Goal: Task Accomplishment & Management: Manage account settings

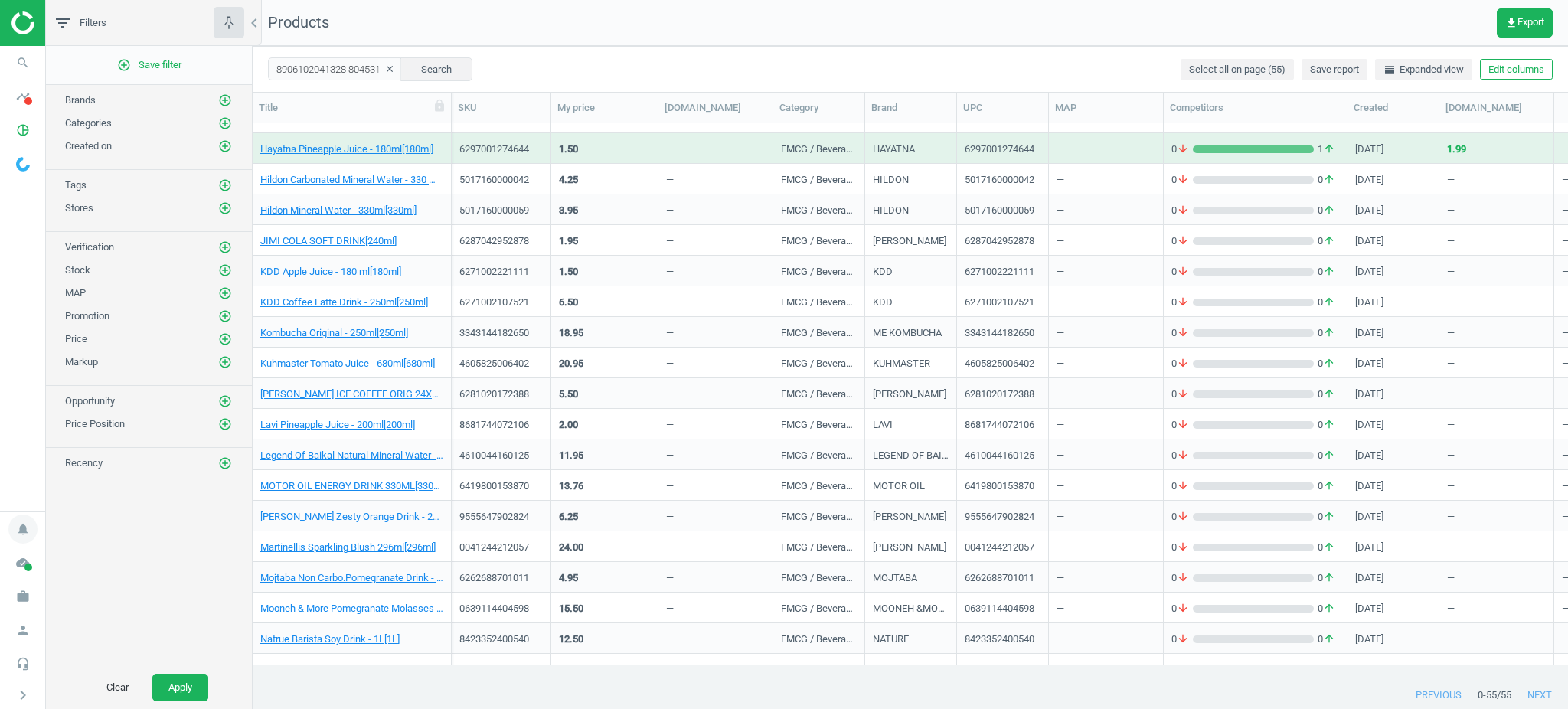
scroll to position [17, 17]
click at [24, 587] on icon "work" at bounding box center [23, 596] width 29 height 29
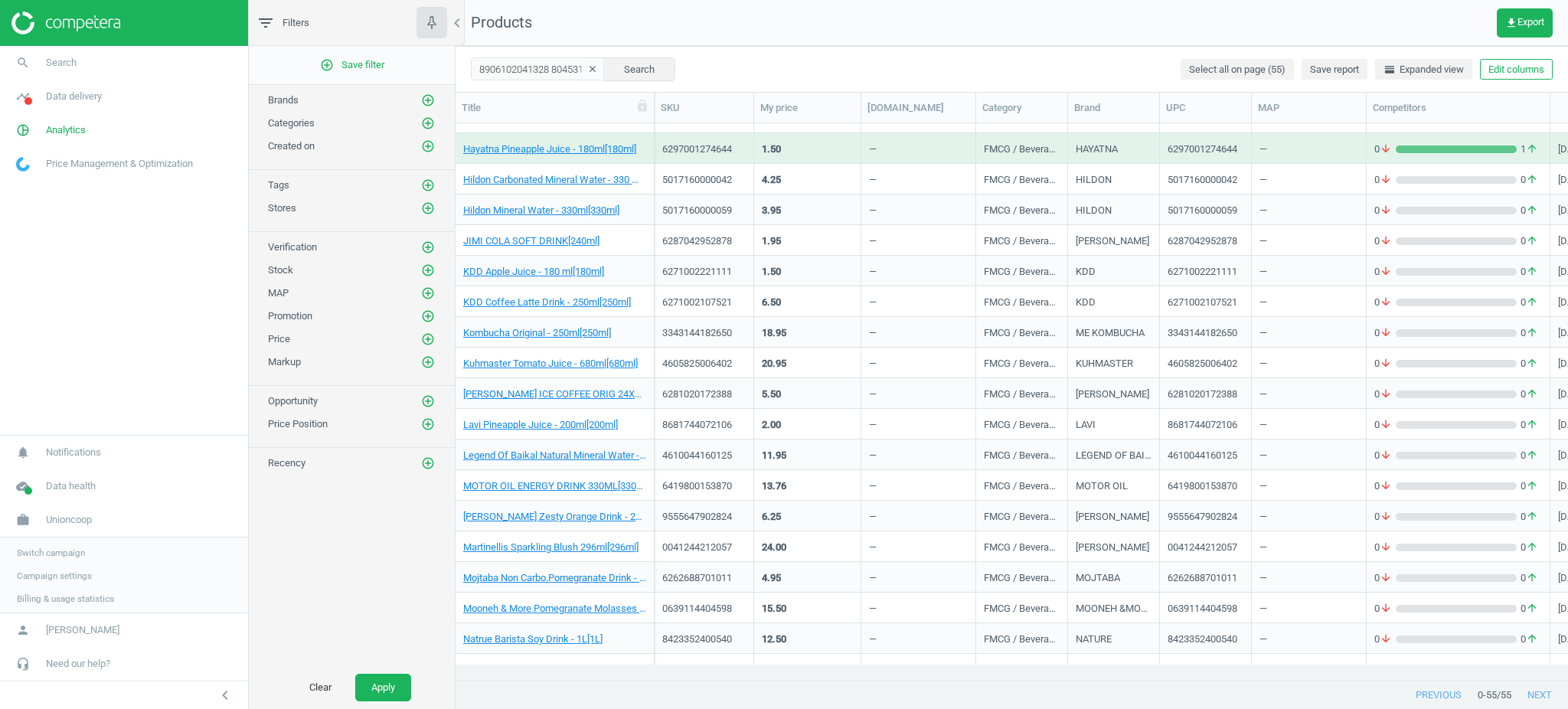
scroll to position [527, 1096]
click at [53, 87] on link "timeline Data delivery" at bounding box center [124, 96] width 248 height 34
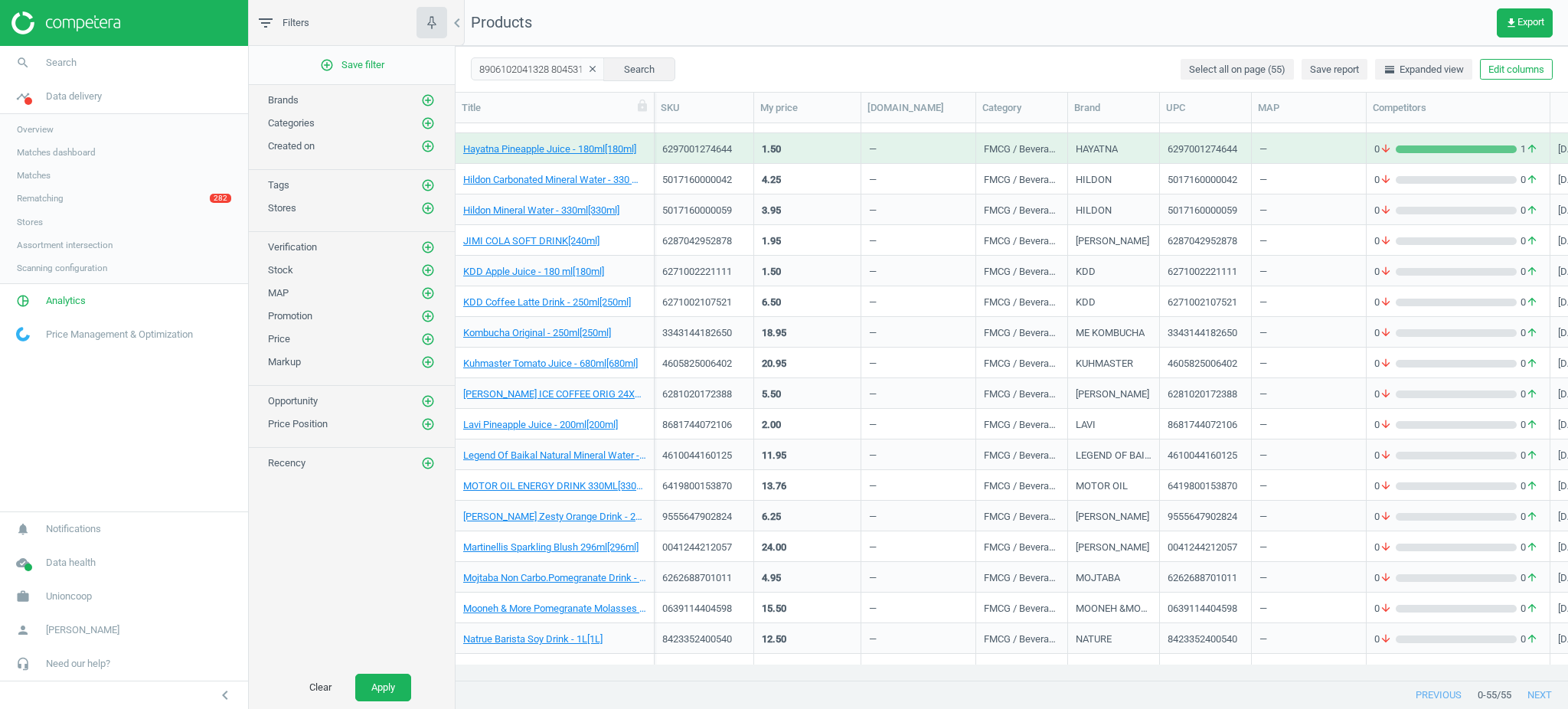
click at [53, 201] on span "Rematching" at bounding box center [40, 198] width 47 height 13
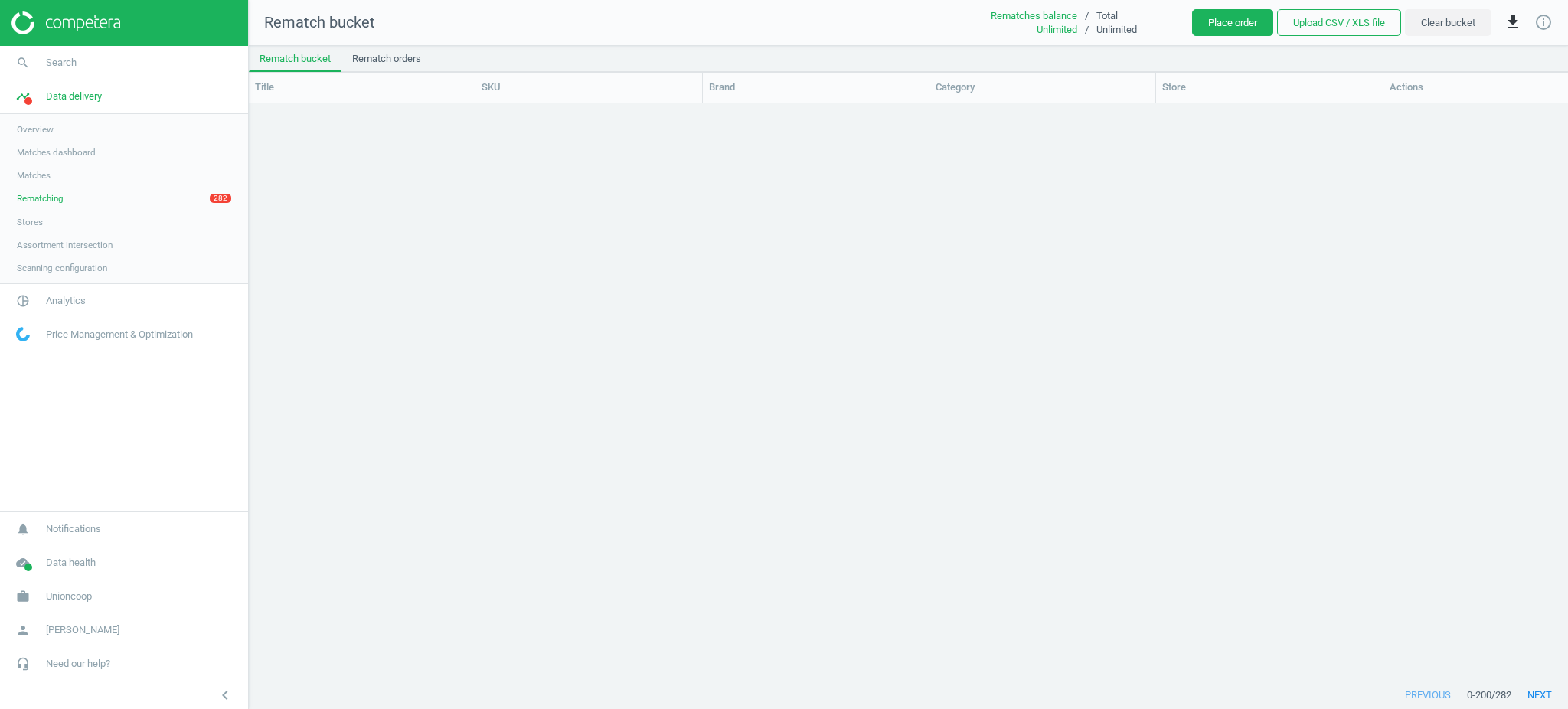
scroll to position [547, 1303]
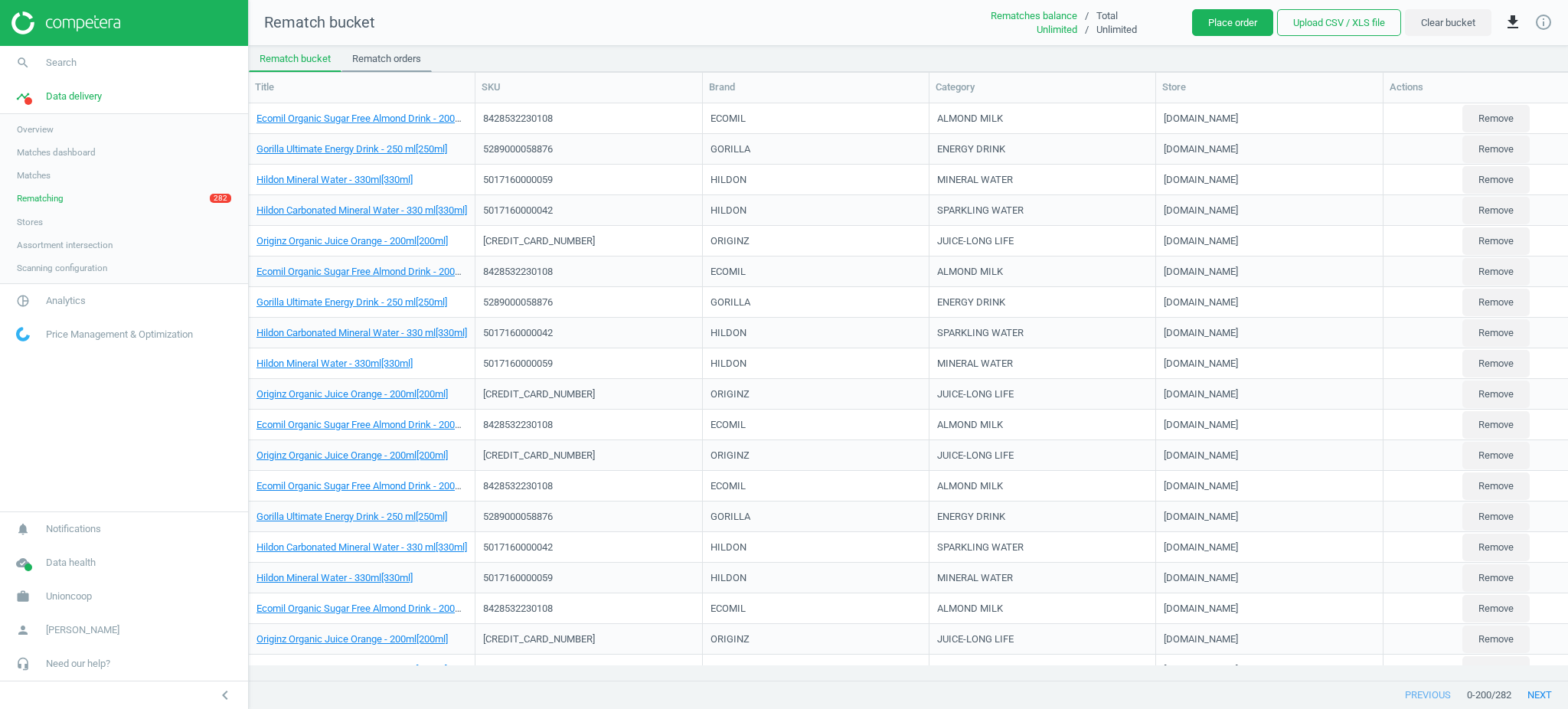
click at [356, 60] on link "Rematch orders" at bounding box center [386, 58] width 90 height 26
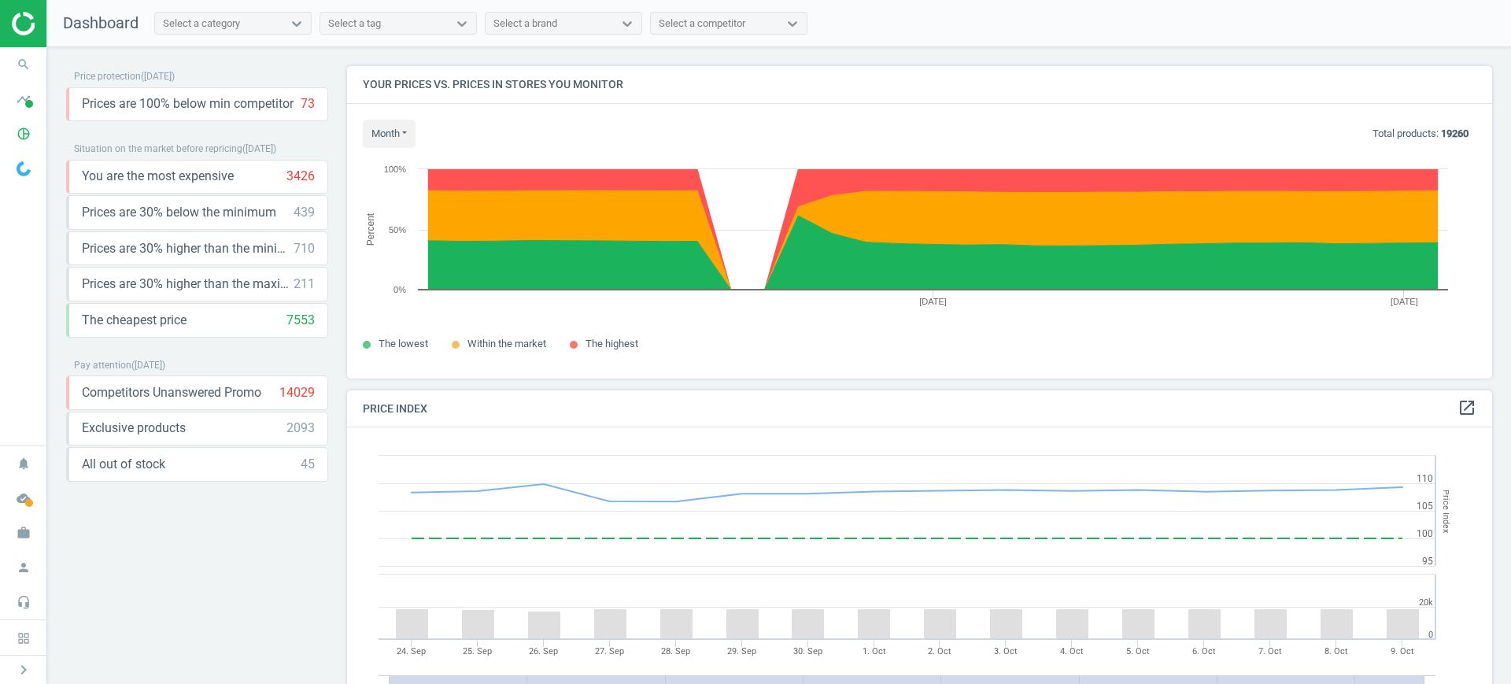
scroll to position [393, 1161]
click at [7, 110] on span "timeline" at bounding box center [23, 99] width 47 height 35
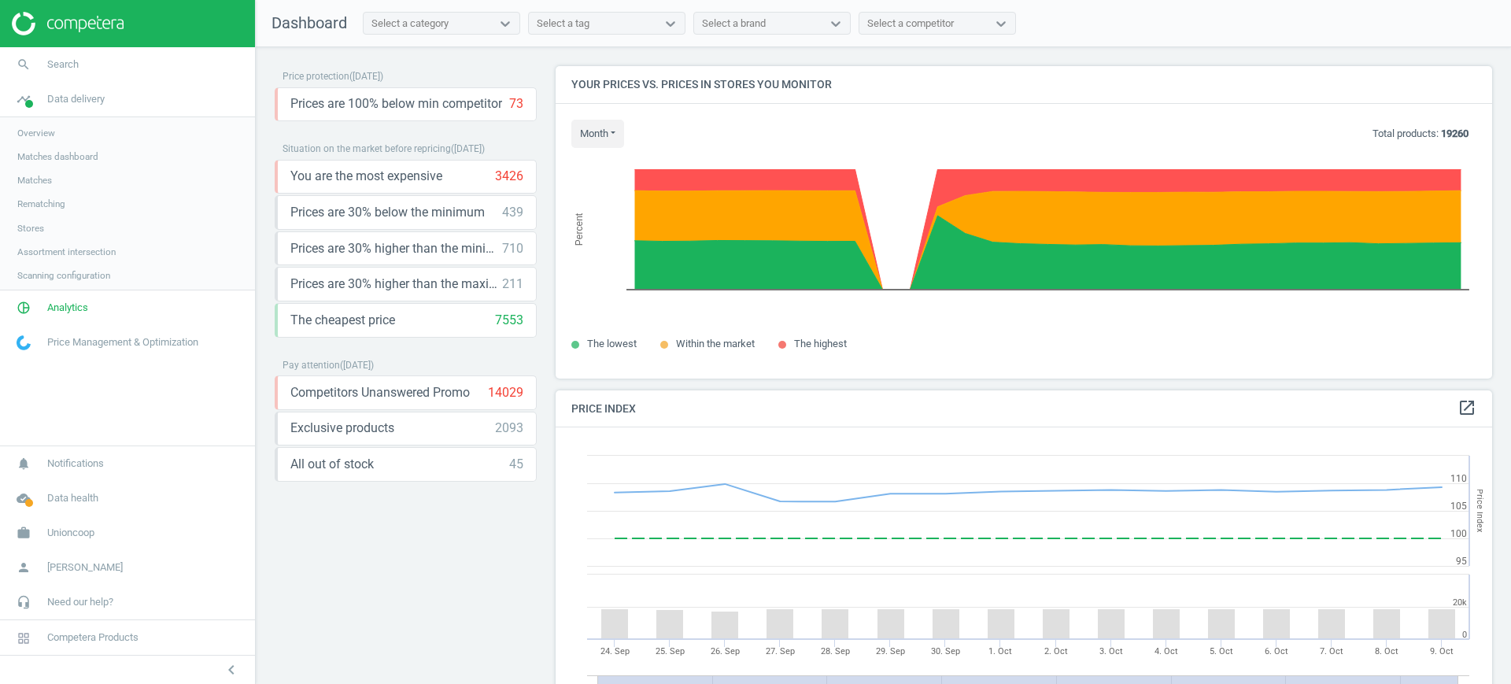
scroll to position [393, 952]
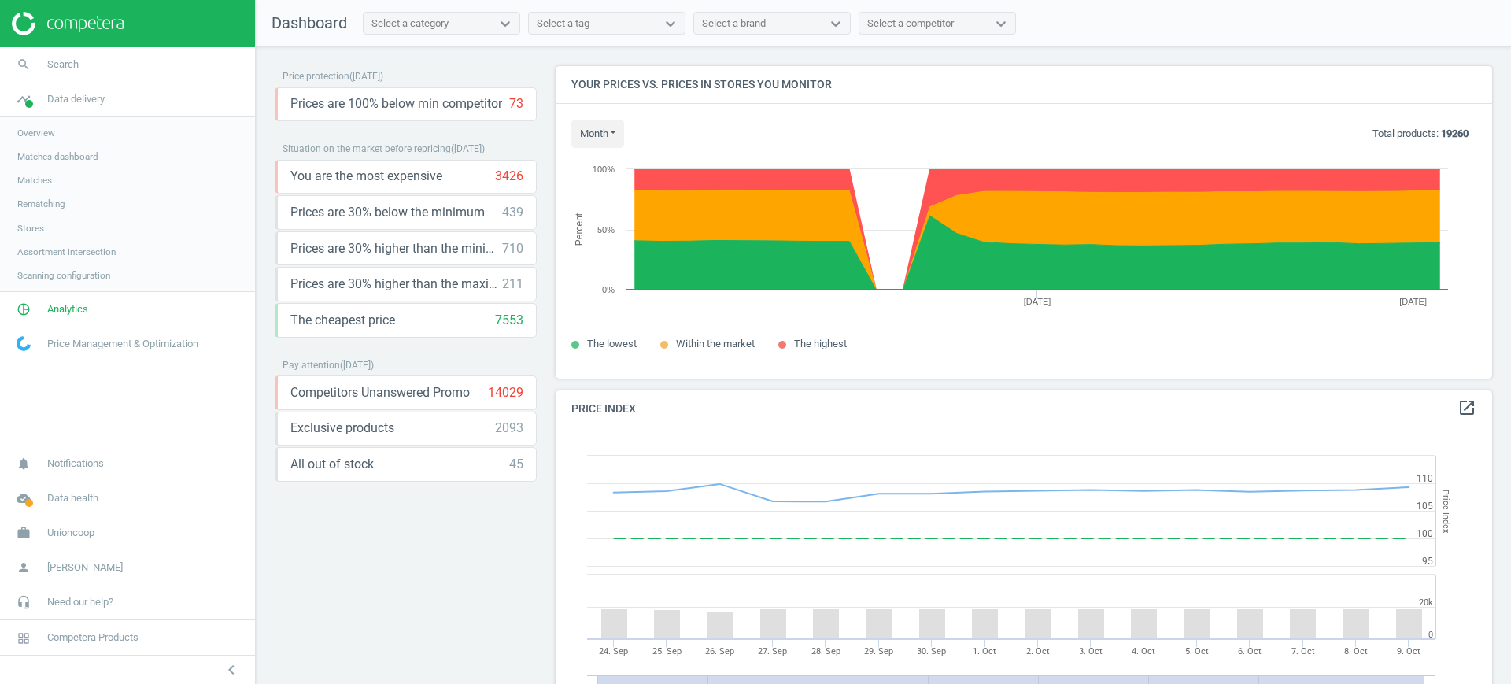
click at [36, 139] on span "Overview" at bounding box center [36, 133] width 38 height 13
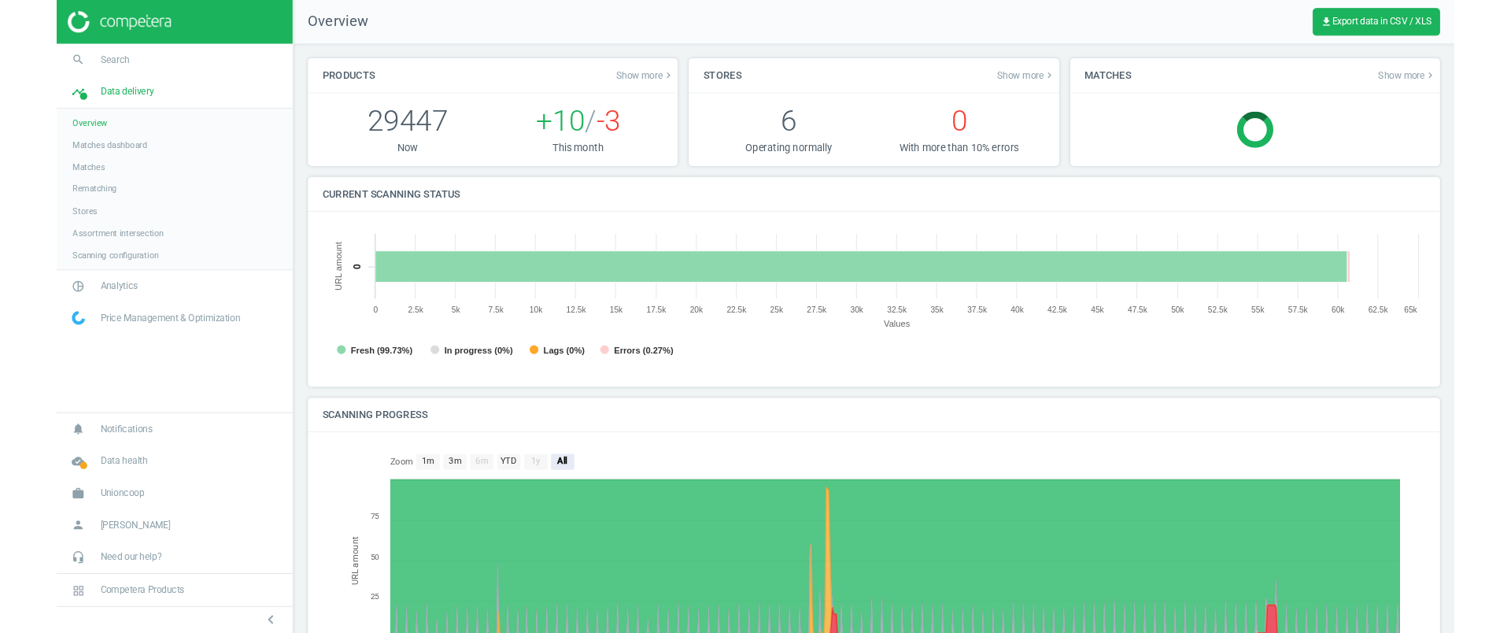
scroll to position [8, 8]
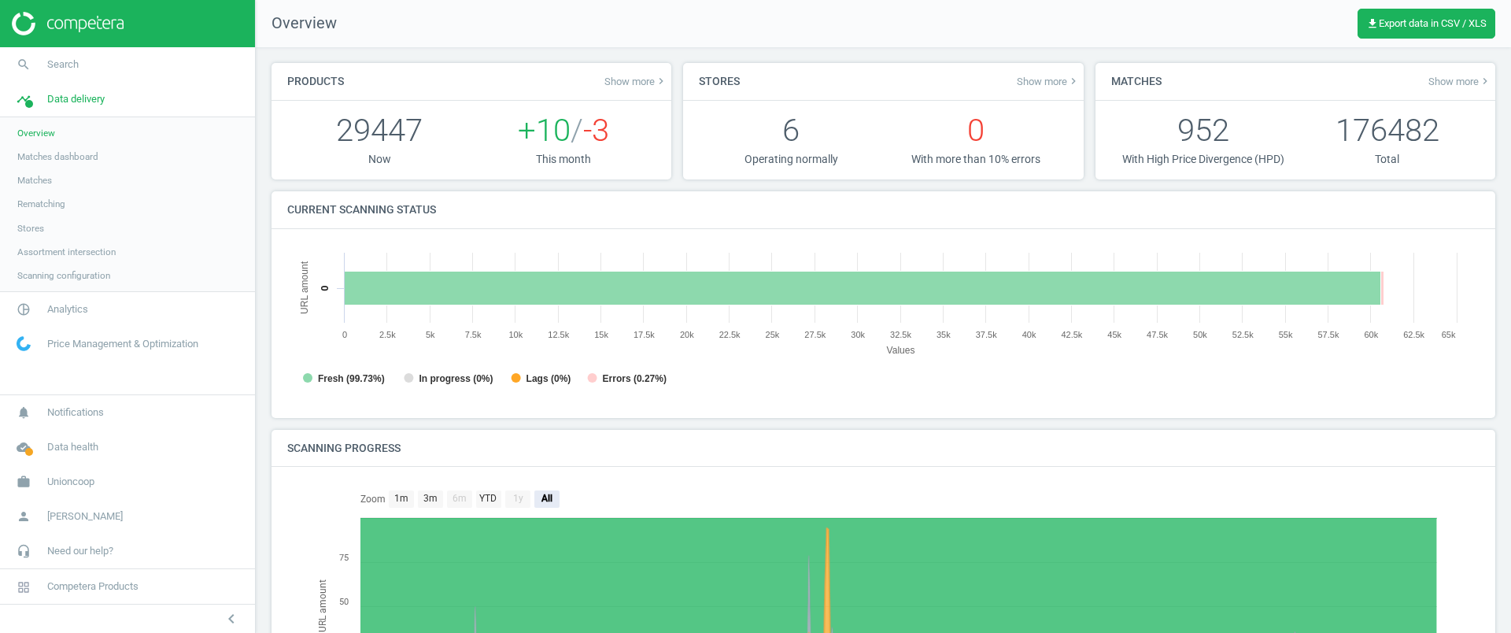
click at [1437, 87] on span "Show more keyboard_arrow_right" at bounding box center [1460, 81] width 63 height 13
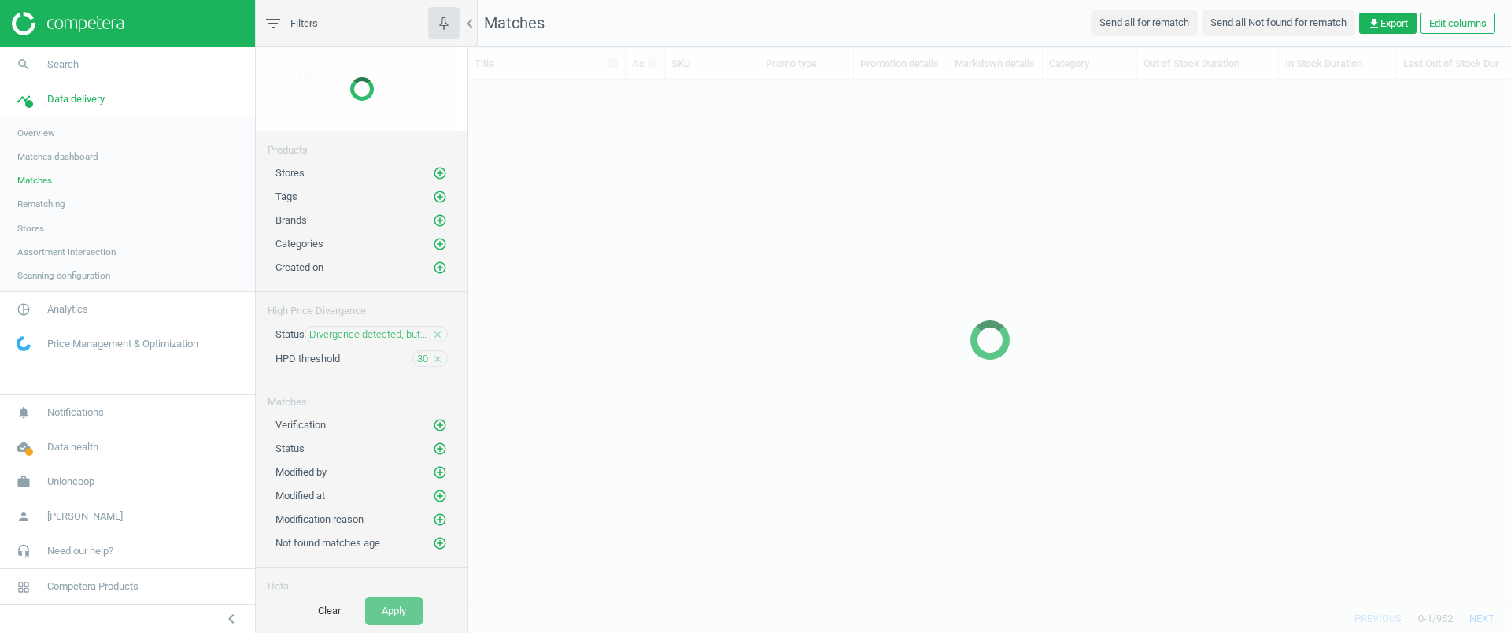
scroll to position [494, 1028]
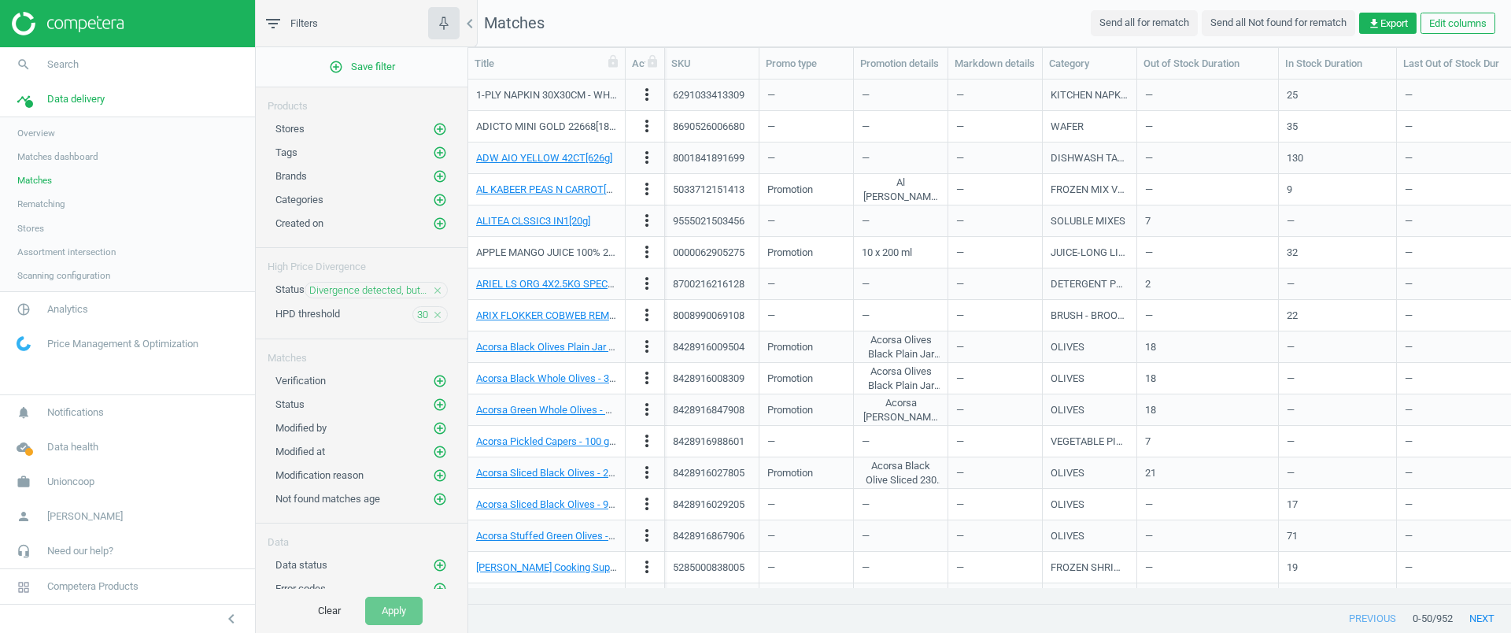
click at [432, 292] on icon "close" at bounding box center [437, 290] width 11 height 11
click at [432, 313] on icon "close" at bounding box center [437, 314] width 11 height 11
click at [397, 615] on button "Apply" at bounding box center [393, 611] width 57 height 28
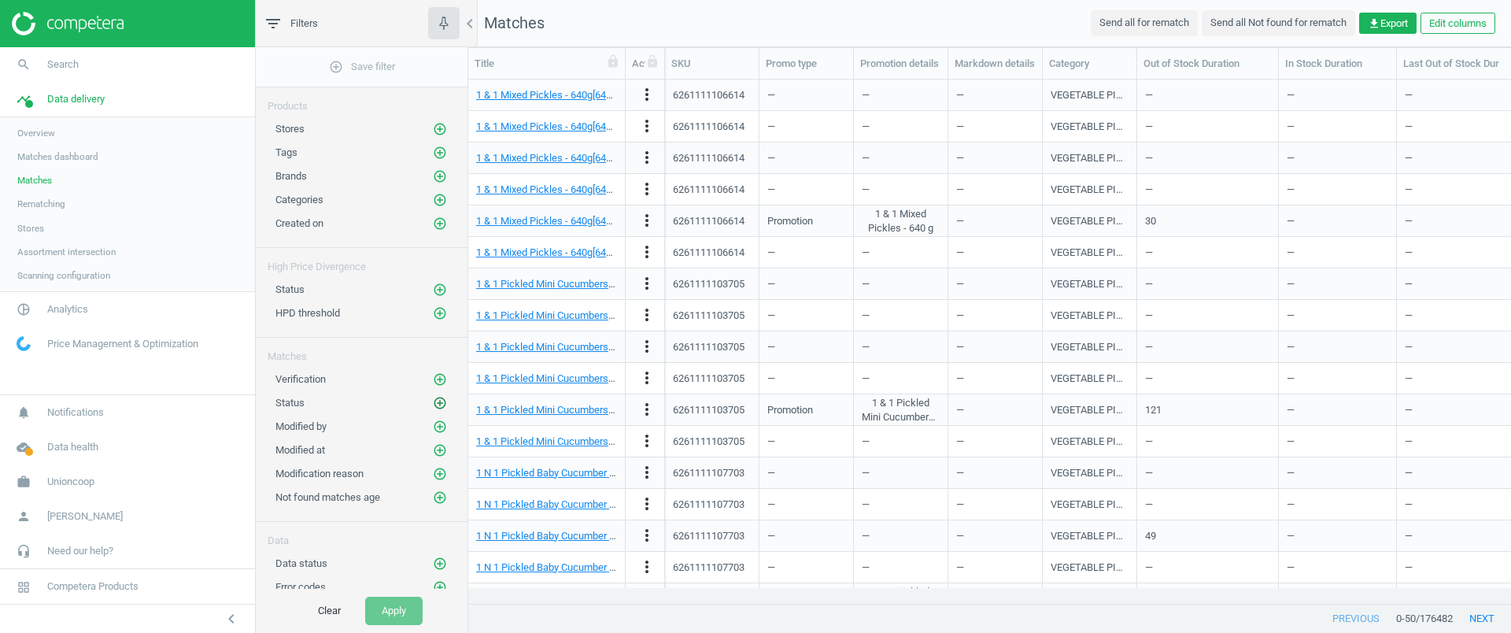
click at [433, 405] on icon "add_circle_outline" at bounding box center [440, 403] width 14 height 14
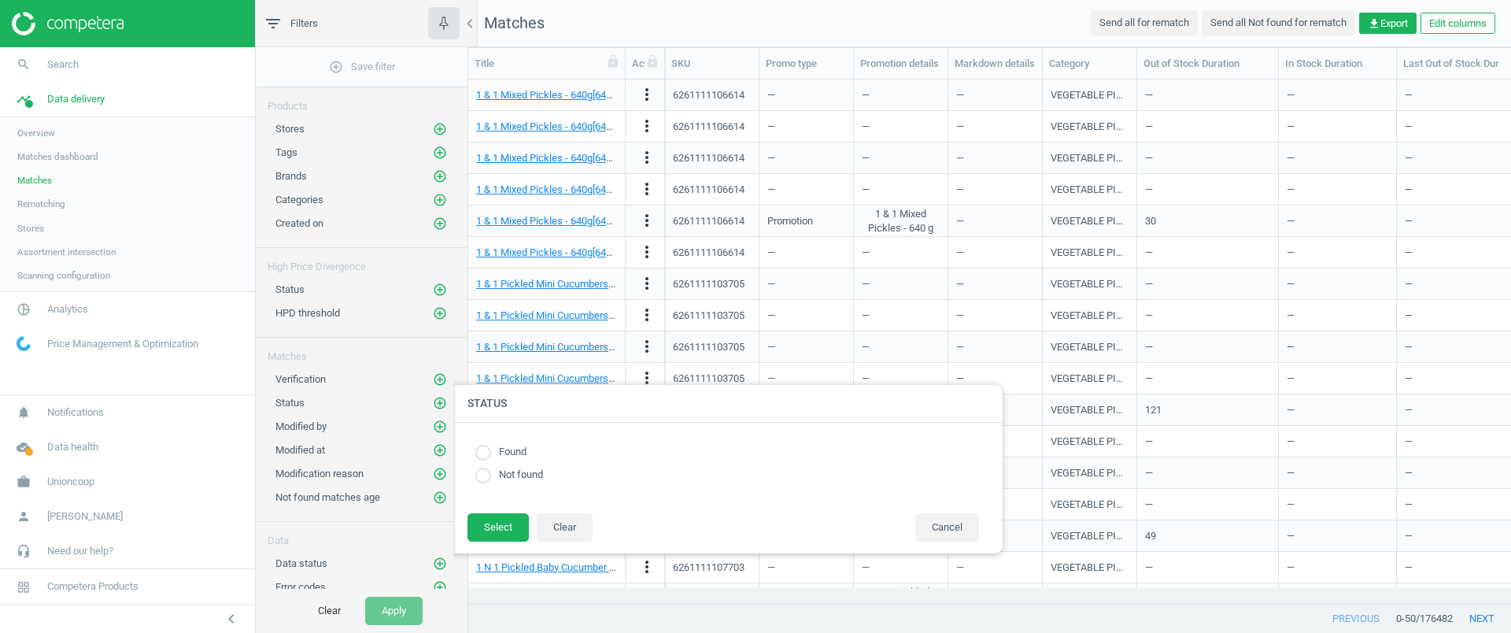
click at [486, 453] on input "radio" at bounding box center [483, 453] width 16 height 16
radio input "true"
click at [501, 527] on button "Select" at bounding box center [498, 527] width 61 height 28
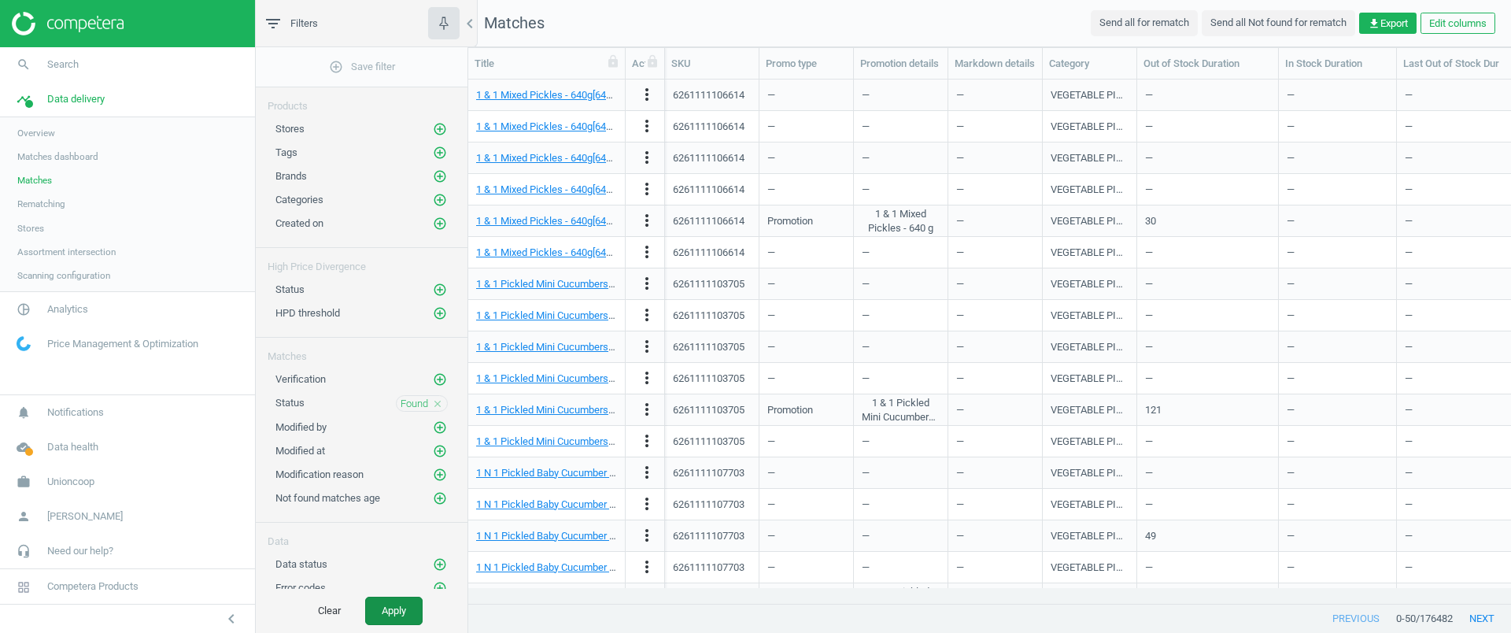
click at [416, 607] on button "Apply" at bounding box center [393, 611] width 57 height 28
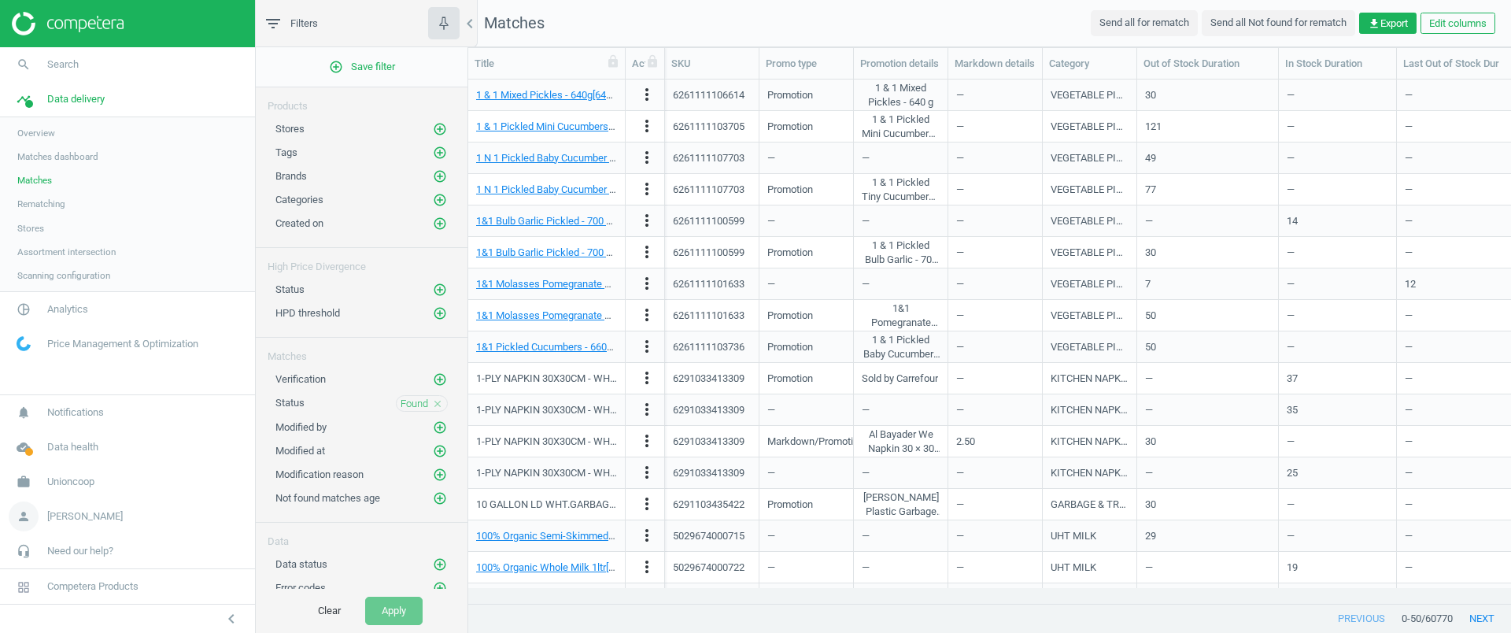
click at [70, 517] on span "[PERSON_NAME]" at bounding box center [85, 516] width 76 height 14
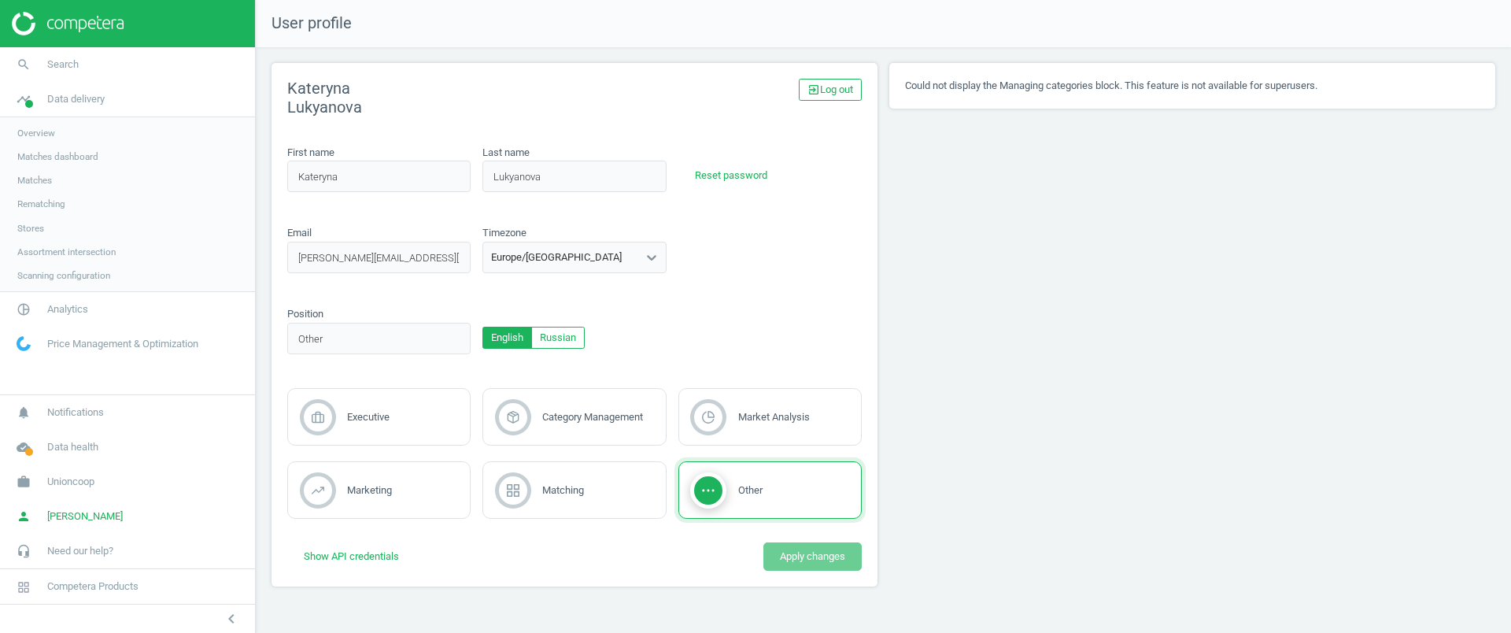
click at [41, 182] on span "Matches" at bounding box center [34, 180] width 35 height 13
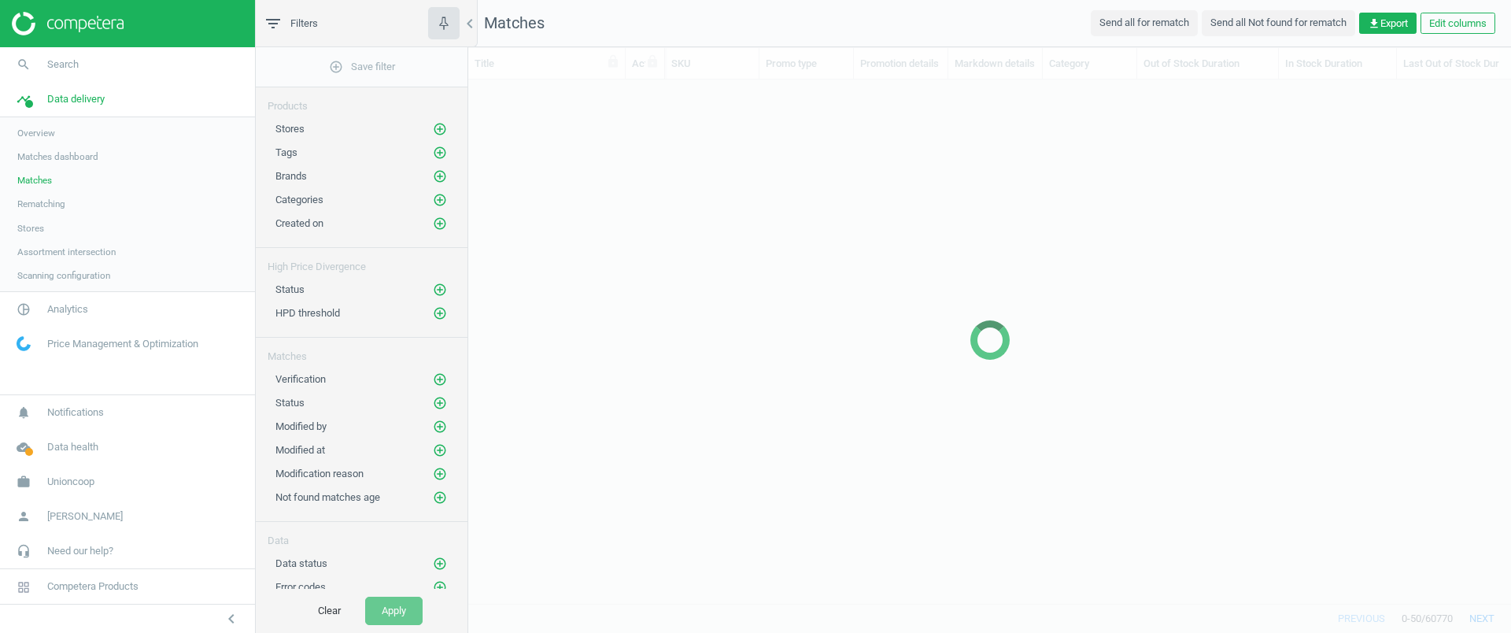
scroll to position [494, 1028]
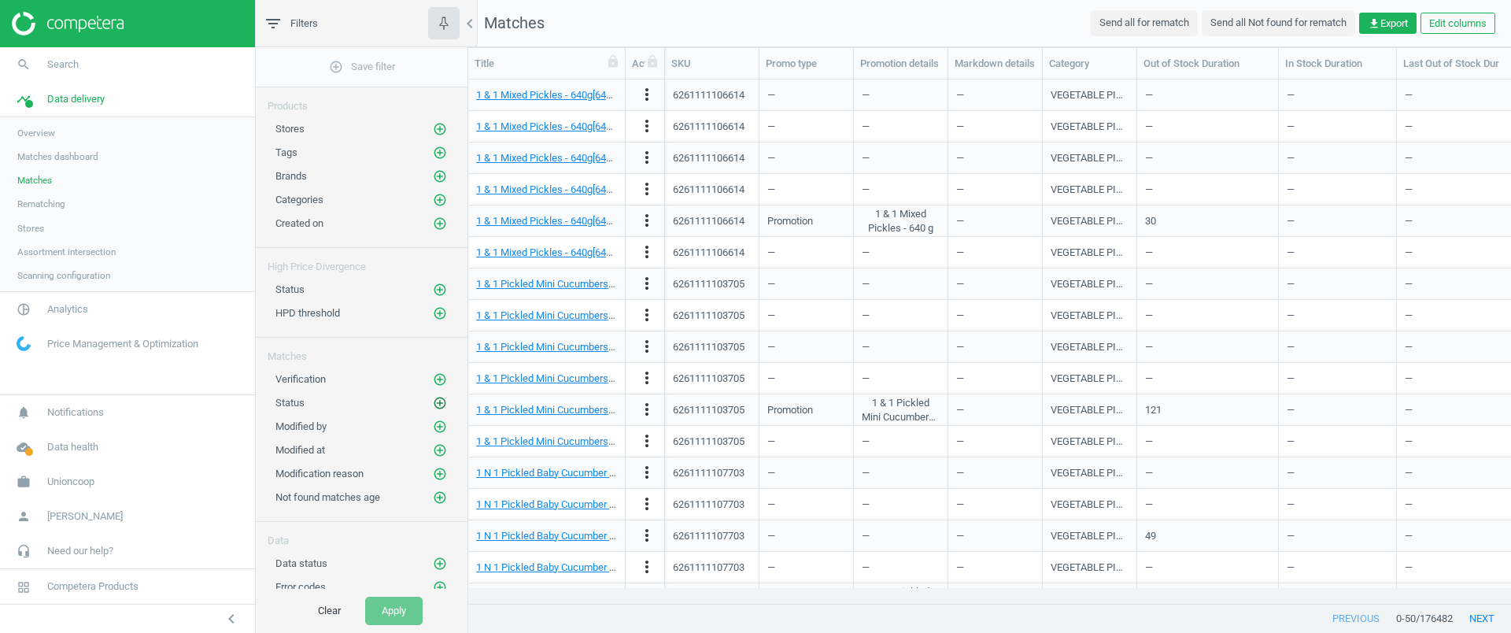
click at [433, 402] on icon "add_circle_outline" at bounding box center [440, 403] width 14 height 14
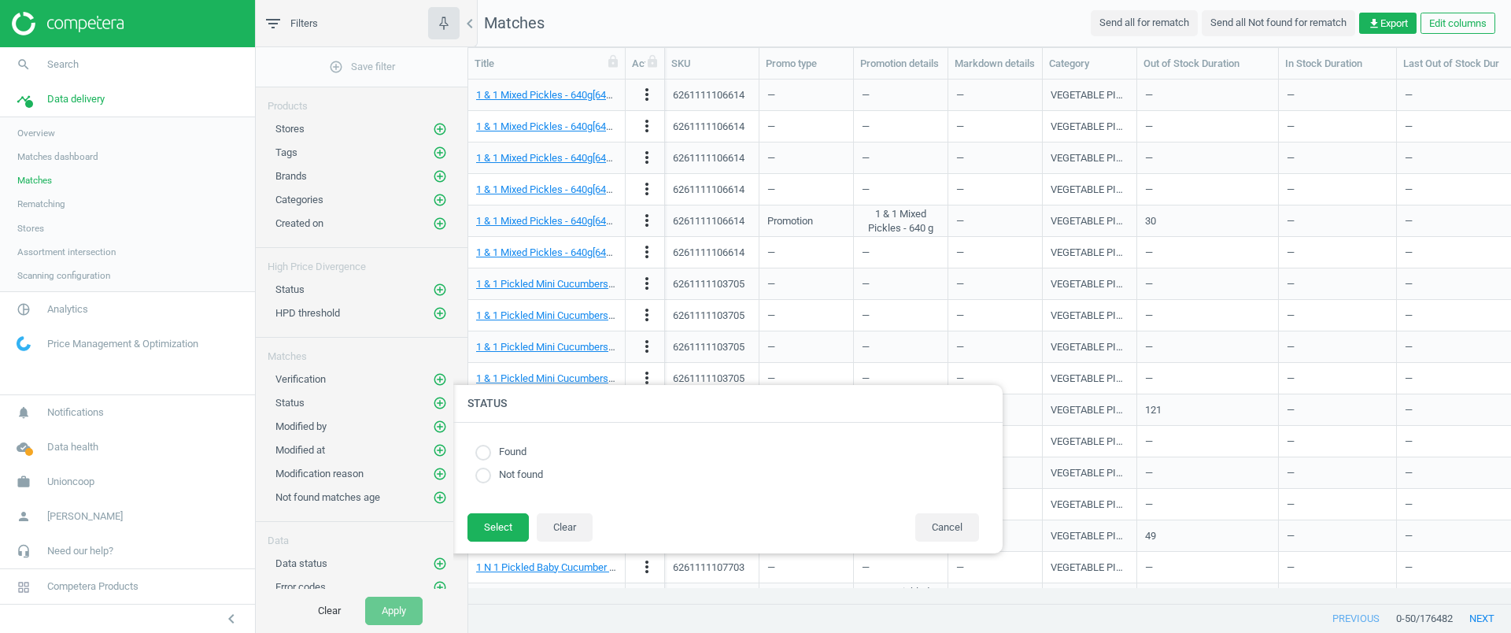
click at [485, 455] on input "radio" at bounding box center [483, 453] width 16 height 16
radio input "true"
click at [508, 530] on button "Select" at bounding box center [498, 527] width 61 height 28
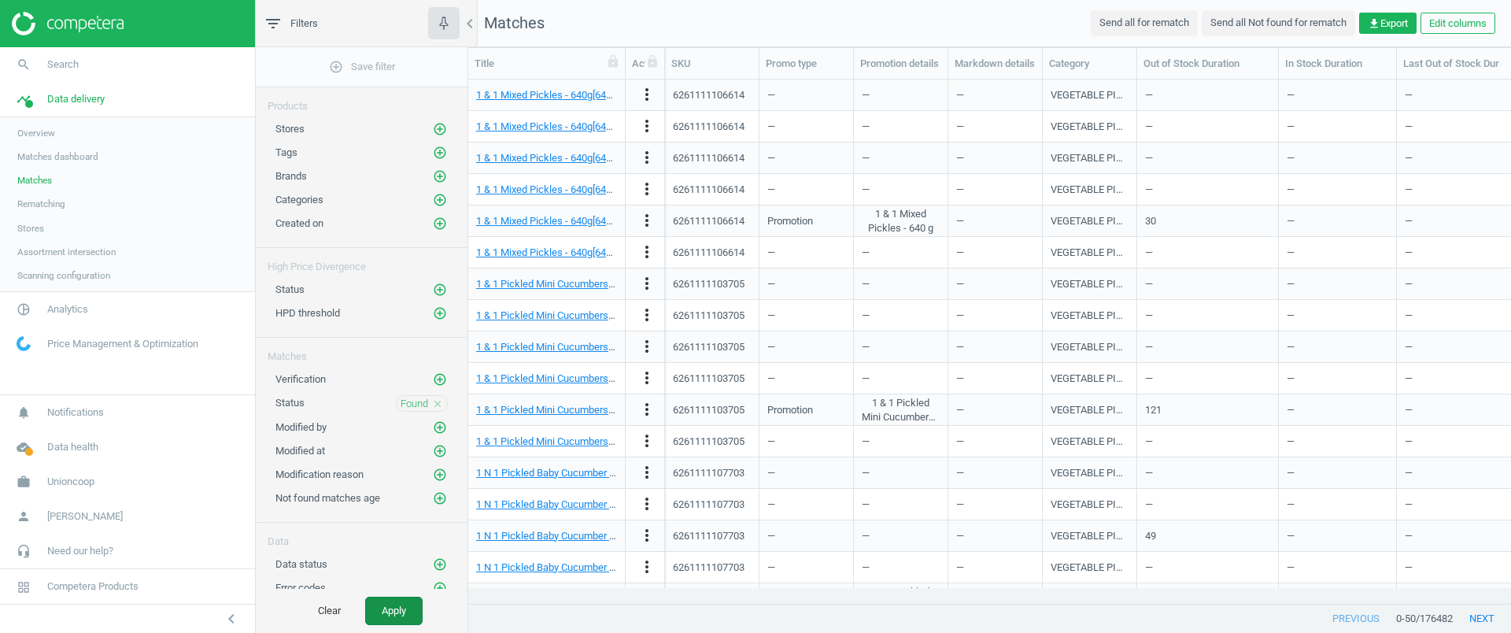
click at [408, 609] on button "Apply" at bounding box center [393, 611] width 57 height 28
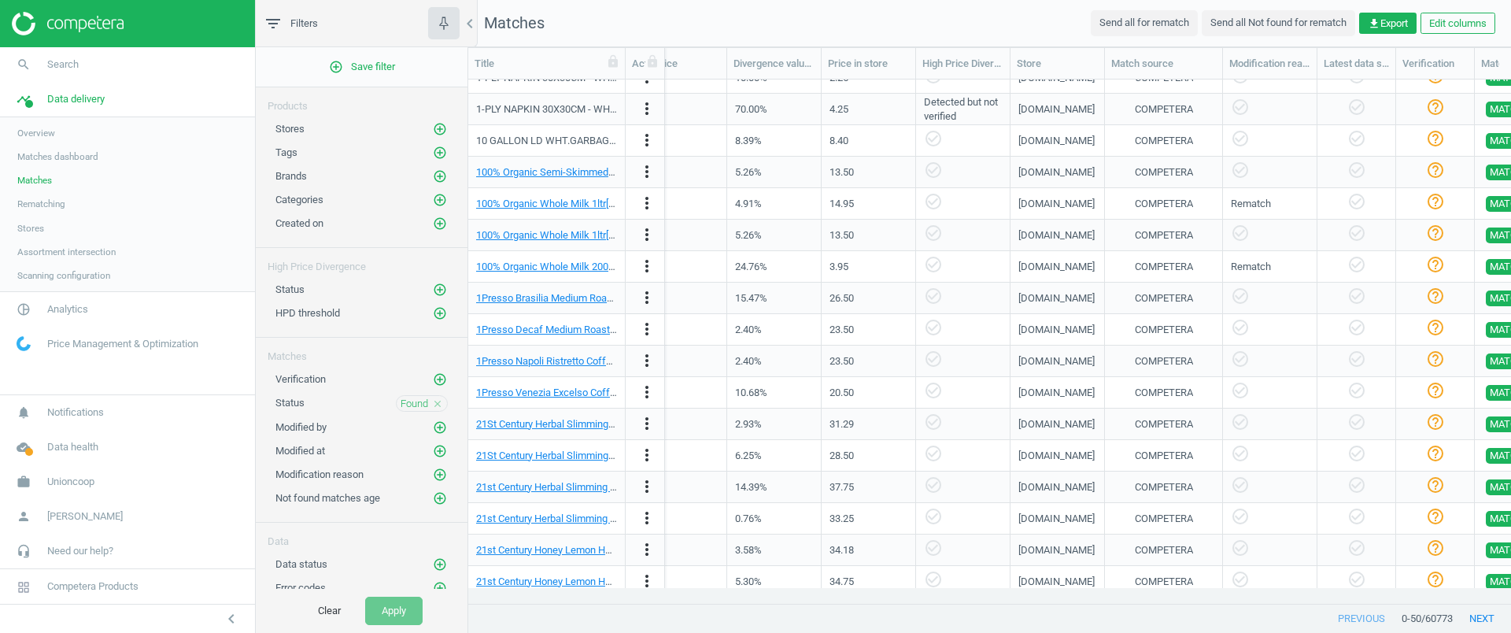
scroll to position [394, 0]
click at [1381, 26] on span "get_app Export" at bounding box center [1388, 24] width 40 height 14
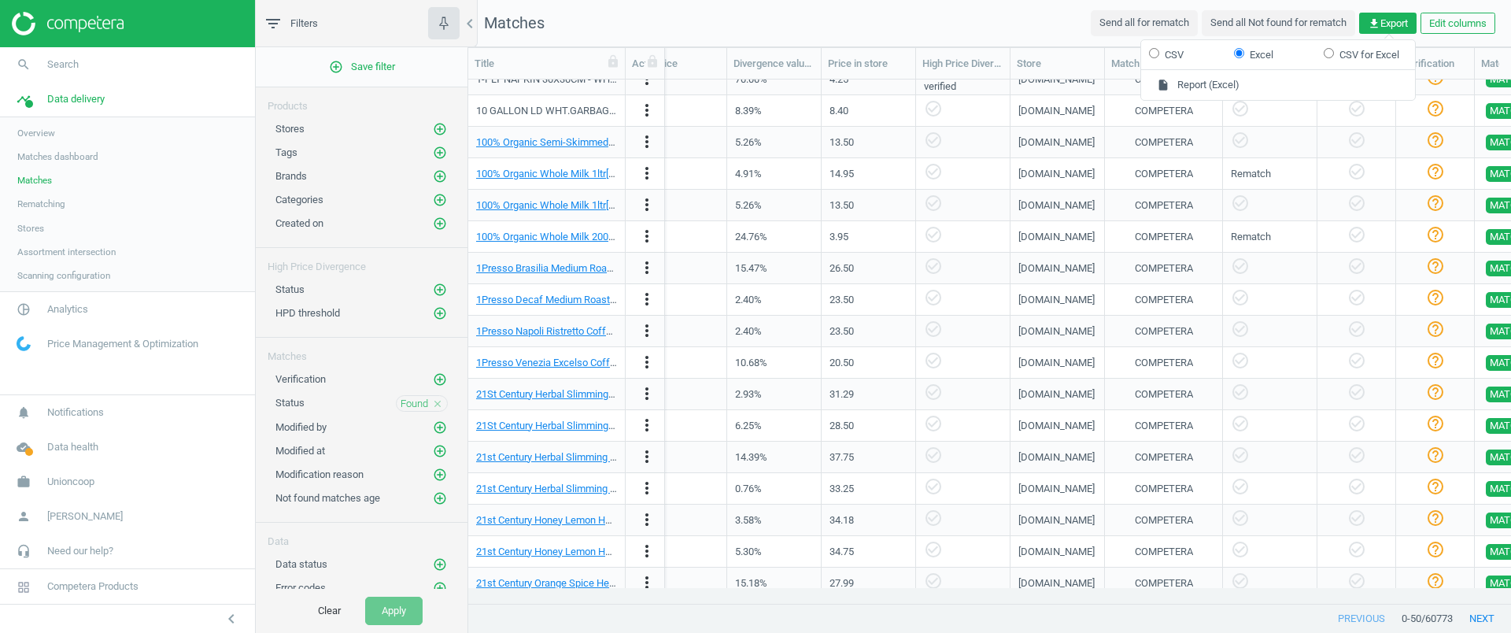
click at [926, 28] on nav "Matches Send all for rematch Send all Not found for rematch get_app Export Edit…" at bounding box center [989, 23] width 1043 height 47
click at [433, 131] on icon "add_circle_outline" at bounding box center [440, 129] width 14 height 14
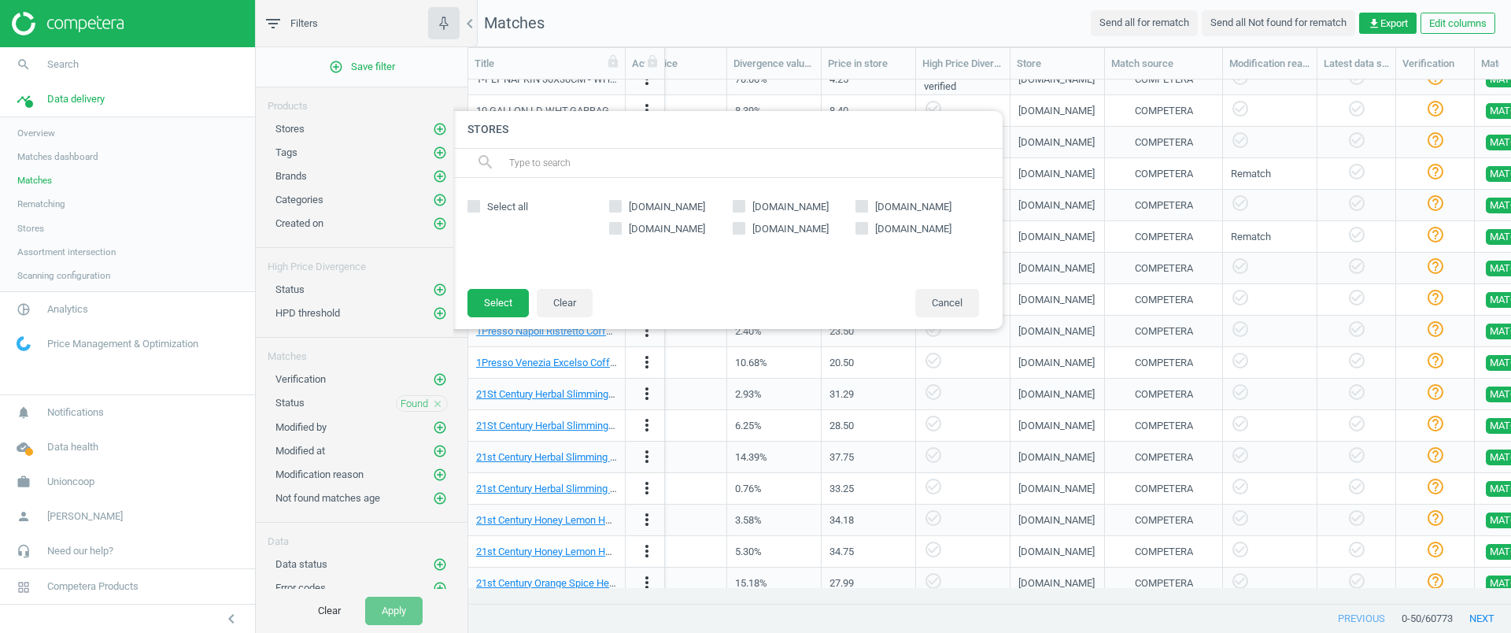
click at [394, 108] on div "Products" at bounding box center [362, 100] width 212 height 26
click at [433, 201] on icon "add_circle_outline" at bounding box center [440, 200] width 14 height 14
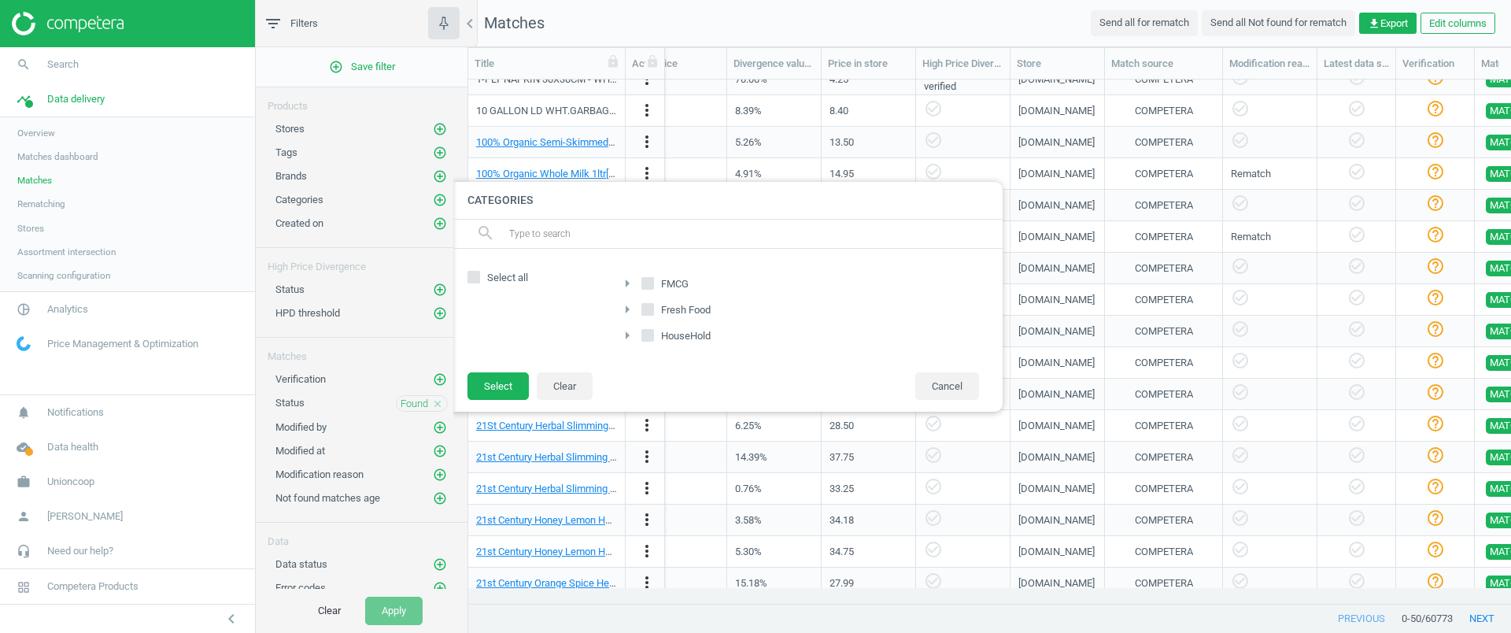
click at [389, 43] on div "filter_list Filters" at bounding box center [362, 23] width 212 height 47
click at [949, 383] on button "Cancel" at bounding box center [947, 386] width 64 height 28
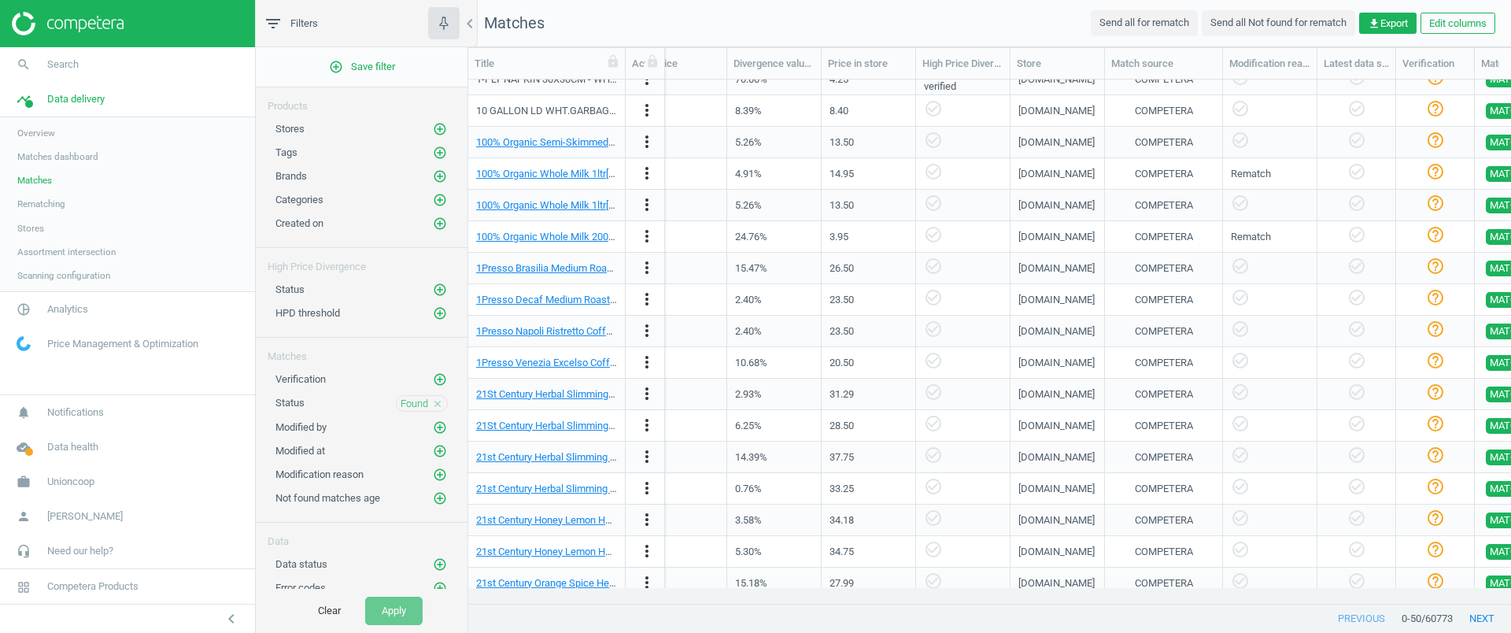
click at [25, 225] on span "Stores" at bounding box center [30, 228] width 27 height 13
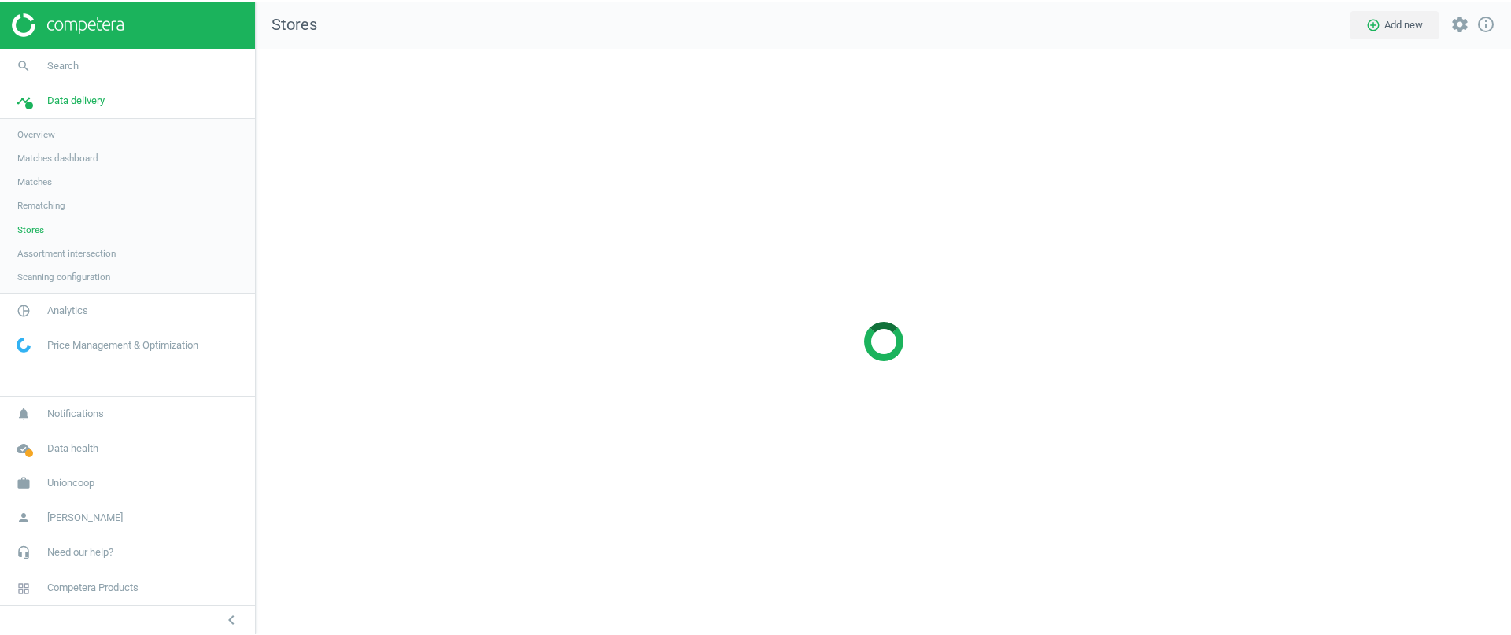
scroll to position [616, 1286]
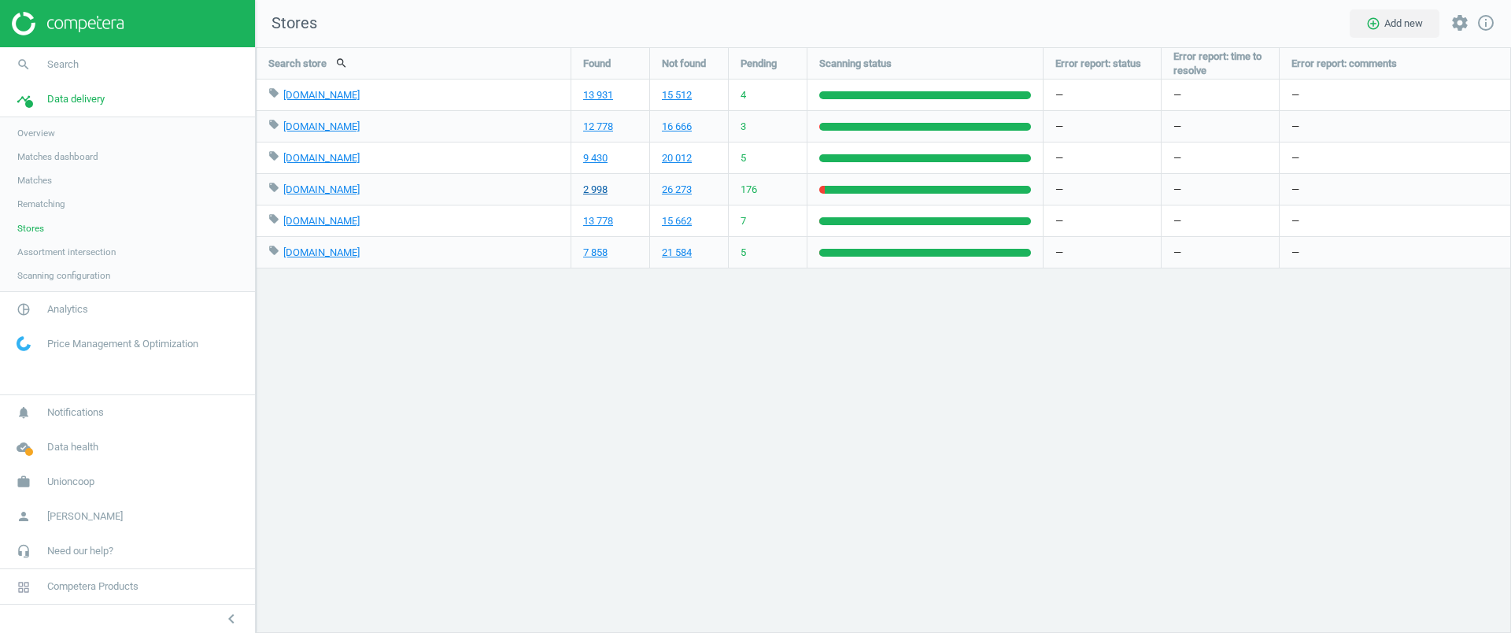
click at [601, 192] on link "2 998" at bounding box center [595, 190] width 24 height 14
click at [70, 309] on span "Analytics" at bounding box center [67, 309] width 41 height 14
click at [48, 166] on span "Overview" at bounding box center [36, 167] width 38 height 13
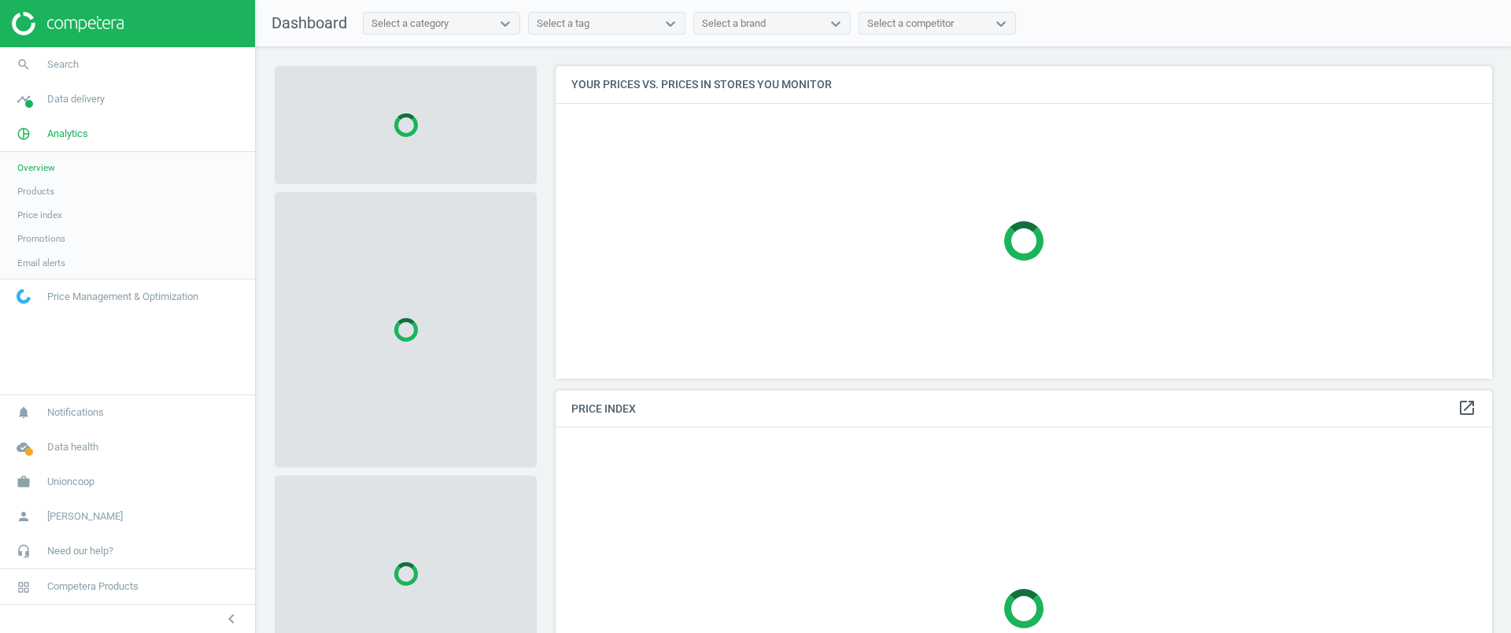
scroll to position [393, 952]
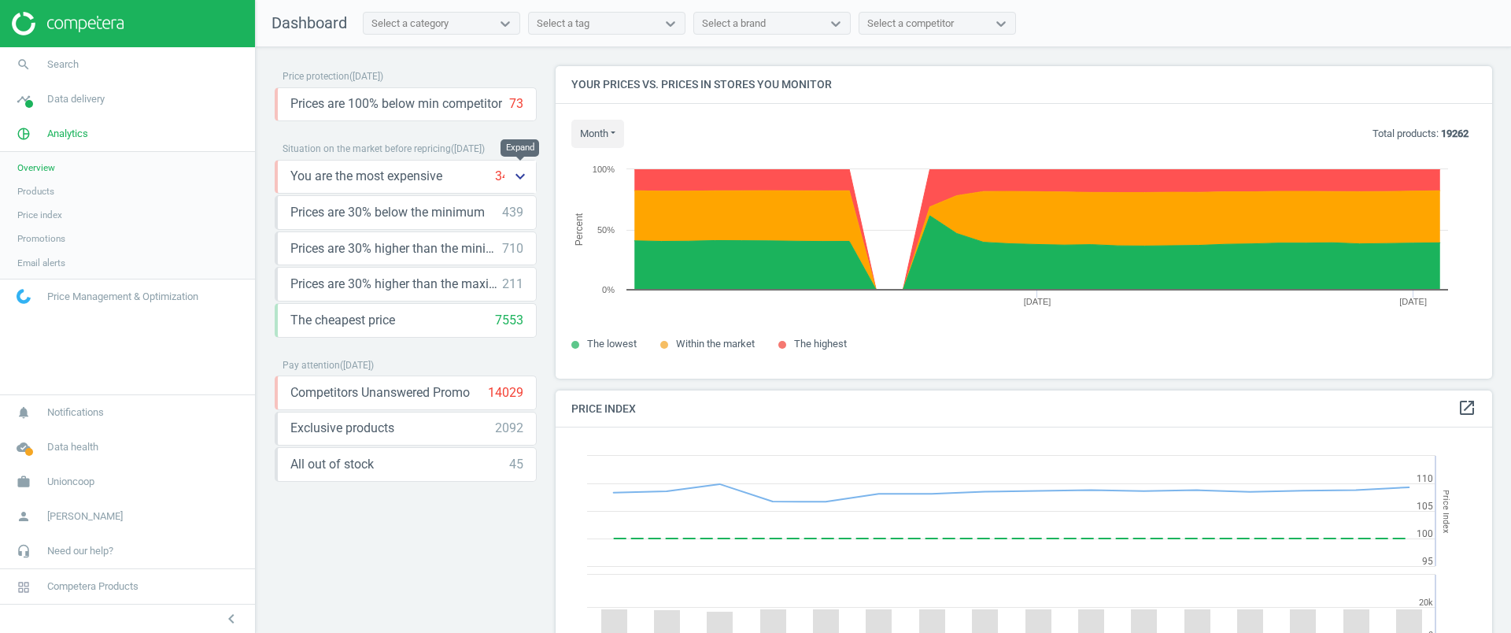
click at [526, 175] on icon "keyboard_arrow_down" at bounding box center [520, 176] width 19 height 19
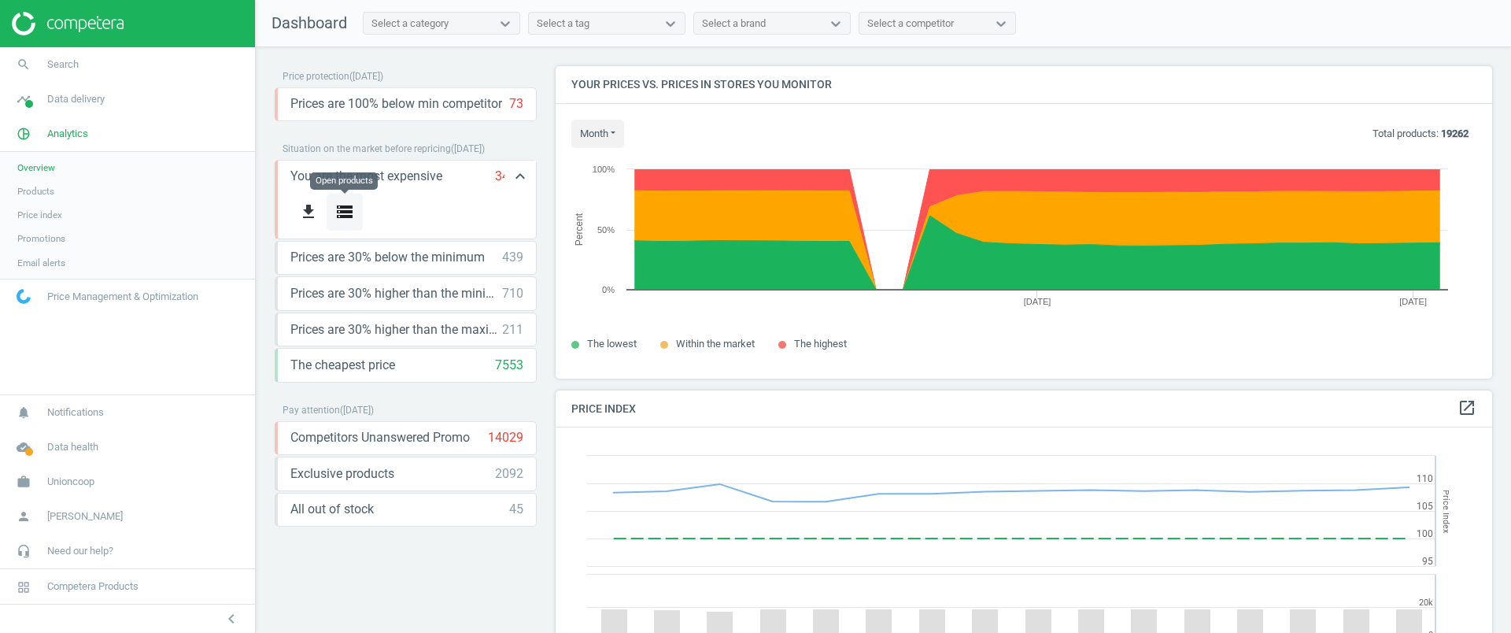
click at [342, 211] on icon "storage" at bounding box center [344, 211] width 19 height 19
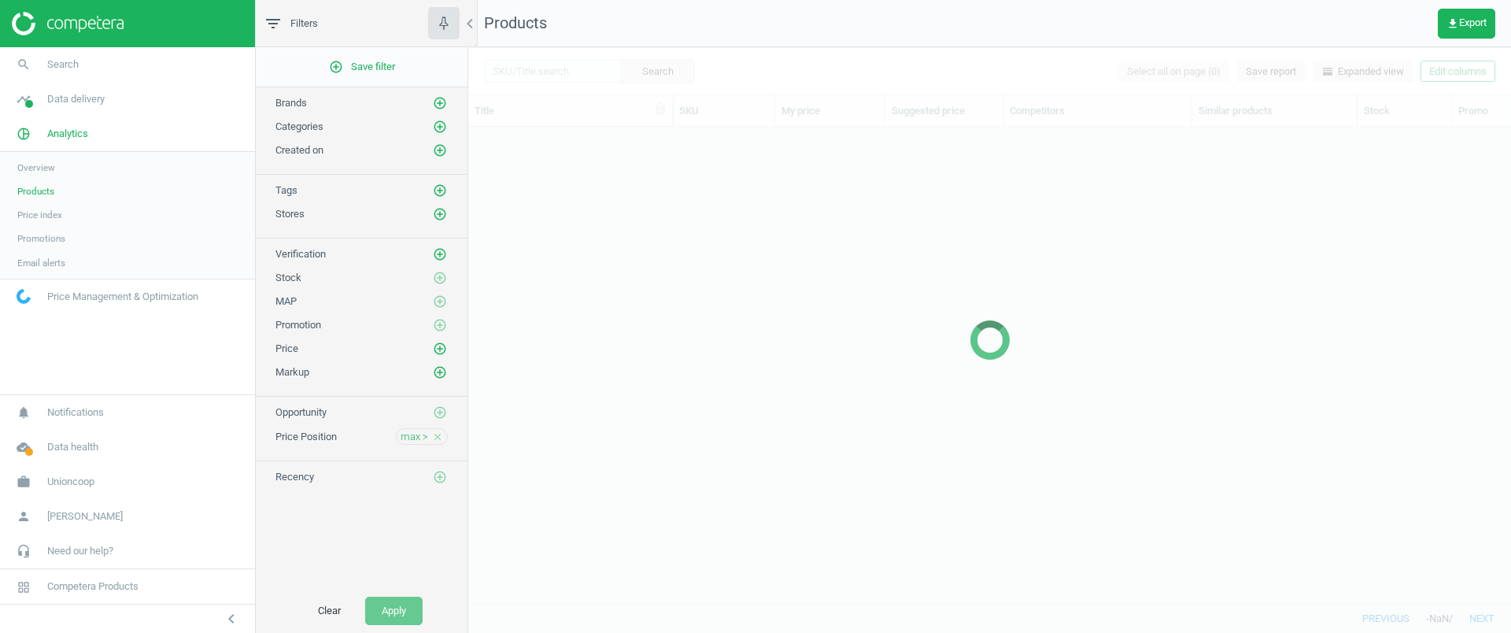
scroll to position [446, 1028]
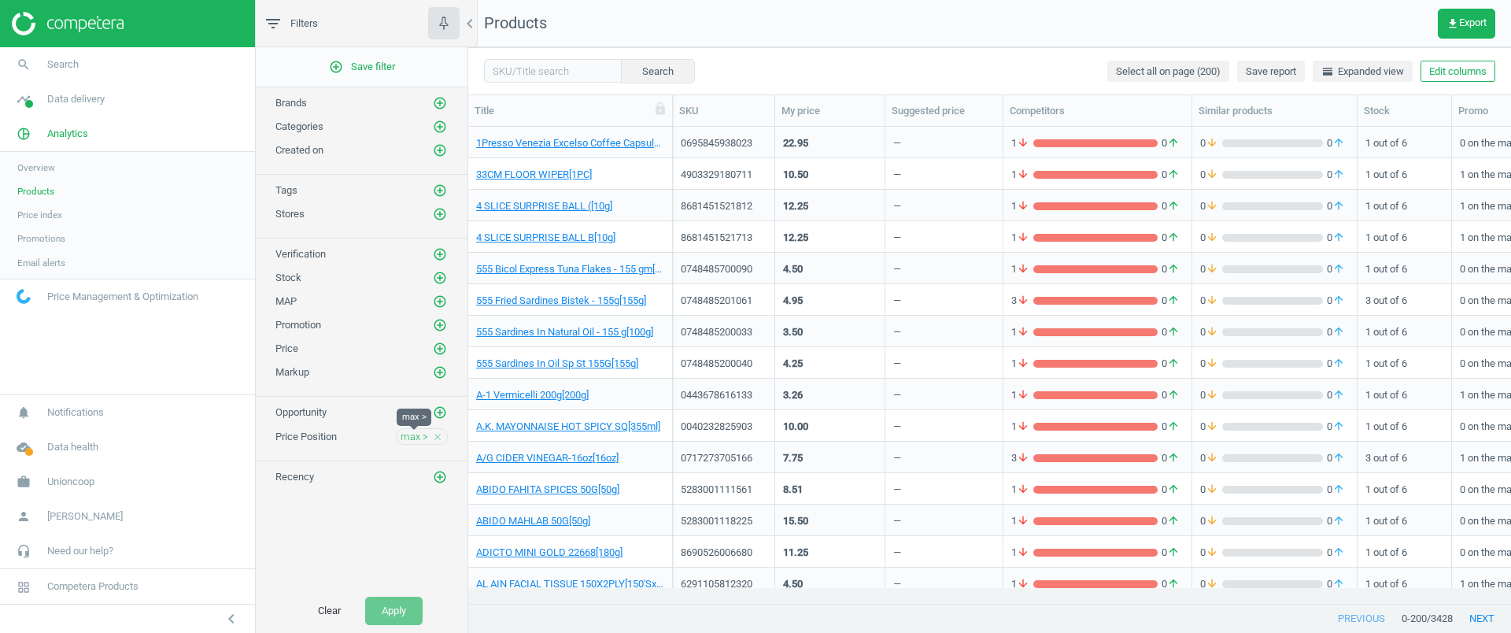
click at [411, 441] on span "max >" at bounding box center [415, 437] width 28 height 14
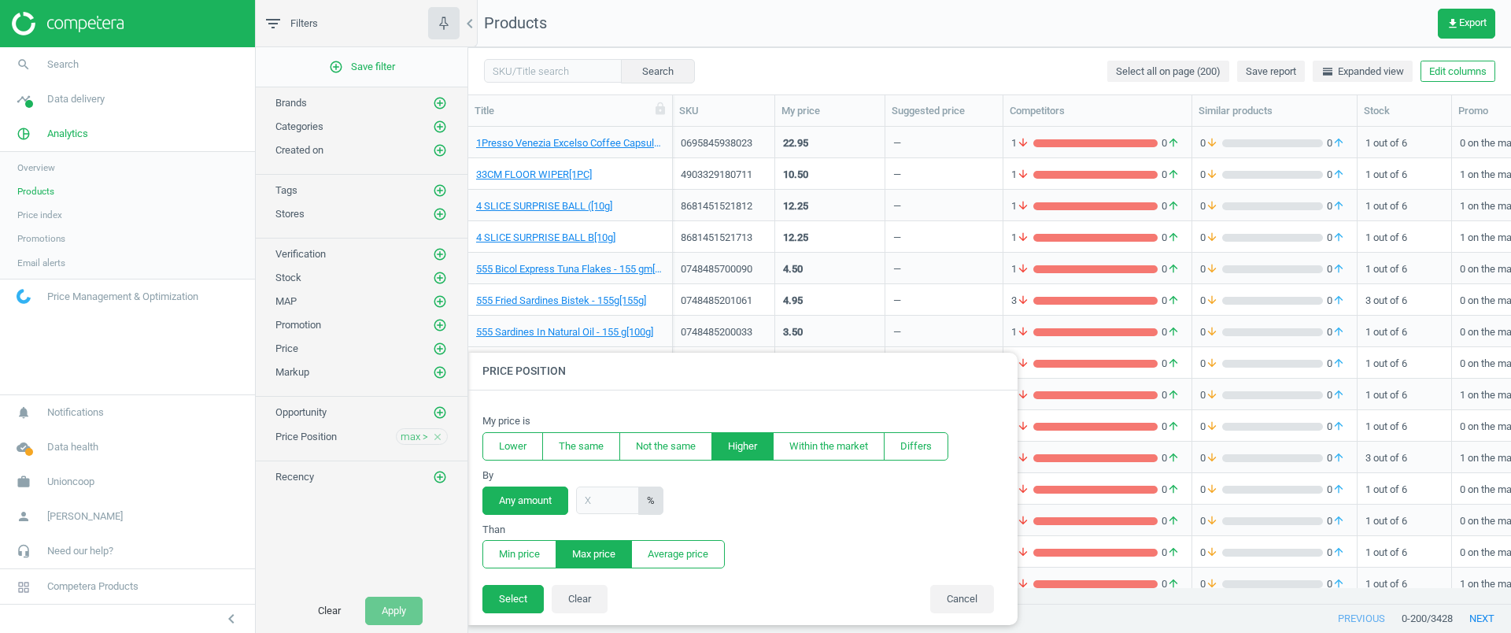
click at [381, 510] on div "add_circle_outline Save filter Brands add_circle_outline Categories add_circle_…" at bounding box center [362, 318] width 212 height 542
click at [971, 605] on button "Cancel" at bounding box center [962, 599] width 64 height 28
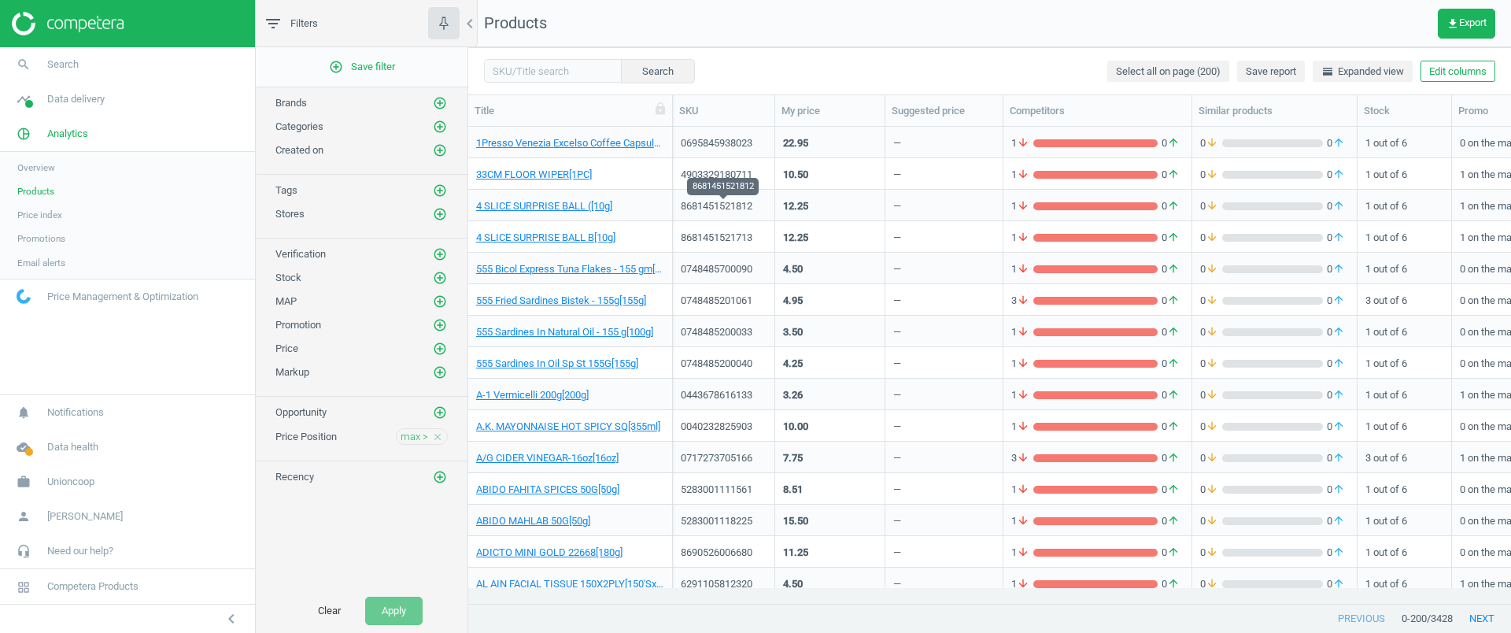
click at [739, 201] on div "8681451521812" at bounding box center [724, 206] width 86 height 14
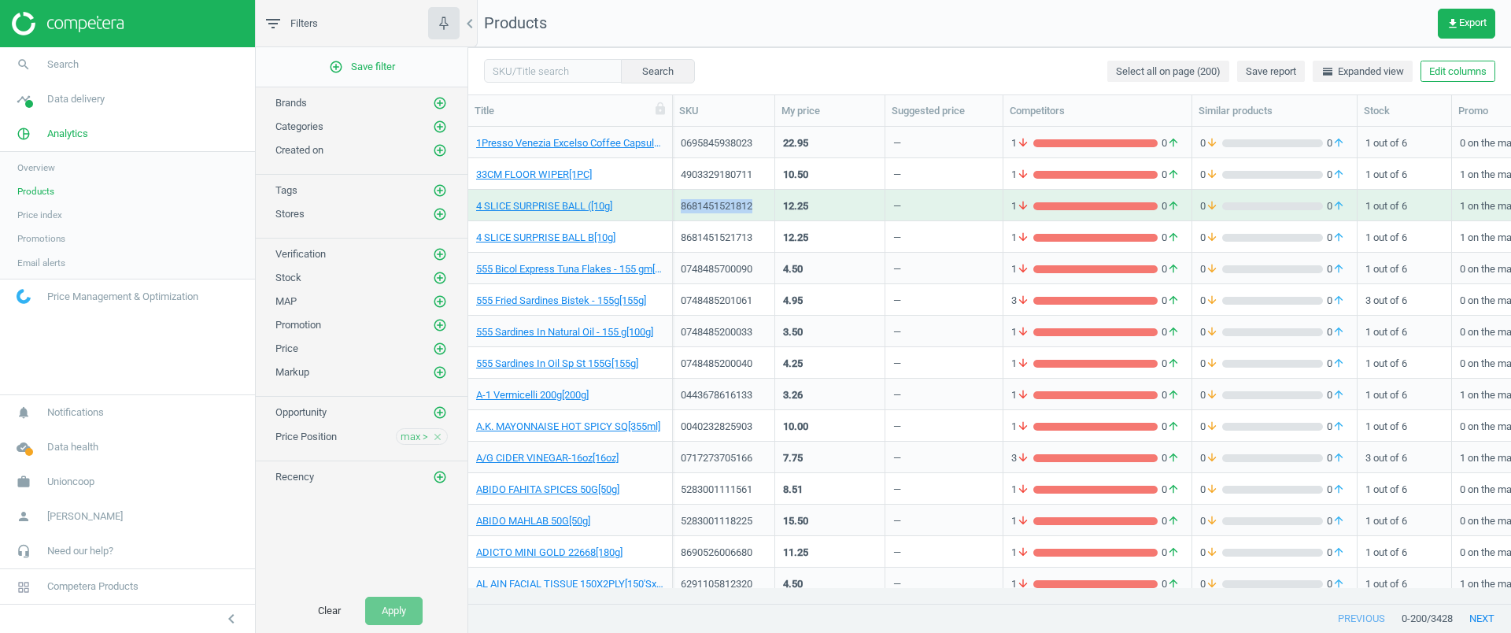
click at [739, 201] on div "8681451521812" at bounding box center [724, 206] width 86 height 14
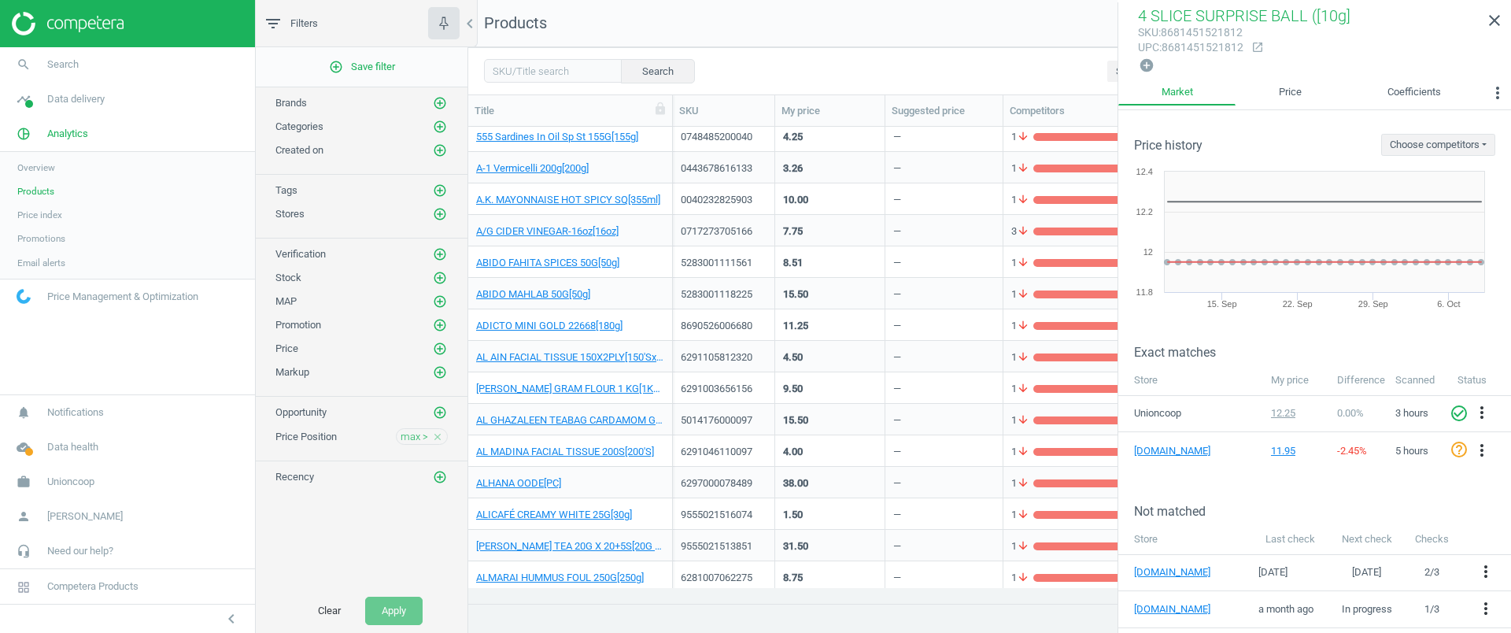
scroll to position [98, 0]
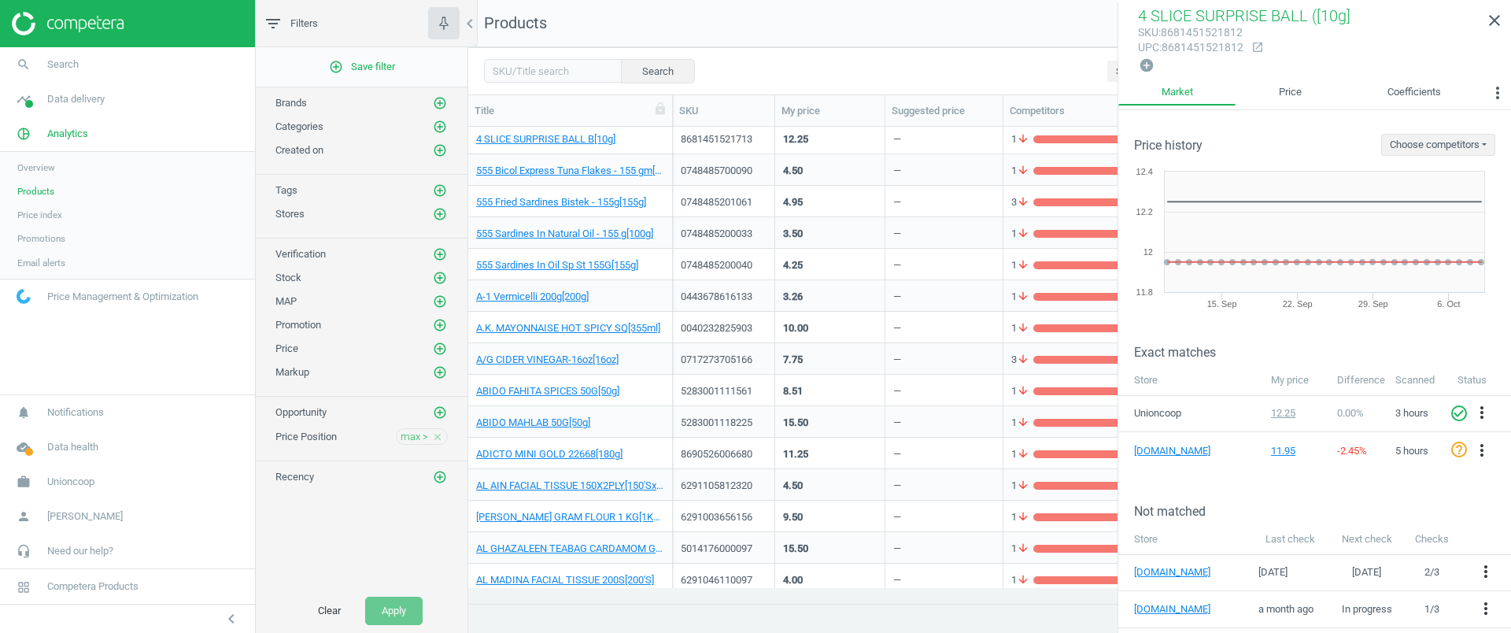
click at [853, 366] on div "7.75" at bounding box center [830, 359] width 94 height 28
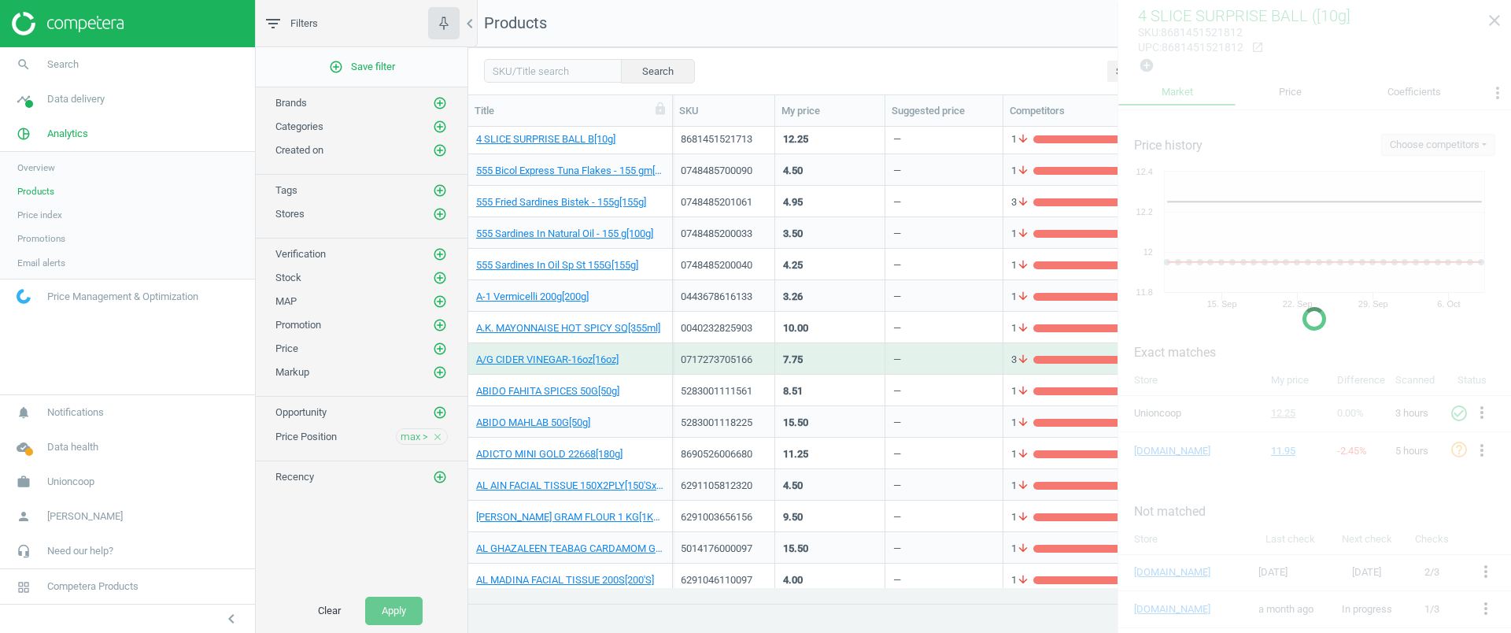
click at [853, 366] on div "7.75" at bounding box center [830, 359] width 94 height 28
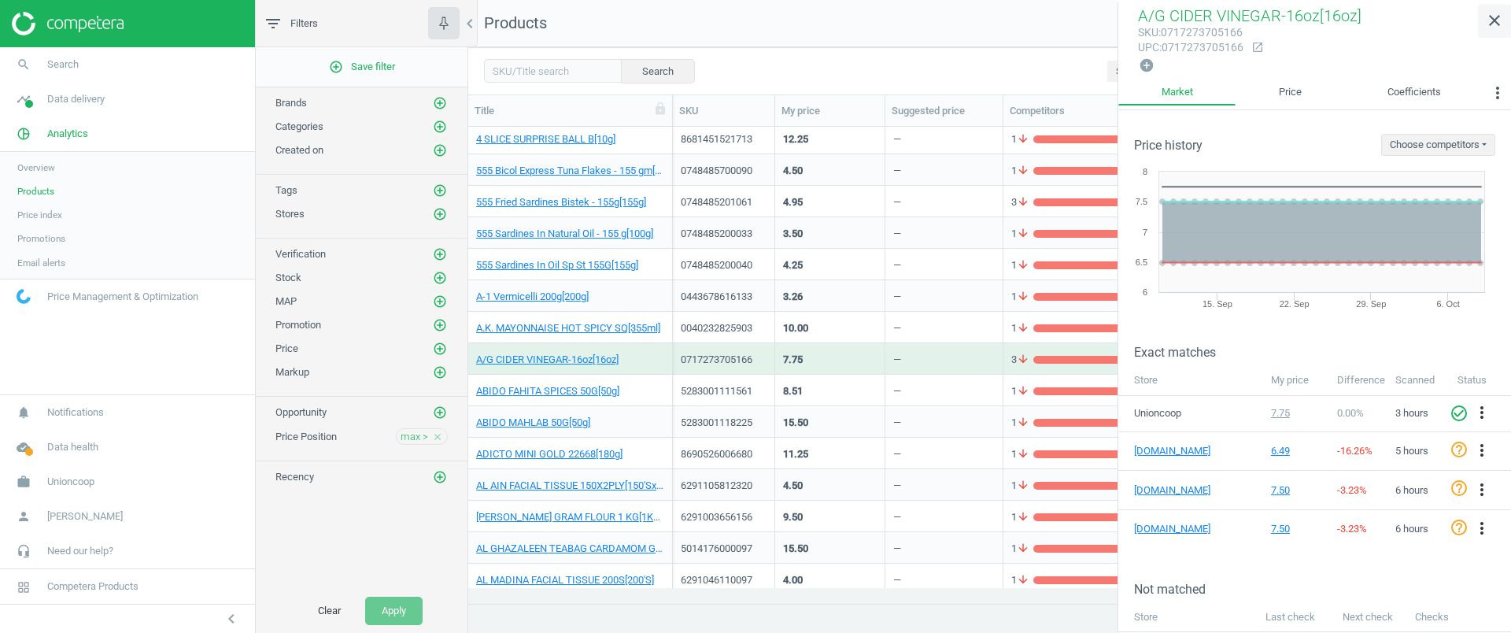
click at [1506, 27] on link "close" at bounding box center [1494, 21] width 33 height 34
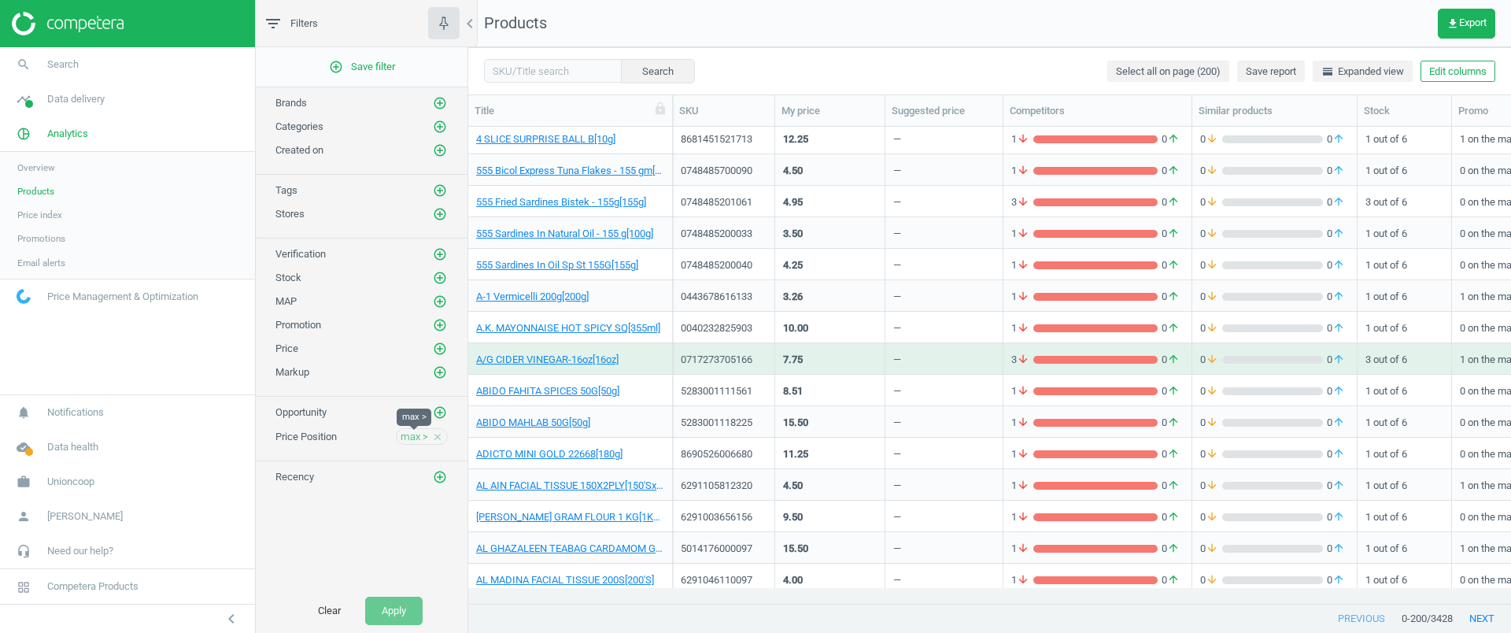
click at [420, 432] on span "max >" at bounding box center [415, 437] width 28 height 14
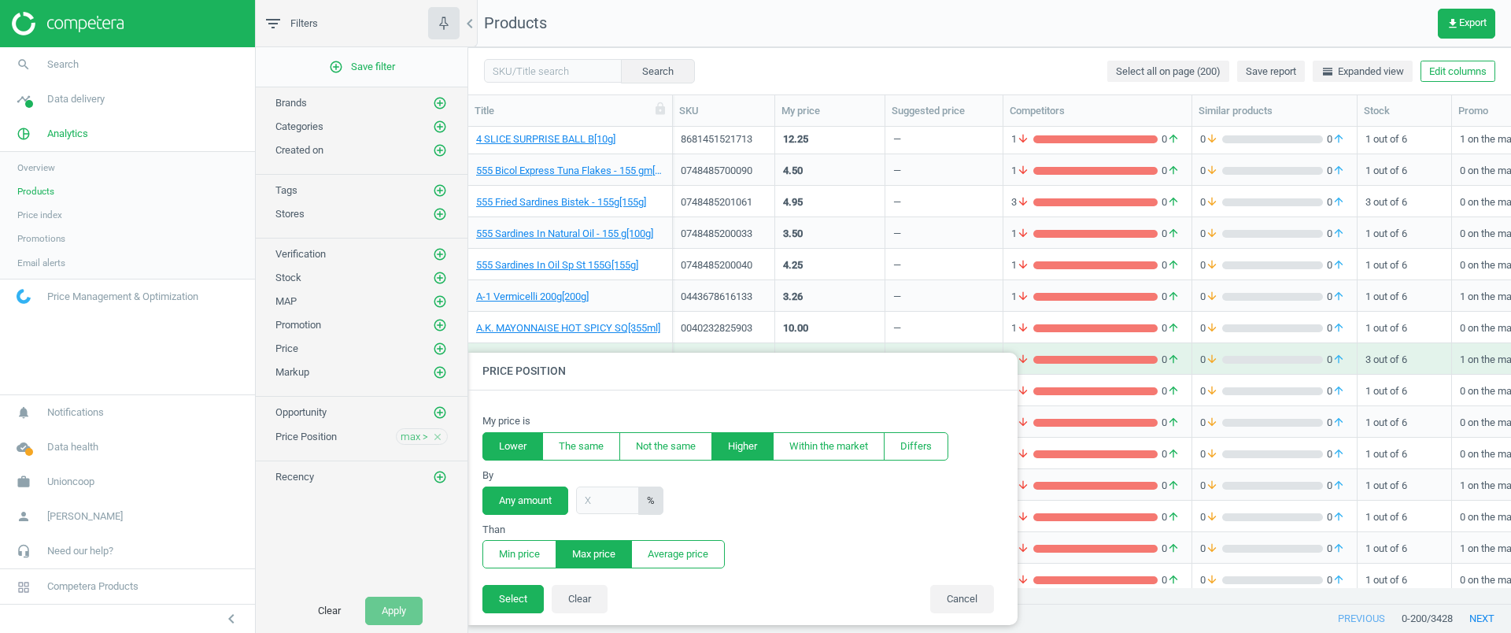
click at [520, 447] on button "Lower" at bounding box center [512, 446] width 61 height 28
click at [528, 560] on button "Min price" at bounding box center [519, 554] width 74 height 28
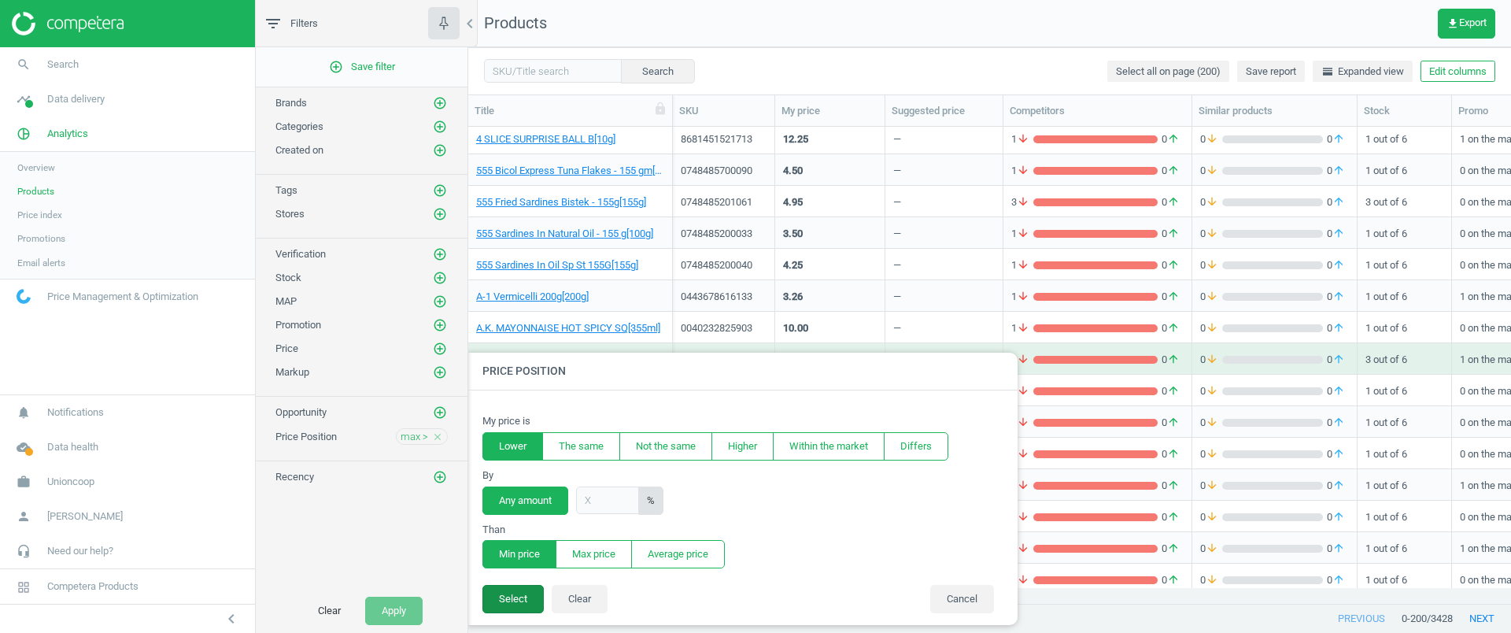
click at [521, 604] on button "Select" at bounding box center [512, 599] width 61 height 28
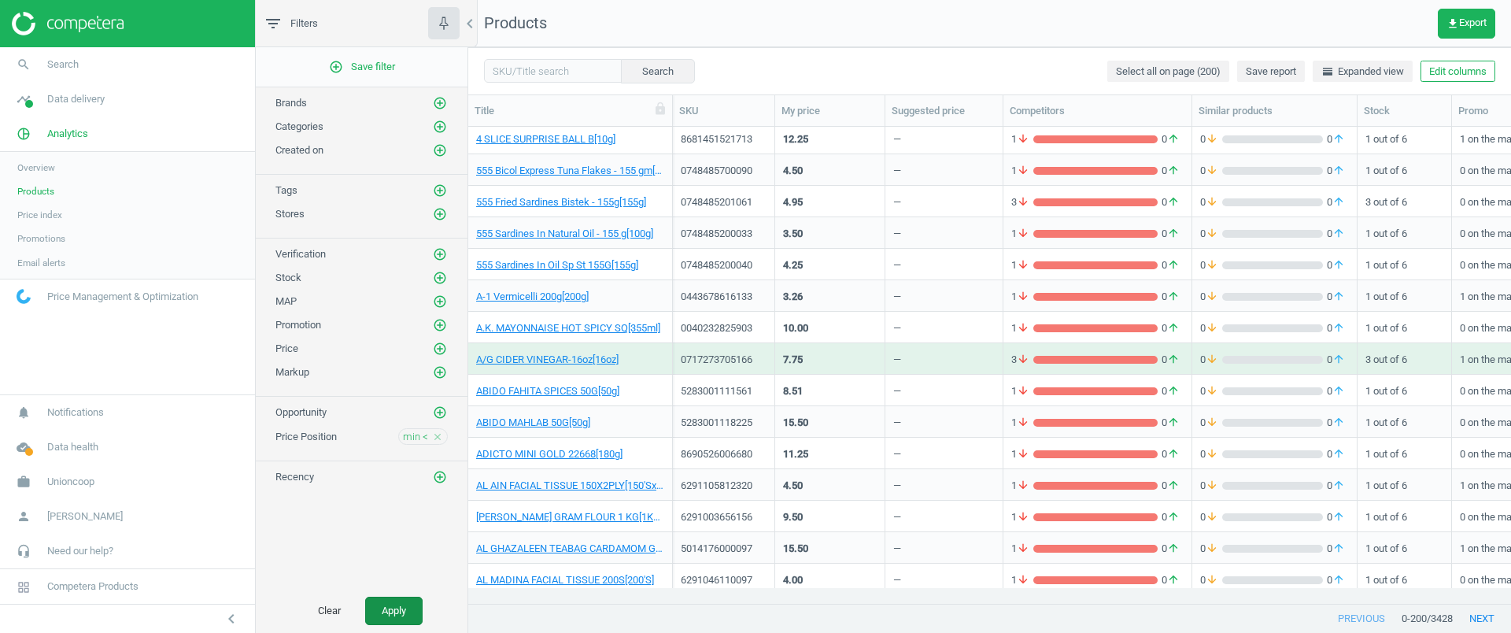
click at [413, 614] on button "Apply" at bounding box center [393, 611] width 57 height 28
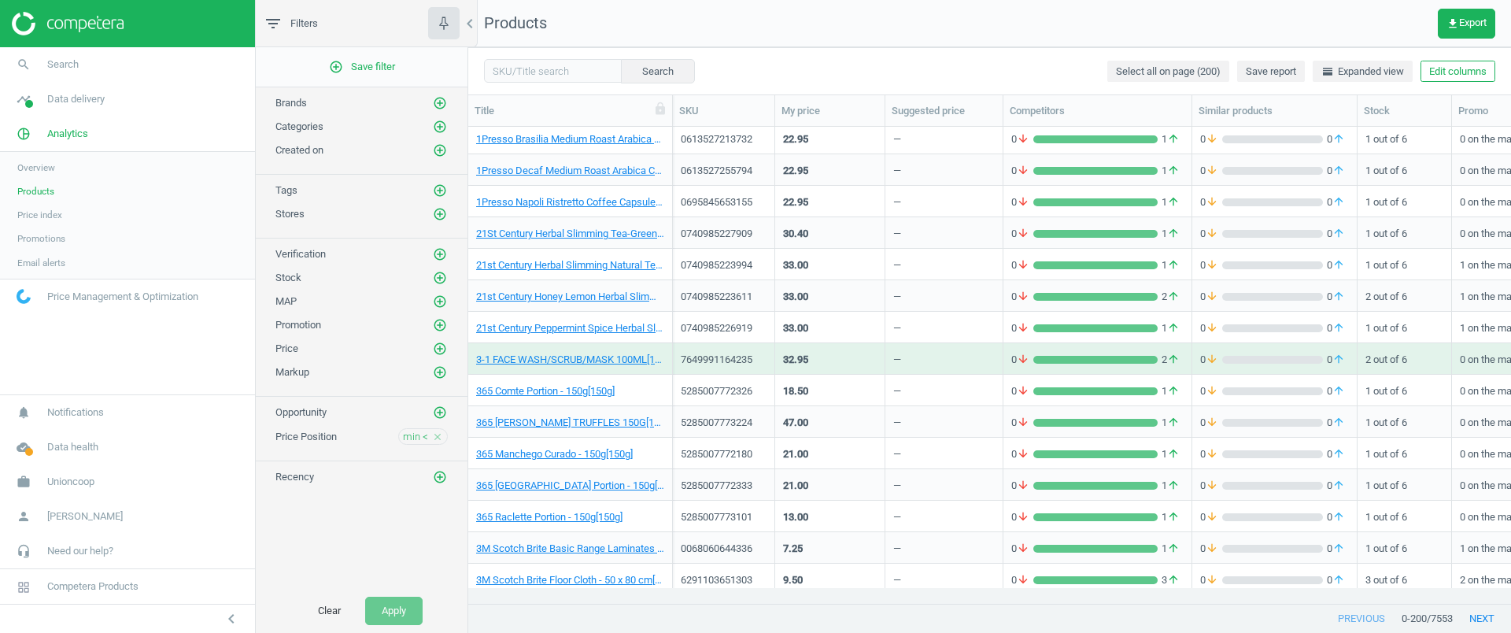
scroll to position [197, 0]
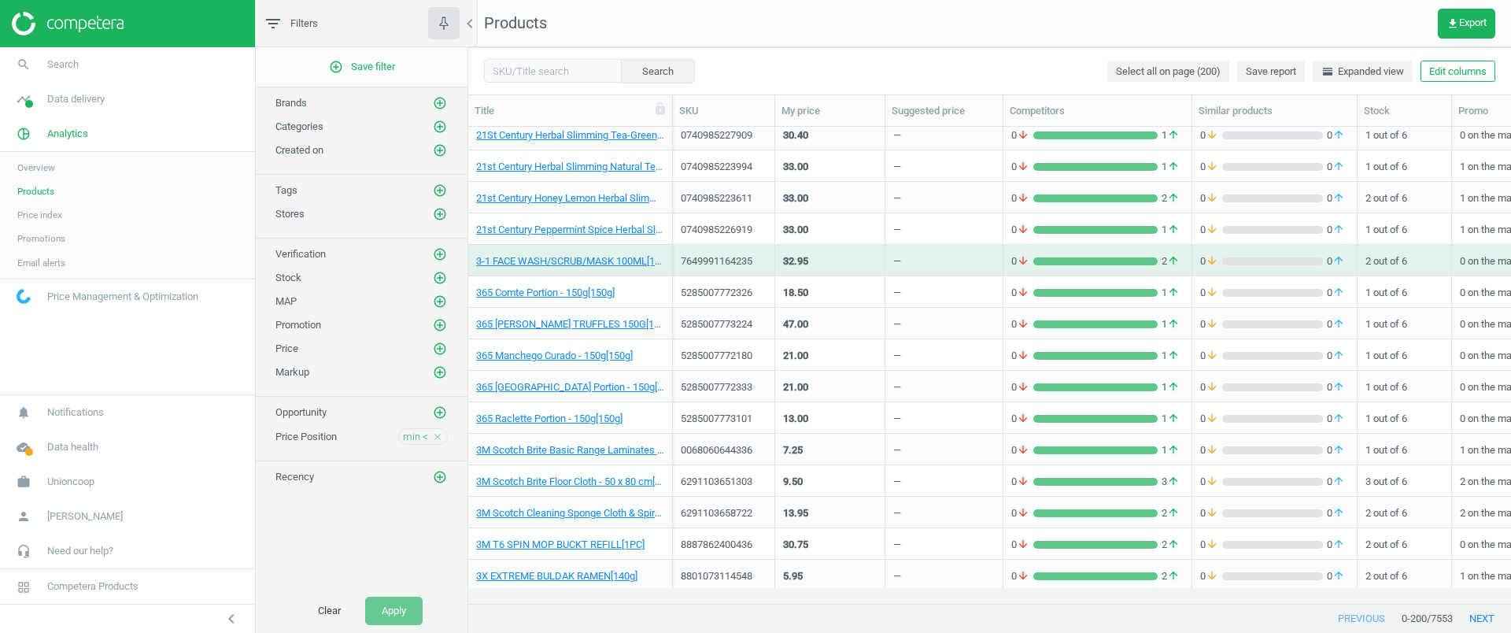
click at [772, 327] on div "5285007773224" at bounding box center [724, 323] width 102 height 31
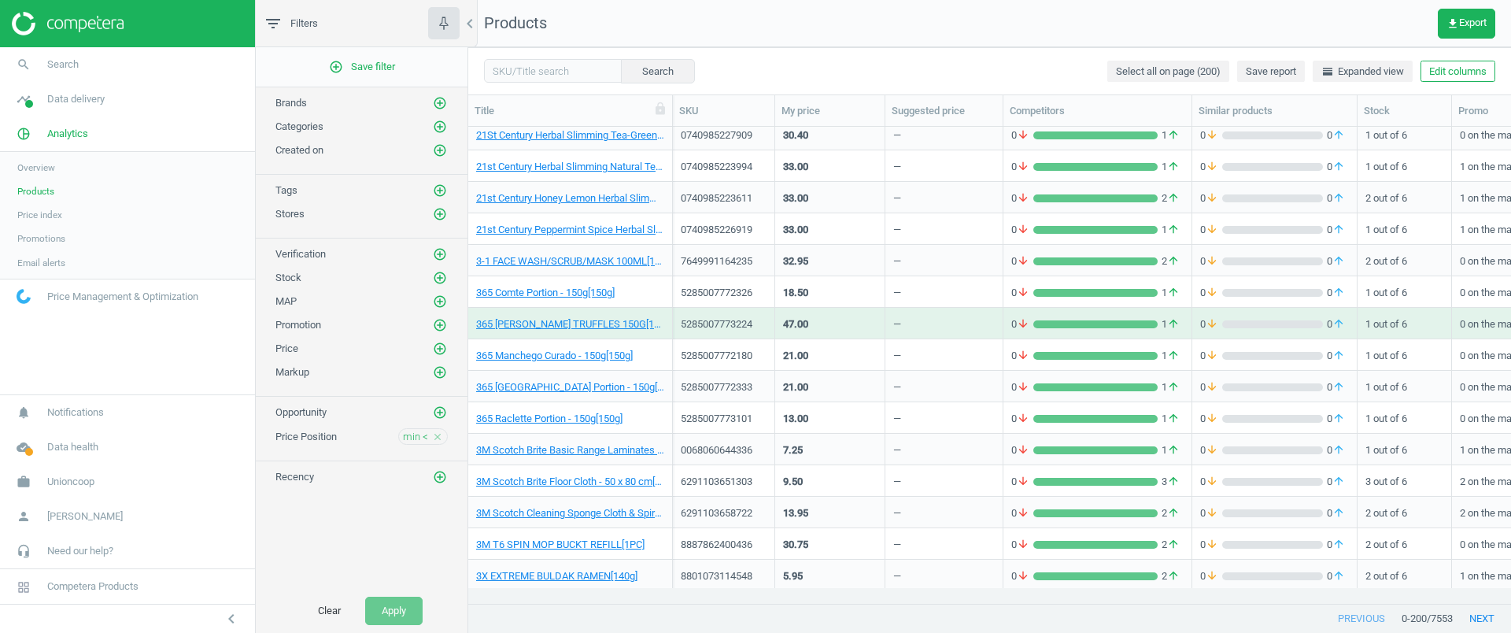
click at [772, 326] on div "5285007773224" at bounding box center [724, 323] width 102 height 31
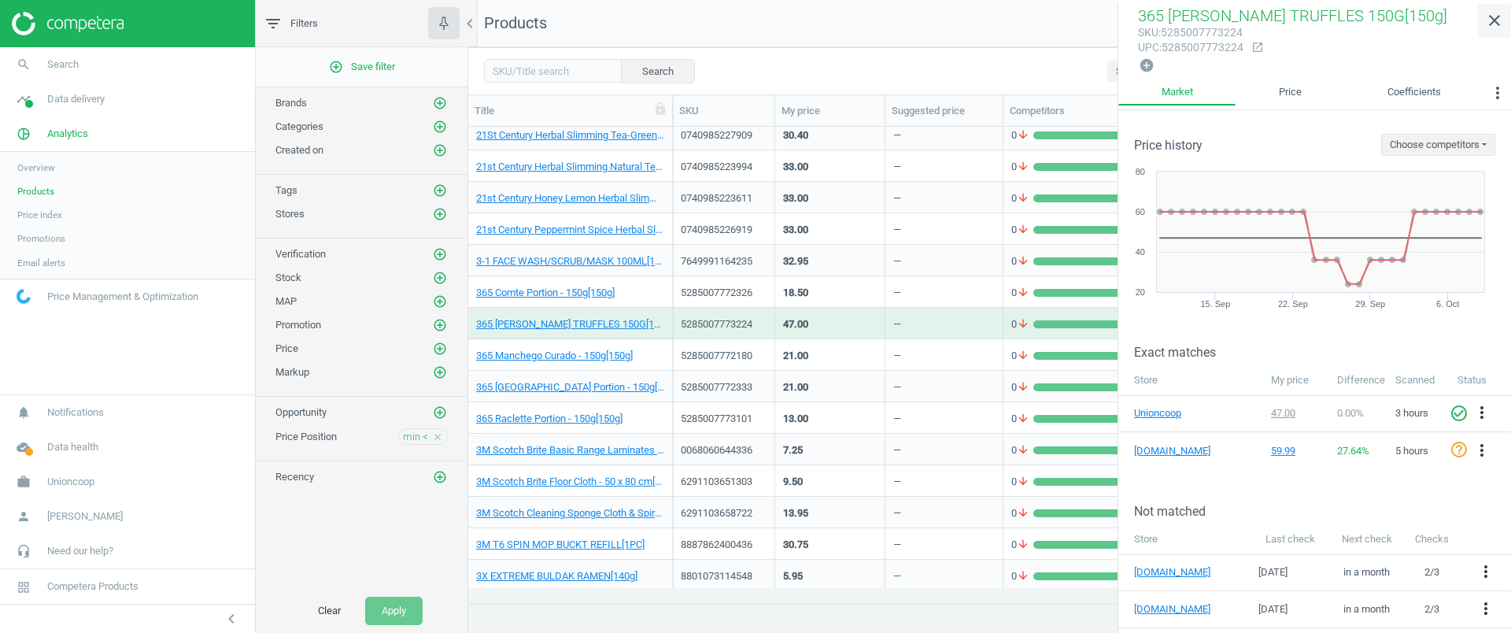
click at [1499, 31] on link "close" at bounding box center [1494, 21] width 33 height 34
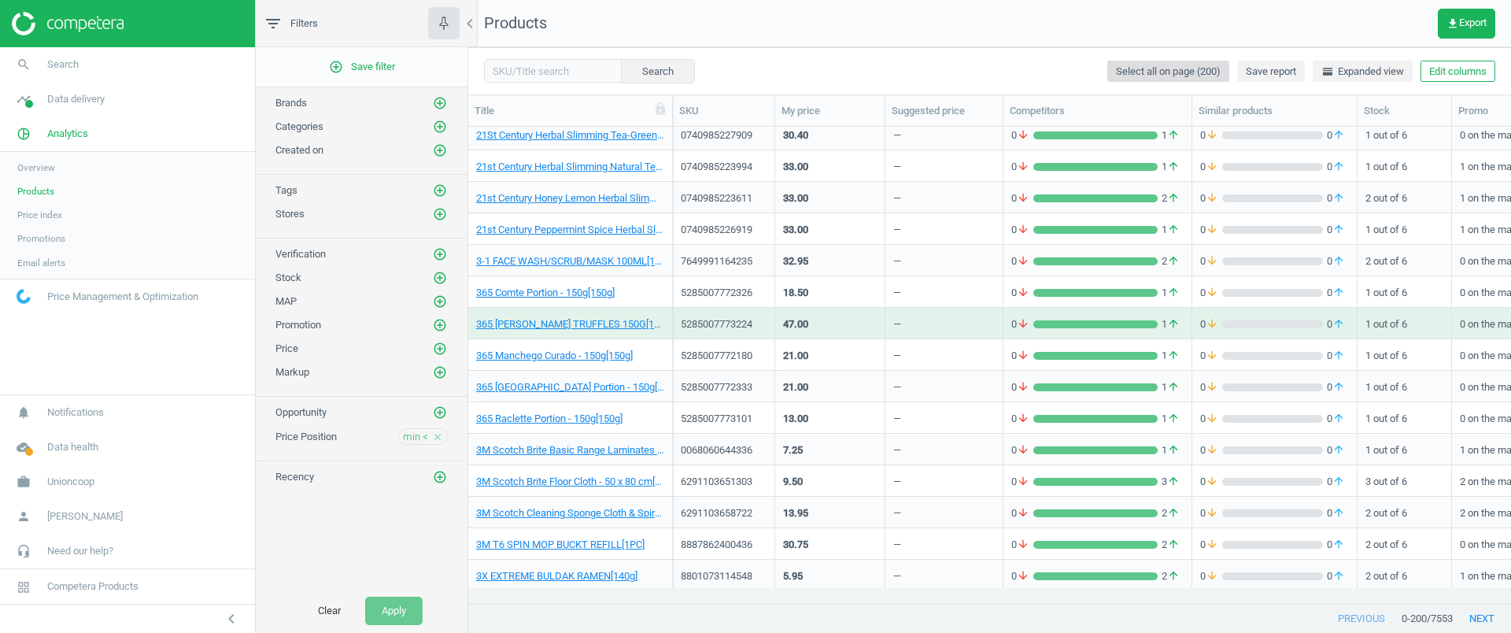
scroll to position [446, 1028]
click at [751, 331] on div "5285007773224" at bounding box center [724, 327] width 86 height 20
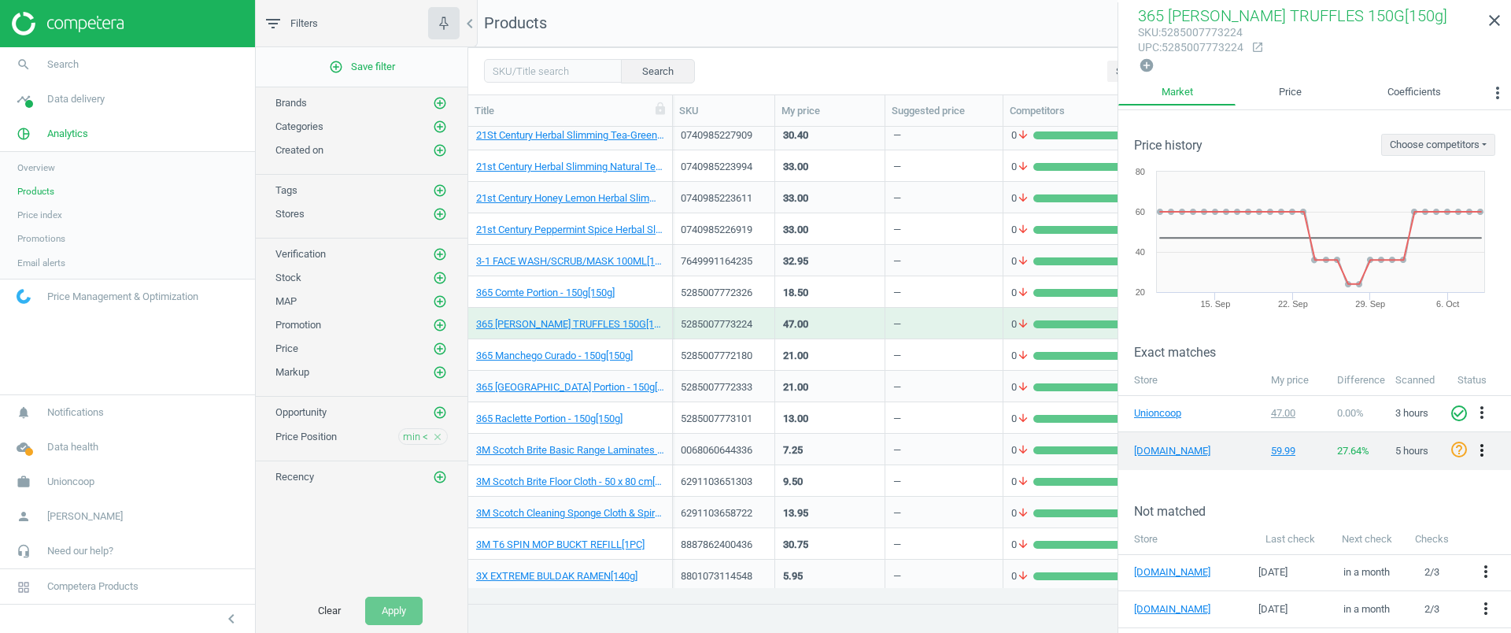
click at [1473, 453] on icon "more_vert" at bounding box center [1482, 450] width 19 height 19
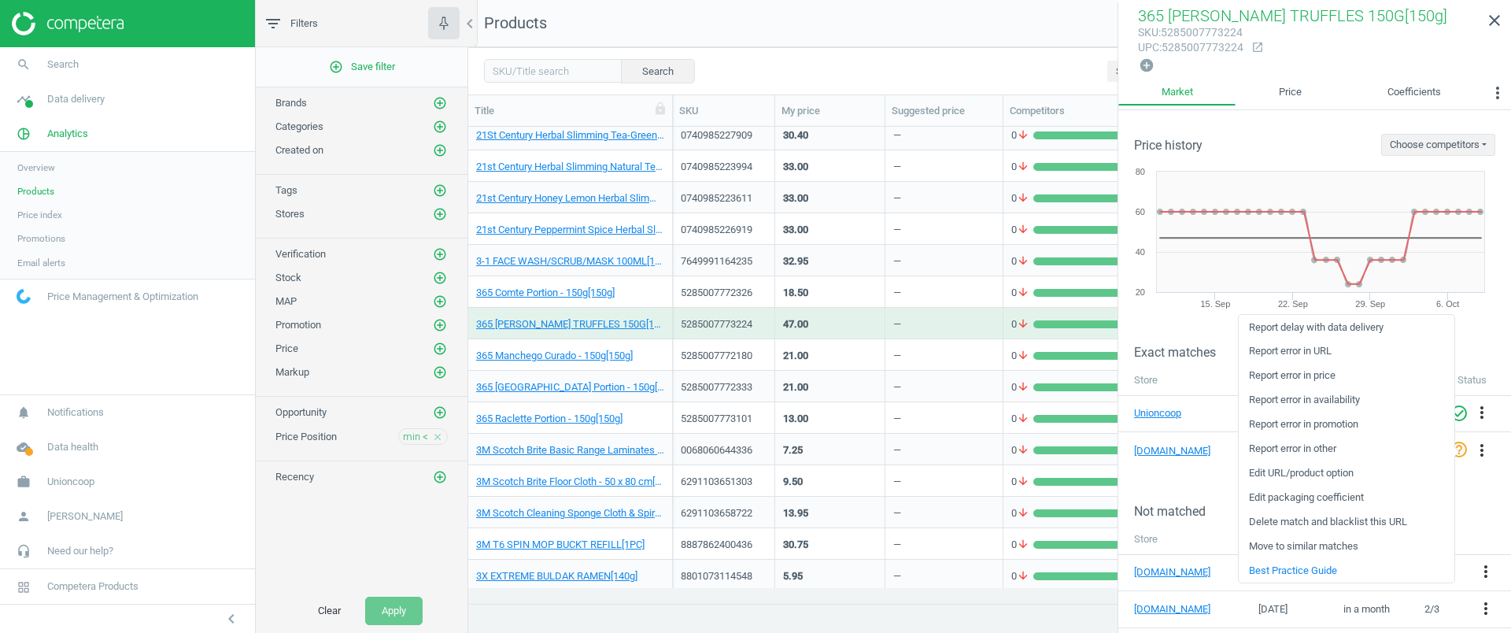
click at [1358, 502] on link "Edit packaging coefficient" at bounding box center [1347, 498] width 216 height 24
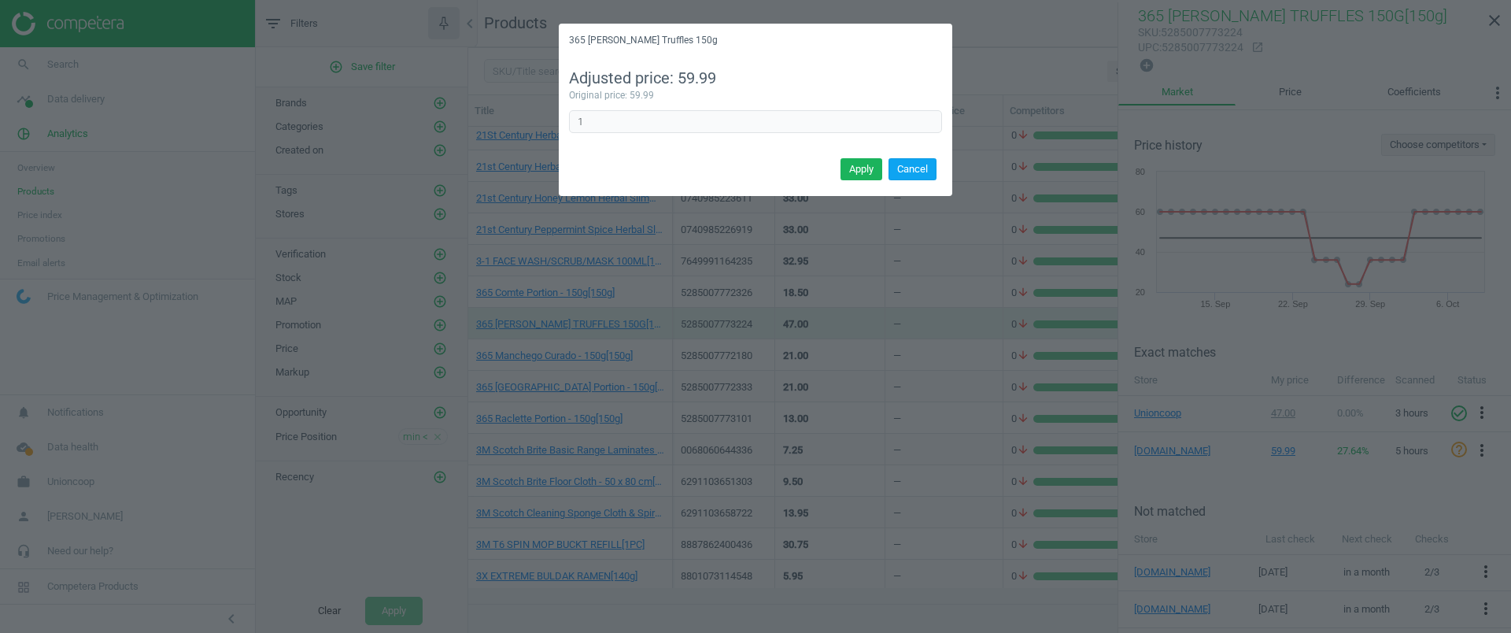
click at [902, 165] on button "Cancel" at bounding box center [913, 169] width 48 height 22
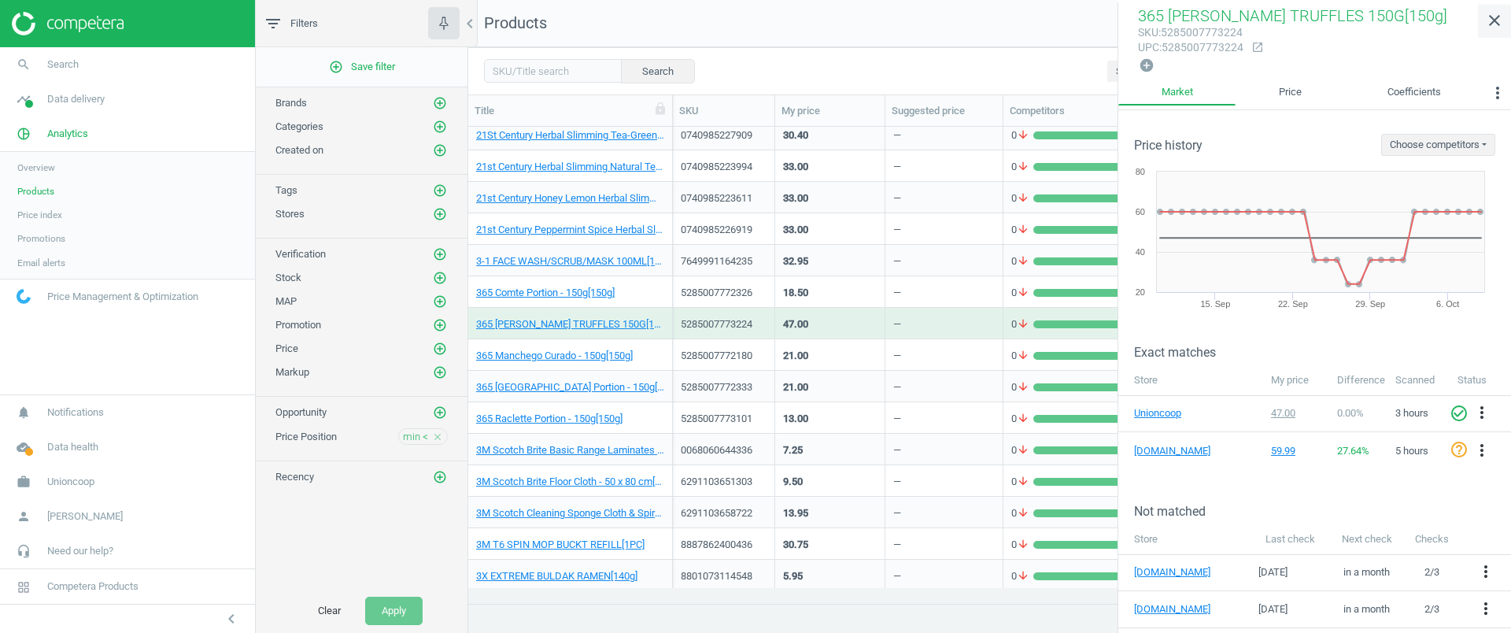
click at [1498, 29] on icon "close" at bounding box center [1494, 20] width 19 height 19
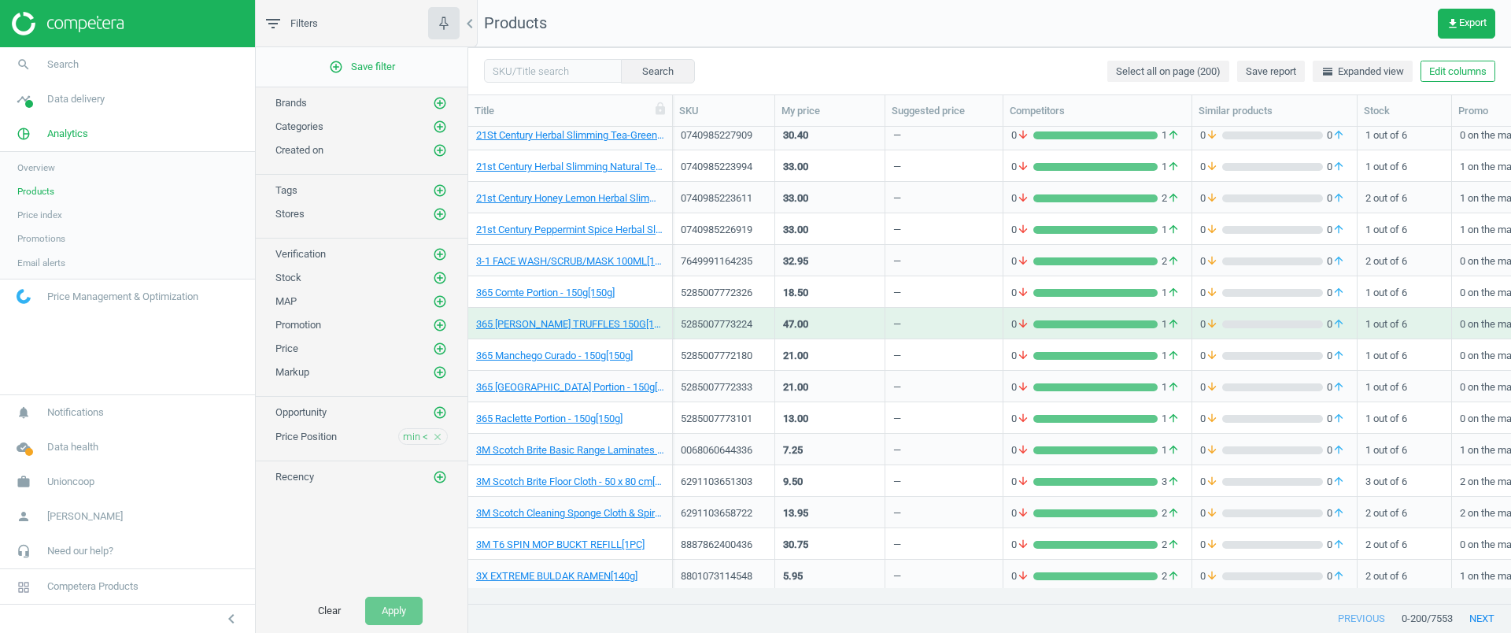
click at [442, 438] on icon "close" at bounding box center [437, 436] width 11 height 11
click at [399, 606] on button "Apply" at bounding box center [393, 611] width 57 height 28
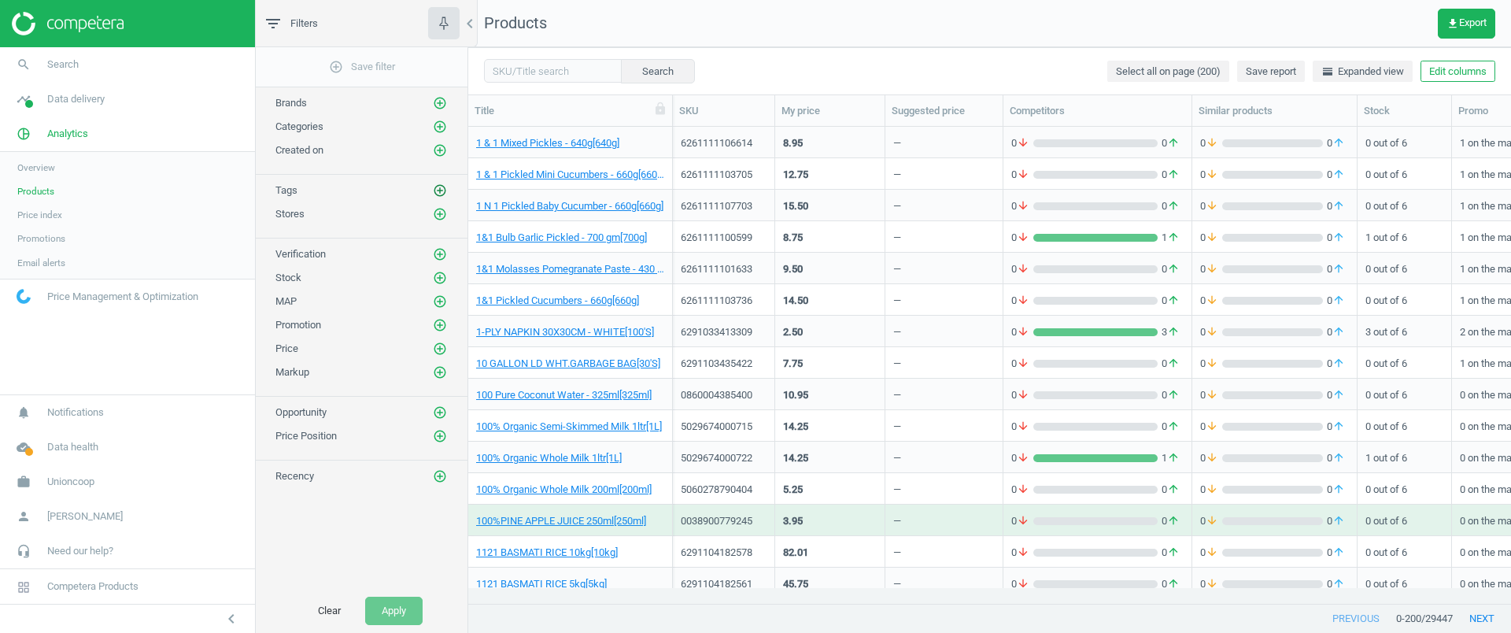
click at [438, 190] on icon "add_circle_outline" at bounding box center [440, 190] width 14 height 14
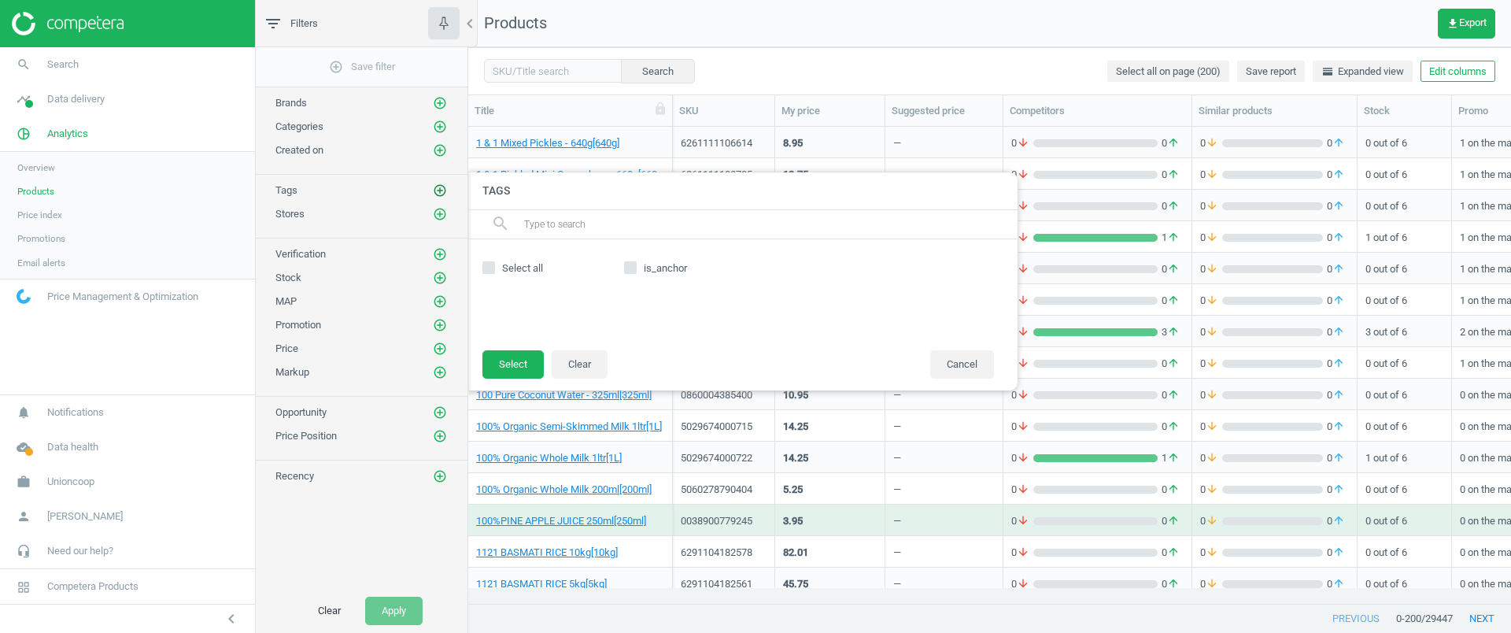
click at [444, 192] on icon "add_circle_outline" at bounding box center [440, 190] width 14 height 14
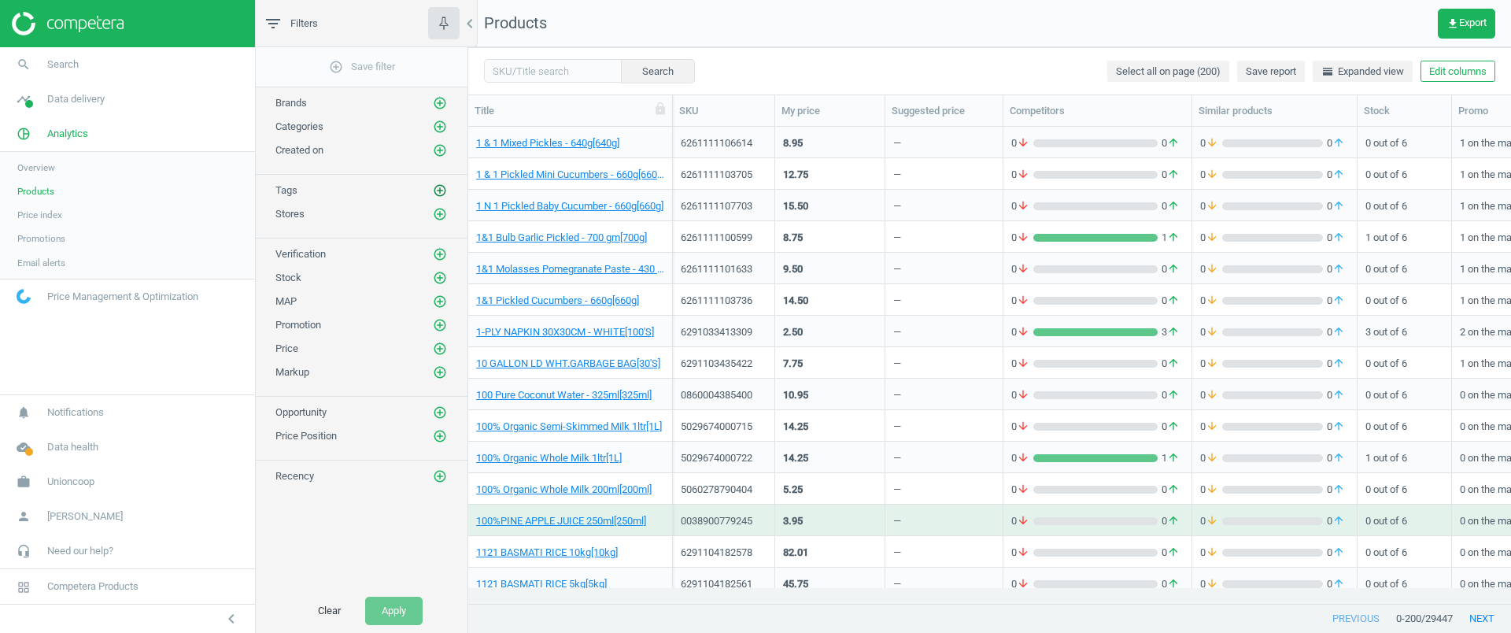
click at [443, 194] on icon "add_circle_outline" at bounding box center [440, 190] width 14 height 14
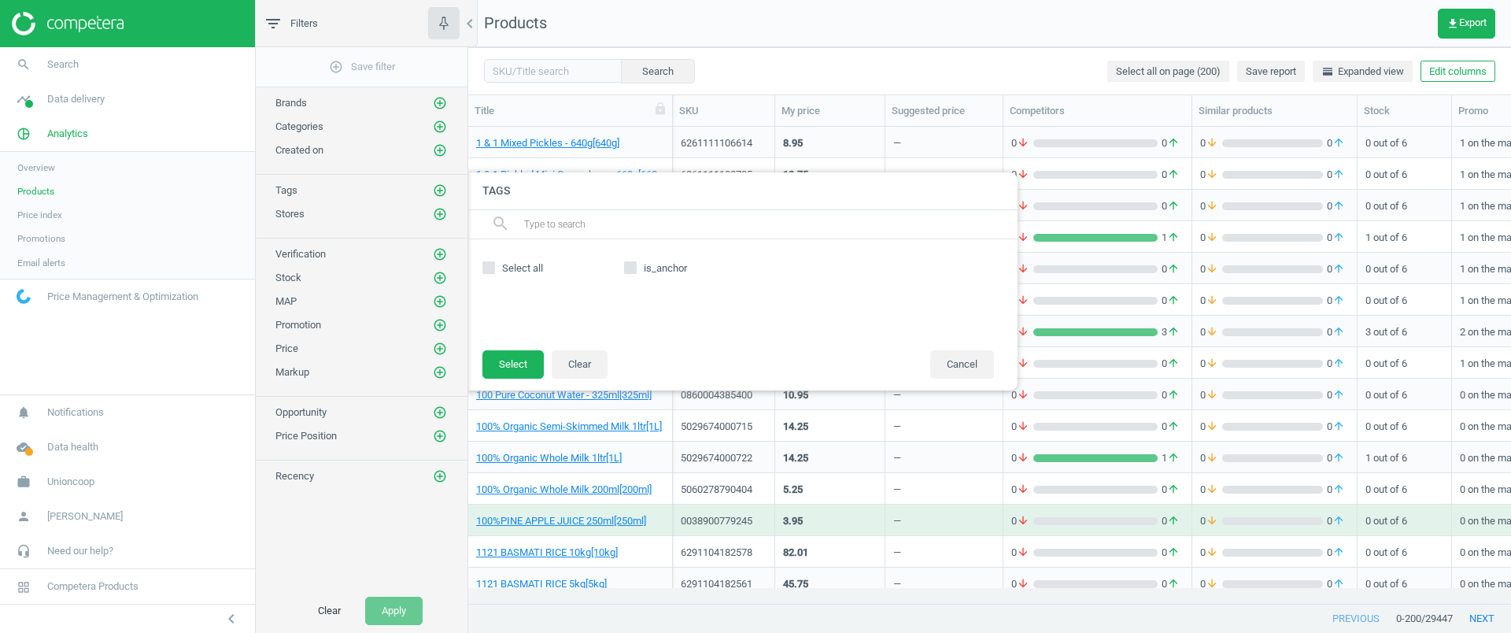
click at [631, 271] on input "is_anchor" at bounding box center [631, 267] width 10 height 10
checkbox input "true"
click at [496, 378] on footer "Select Clear Cancel" at bounding box center [742, 369] width 551 height 41
click at [506, 370] on button "Select" at bounding box center [512, 364] width 61 height 28
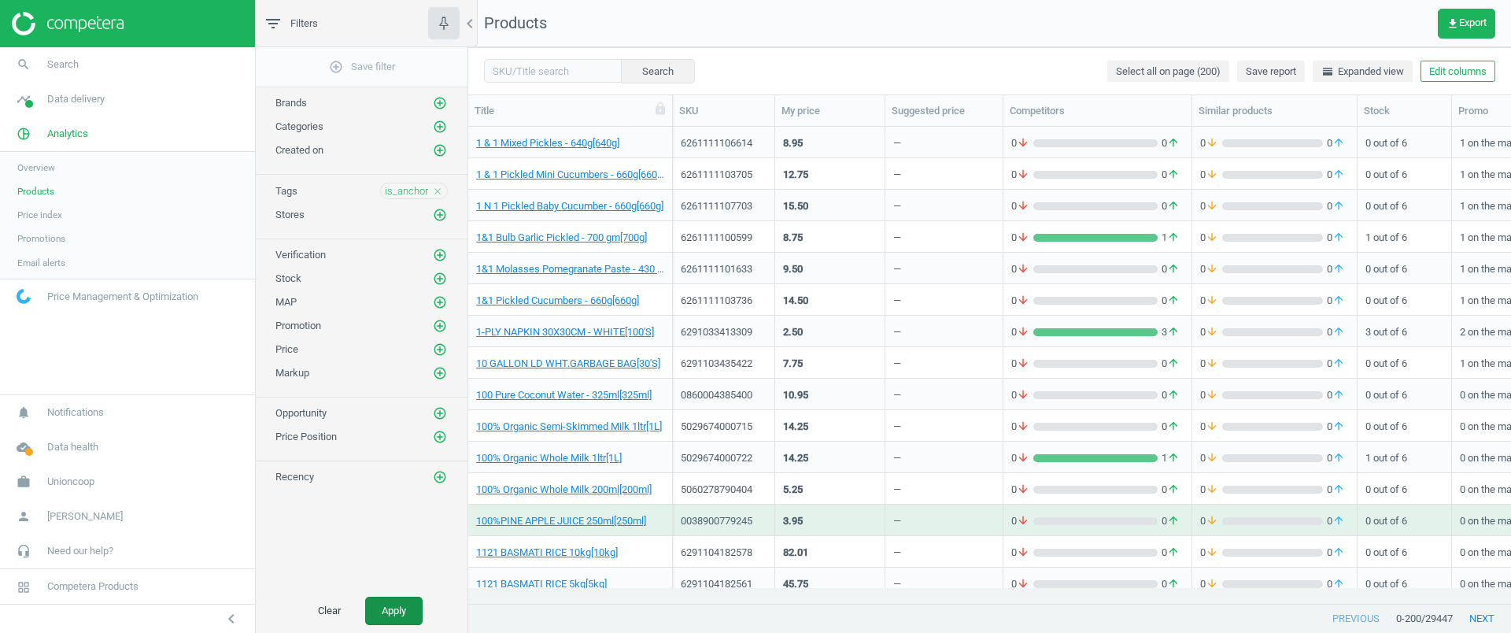
click at [416, 608] on button "Apply" at bounding box center [393, 611] width 57 height 28
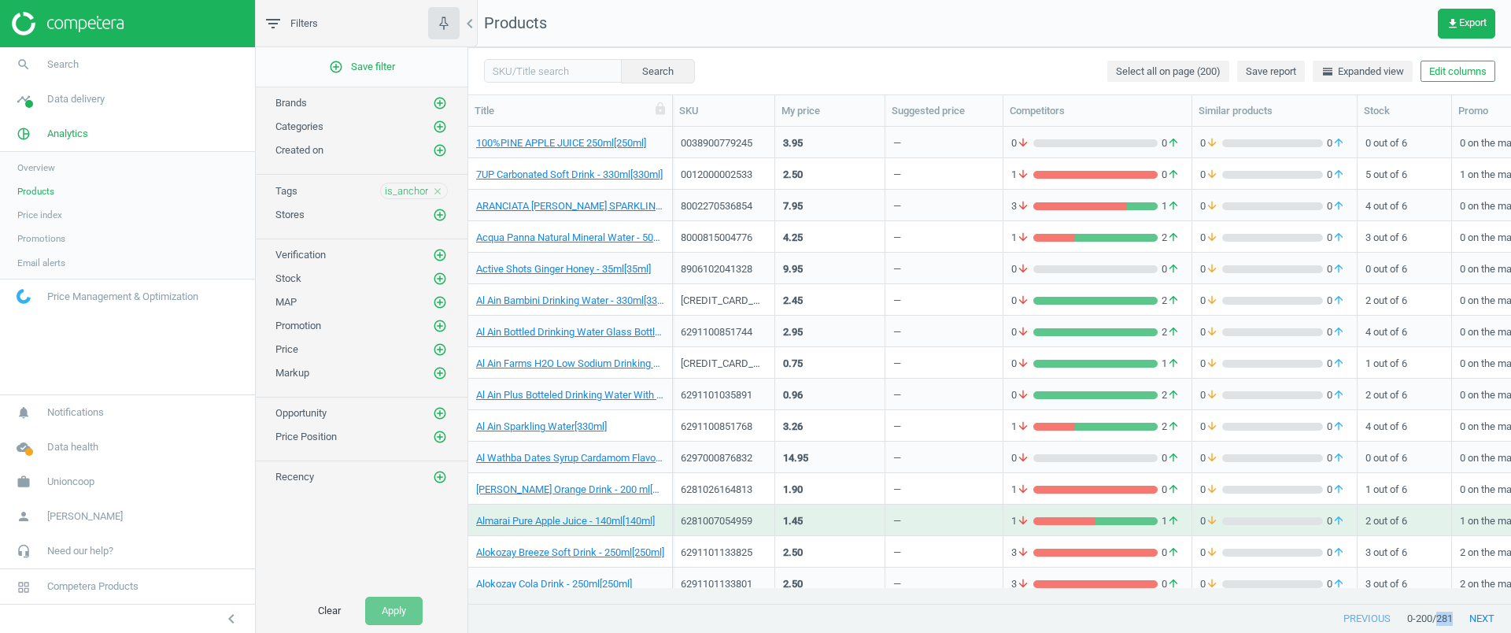
drag, startPoint x: 1438, startPoint y: 619, endPoint x: 1453, endPoint y: 619, distance: 15.0
click at [1453, 619] on span "/ 281" at bounding box center [1442, 619] width 20 height 14
click at [979, 72] on div "Search Select all on page (200) Save report horizontal_split Expanded view Edit…" at bounding box center [989, 70] width 1043 height 47
click at [751, 179] on div "0012000002533" at bounding box center [724, 175] width 86 height 14
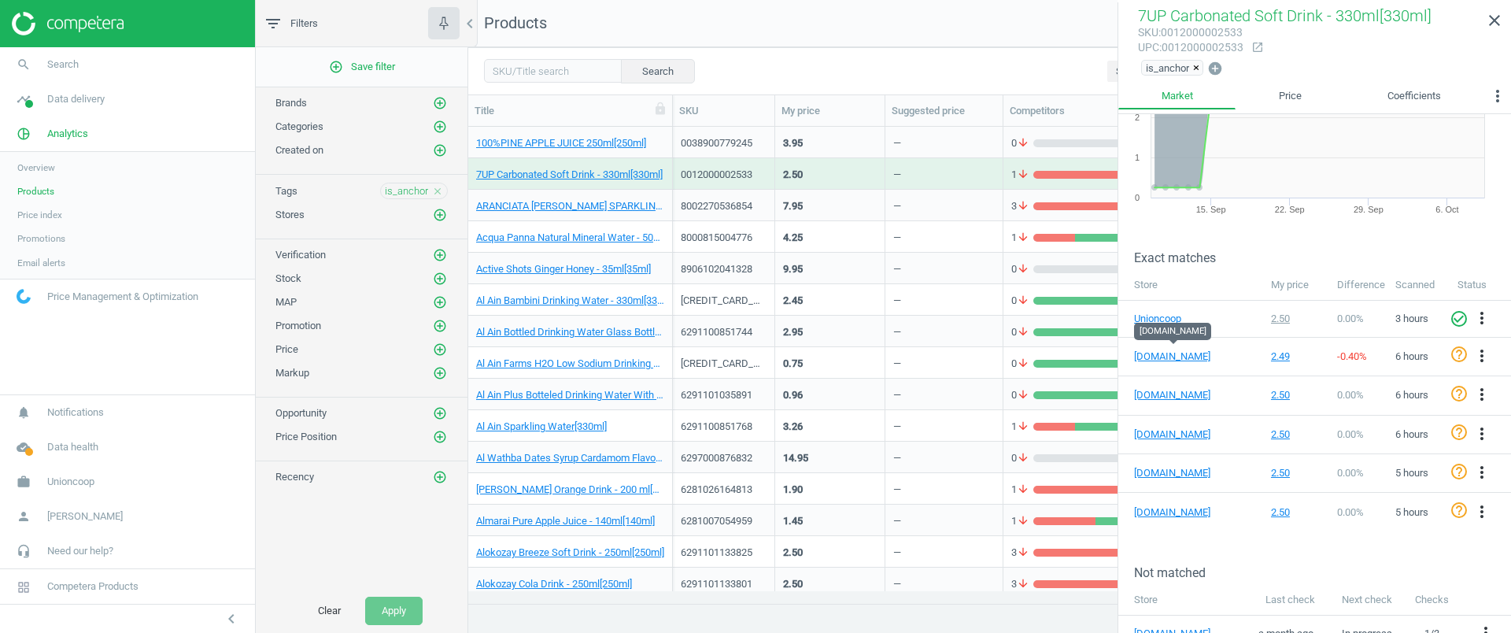
scroll to position [446, 1028]
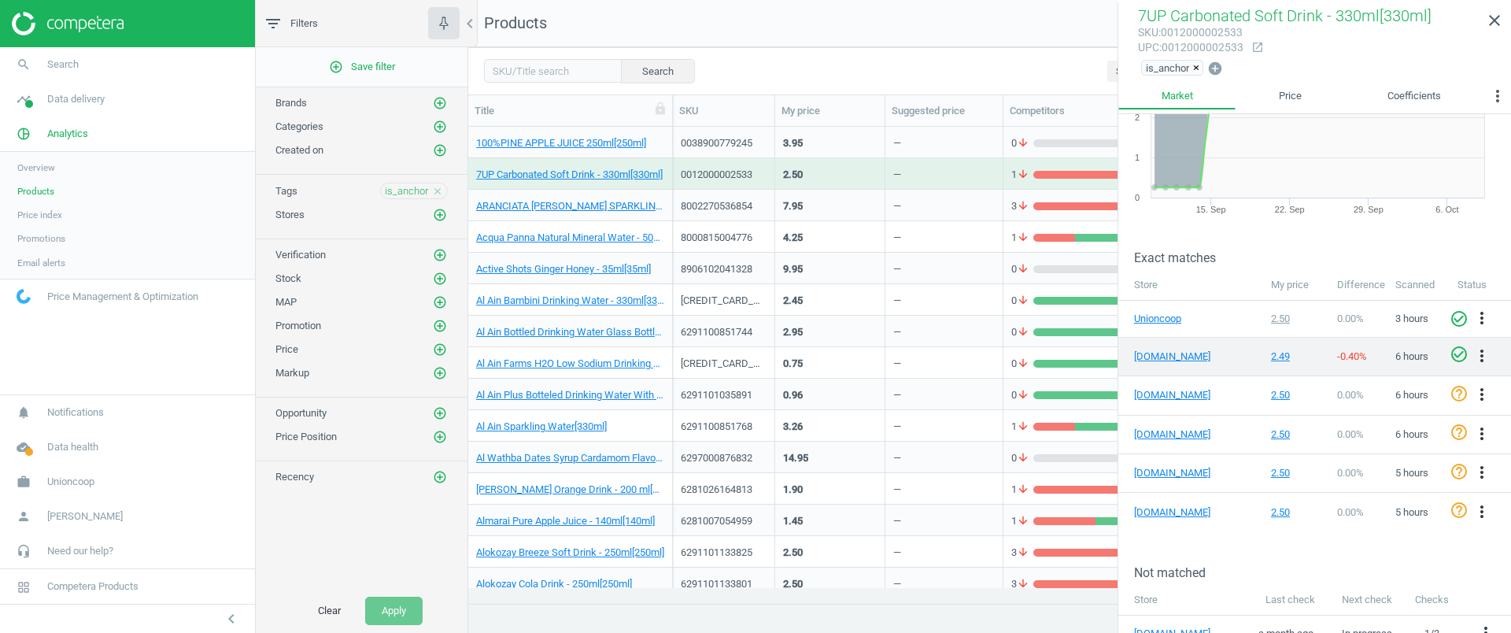
click at [1451, 353] on icon "check_circle_outline" at bounding box center [1459, 354] width 19 height 19
click at [38, 91] on span "timeline" at bounding box center [23, 99] width 47 height 35
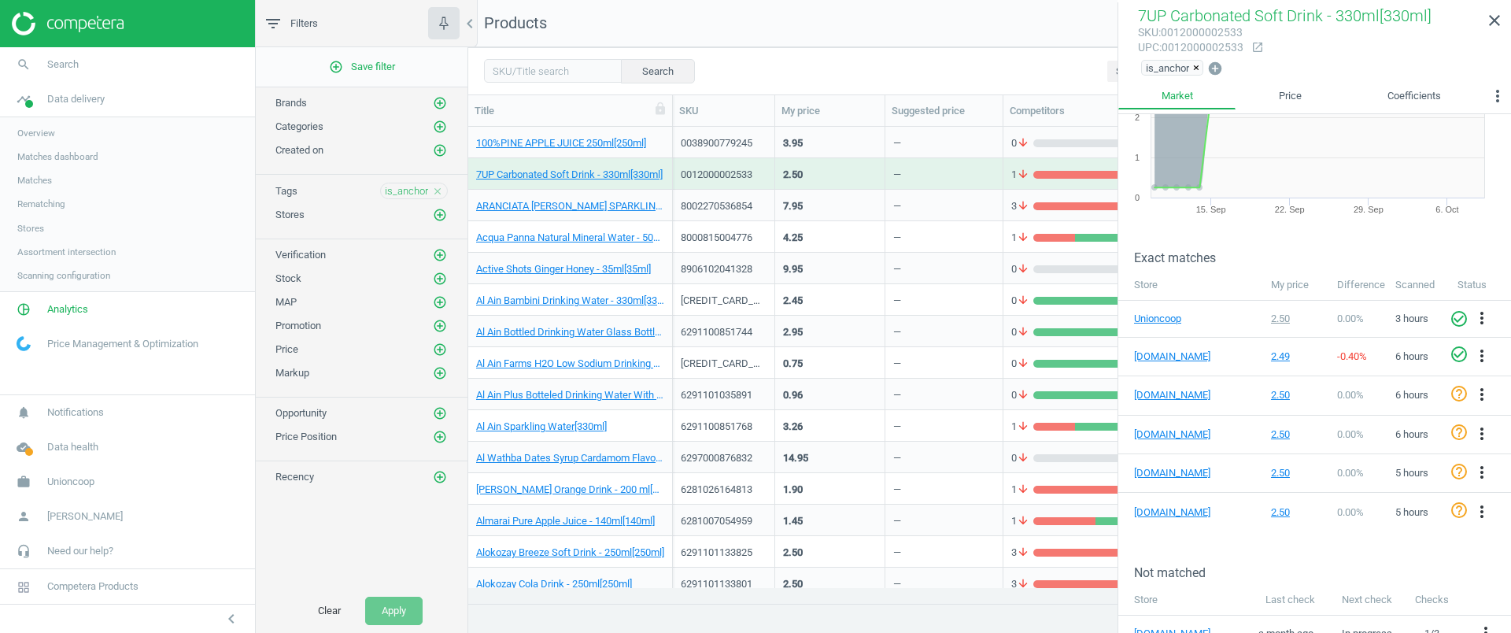
click at [48, 176] on span "Matches" at bounding box center [34, 180] width 35 height 13
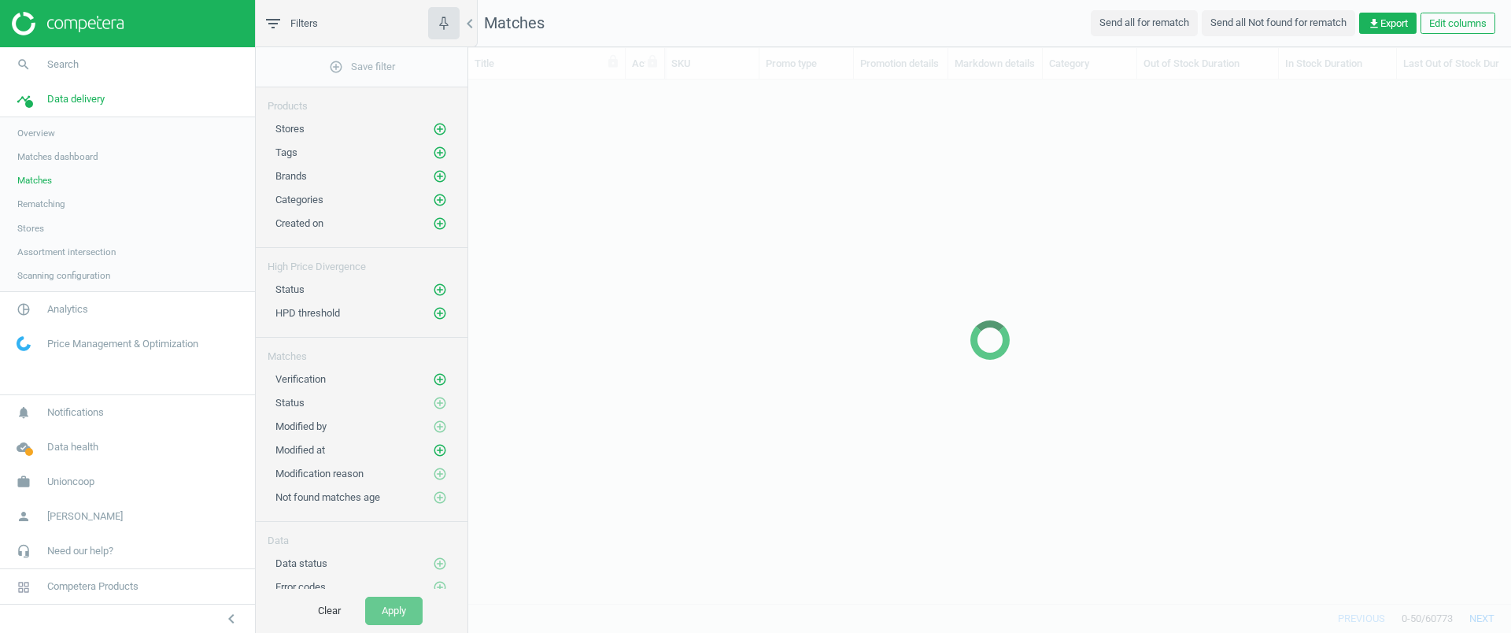
scroll to position [494, 1028]
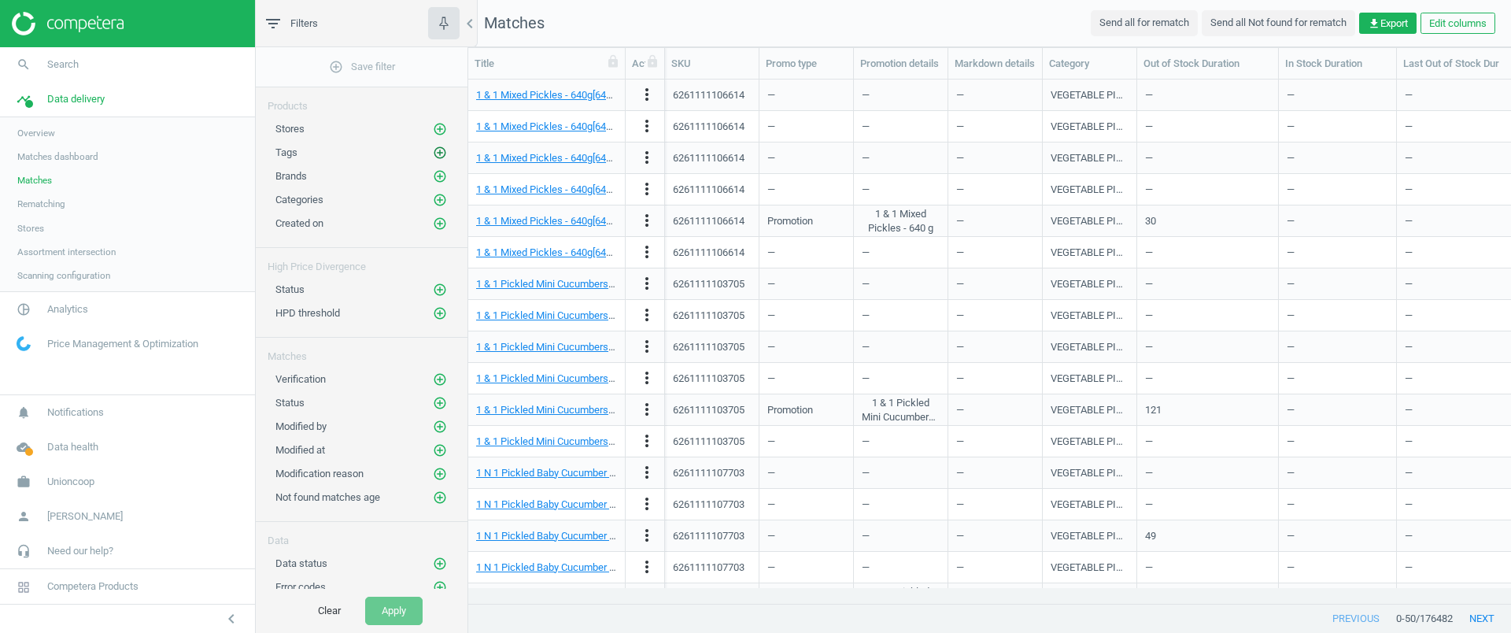
click at [433, 149] on icon "add_circle_outline" at bounding box center [440, 153] width 14 height 14
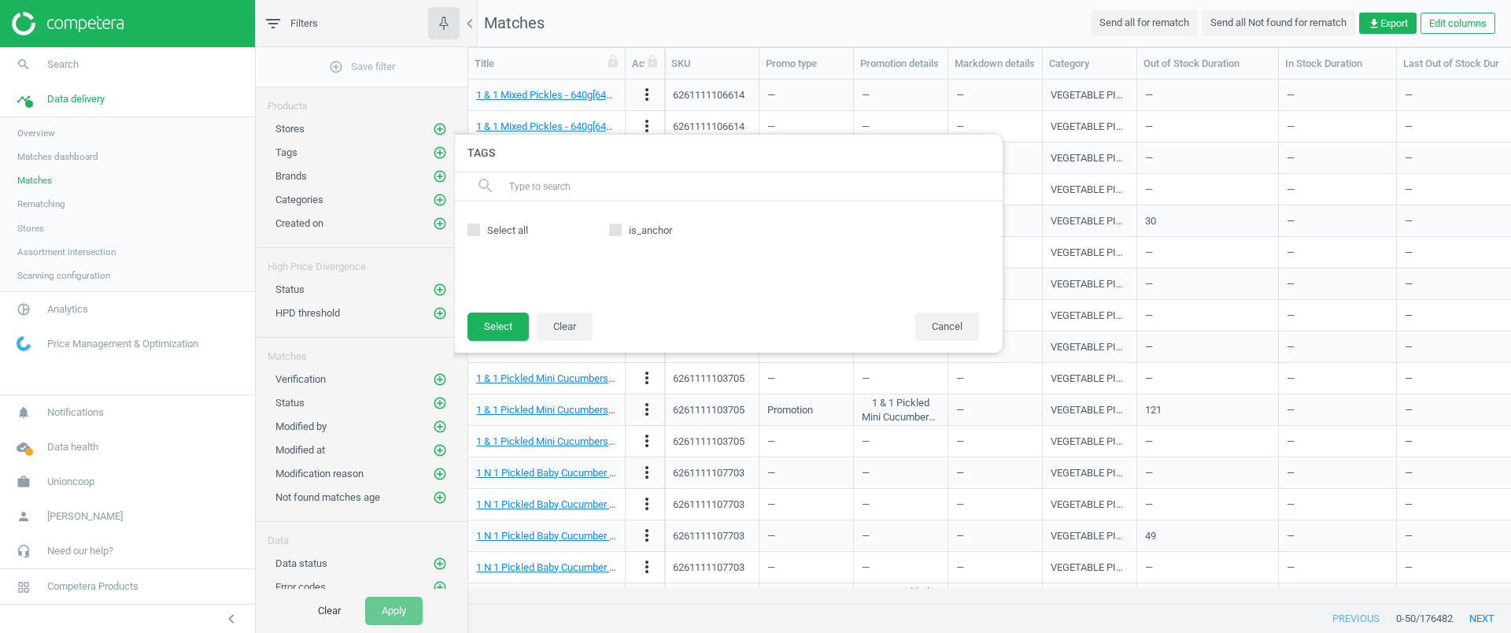
click at [616, 232] on input "is_anchor" at bounding box center [616, 229] width 10 height 10
checkbox input "true"
click at [497, 330] on button "Select" at bounding box center [498, 326] width 61 height 28
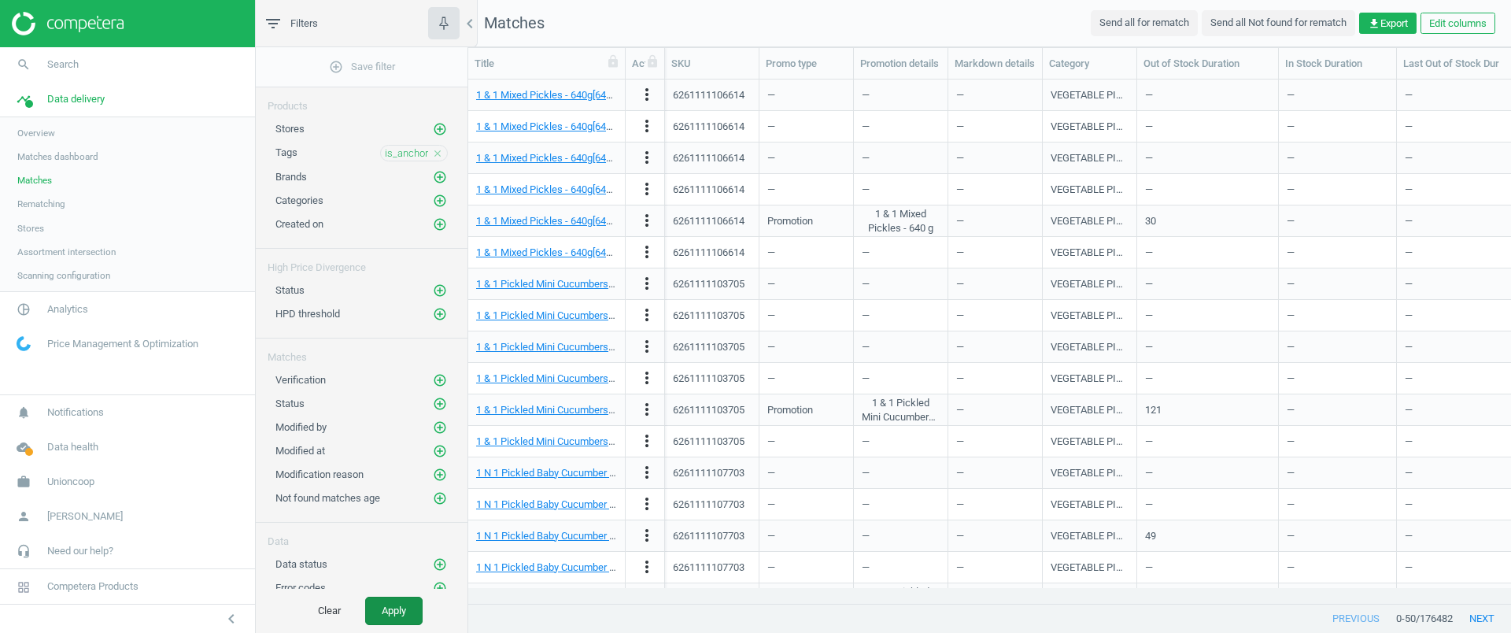
click at [408, 604] on button "Apply" at bounding box center [393, 611] width 57 height 28
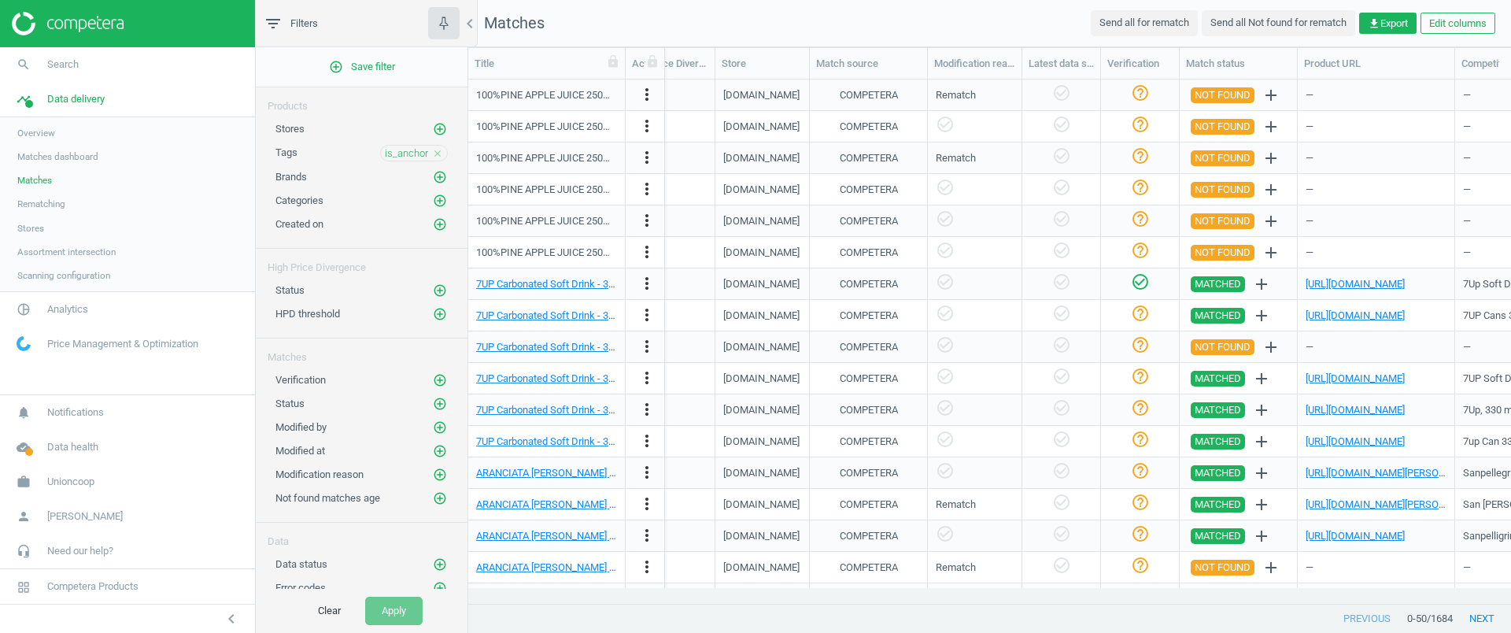
scroll to position [0, 1333]
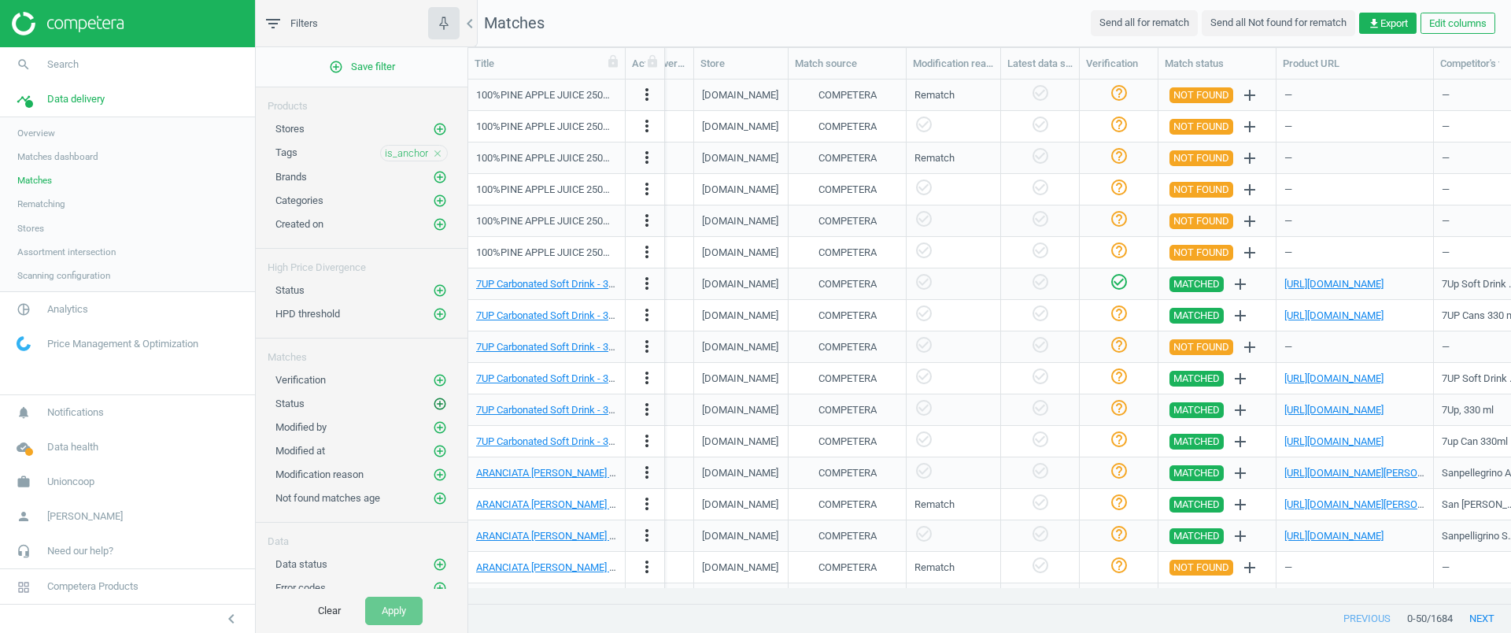
click at [433, 400] on icon "add_circle_outline" at bounding box center [440, 404] width 14 height 14
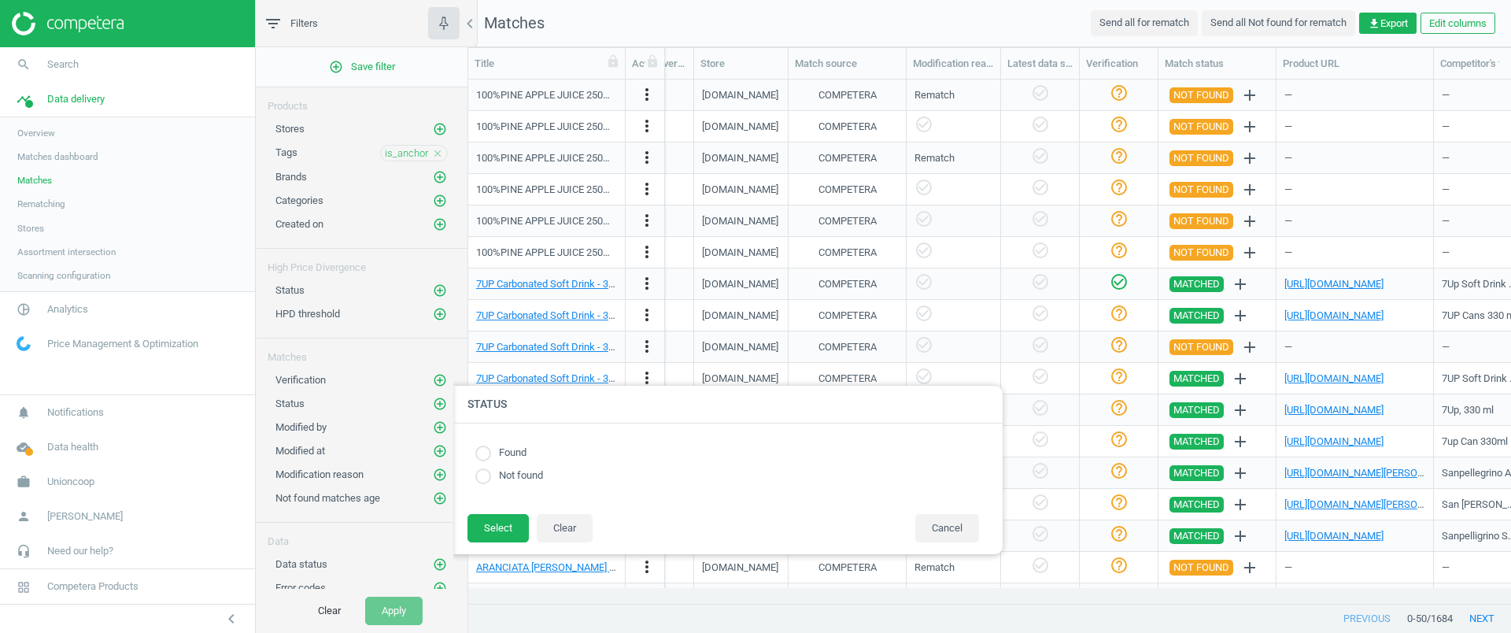
click at [481, 450] on input "radio" at bounding box center [483, 453] width 16 height 16
radio input "true"
click at [491, 529] on button "Select" at bounding box center [498, 528] width 61 height 28
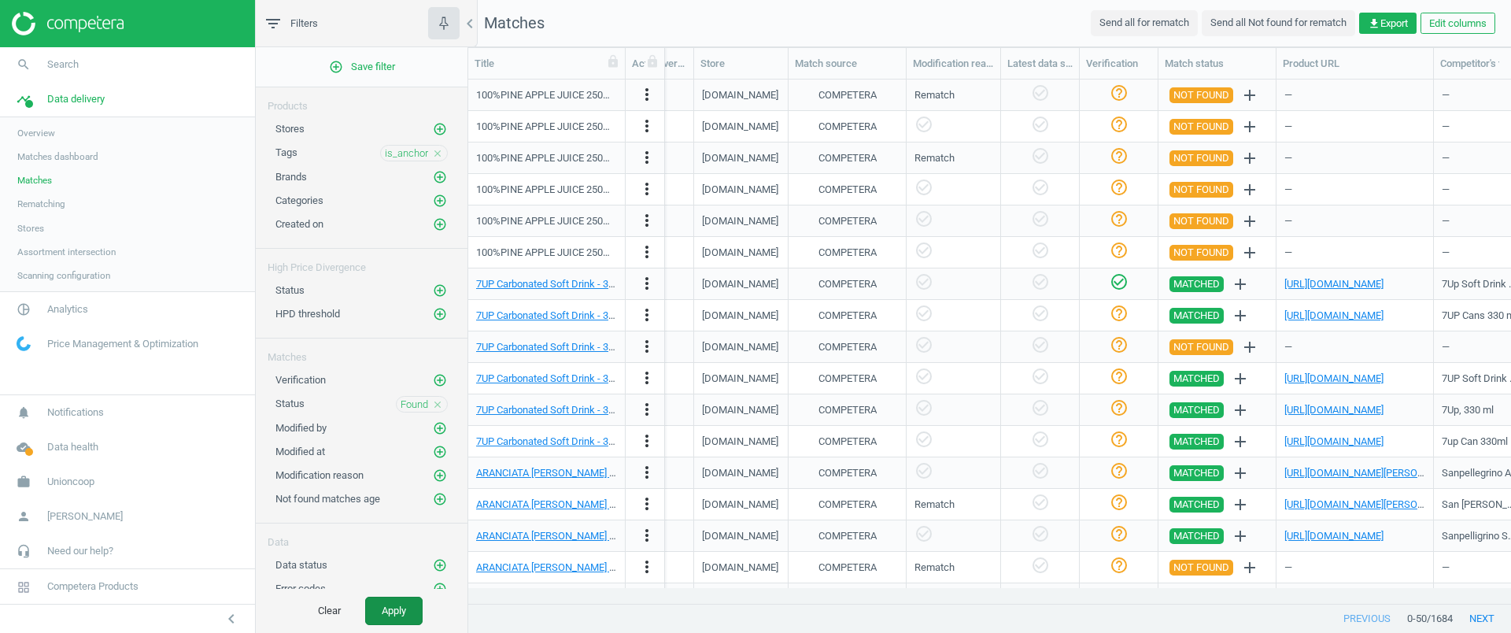
click at [394, 618] on button "Apply" at bounding box center [393, 611] width 57 height 28
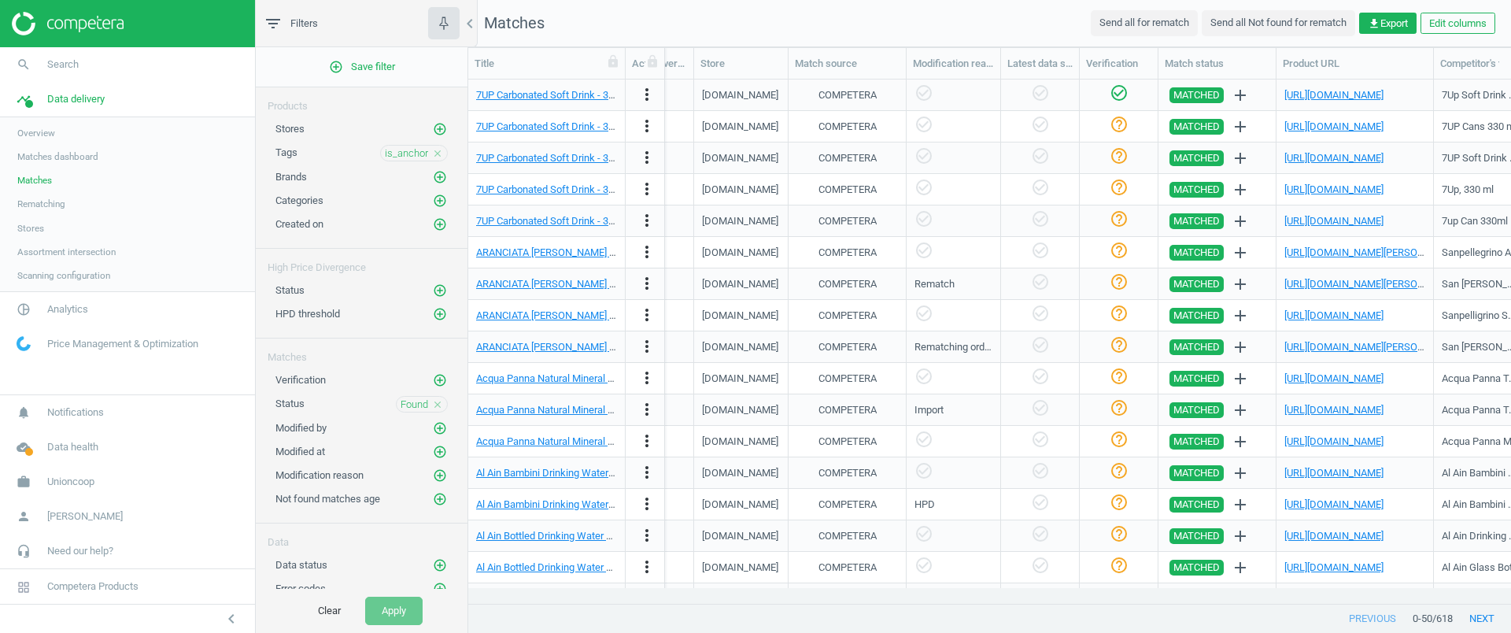
click at [782, 28] on nav "Matches Send all for rematch Send all Not found for rematch get_app Export Edit…" at bounding box center [989, 23] width 1043 height 47
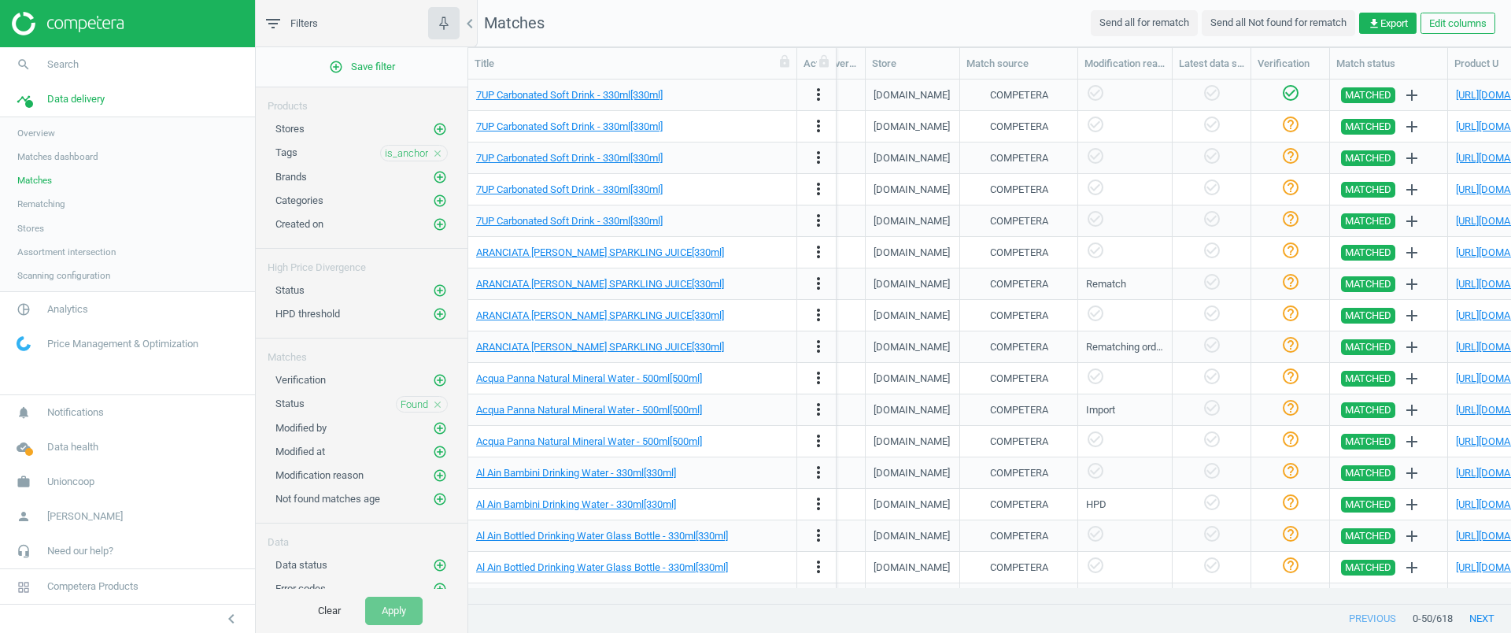
drag, startPoint x: 628, startPoint y: 68, endPoint x: 809, endPoint y: 74, distance: 181.1
click at [804, 74] on div at bounding box center [797, 63] width 16 height 31
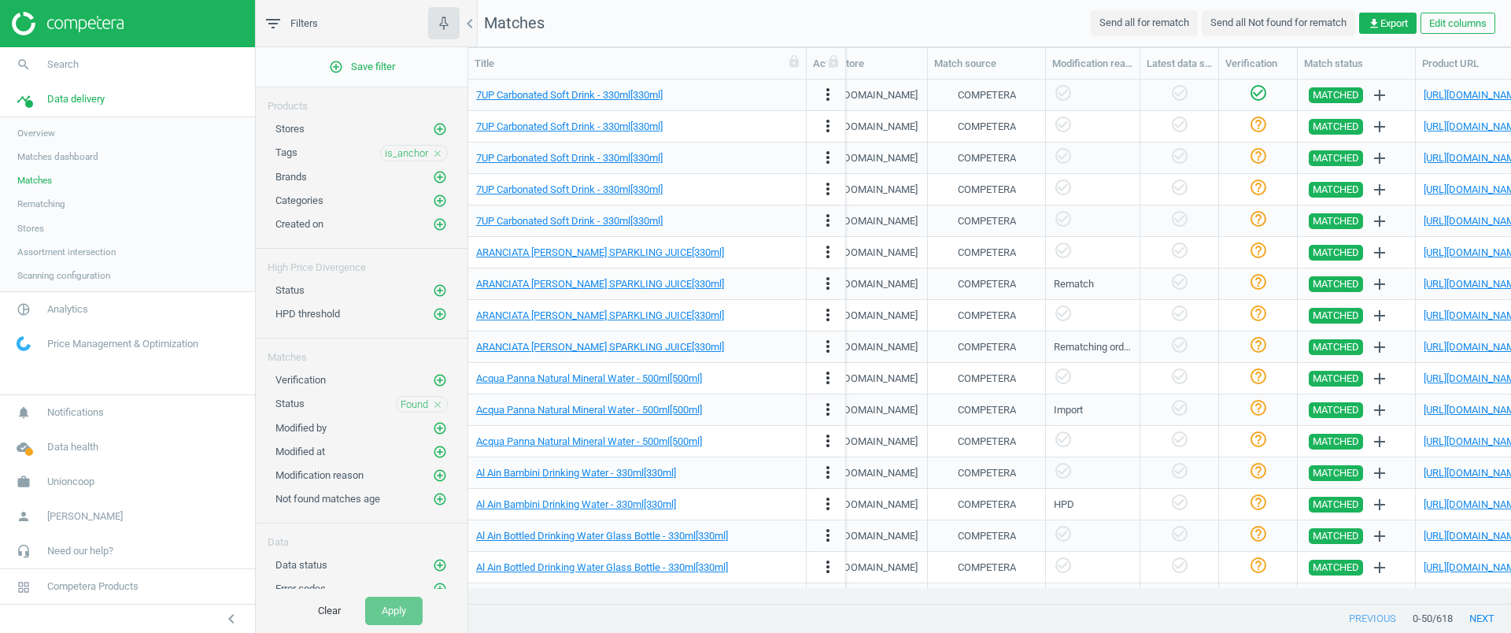
scroll to position [0, 1580]
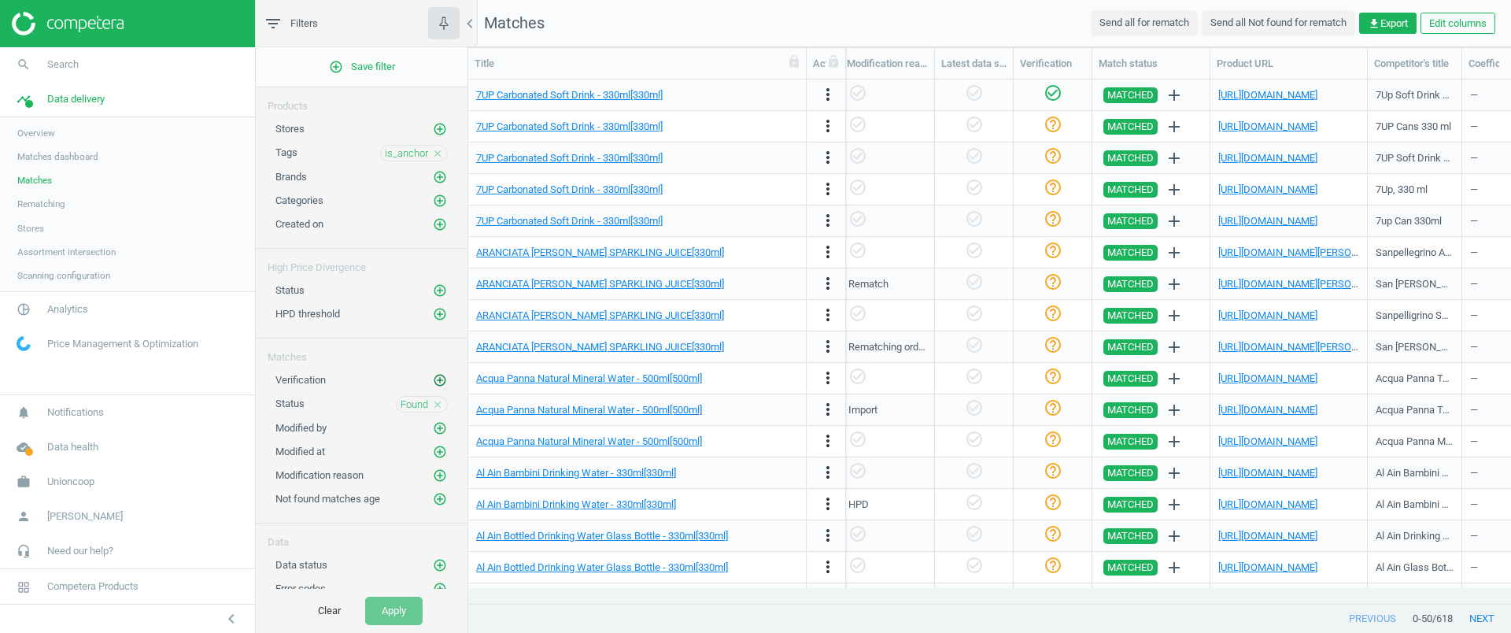
click at [433, 377] on icon "add_circle_outline" at bounding box center [440, 380] width 14 height 14
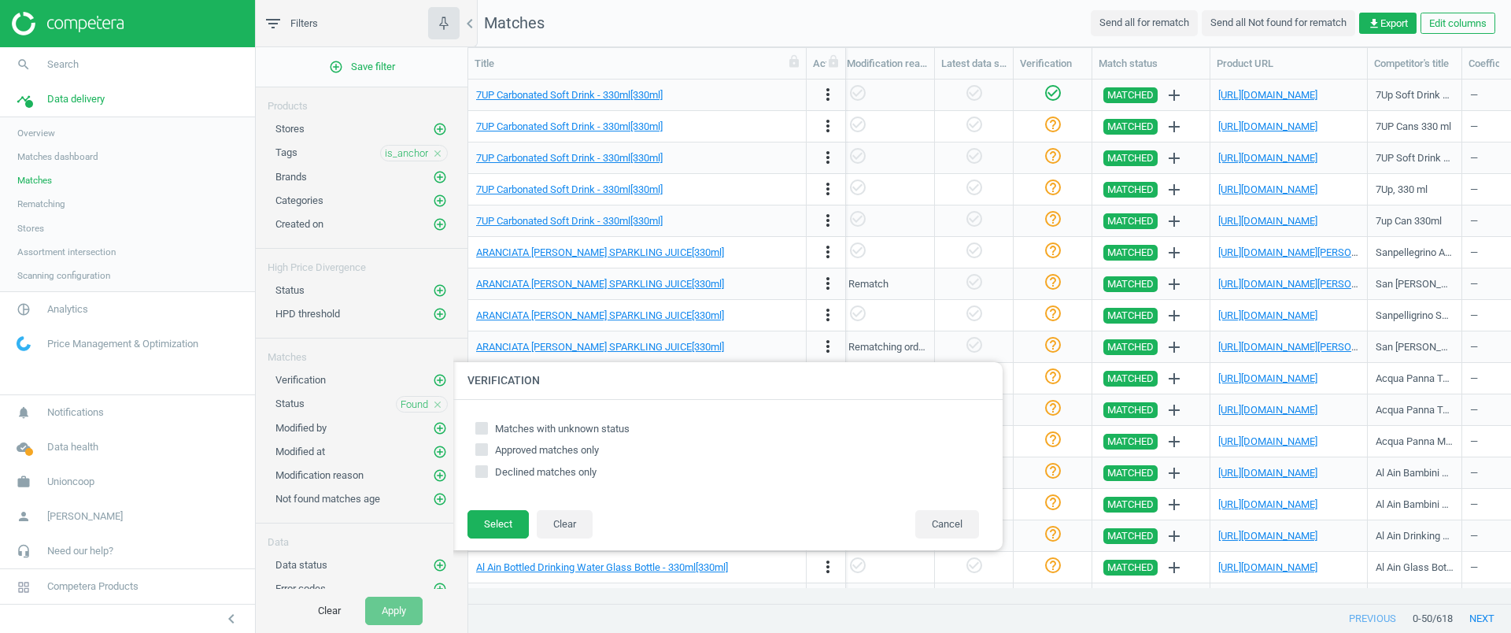
click at [489, 445] on label "Approved matches only" at bounding box center [727, 450] width 504 height 14
click at [487, 445] on input "Approved matches only" at bounding box center [482, 450] width 10 height 10
checkbox input "true"
click at [487, 527] on button "Select" at bounding box center [498, 524] width 61 height 28
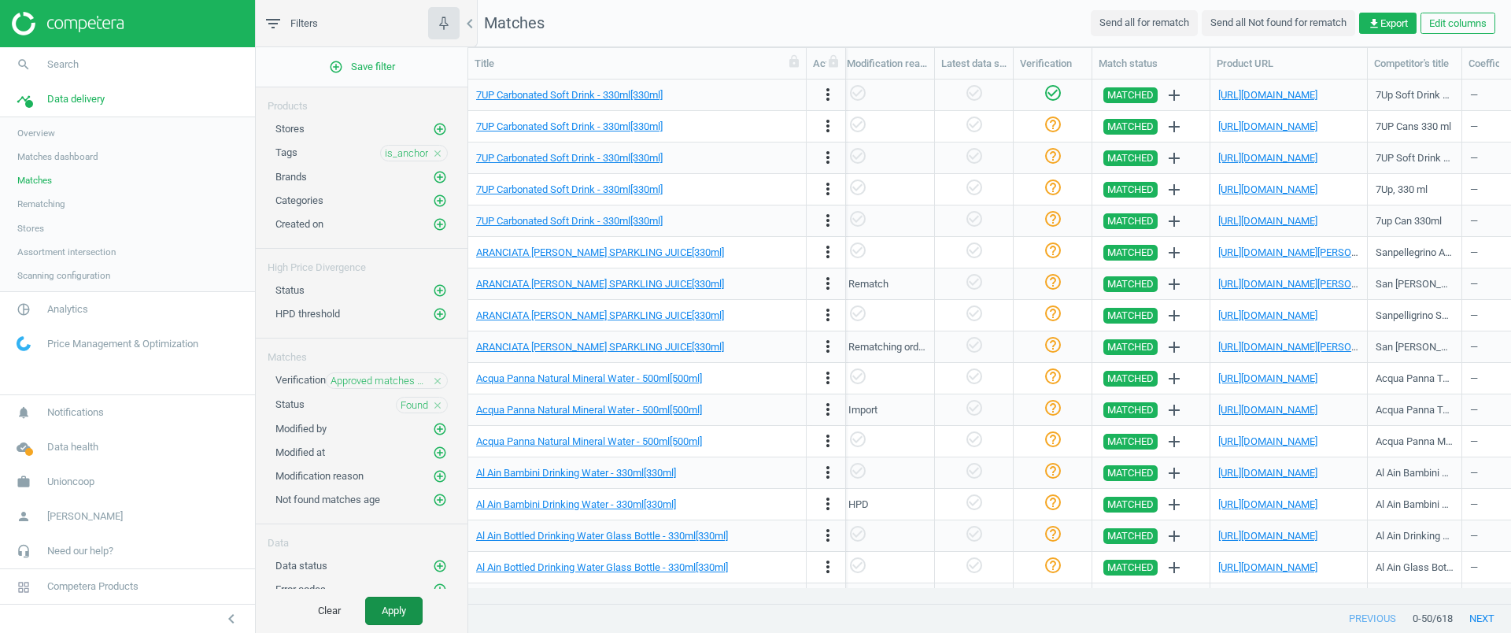
click at [412, 604] on button "Apply" at bounding box center [393, 611] width 57 height 28
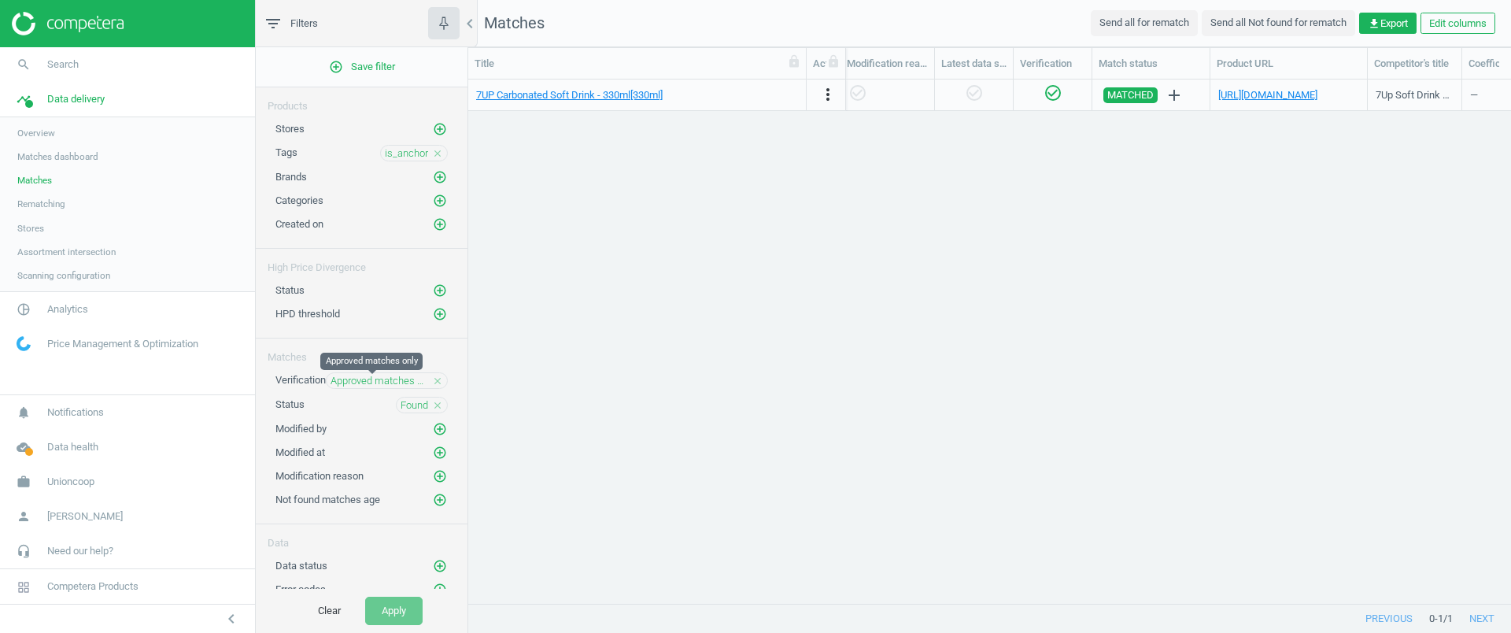
click at [364, 377] on span "Approved matches only" at bounding box center [380, 381] width 98 height 14
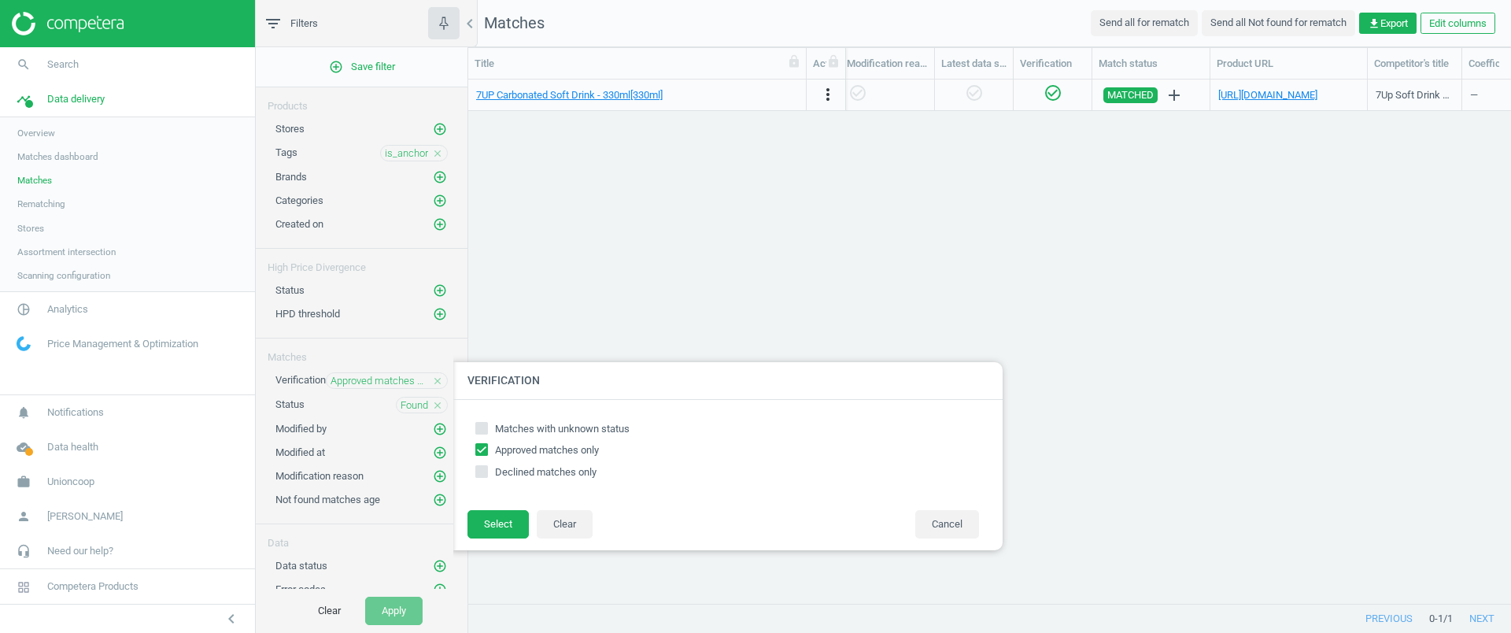
click at [480, 427] on input "Matches with unknown status" at bounding box center [482, 428] width 10 height 10
checkbox input "true"
click at [483, 446] on input "Approved matches only" at bounding box center [482, 450] width 10 height 10
checkbox input "false"
click at [497, 521] on button "Select" at bounding box center [498, 524] width 61 height 28
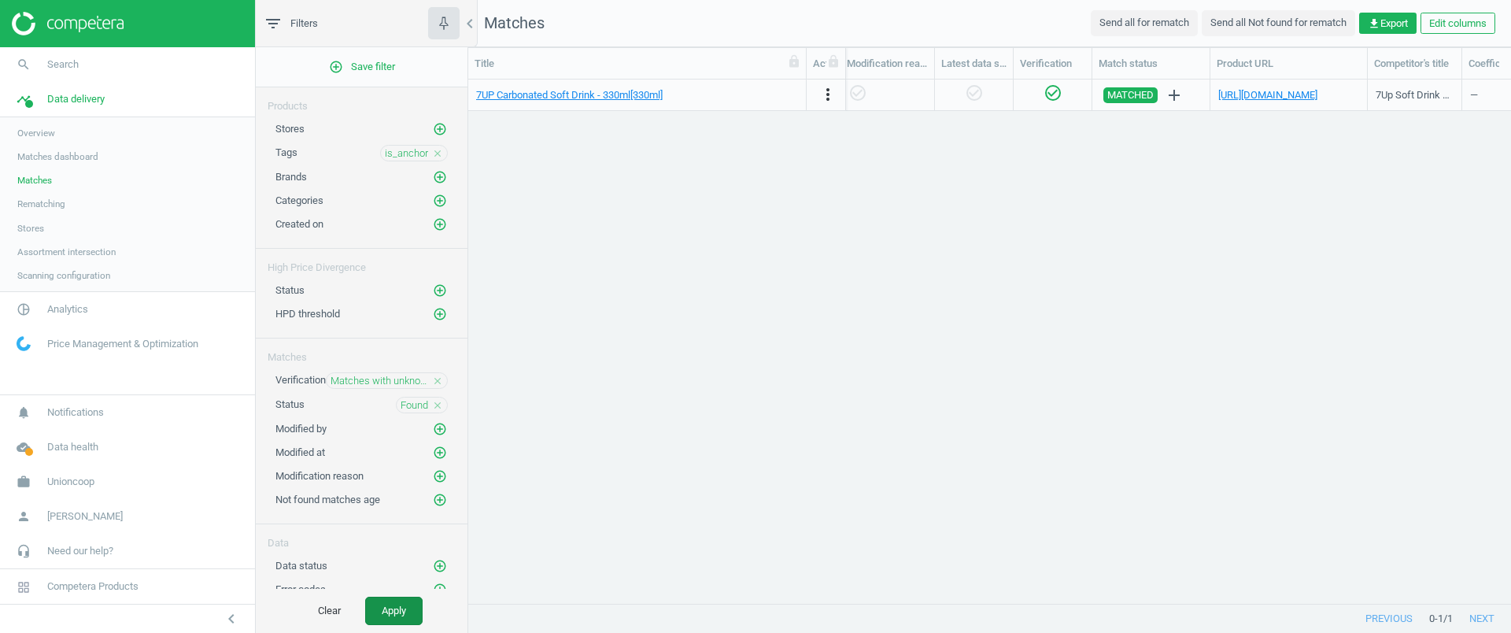
click at [397, 615] on button "Apply" at bounding box center [393, 611] width 57 height 28
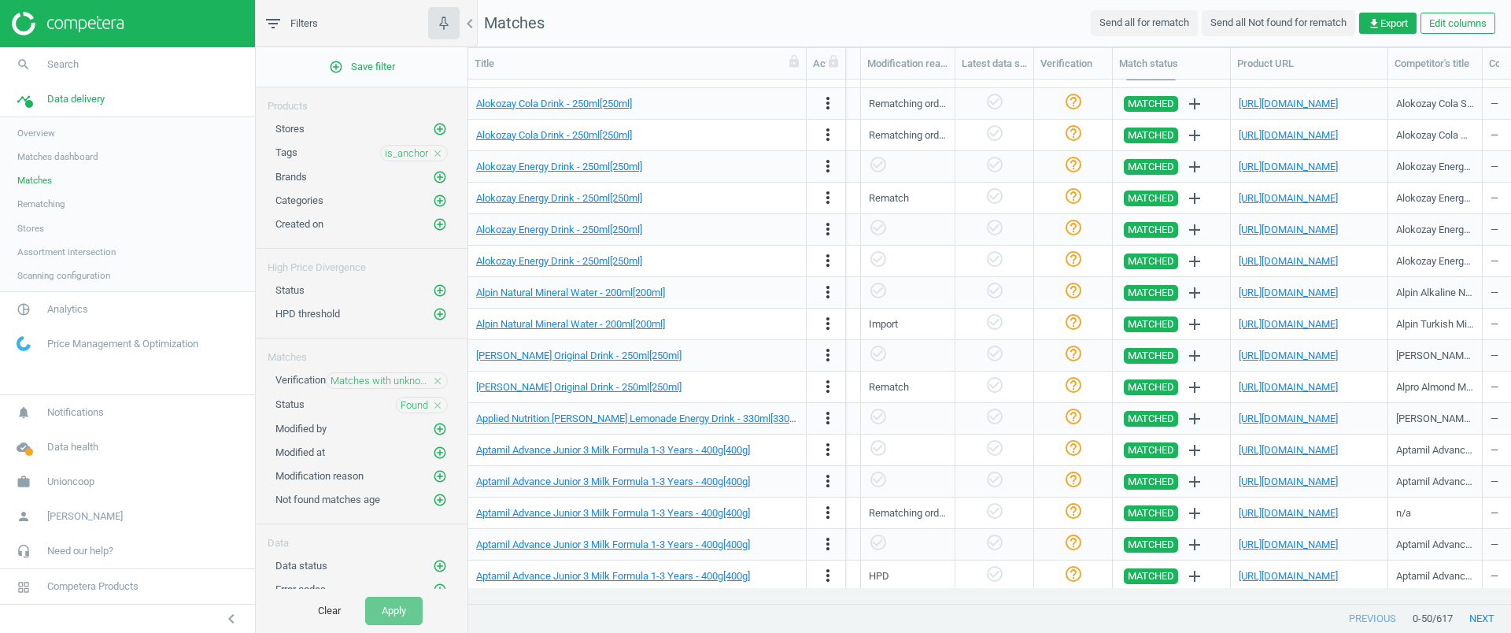
scroll to position [0, 1549]
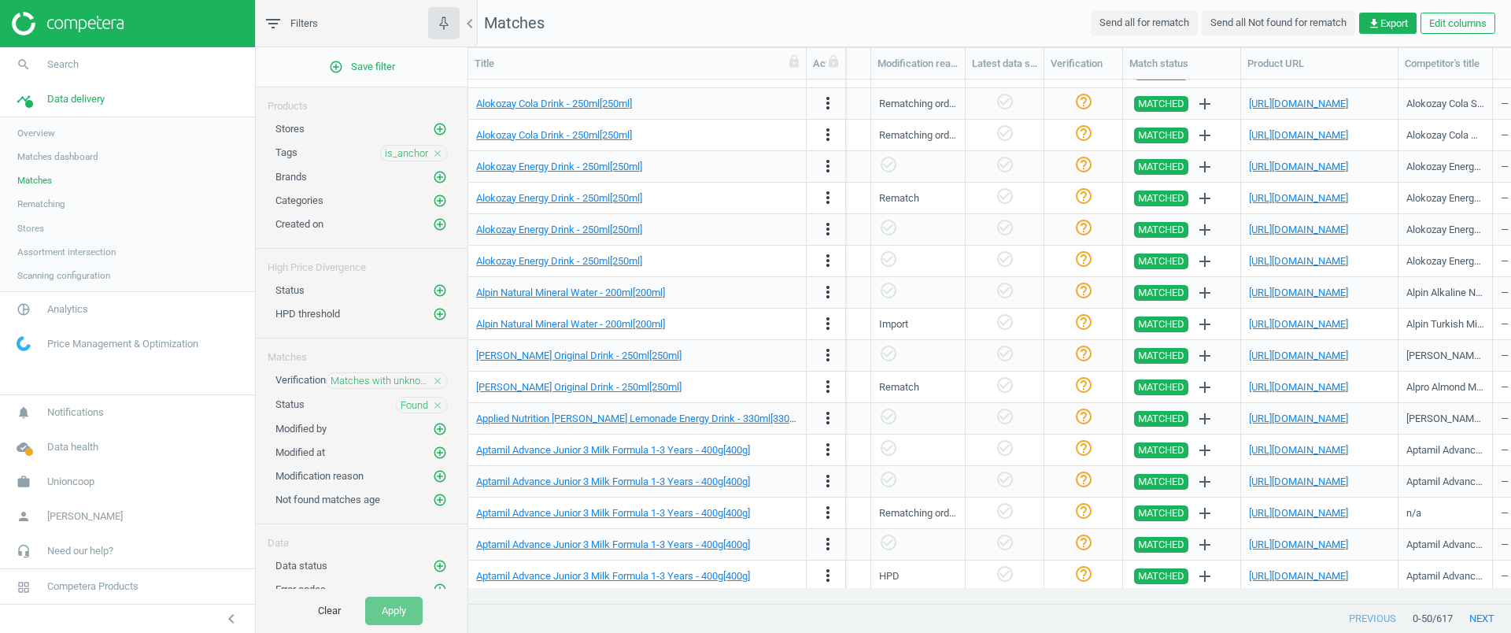
click at [432, 383] on icon "close" at bounding box center [437, 380] width 11 height 11
click at [401, 408] on span "Found" at bounding box center [415, 404] width 28 height 14
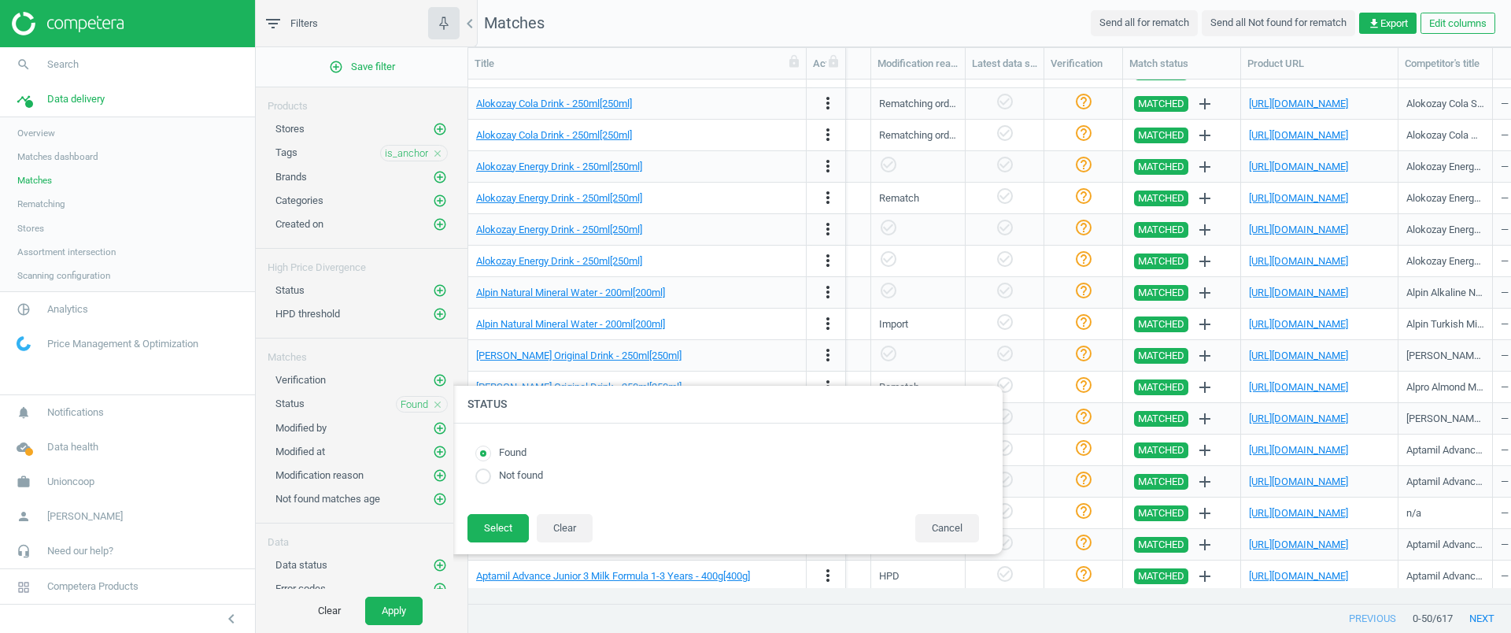
click at [485, 472] on input "radio" at bounding box center [483, 476] width 16 height 16
radio input "true"
click at [504, 536] on button "Select" at bounding box center [498, 528] width 61 height 28
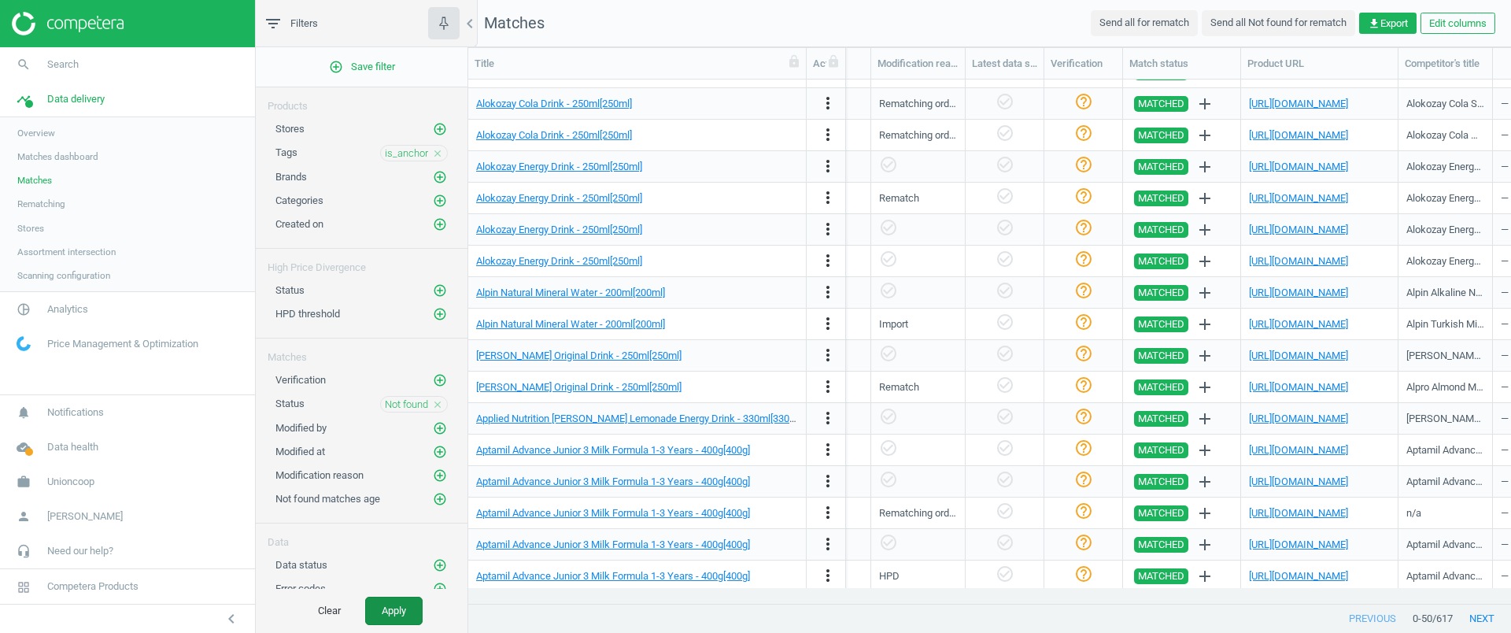
click at [390, 608] on button "Apply" at bounding box center [393, 611] width 57 height 28
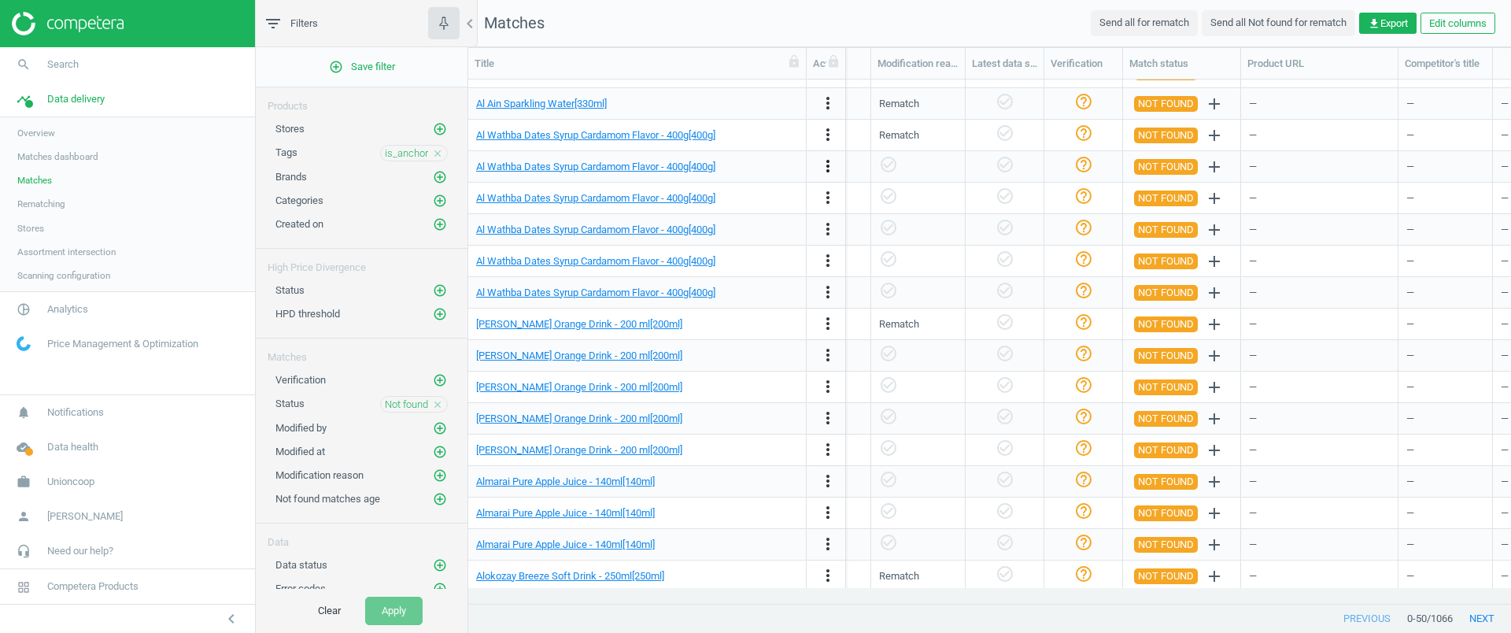
click at [825, 161] on icon "more_vert" at bounding box center [828, 166] width 19 height 19
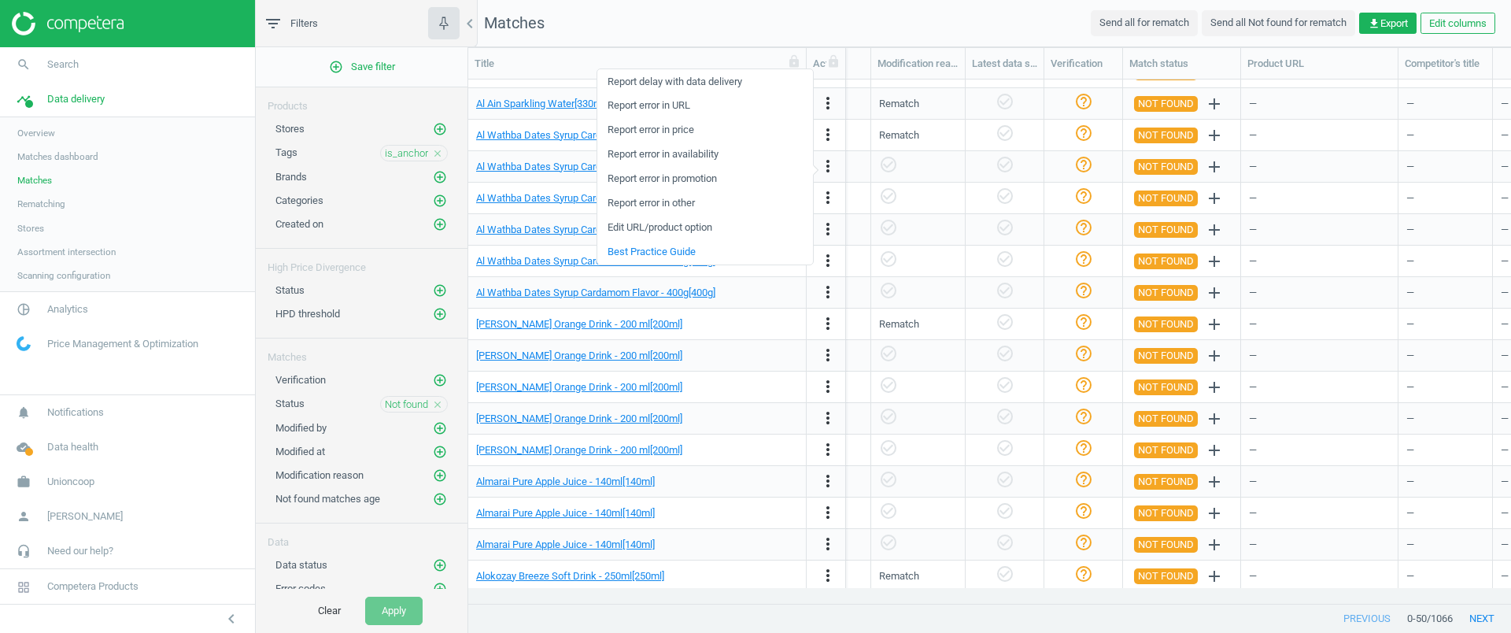
click at [649, 230] on link "Edit URL/product option" at bounding box center [705, 228] width 216 height 24
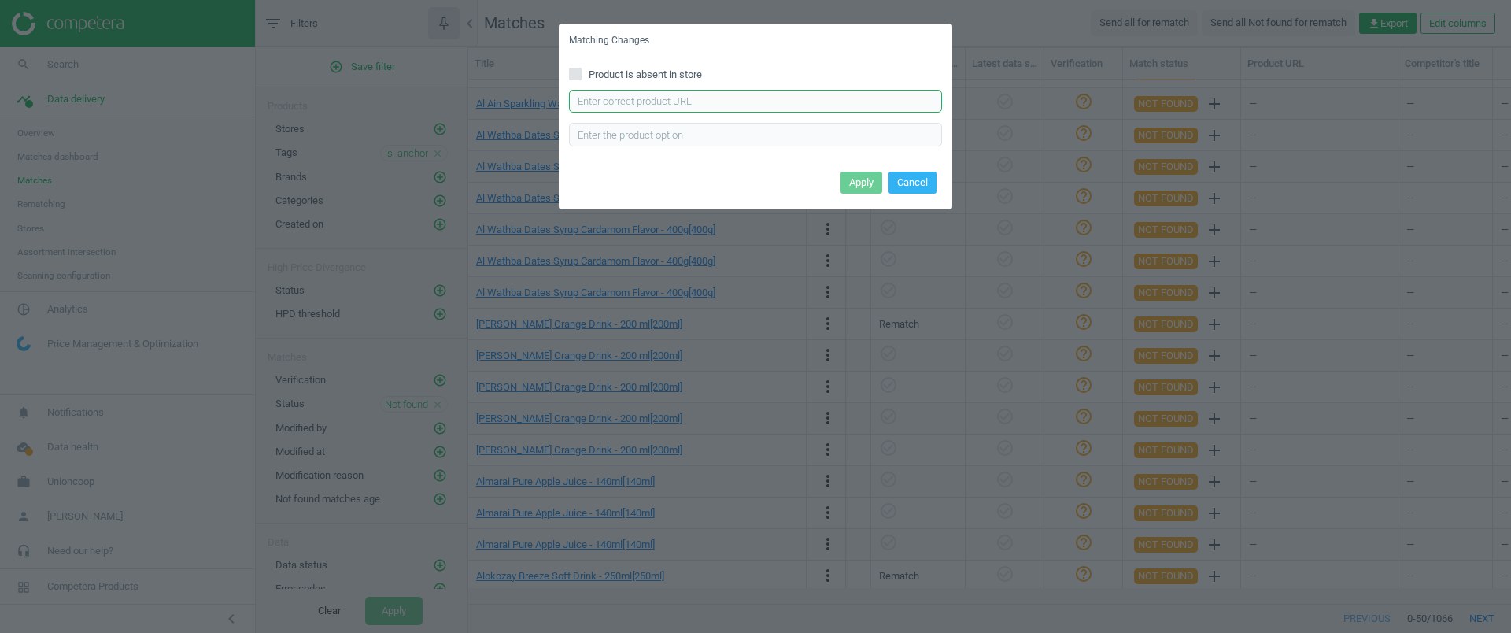
click at [651, 102] on input "text" at bounding box center [755, 102] width 373 height 24
click at [817, 74] on label "Product is absent in store" at bounding box center [755, 75] width 373 height 14
click at [581, 74] on input "Product is absent in store" at bounding box center [576, 73] width 10 height 10
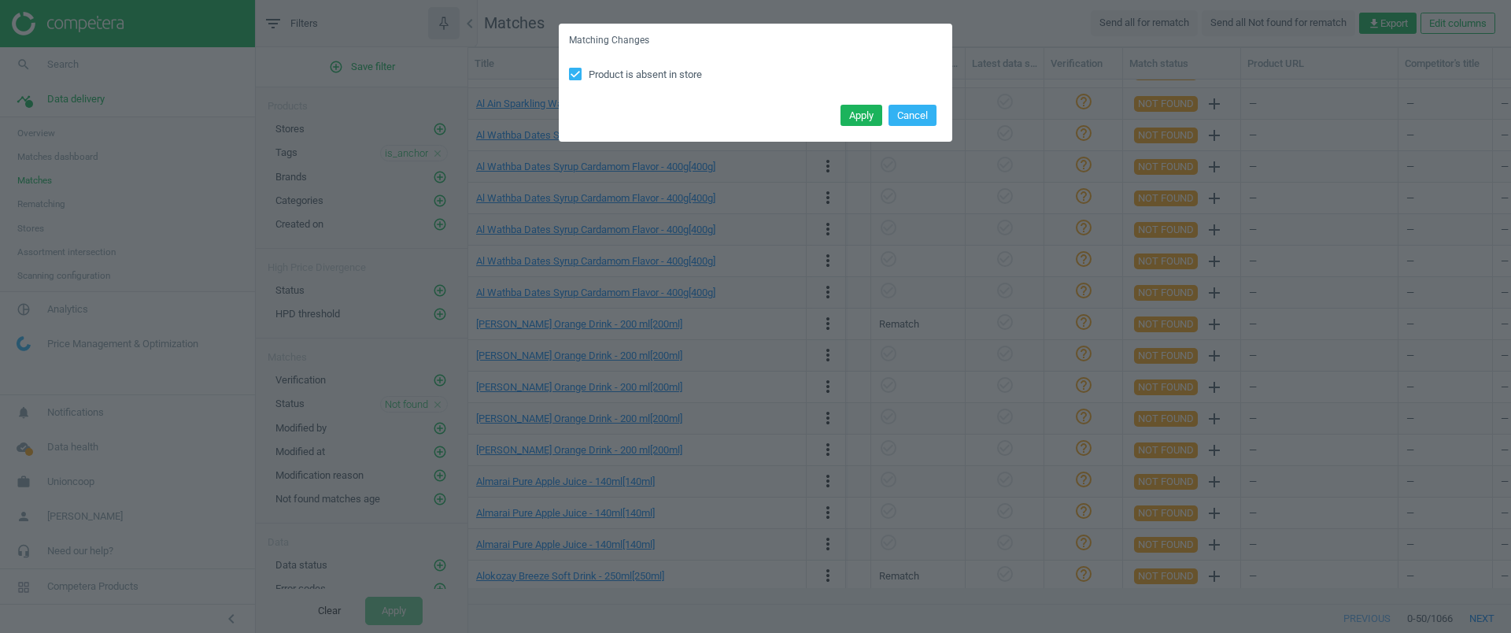
click at [678, 74] on span "Product is absent in store" at bounding box center [646, 75] width 120 height 14
click at [581, 74] on input "Product is absent in store" at bounding box center [576, 73] width 10 height 10
checkbox input "false"
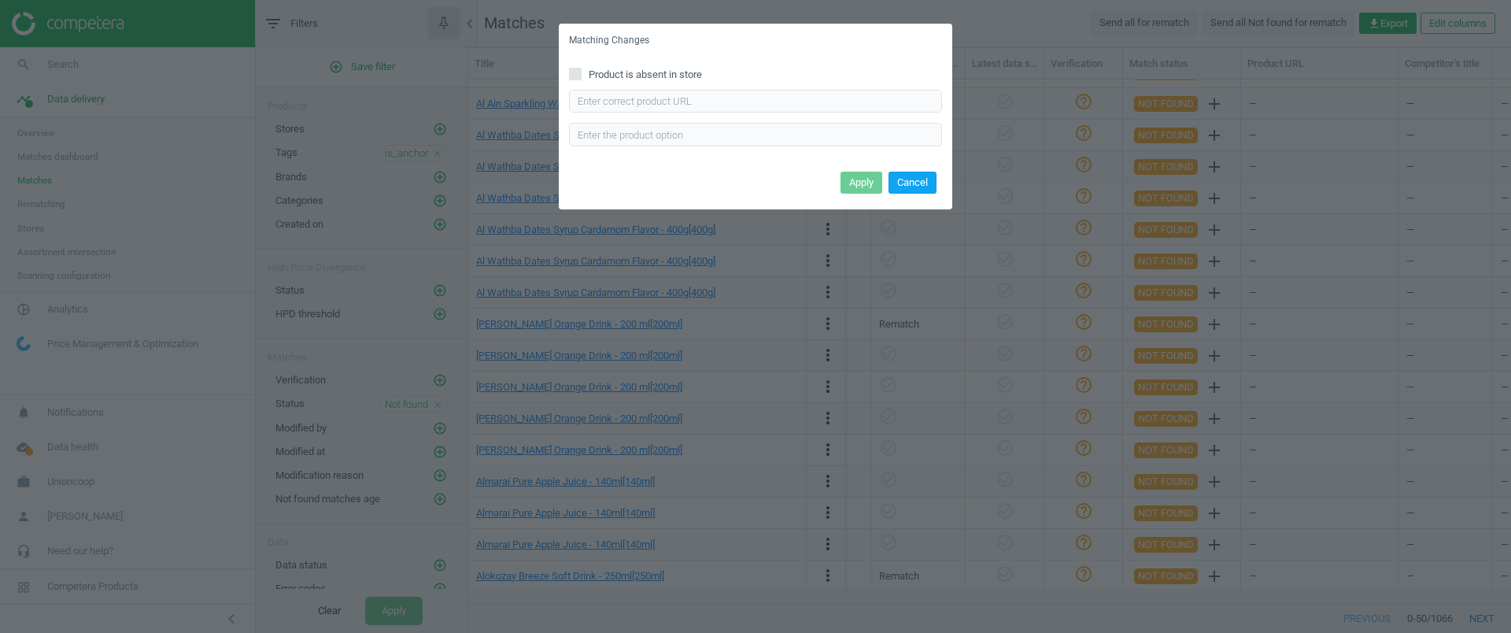
click at [907, 176] on button "Cancel" at bounding box center [913, 183] width 48 height 22
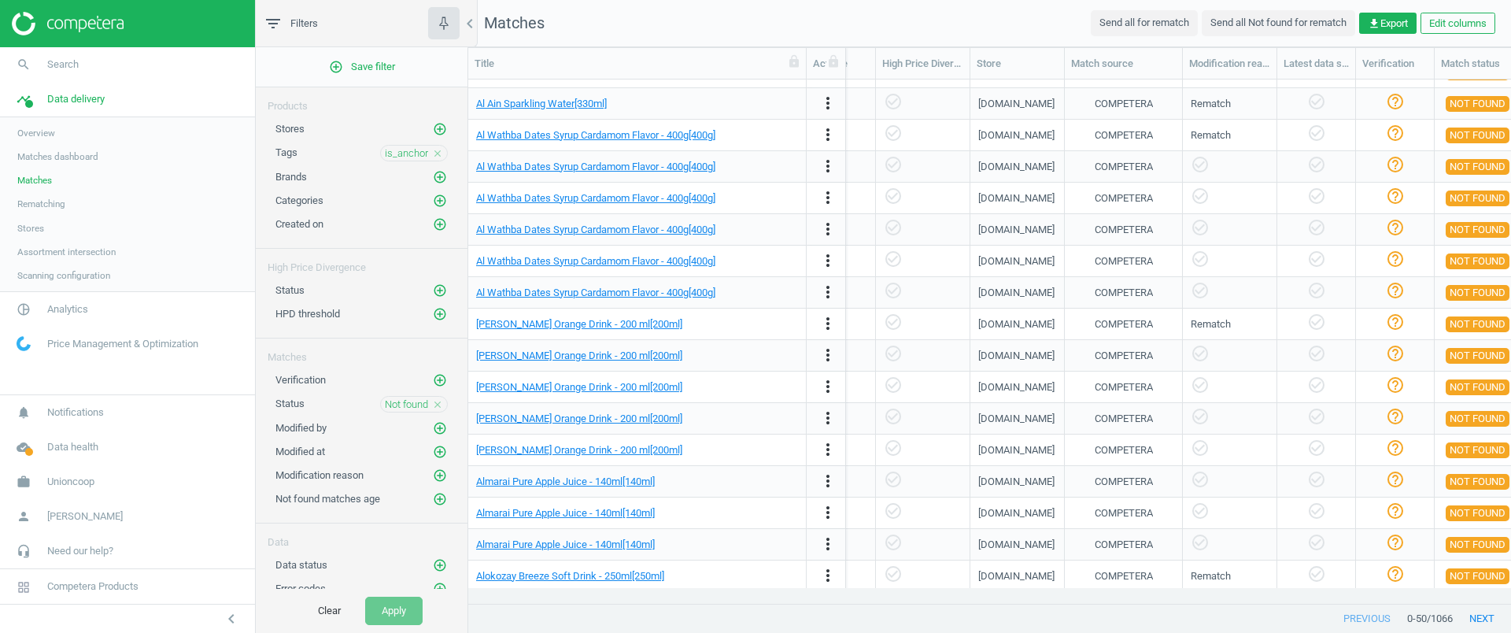
scroll to position [0, 1237]
click at [831, 96] on icon "more_vert" at bounding box center [828, 103] width 19 height 19
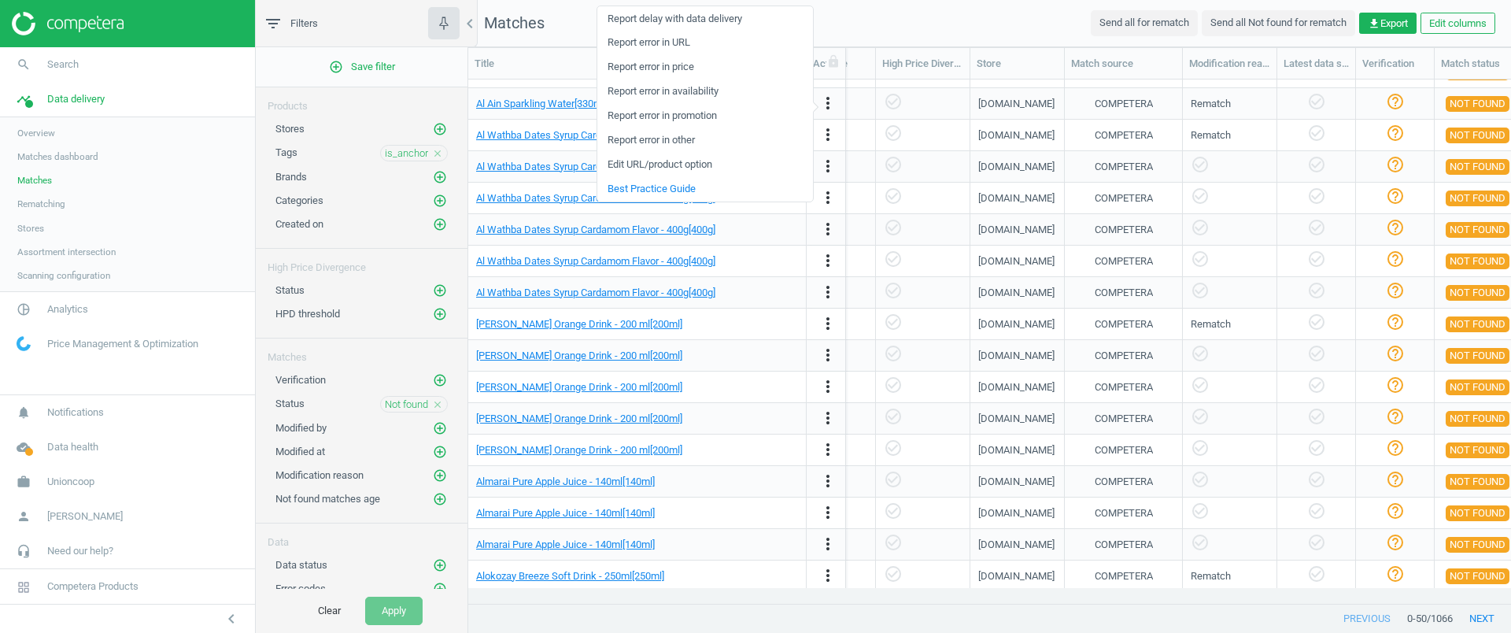
click at [707, 162] on link "Edit URL/product option" at bounding box center [705, 165] width 216 height 24
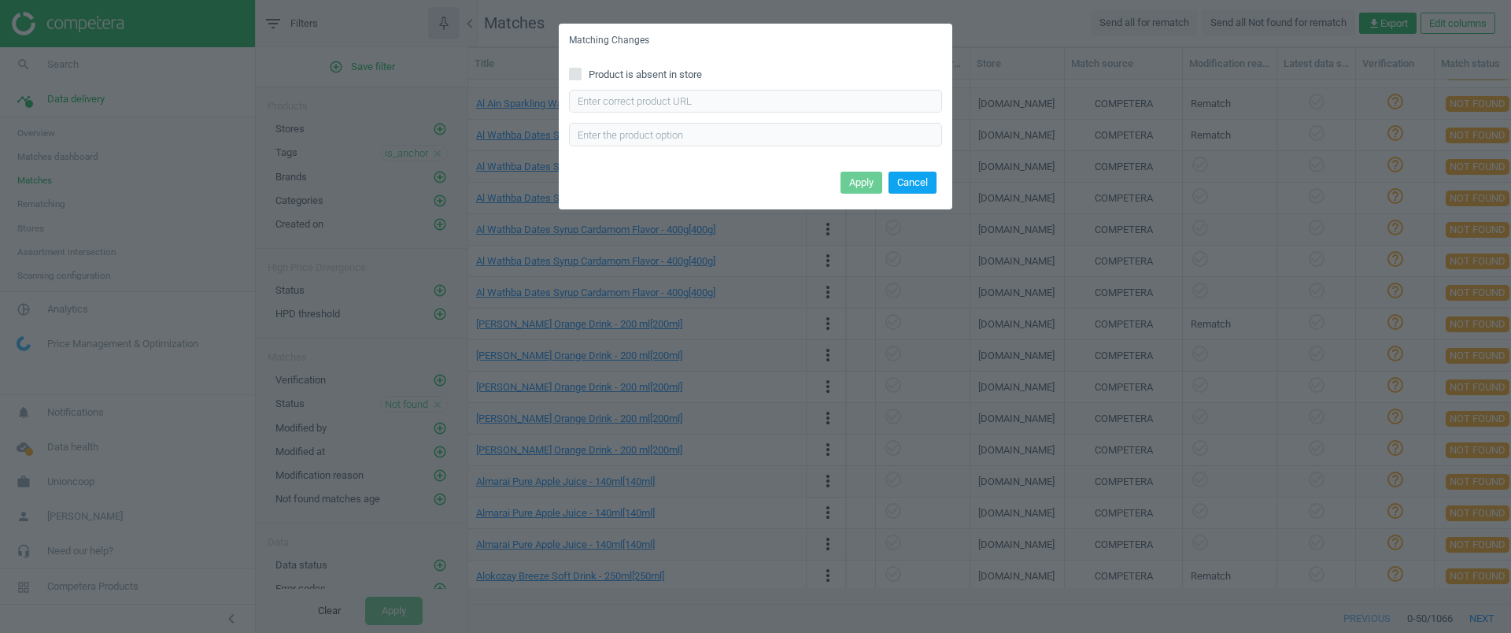
click at [912, 176] on button "Cancel" at bounding box center [913, 183] width 48 height 22
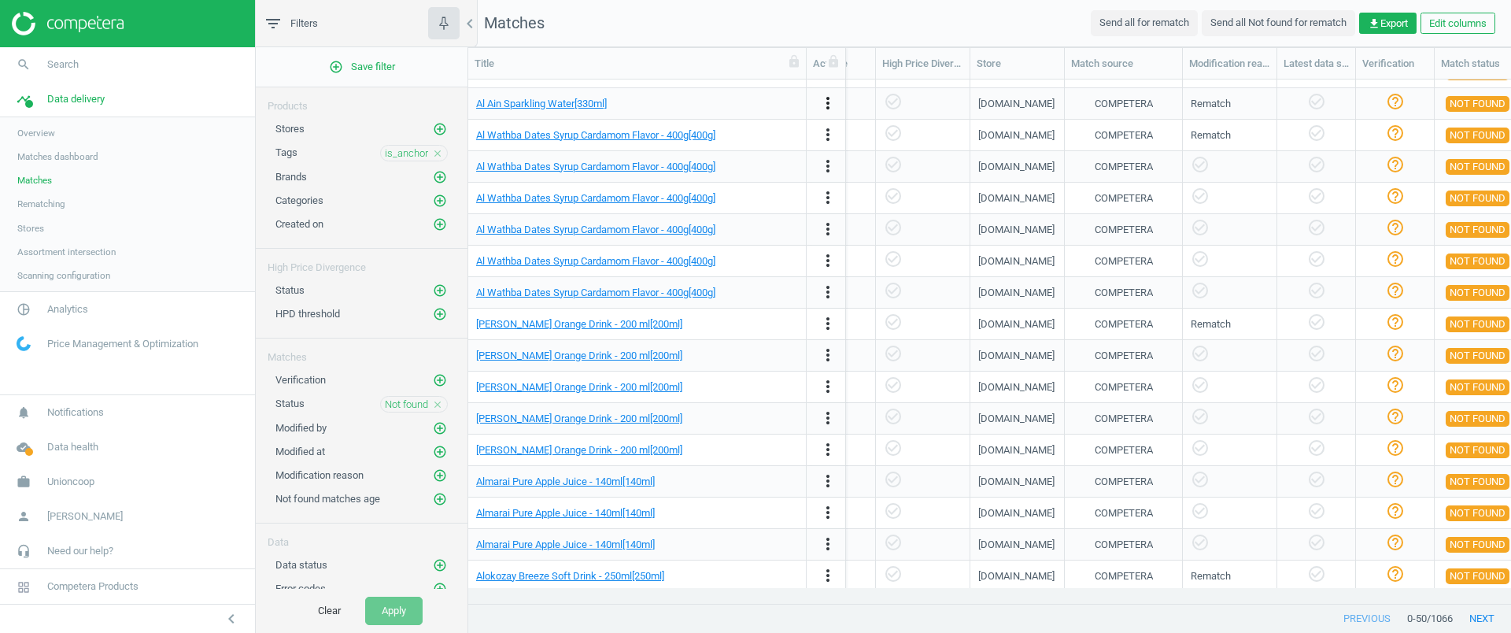
click at [830, 108] on icon "more_vert" at bounding box center [828, 103] width 19 height 19
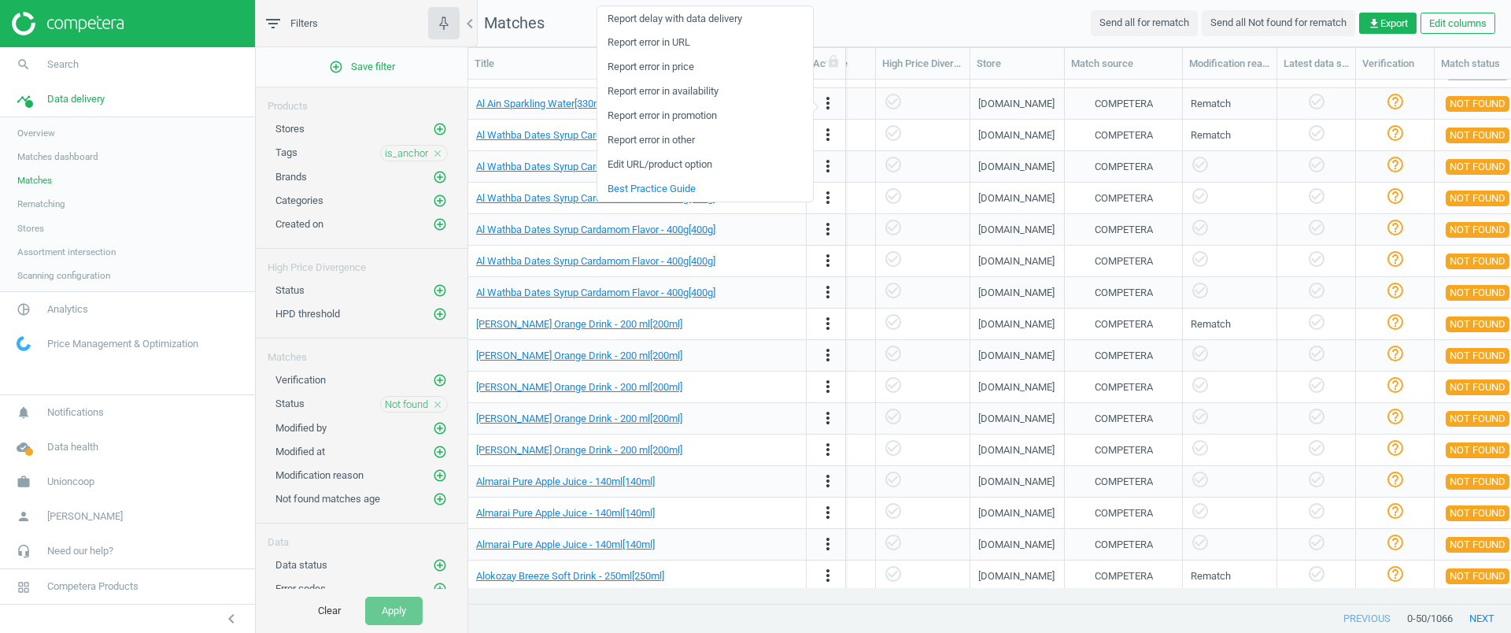
click at [675, 161] on link "Edit URL/product option" at bounding box center [705, 165] width 216 height 24
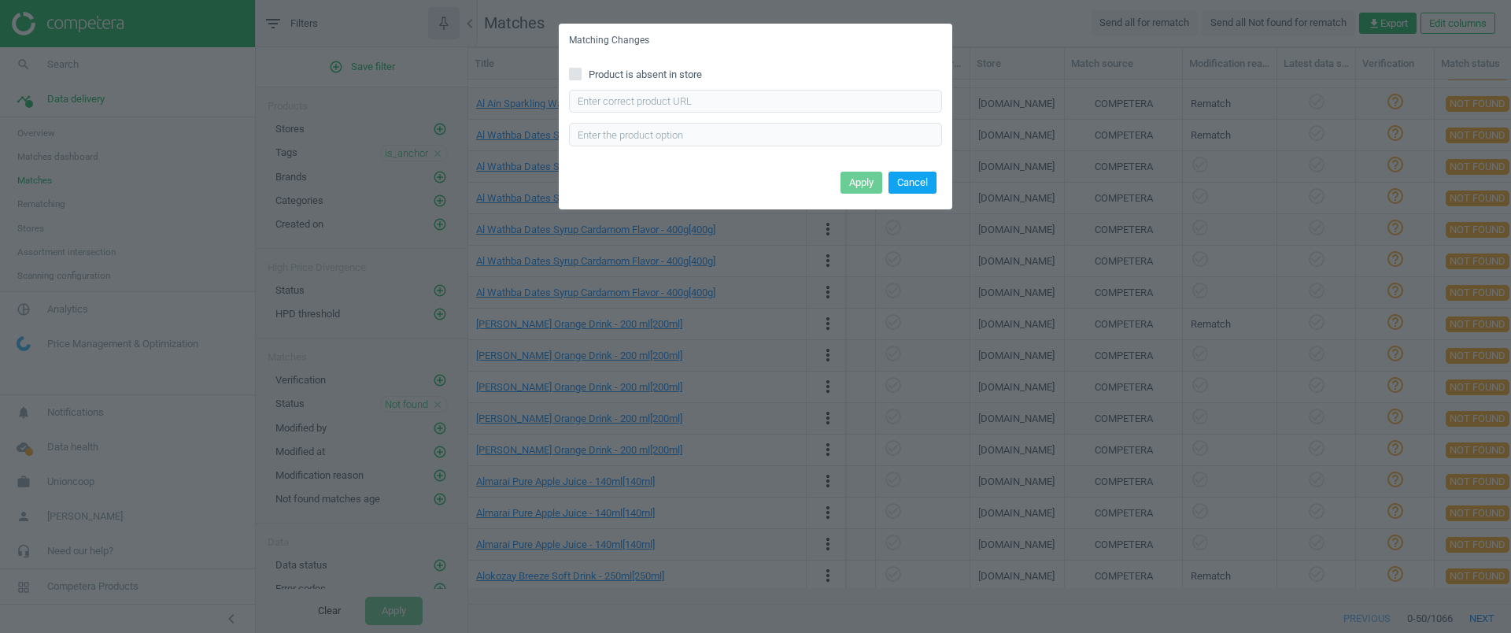
click at [920, 188] on button "Cancel" at bounding box center [913, 183] width 48 height 22
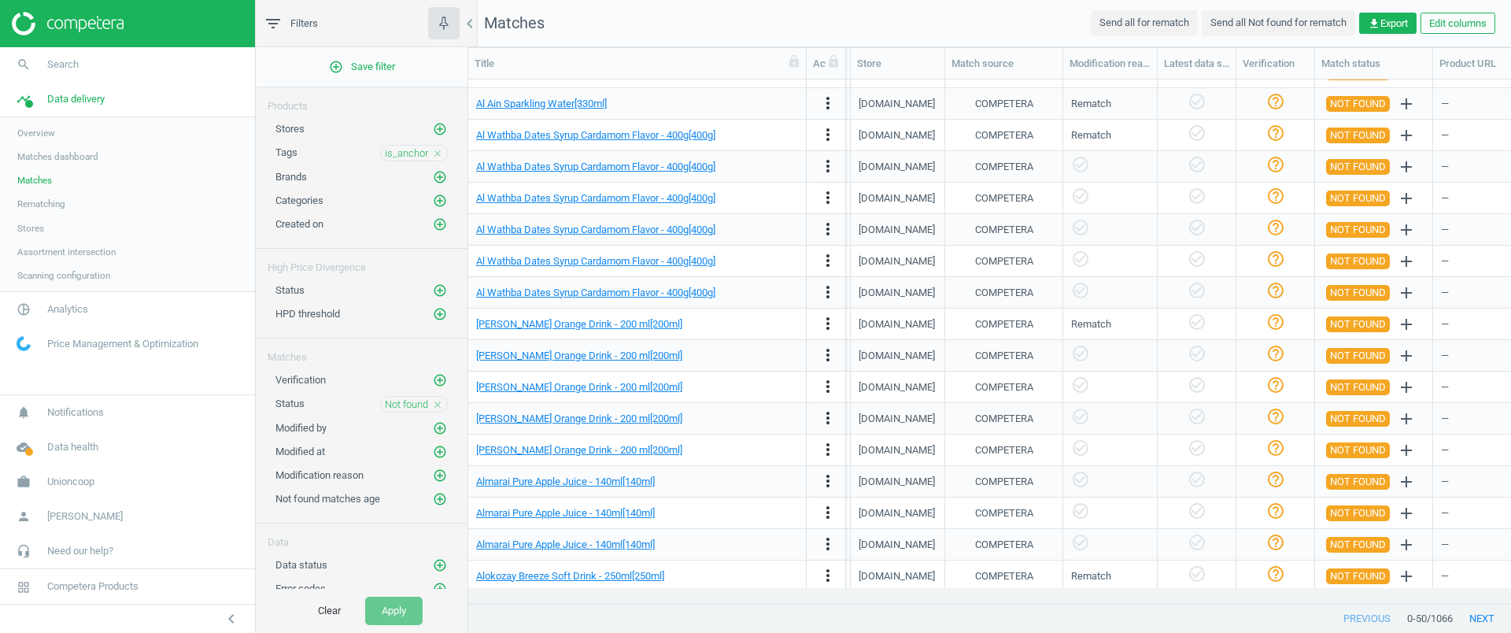
scroll to position [0, 1357]
click at [385, 405] on span "Not found" at bounding box center [406, 404] width 43 height 14
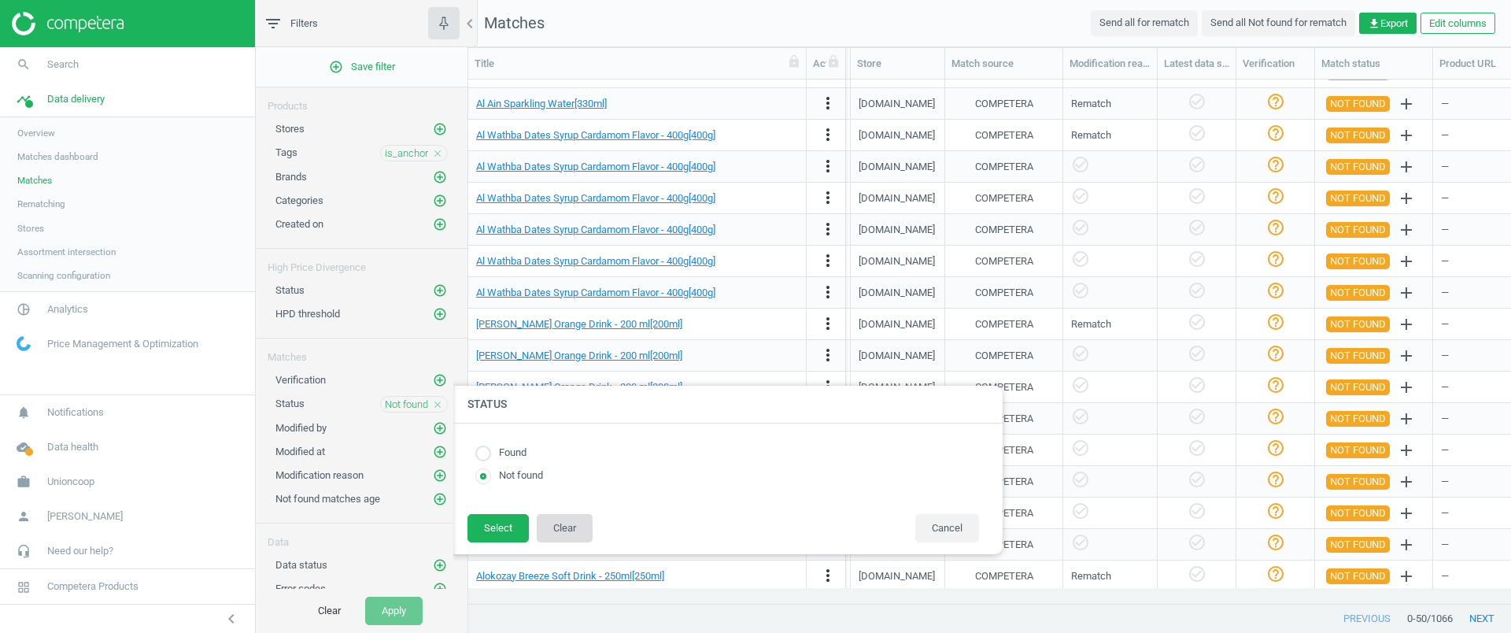
click at [559, 533] on button "Clear" at bounding box center [565, 528] width 56 height 28
radio input "false"
click at [965, 521] on button "Cancel" at bounding box center [947, 528] width 64 height 28
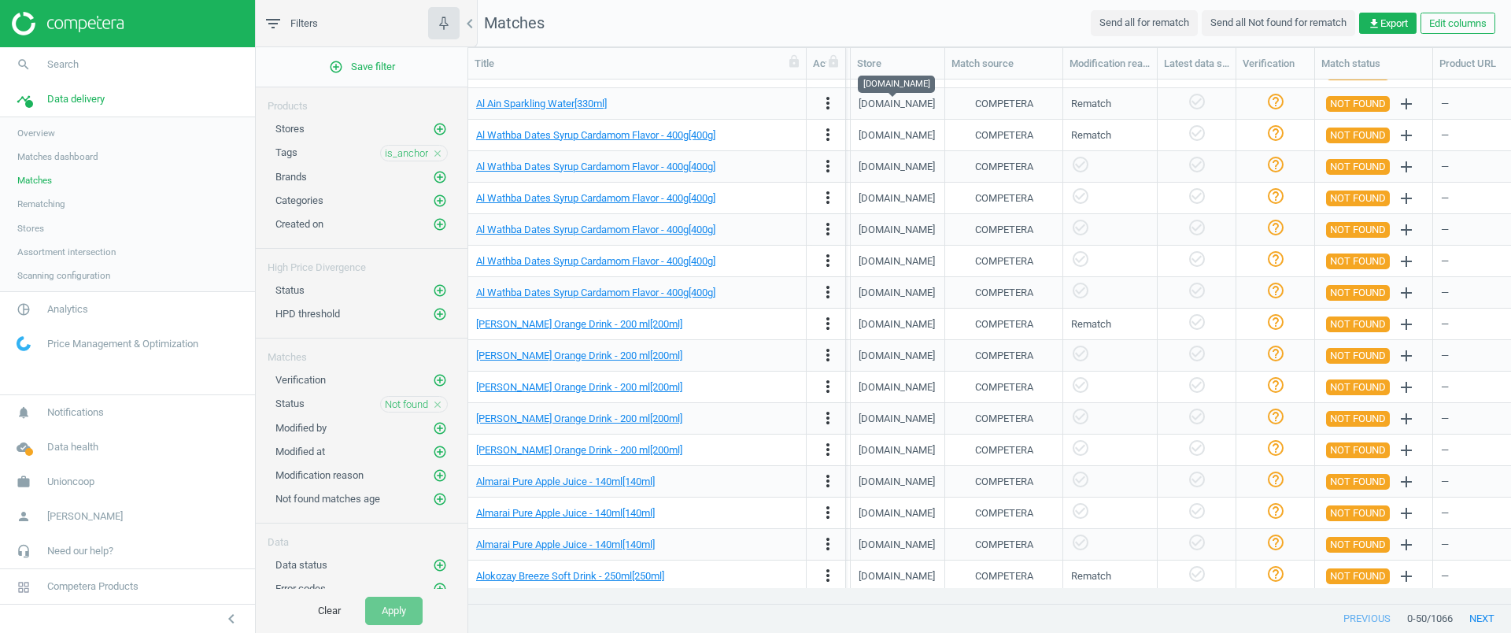
drag, startPoint x: 932, startPoint y: 108, endPoint x: 860, endPoint y: 109, distance: 71.6
click at [860, 109] on div "sharjahcoop.ae" at bounding box center [898, 104] width 78 height 28
copy div "sharjahcoop.ae"
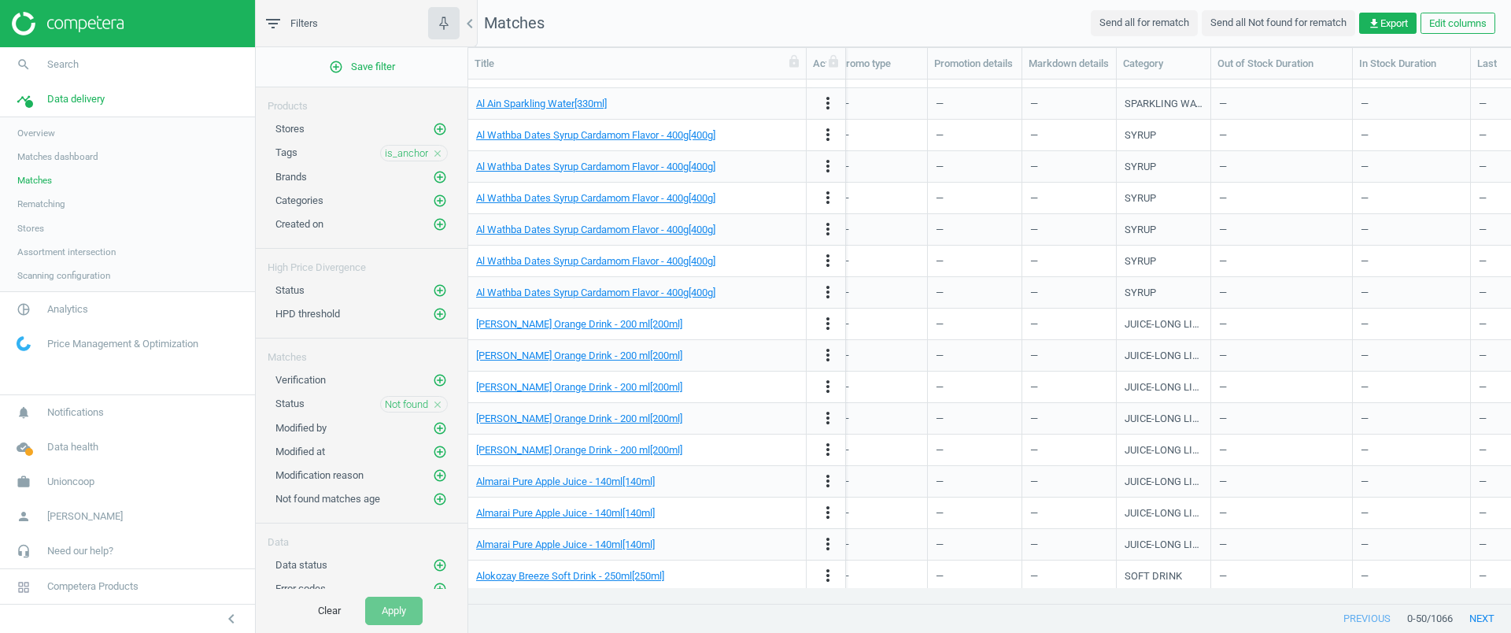
scroll to position [0, 0]
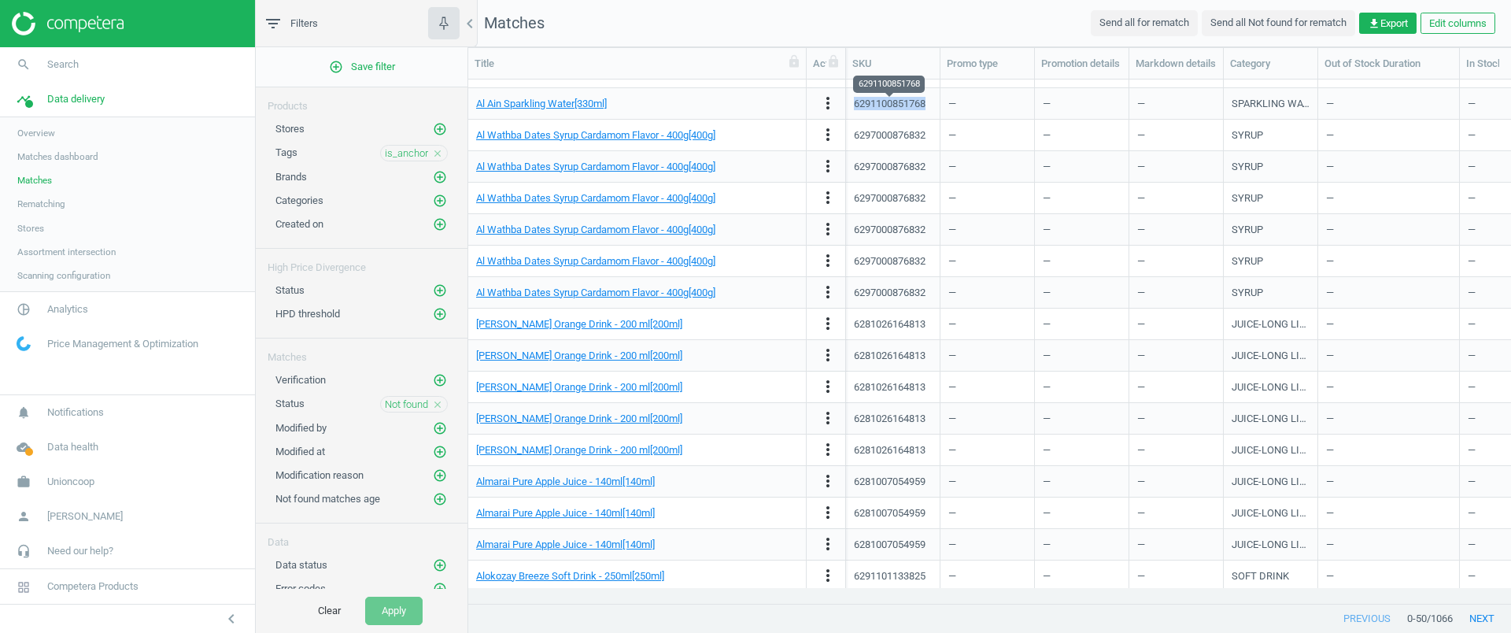
drag, startPoint x: 931, startPoint y: 102, endPoint x: 855, endPoint y: 103, distance: 76.4
click at [855, 103] on div "6291100851768" at bounding box center [893, 104] width 78 height 28
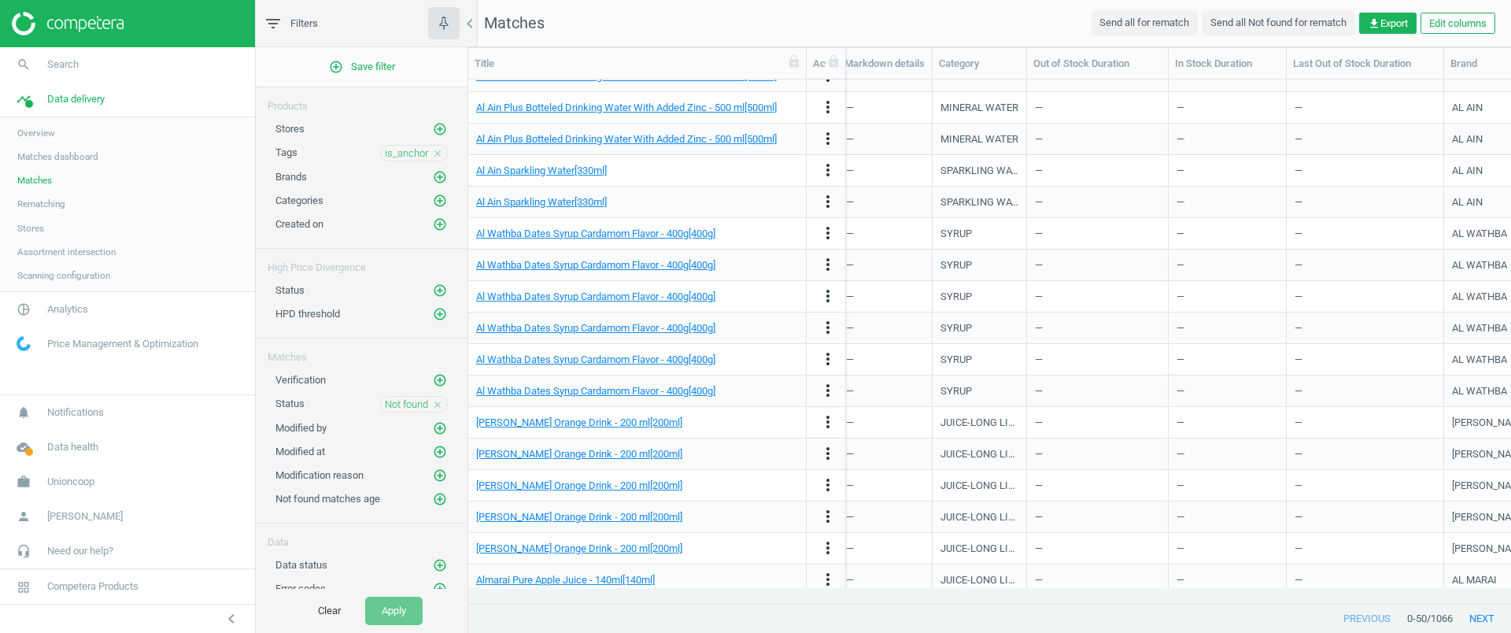
scroll to position [0, 291]
click at [829, 205] on icon "more_vert" at bounding box center [828, 201] width 19 height 19
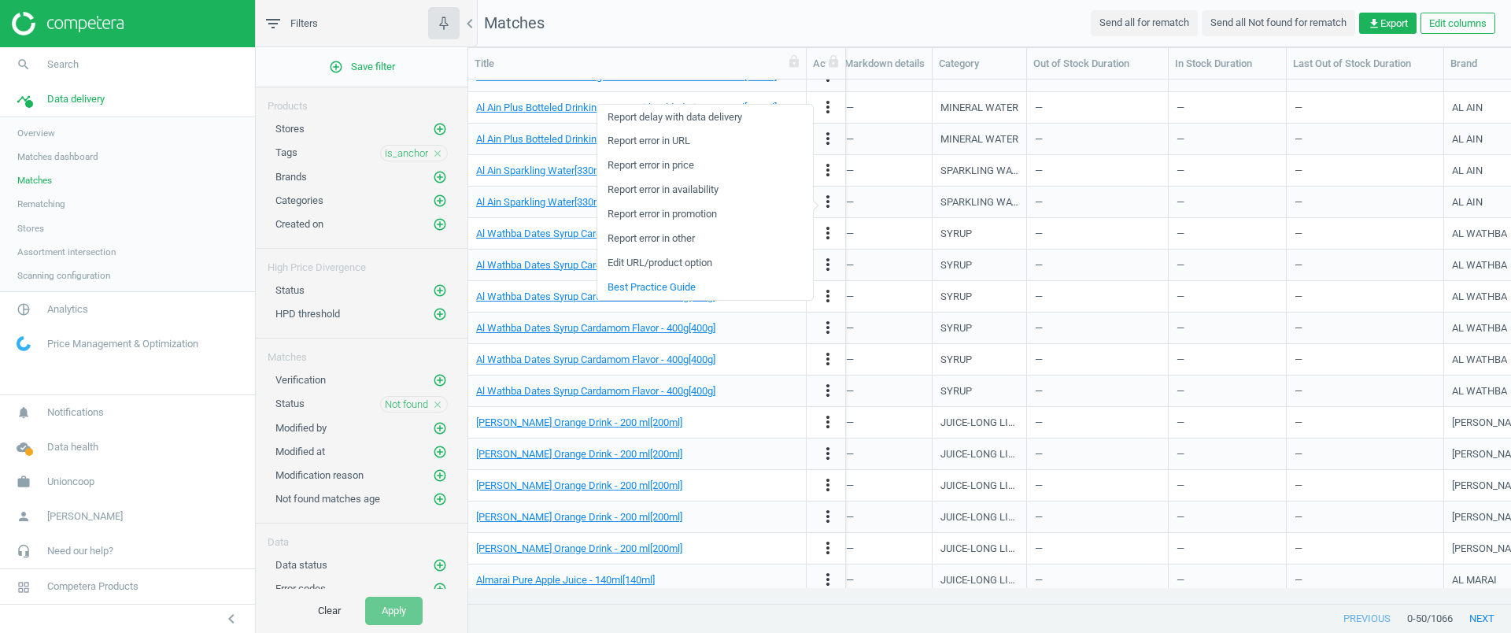
click at [692, 263] on link "Edit URL/product option" at bounding box center [705, 263] width 216 height 24
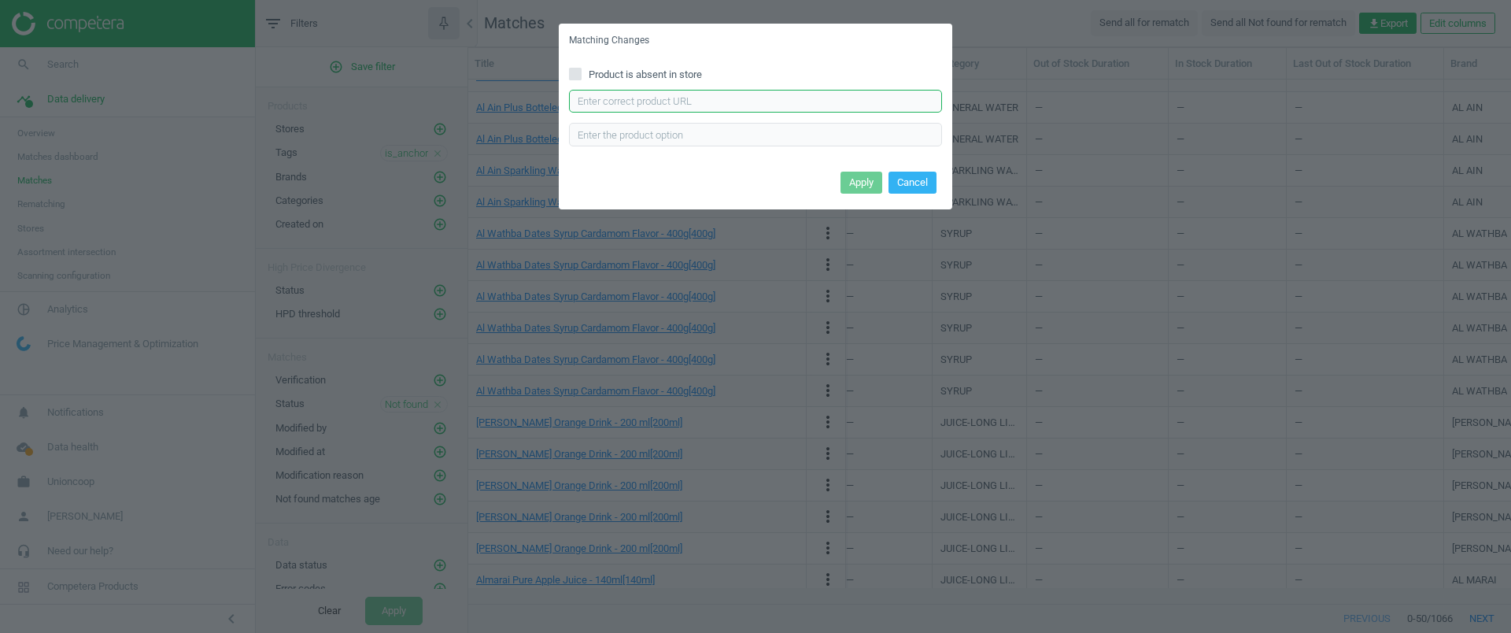
click at [652, 91] on input "text" at bounding box center [755, 102] width 373 height 24
click at [916, 37] on div "Matching Changes" at bounding box center [756, 41] width 394 height 34
click at [902, 189] on button "Cancel" at bounding box center [913, 183] width 48 height 22
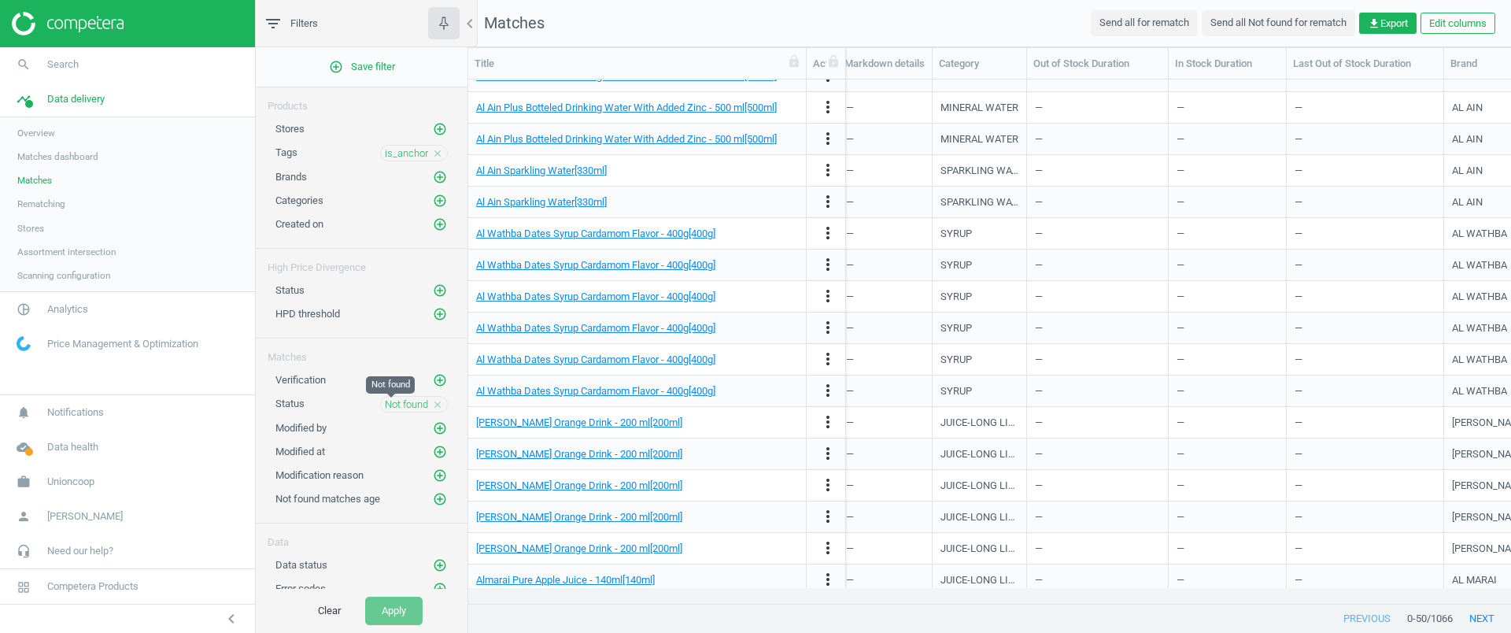
click at [404, 409] on span "Not found" at bounding box center [406, 404] width 43 height 14
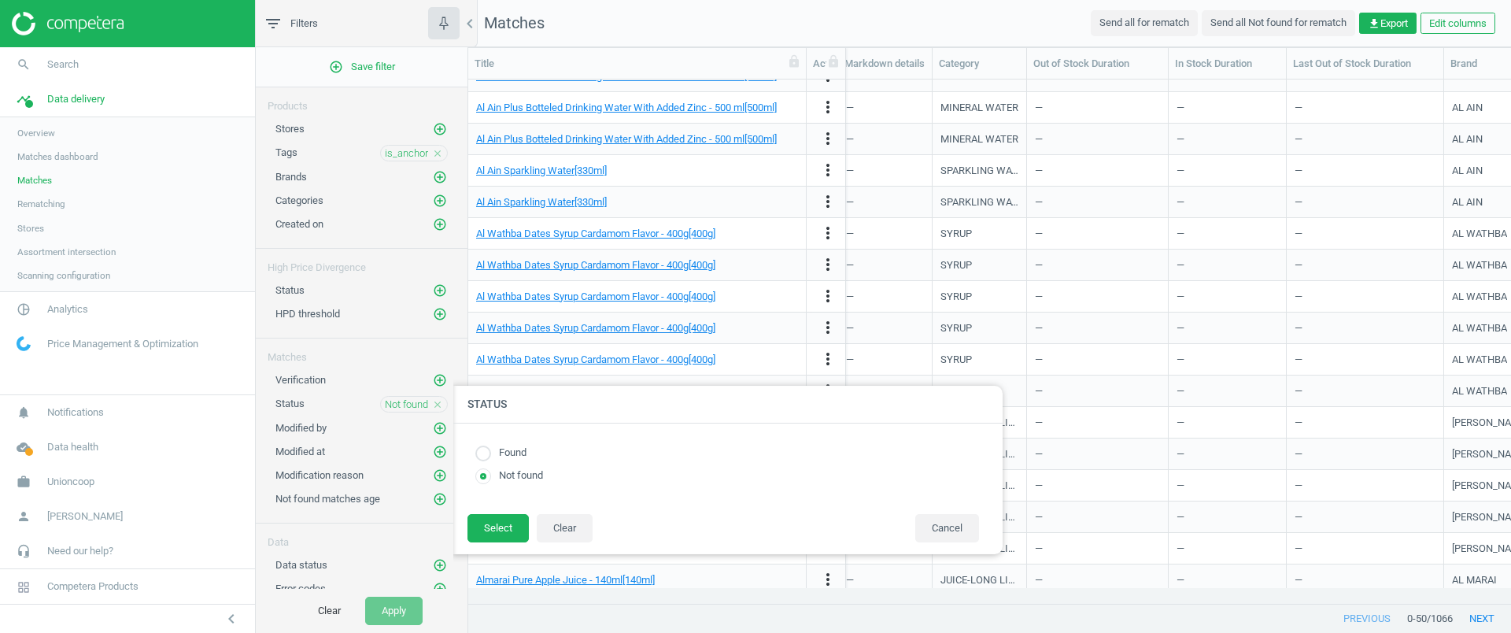
radio input "true"
click at [490, 456] on input "radio" at bounding box center [483, 453] width 16 height 16
radio input "true"
click at [494, 527] on button "Select" at bounding box center [498, 528] width 61 height 28
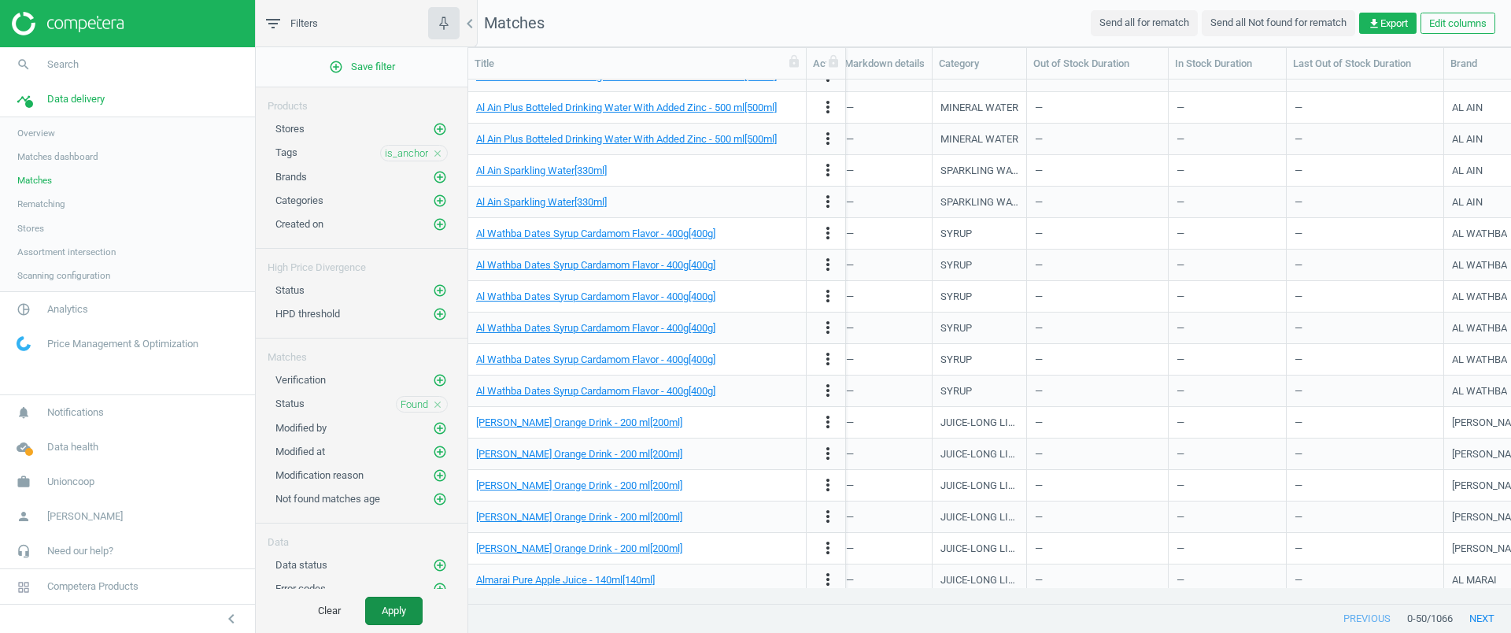
click at [405, 615] on button "Apply" at bounding box center [393, 611] width 57 height 28
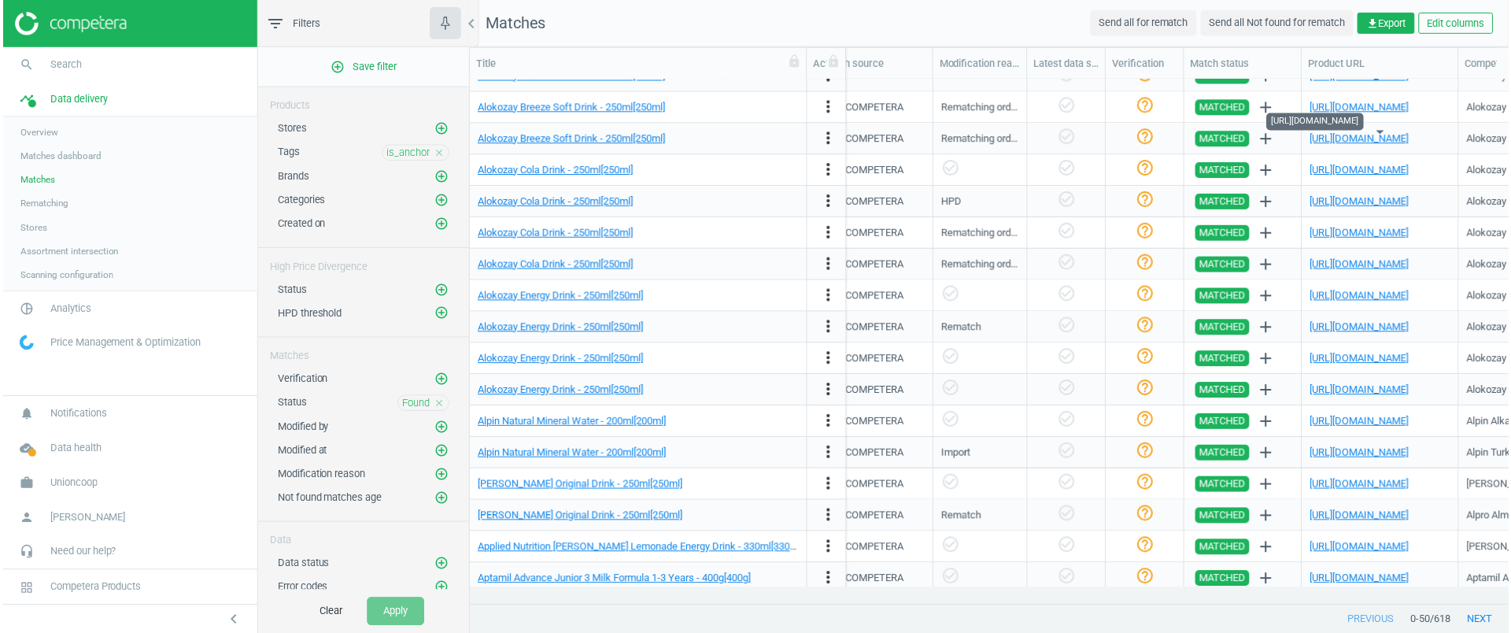
scroll to position [494, 1028]
click at [826, 143] on icon "more_vert" at bounding box center [828, 138] width 19 height 19
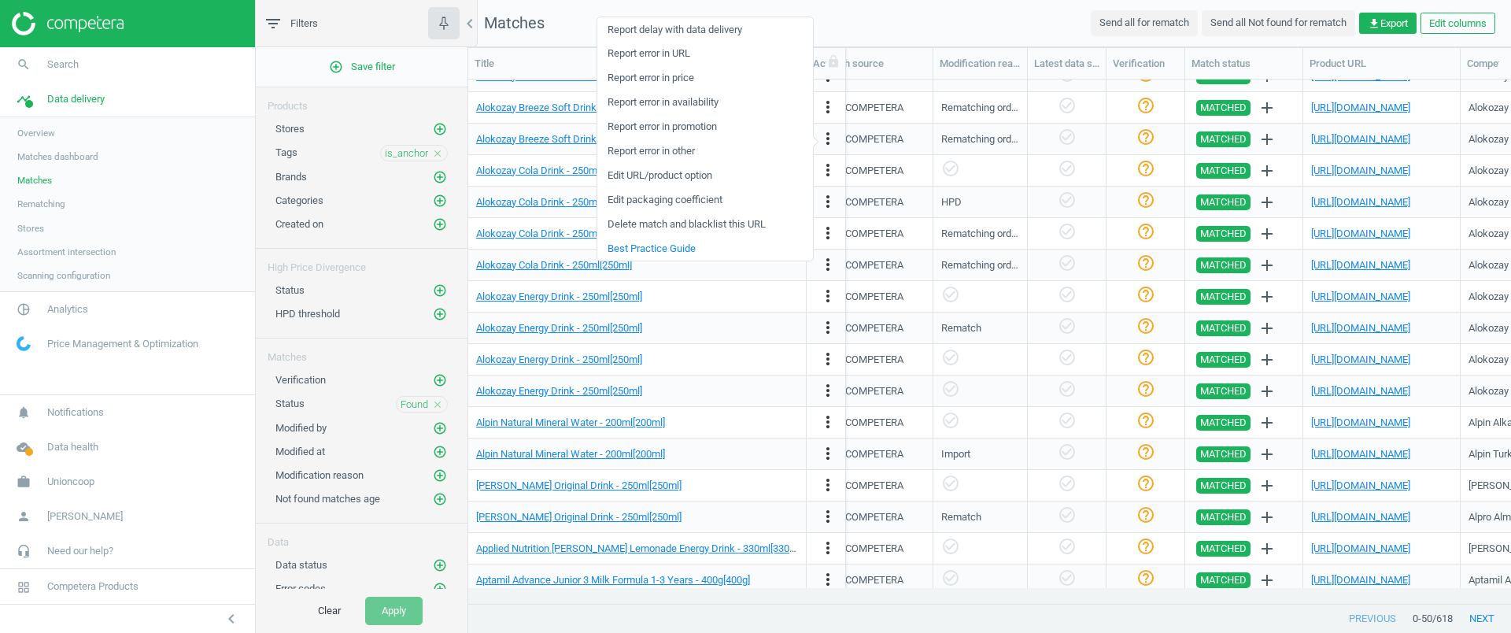
click at [679, 179] on link "Edit URL/product option" at bounding box center [705, 176] width 216 height 24
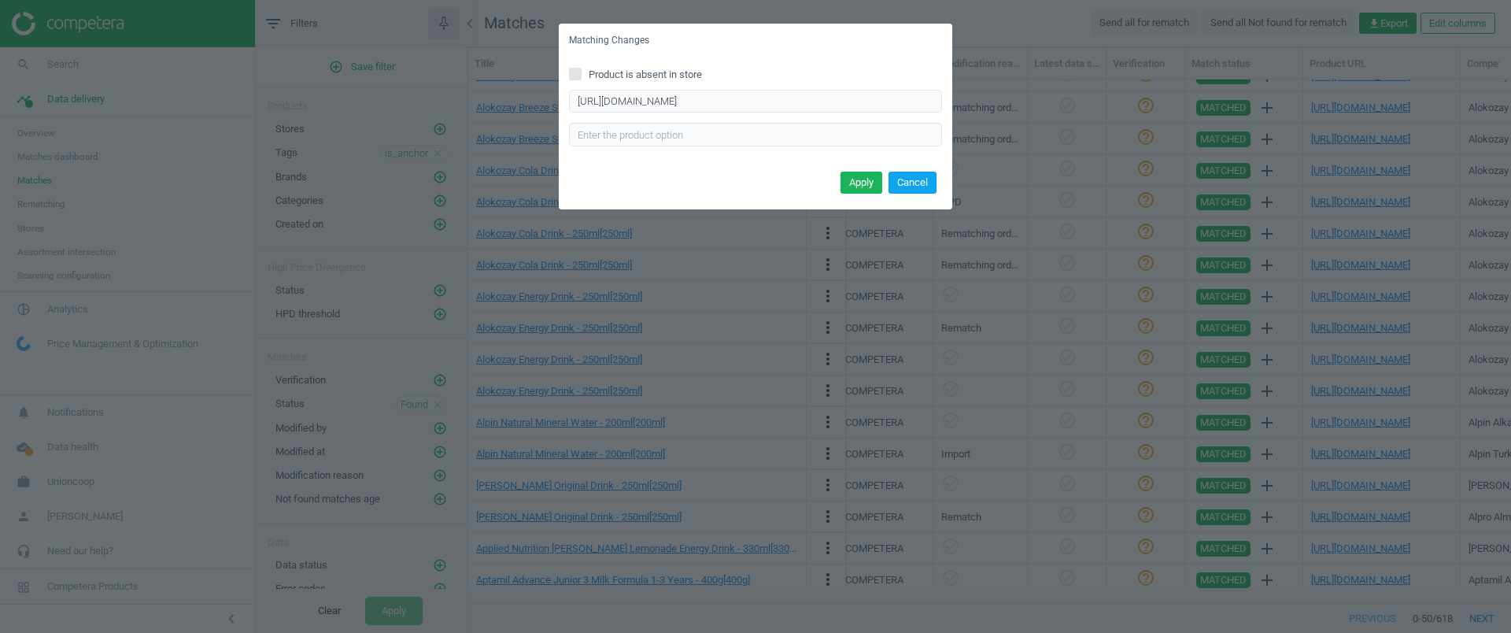
click at [933, 187] on button "Cancel" at bounding box center [913, 183] width 48 height 22
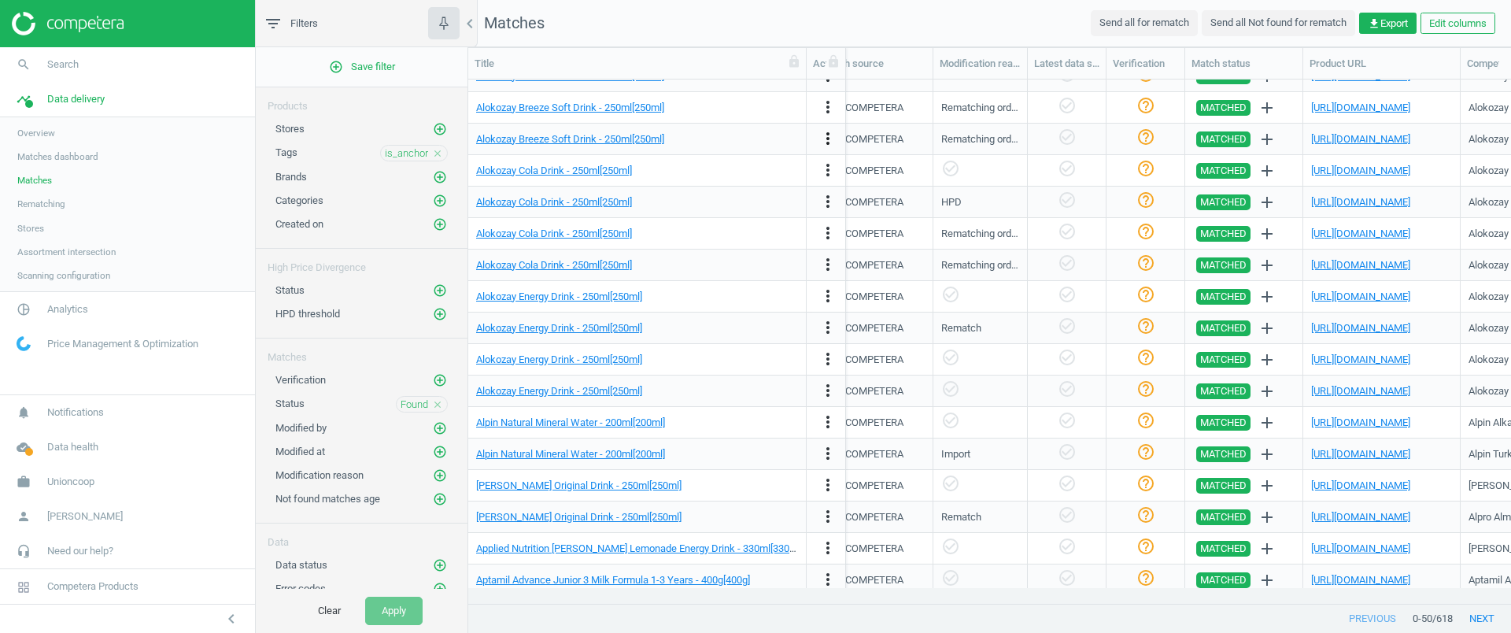
click at [828, 138] on icon "more_vert" at bounding box center [828, 138] width 19 height 19
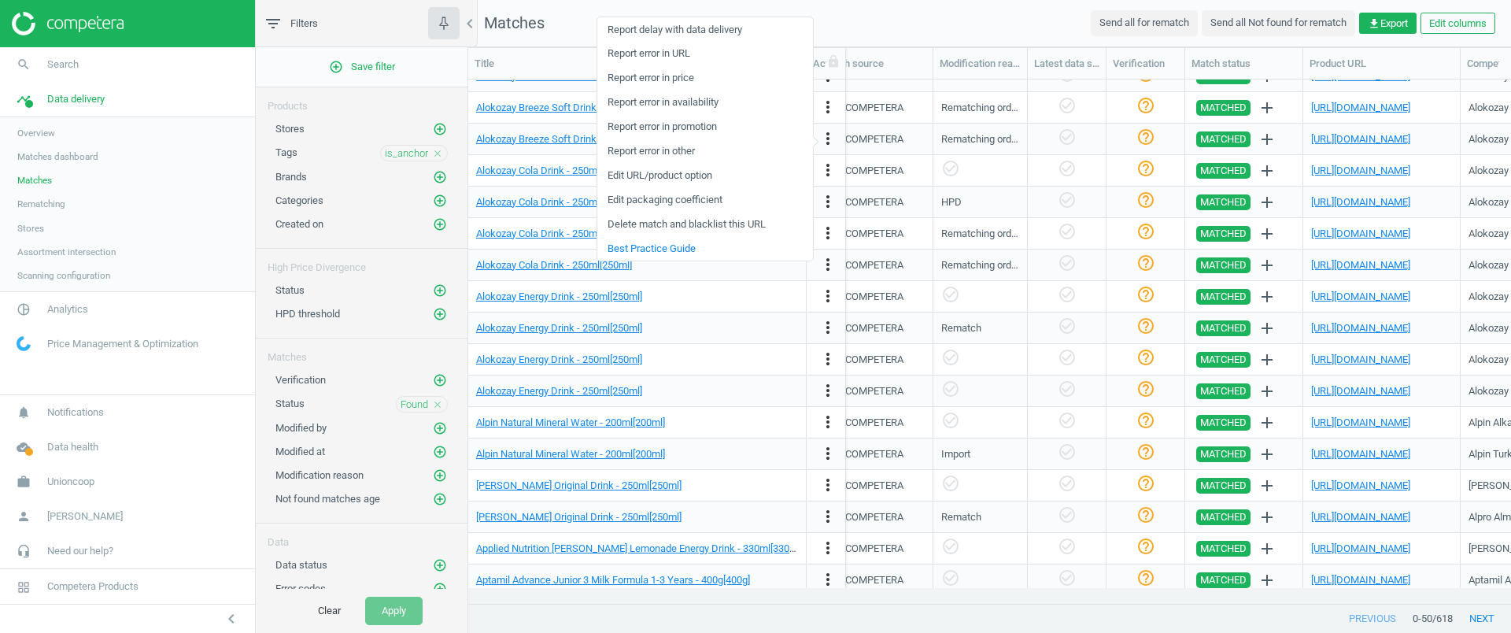
click at [911, 21] on nav "Matches Send all for rematch Send all Not found for rematch get_app Export Edit…" at bounding box center [989, 23] width 1043 height 47
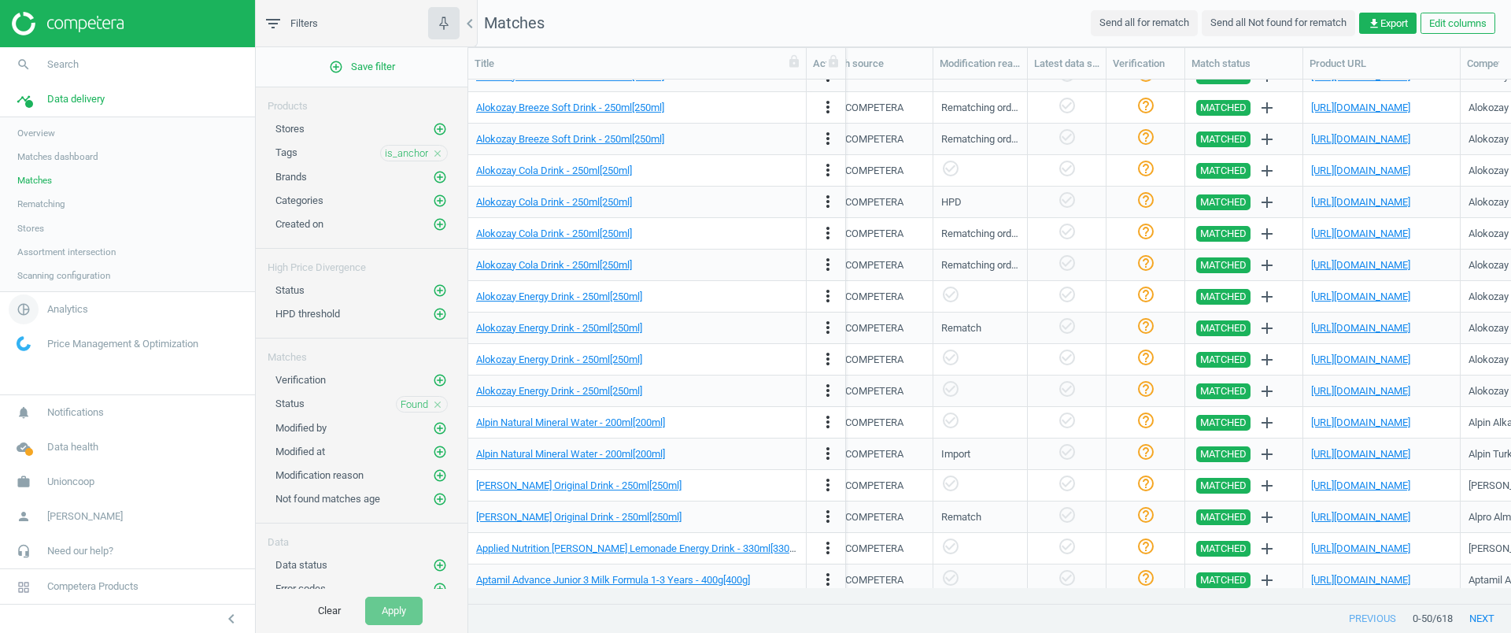
click at [40, 308] on span "pie_chart_outlined" at bounding box center [23, 309] width 47 height 35
click at [43, 190] on span "Products" at bounding box center [35, 191] width 37 height 13
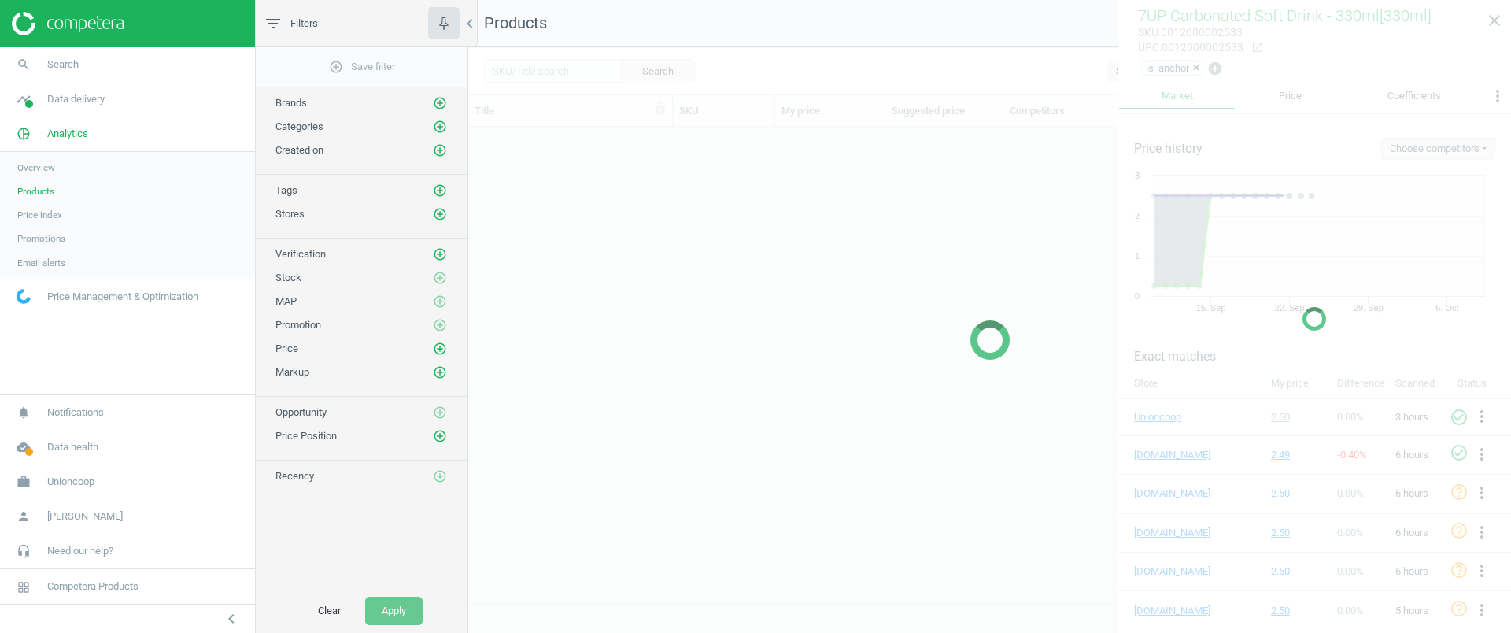
scroll to position [446, 1028]
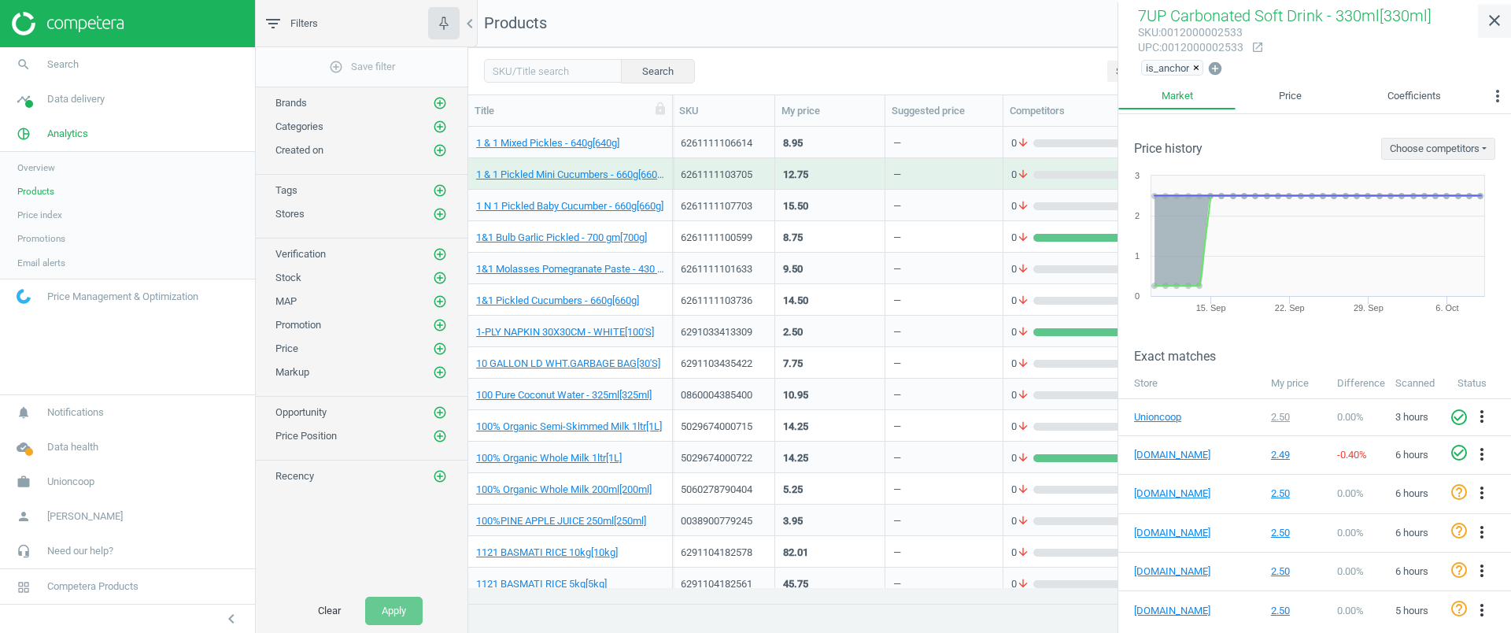
click at [1486, 22] on icon "close" at bounding box center [1494, 20] width 19 height 19
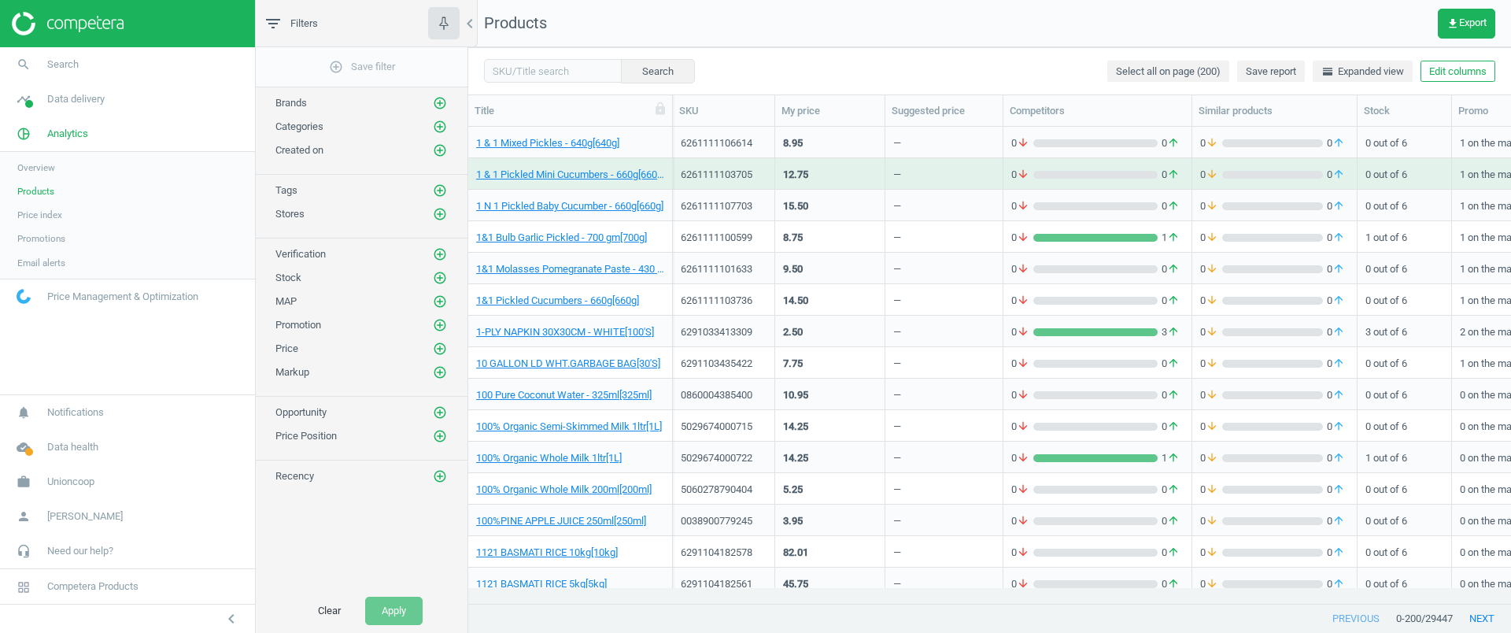
click at [772, 201] on div "6261111107703" at bounding box center [724, 205] width 102 height 31
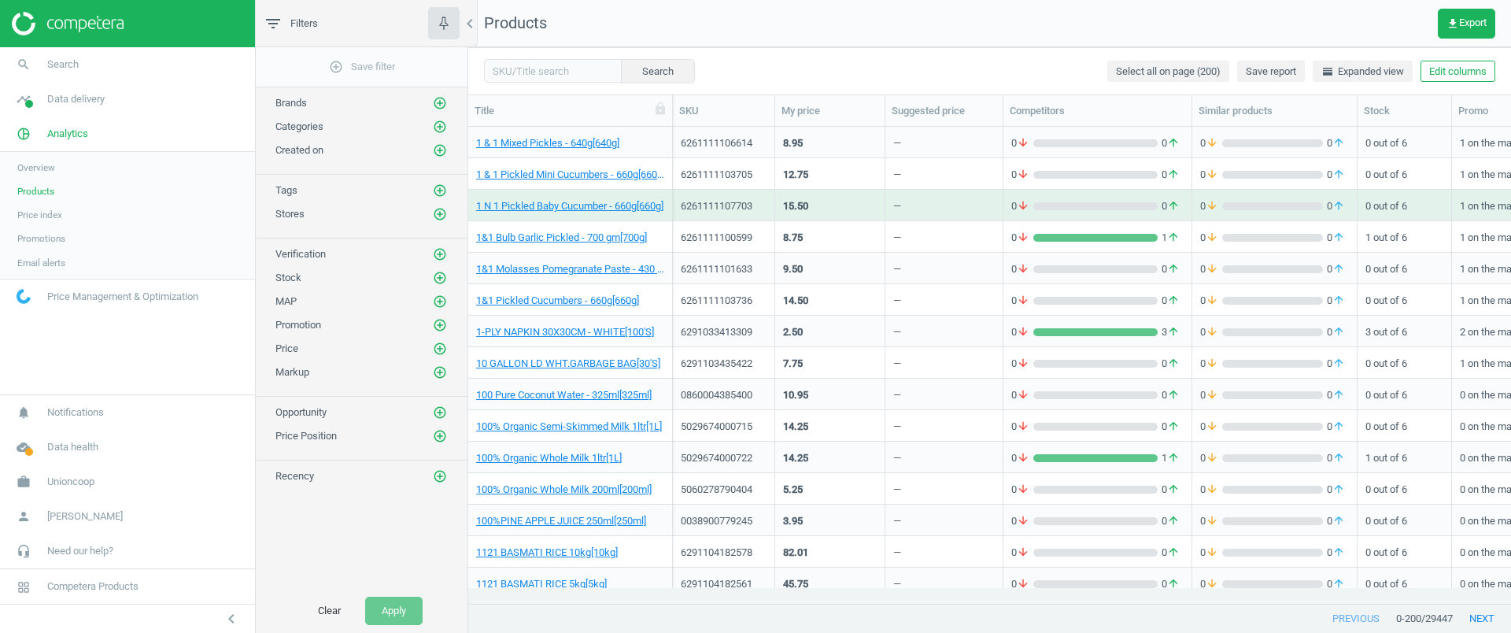
click at [772, 201] on div "6261111107703" at bounding box center [724, 205] width 102 height 31
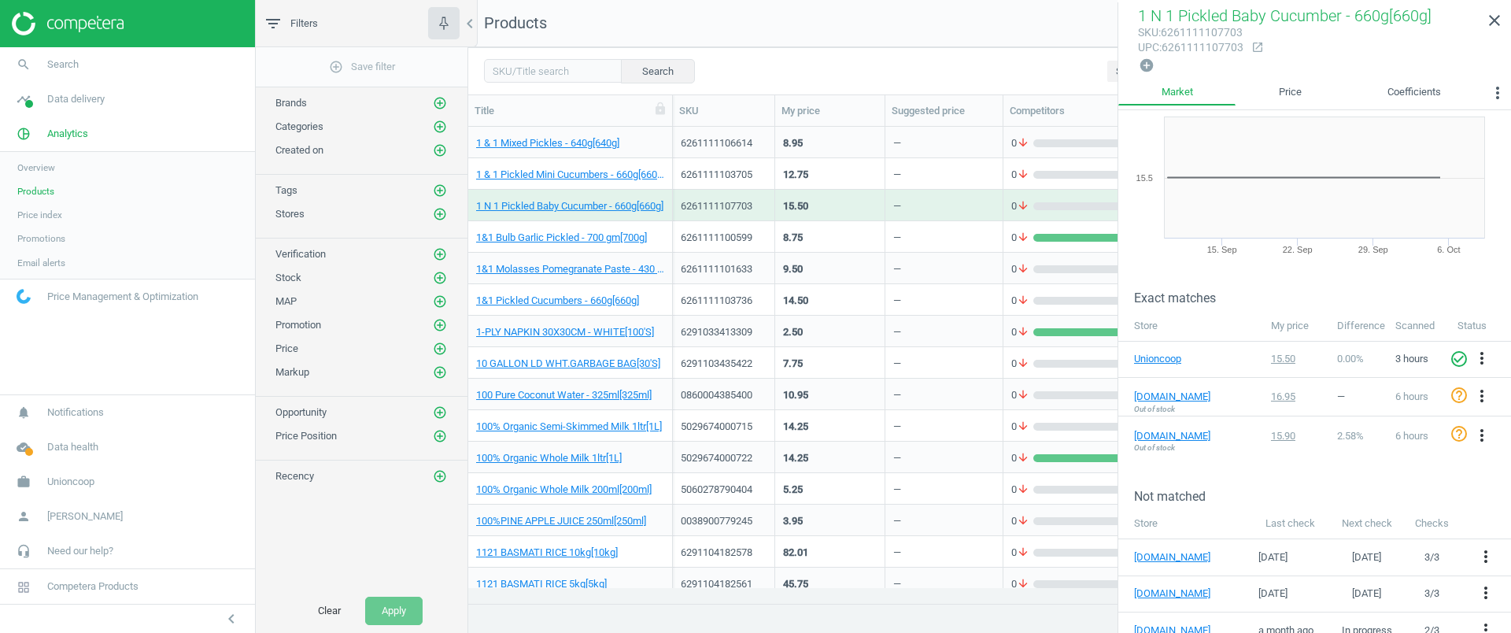
scroll to position [107, 0]
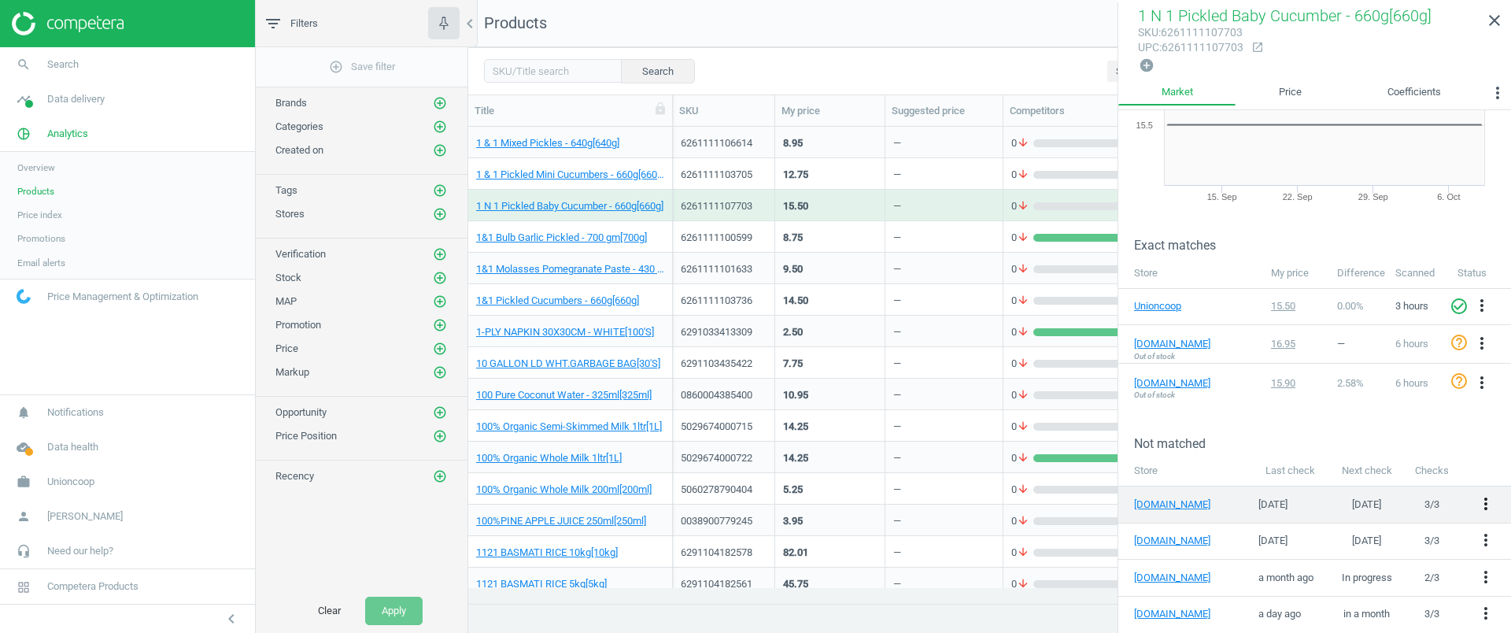
click at [1477, 497] on icon "more_vert" at bounding box center [1486, 503] width 19 height 19
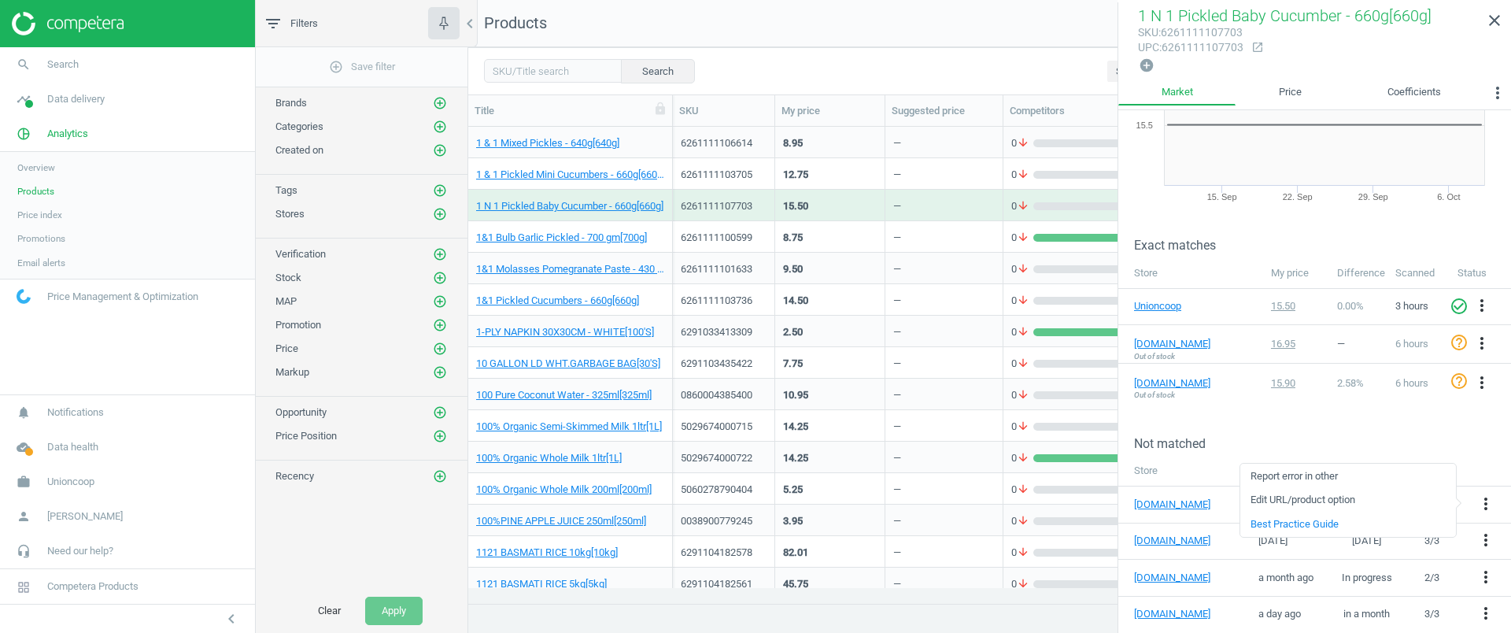
click at [1463, 444] on h3 "Not matched" at bounding box center [1322, 443] width 377 height 15
click at [1490, 25] on icon "close" at bounding box center [1494, 20] width 19 height 19
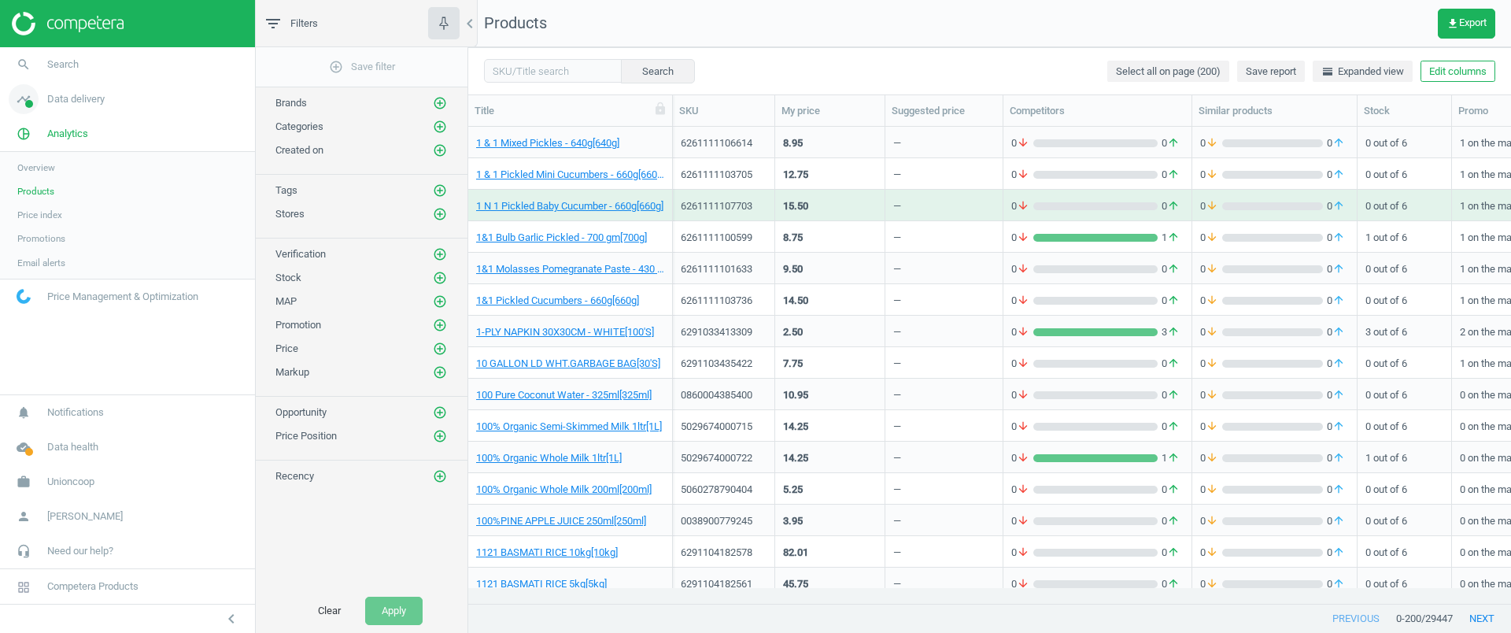
click at [68, 102] on span "Data delivery" at bounding box center [75, 99] width 57 height 14
click at [33, 174] on span "Matches" at bounding box center [34, 180] width 35 height 13
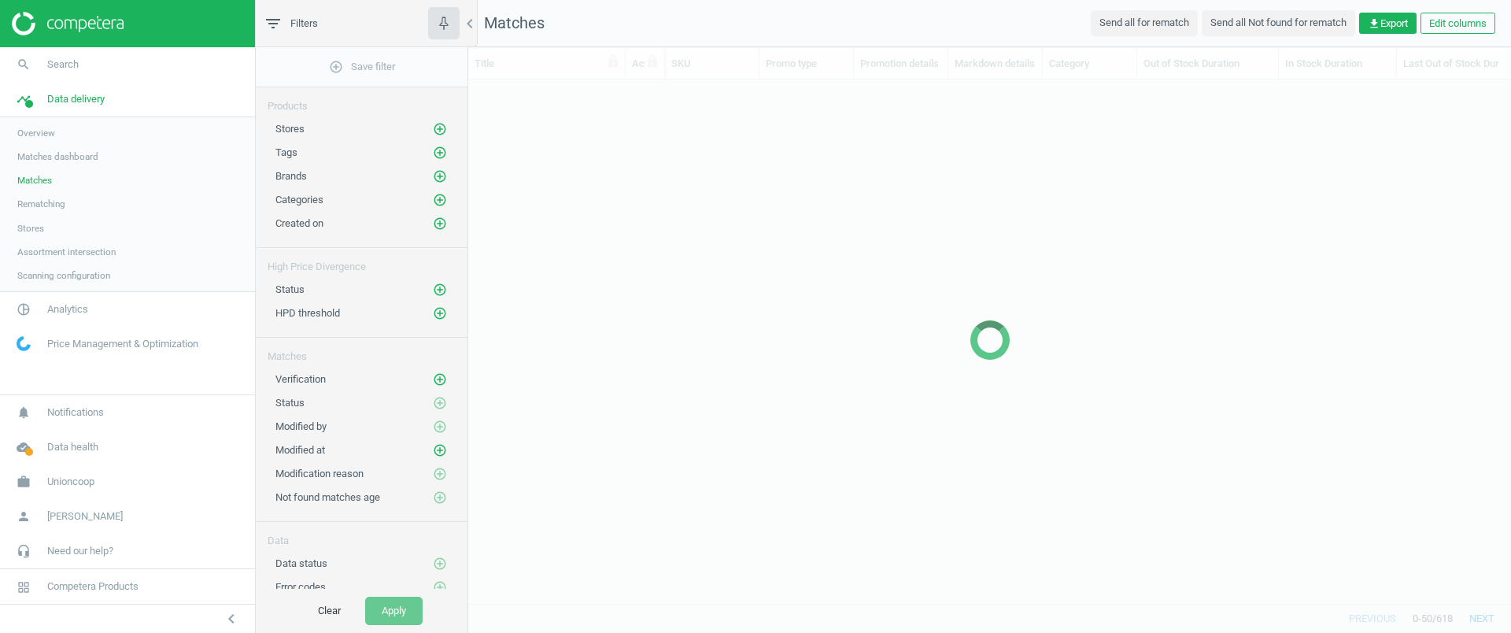
scroll to position [494, 1028]
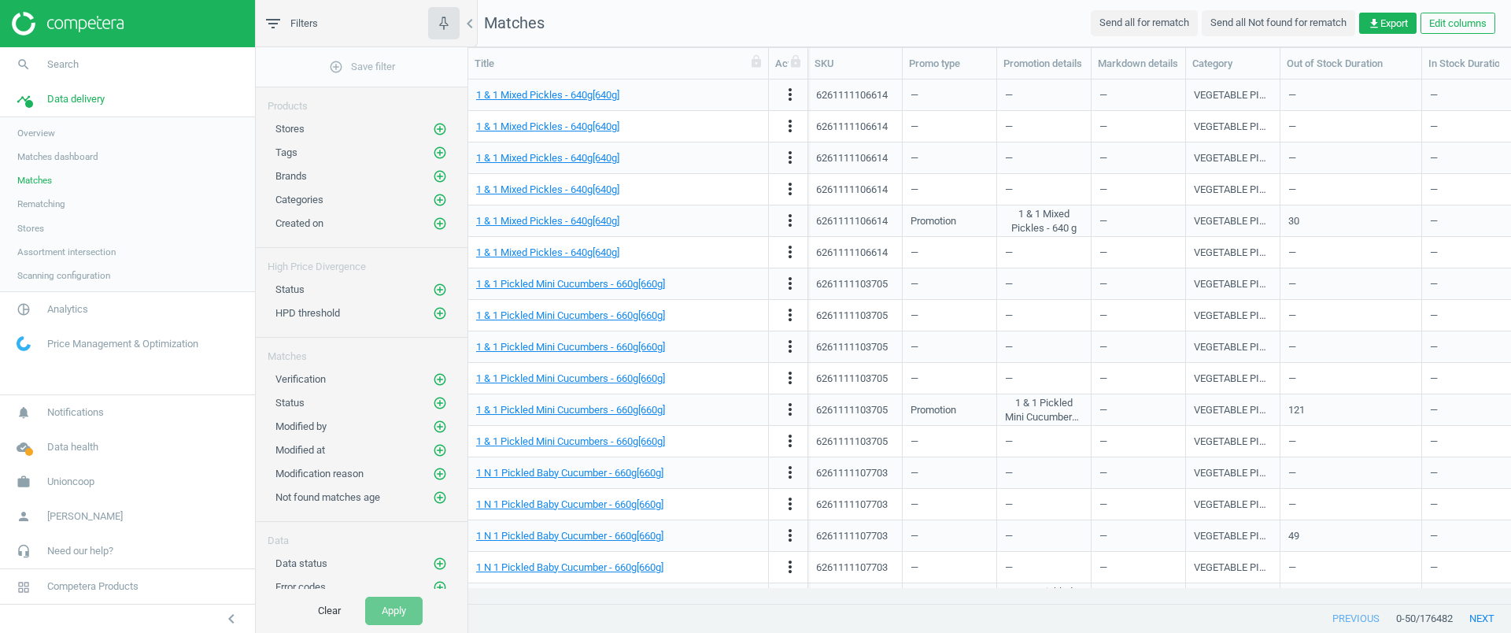
drag, startPoint x: 625, startPoint y: 65, endPoint x: 768, endPoint y: 76, distance: 143.7
click at [768, 76] on div at bounding box center [768, 63] width 16 height 31
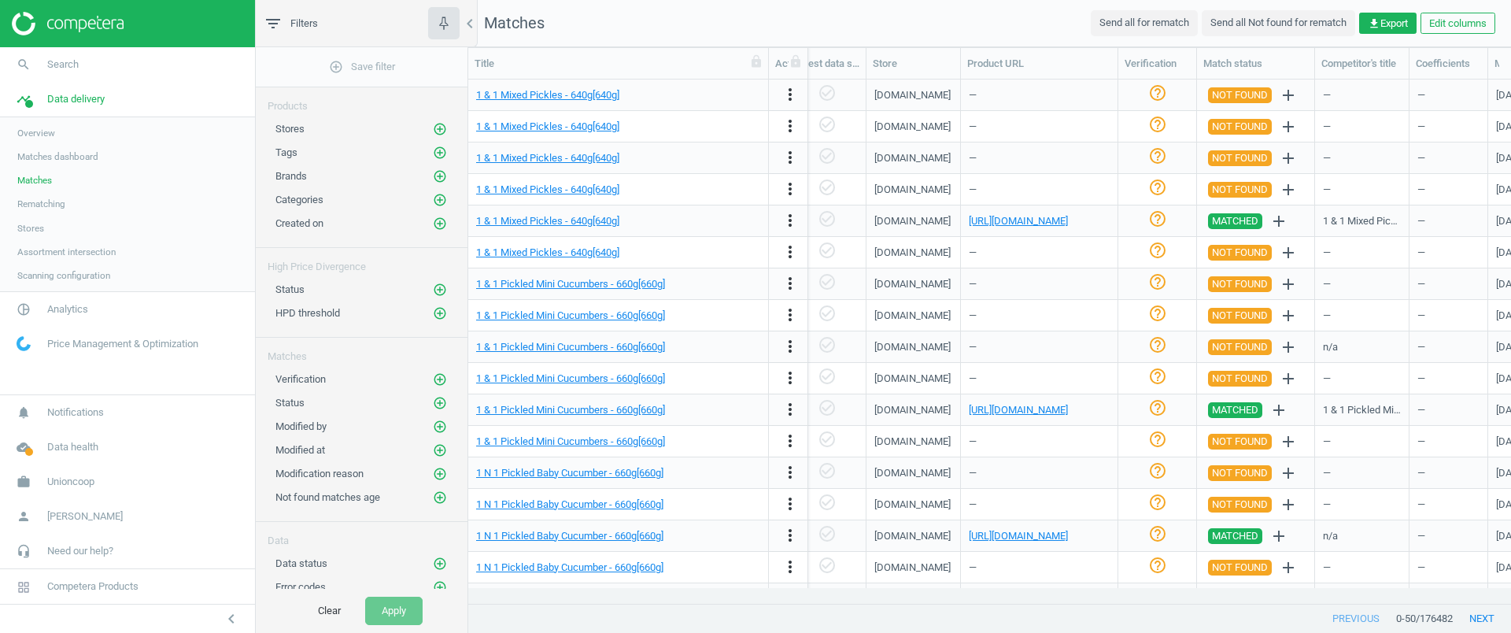
scroll to position [0, 1595]
click at [791, 217] on icon "more_vert" at bounding box center [790, 220] width 19 height 19
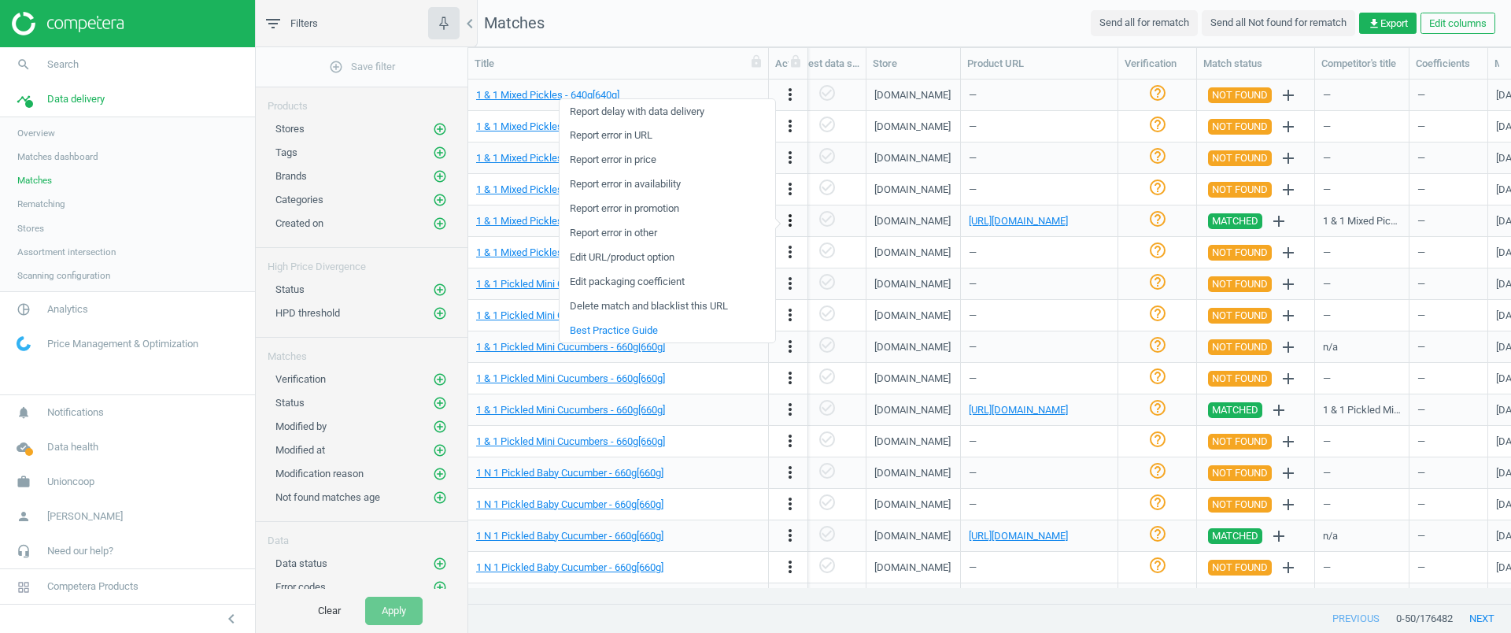
click at [791, 222] on icon "more_vert" at bounding box center [790, 220] width 19 height 19
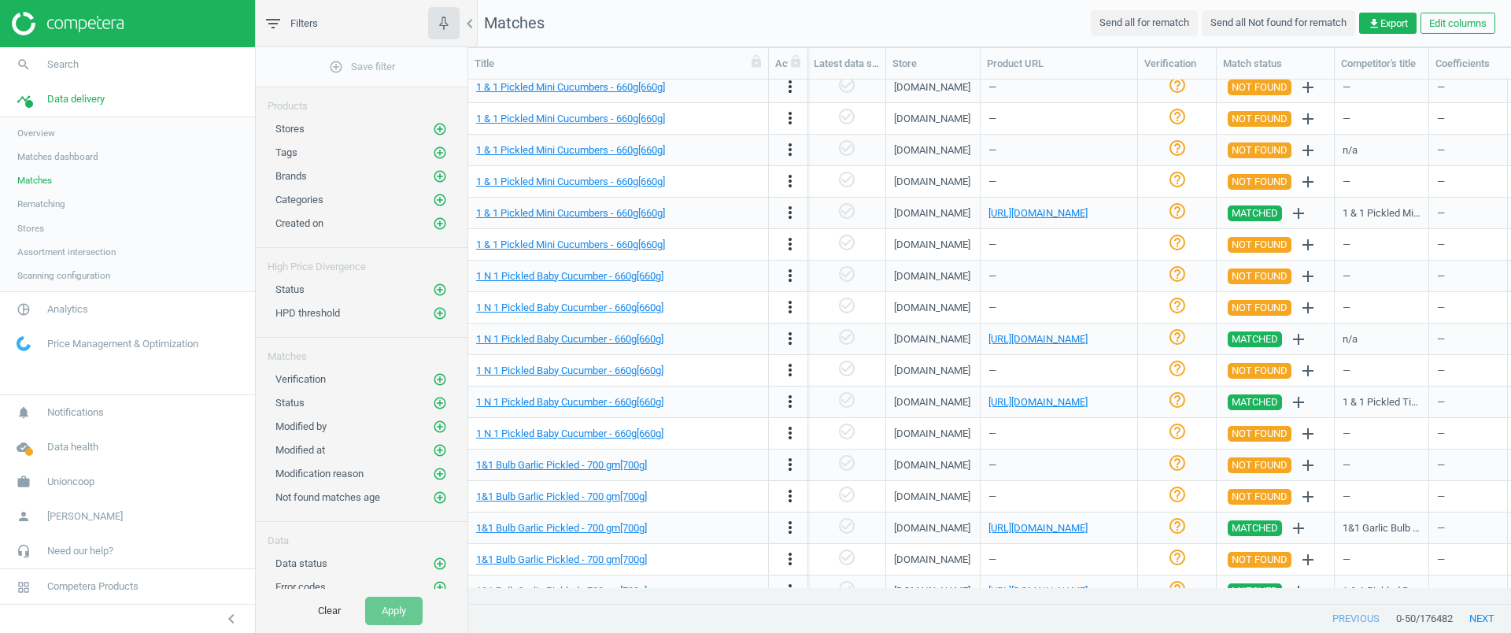
scroll to position [0, 1569]
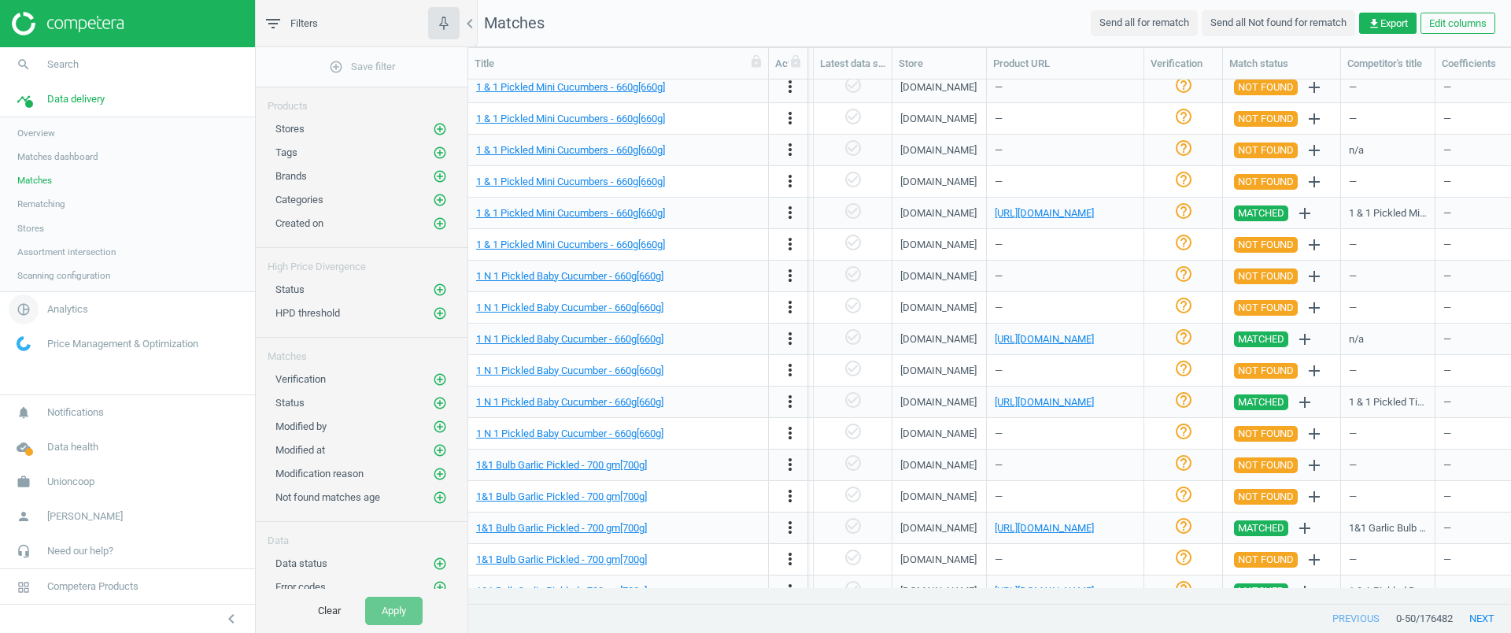
click at [53, 302] on span "Analytics" at bounding box center [67, 309] width 41 height 14
click at [49, 189] on span "Products" at bounding box center [35, 191] width 37 height 13
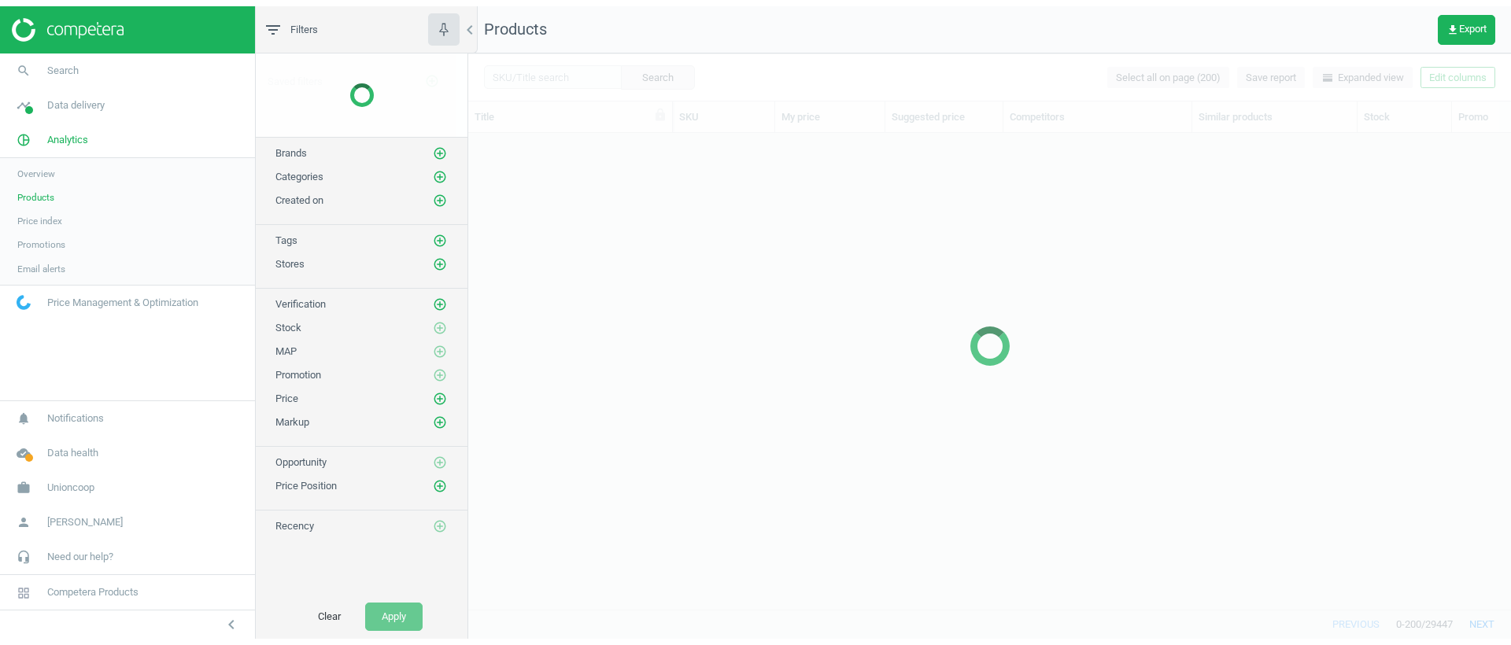
scroll to position [446, 1028]
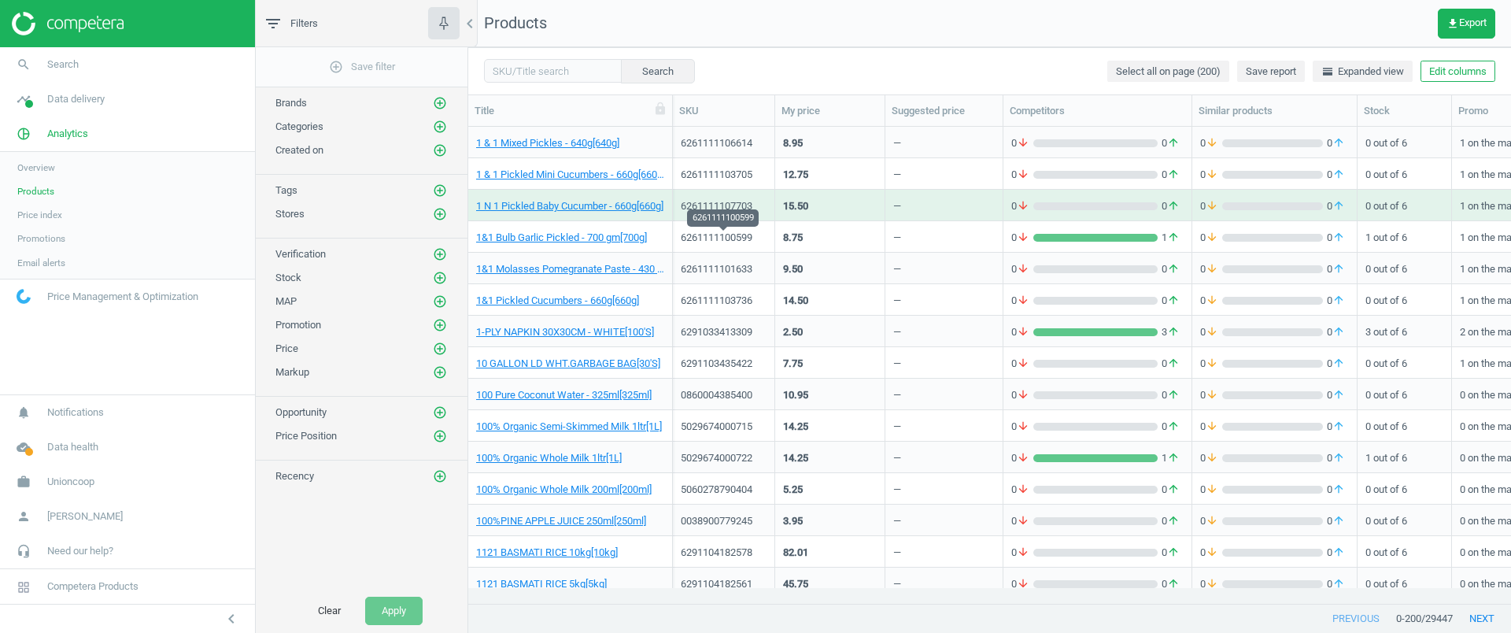
click at [712, 234] on div "6261111100599" at bounding box center [724, 238] width 86 height 14
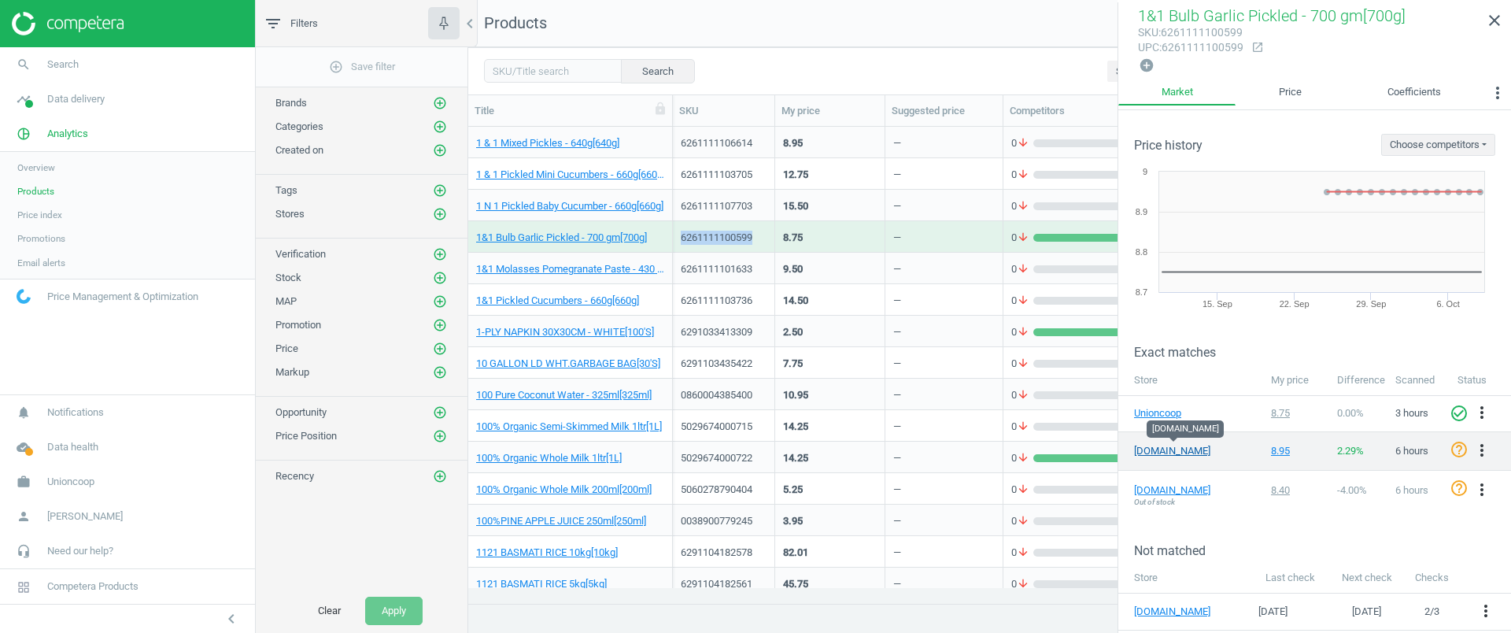
click at [1163, 453] on link "emcoop.ae" at bounding box center [1173, 451] width 79 height 14
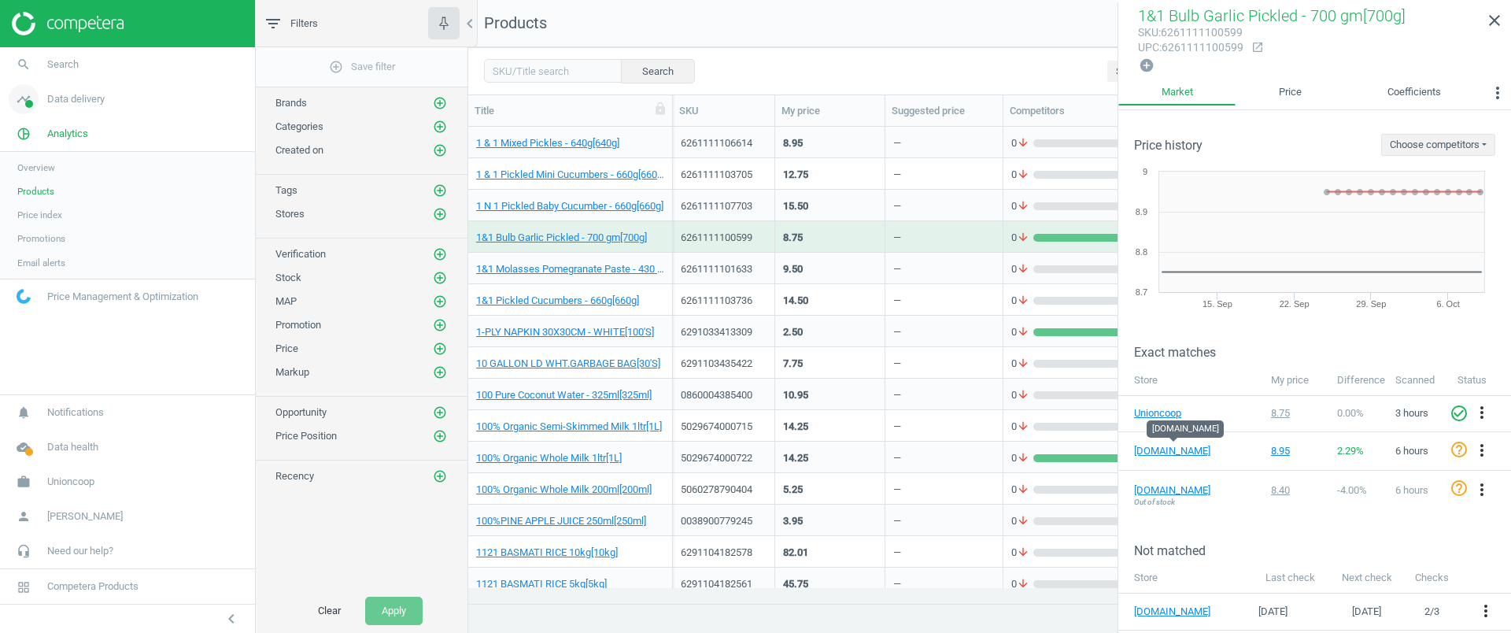
click at [75, 115] on link "timeline Data delivery" at bounding box center [127, 99] width 255 height 35
click at [38, 180] on span "Matches" at bounding box center [34, 180] width 35 height 13
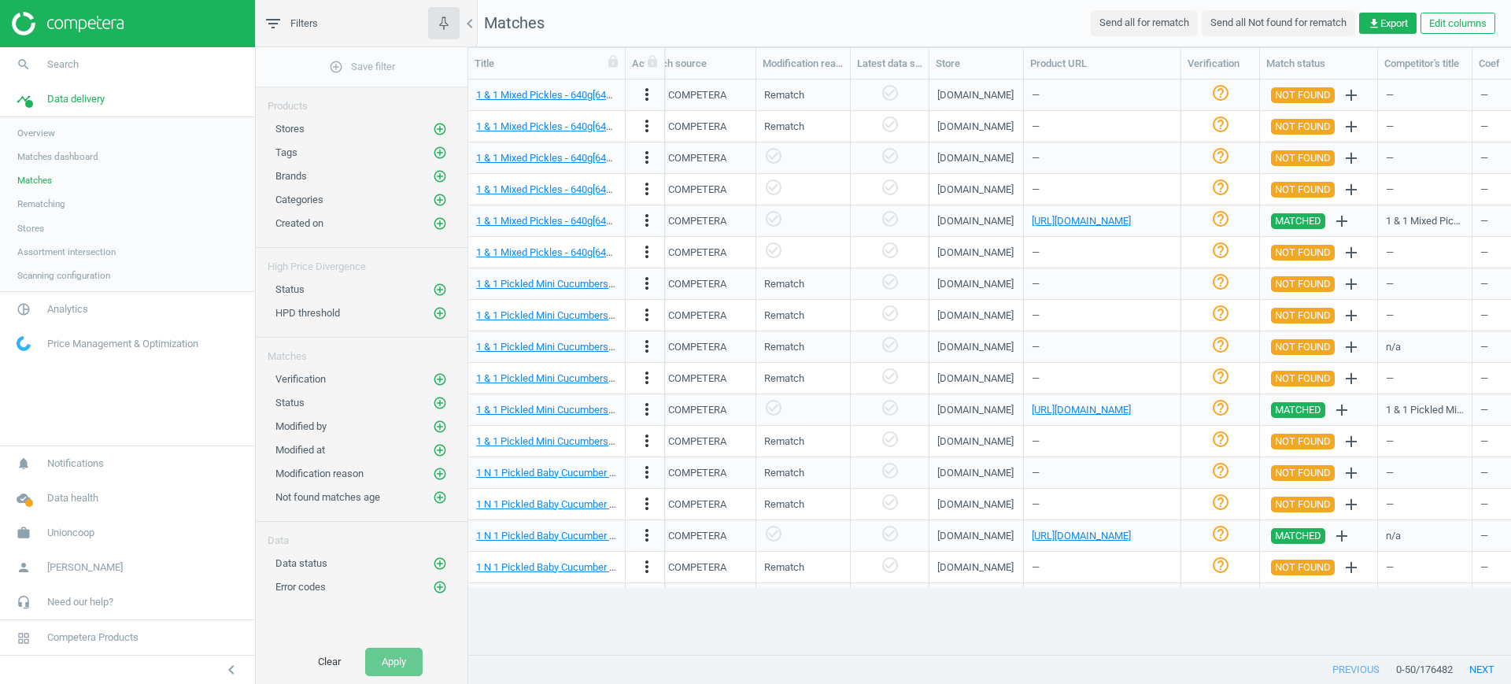
scroll to position [545, 1028]
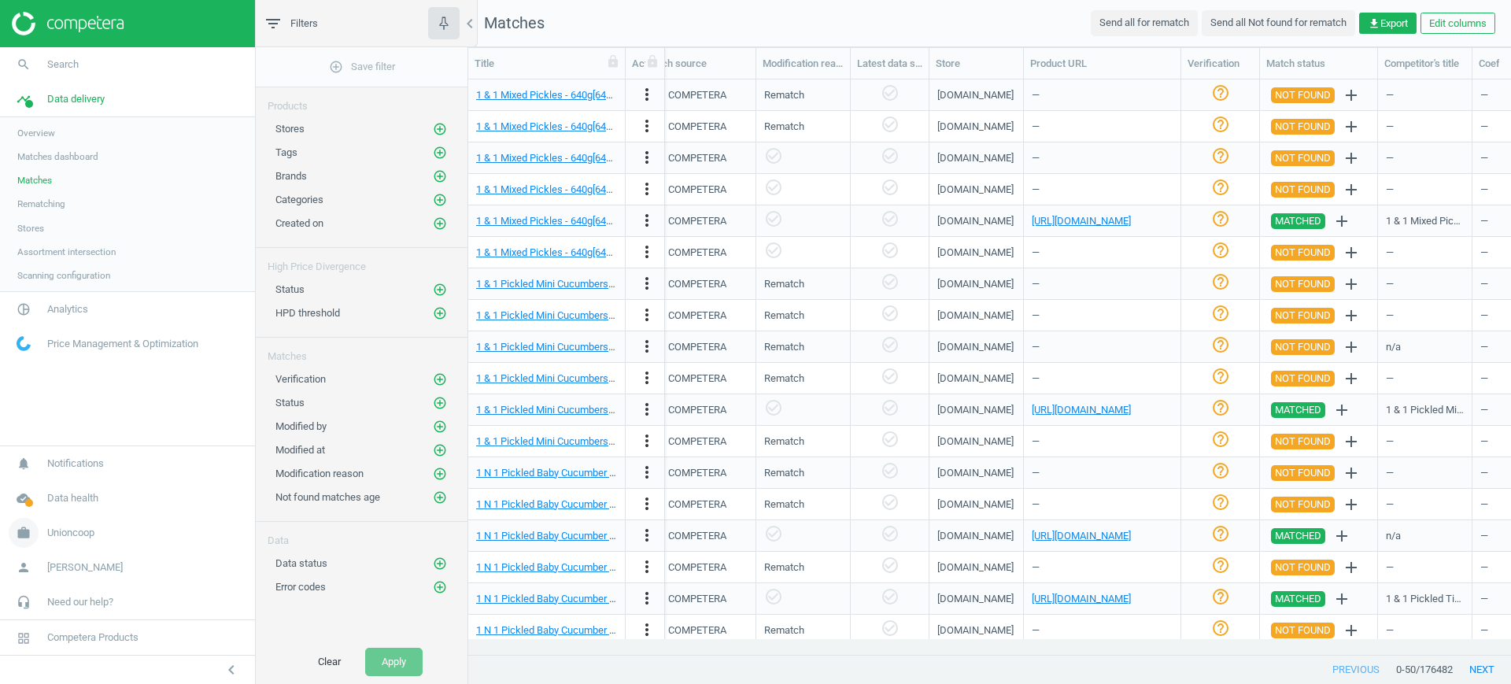
click at [70, 527] on span "Unioncoop" at bounding box center [70, 533] width 47 height 14
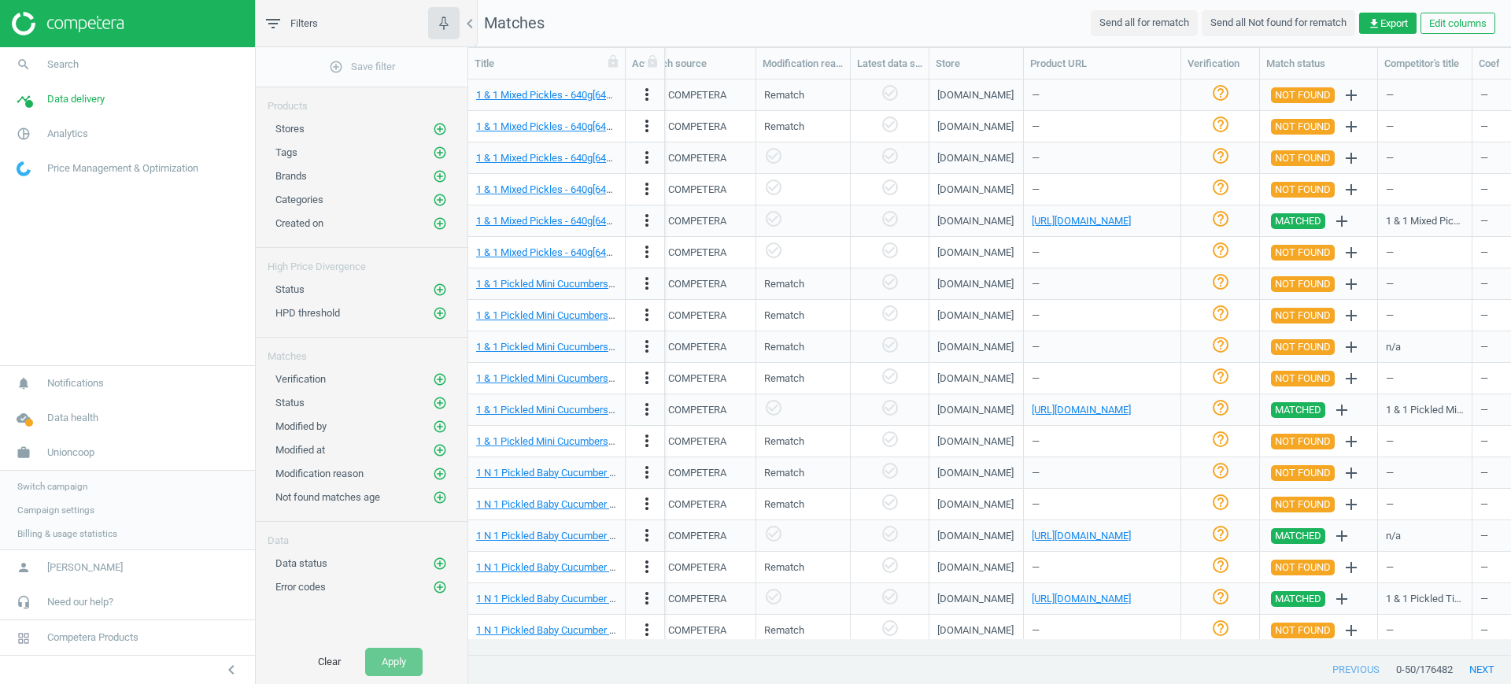
click at [46, 488] on span "Switch campaign" at bounding box center [52, 486] width 70 height 13
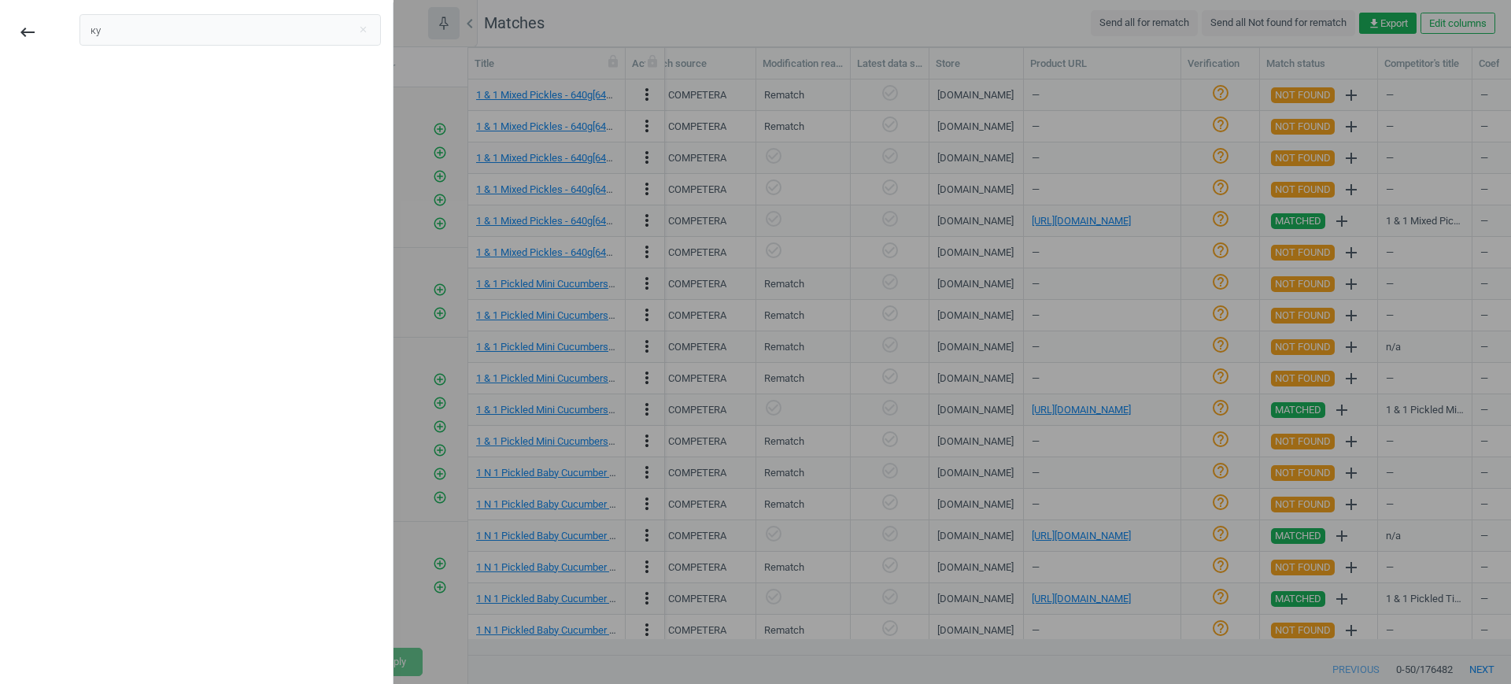
type input "ку"
click at [5, 31] on div "keyboard_backspace" at bounding box center [28, 32] width 56 height 37
click at [18, 34] on icon "keyboard_backspace" at bounding box center [27, 32] width 19 height 19
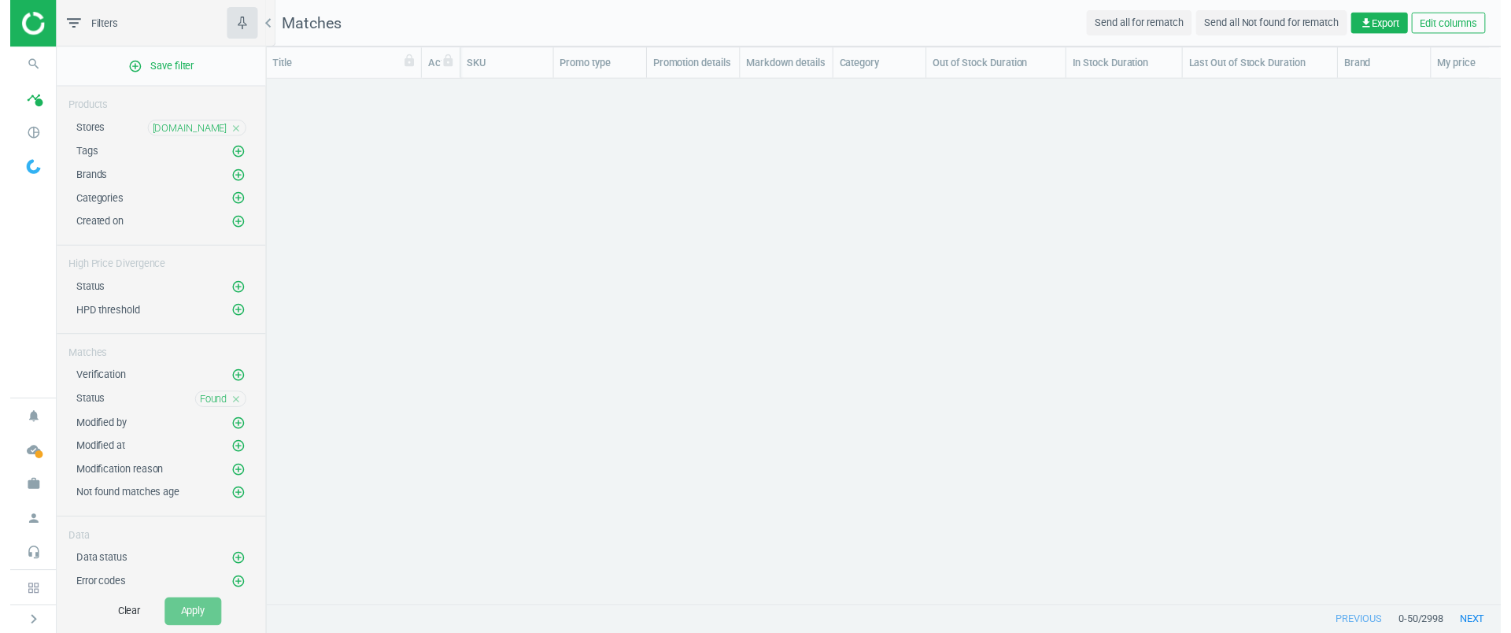
scroll to position [494, 1237]
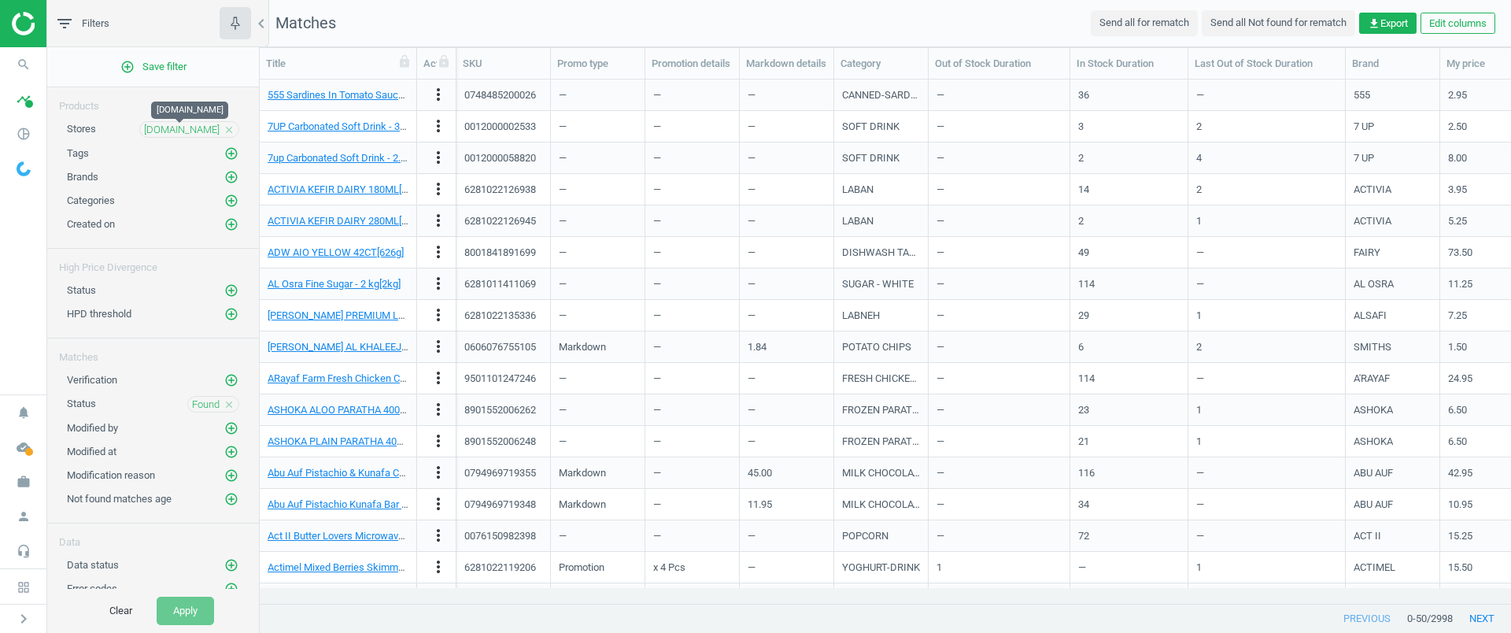
click at [164, 133] on span "[DOMAIN_NAME]" at bounding box center [182, 130] width 76 height 14
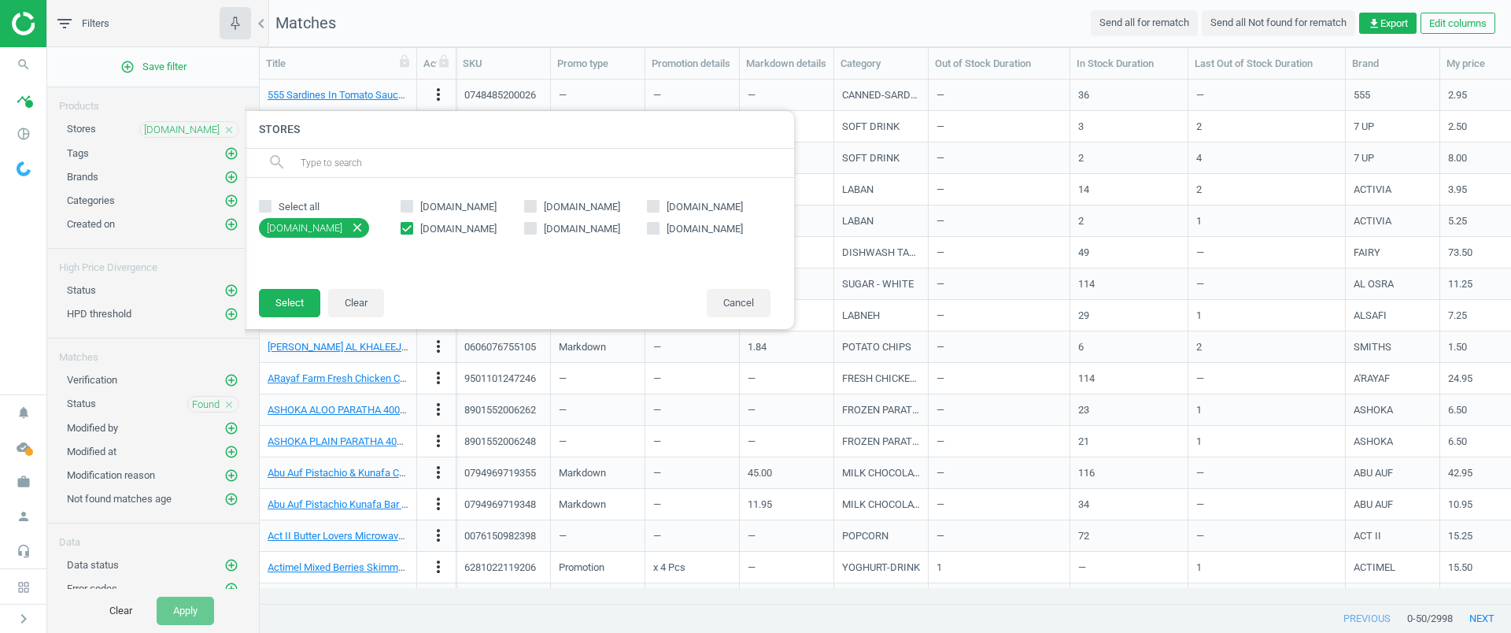
click at [164, 133] on span "[DOMAIN_NAME]" at bounding box center [182, 130] width 76 height 14
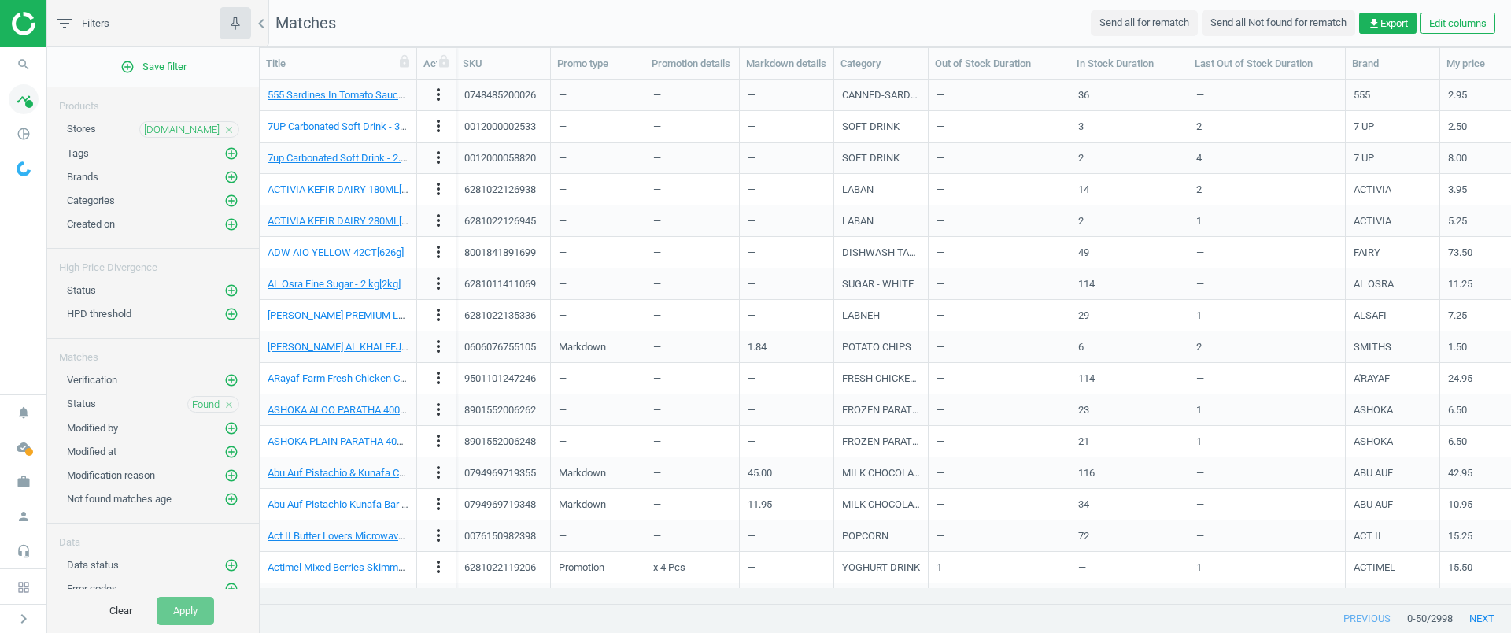
click at [3, 104] on span "timeline" at bounding box center [23, 99] width 47 height 35
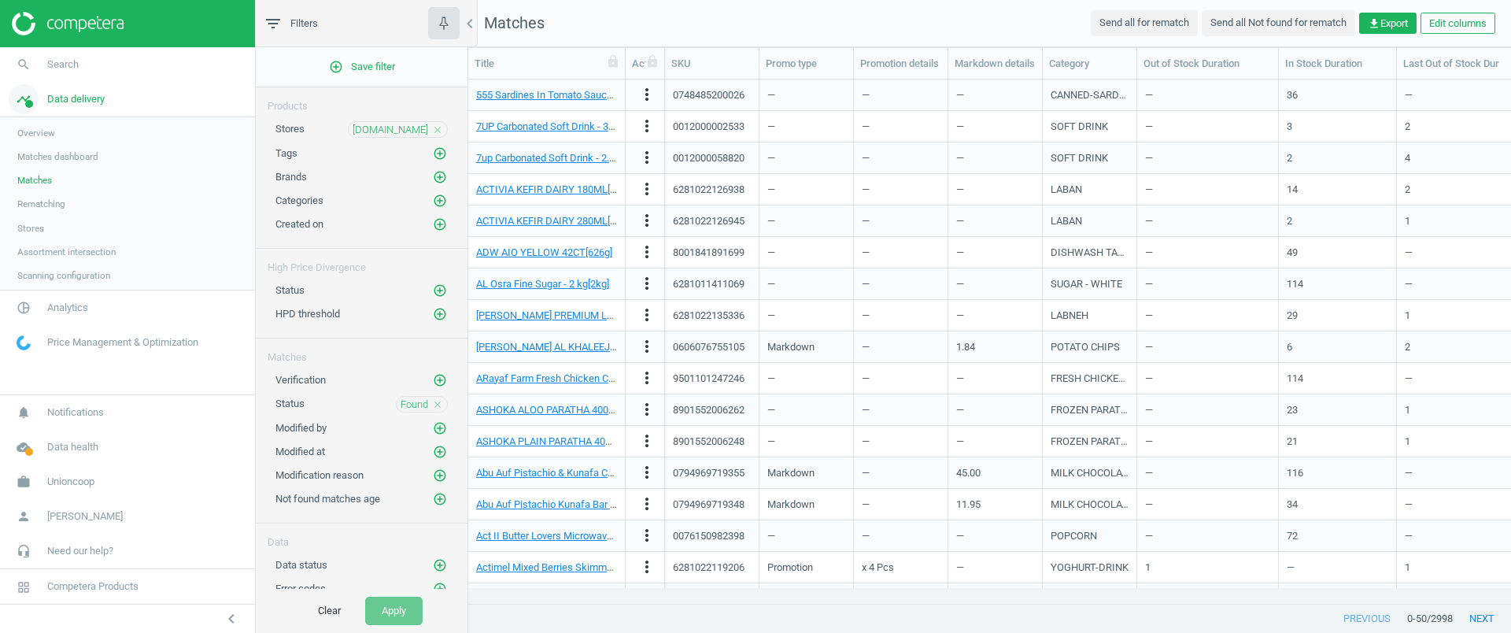
scroll to position [494, 1028]
click at [91, 251] on span "Assortment intersection" at bounding box center [66, 252] width 98 height 13
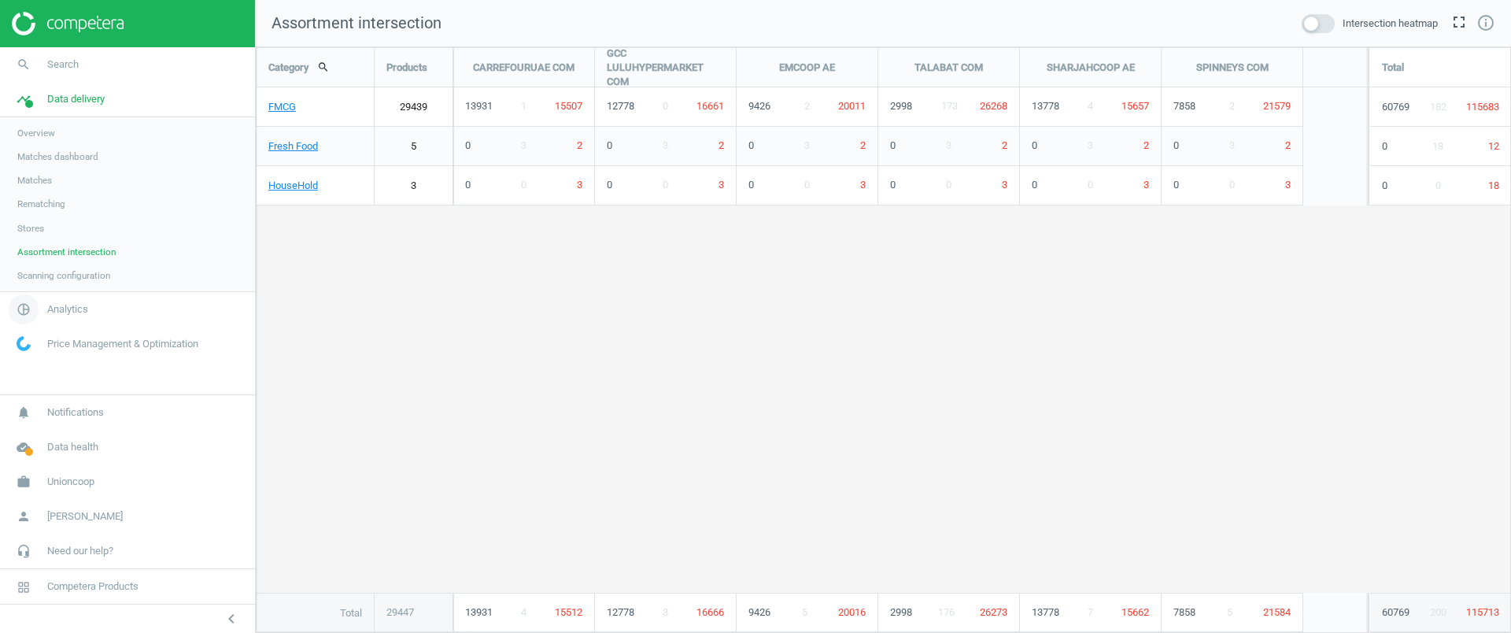
scroll to position [616, 1286]
click at [290, 107] on link "FMCG" at bounding box center [315, 106] width 117 height 39
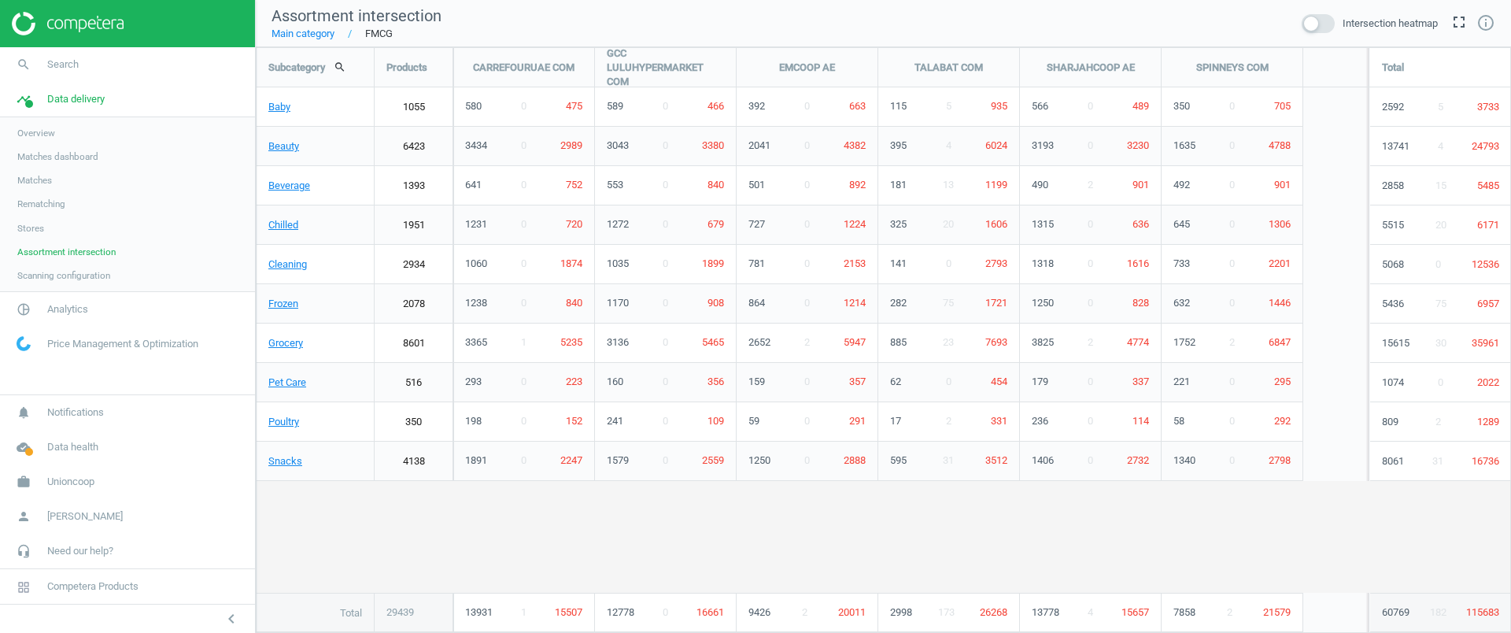
scroll to position [616, 1286]
click at [282, 149] on link "Beauty" at bounding box center [315, 146] width 117 height 39
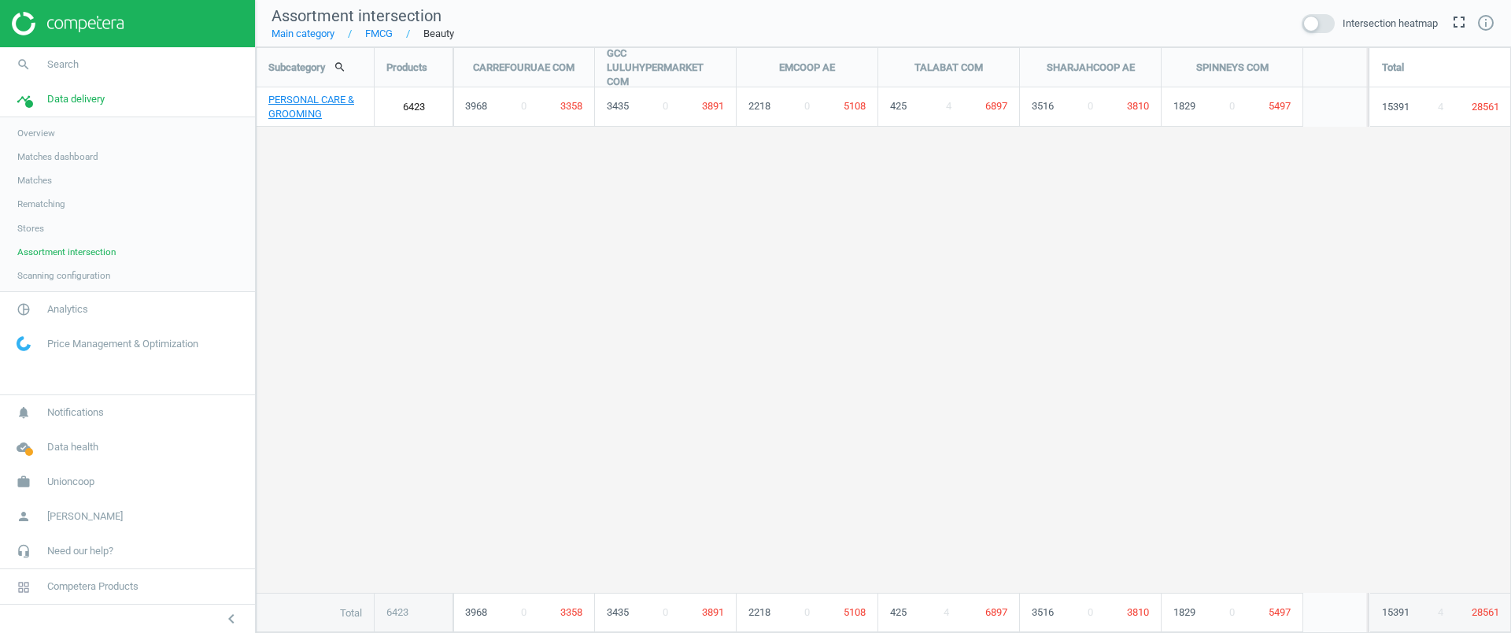
scroll to position [616, 1286]
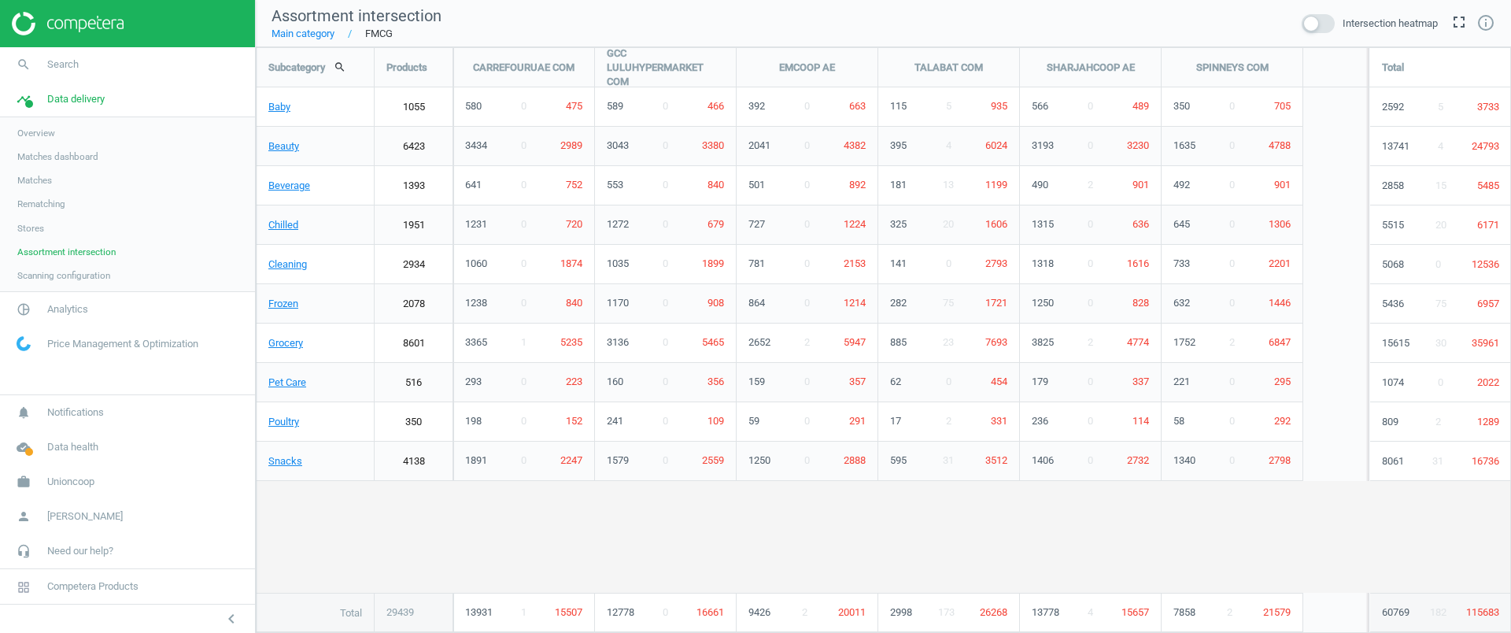
scroll to position [616, 1286]
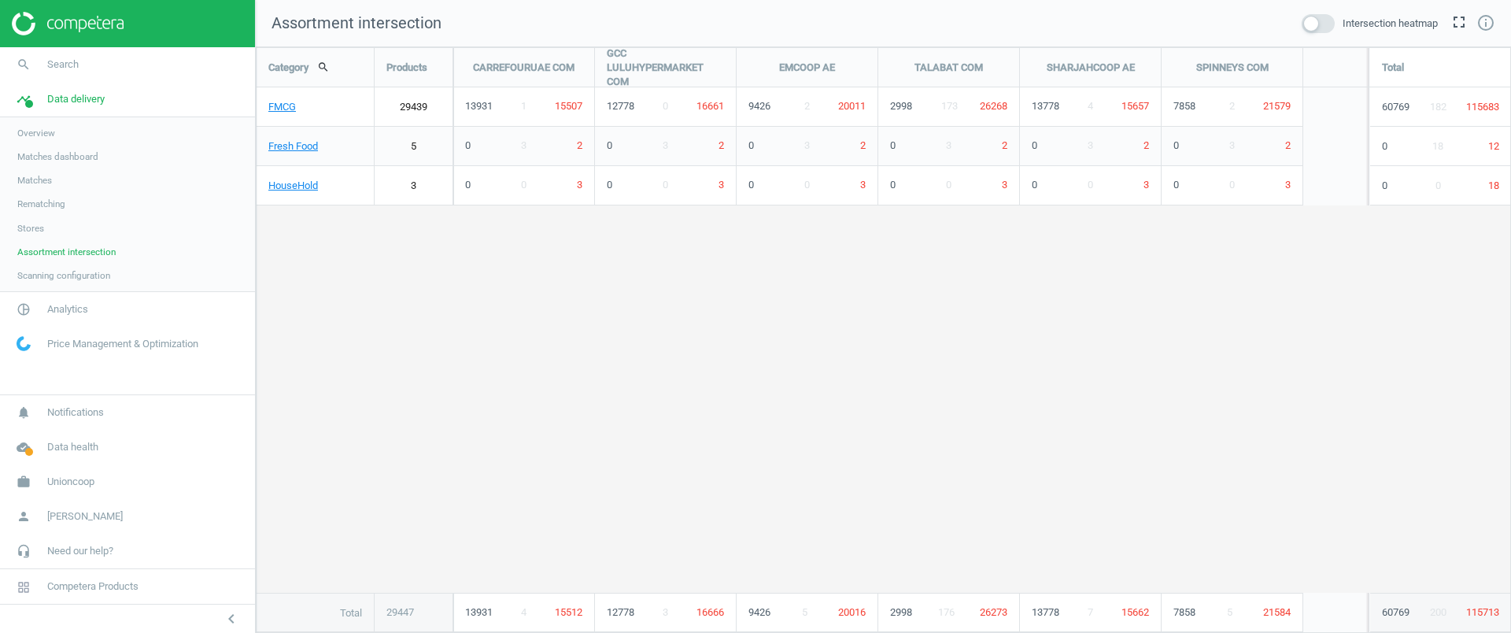
scroll to position [616, 1286]
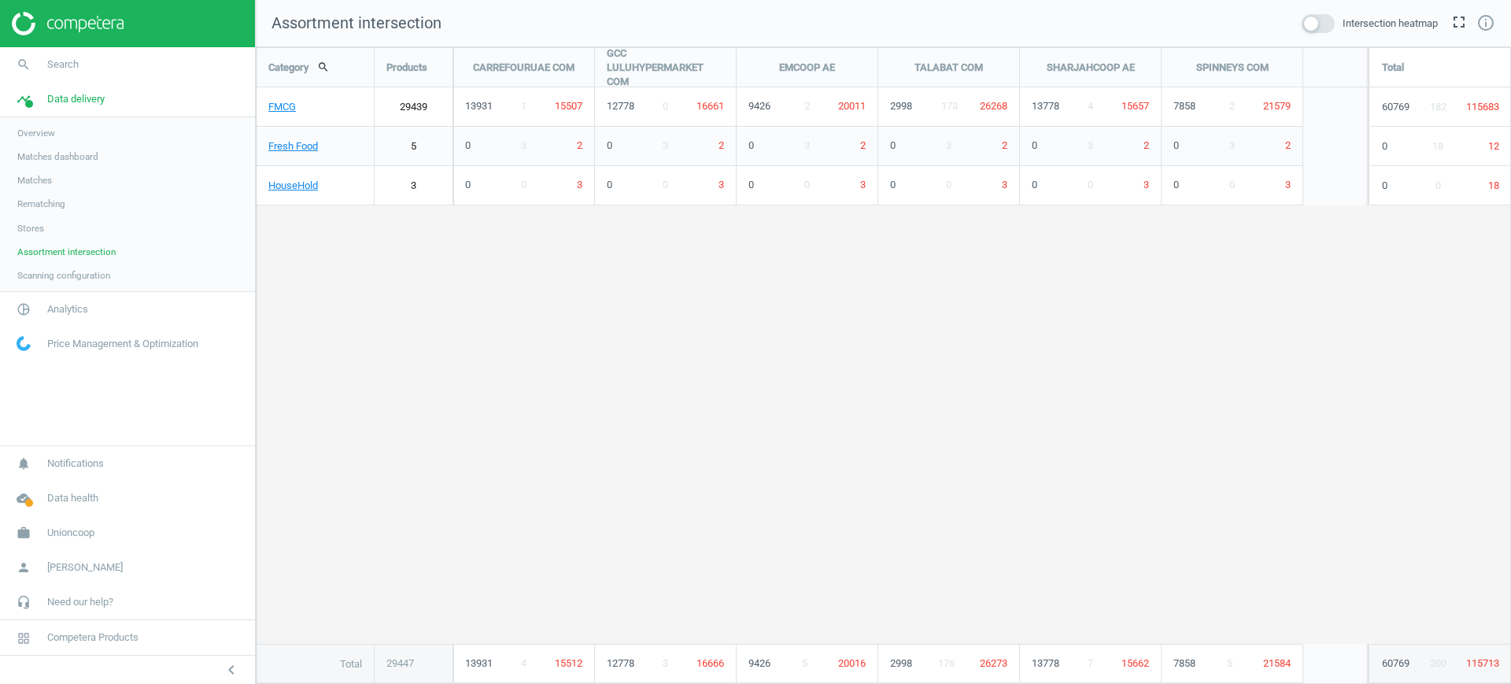
scroll to position [667, 1286]
drag, startPoint x: 1459, startPoint y: 417, endPoint x: 1439, endPoint y: 378, distance: 44.4
click at [1459, 417] on div "Category search Products CARREFOURUAE COM GCC LULUHYPERMARKET COM EMCOOP AE TAL…" at bounding box center [884, 365] width 1254 height 635
click at [101, 523] on link "work Unioncoop" at bounding box center [127, 533] width 255 height 35
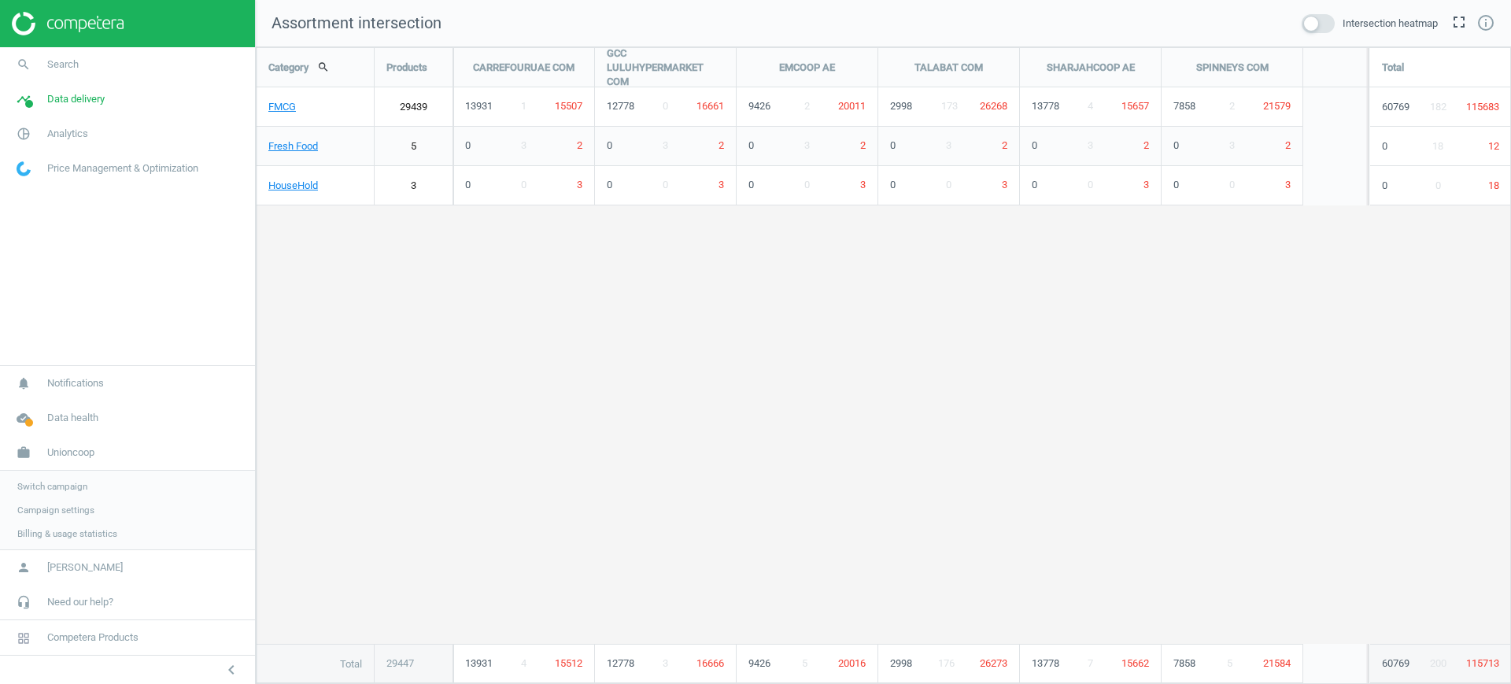
click at [88, 481] on link "Switch campaign" at bounding box center [127, 487] width 255 height 24
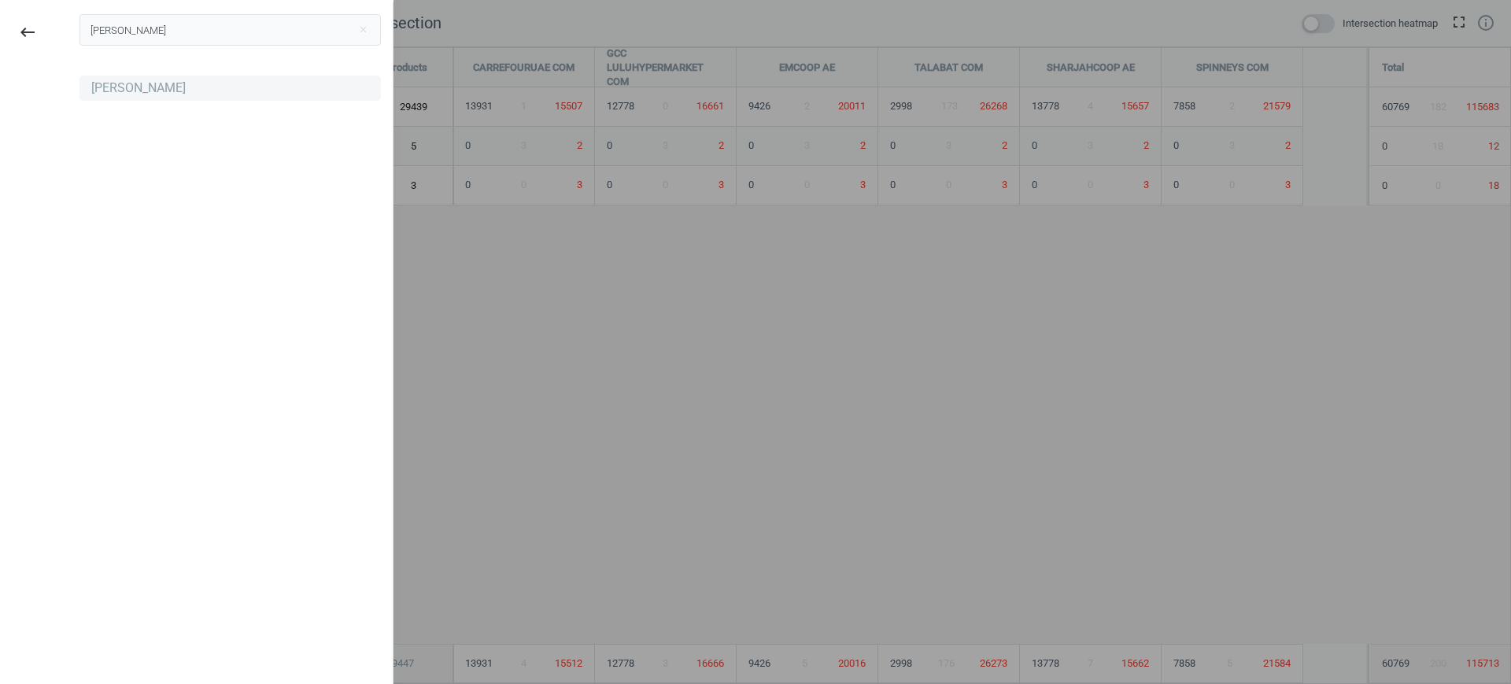
type input "robert"
click at [217, 98] on div "[PERSON_NAME]" at bounding box center [229, 88] width 301 height 25
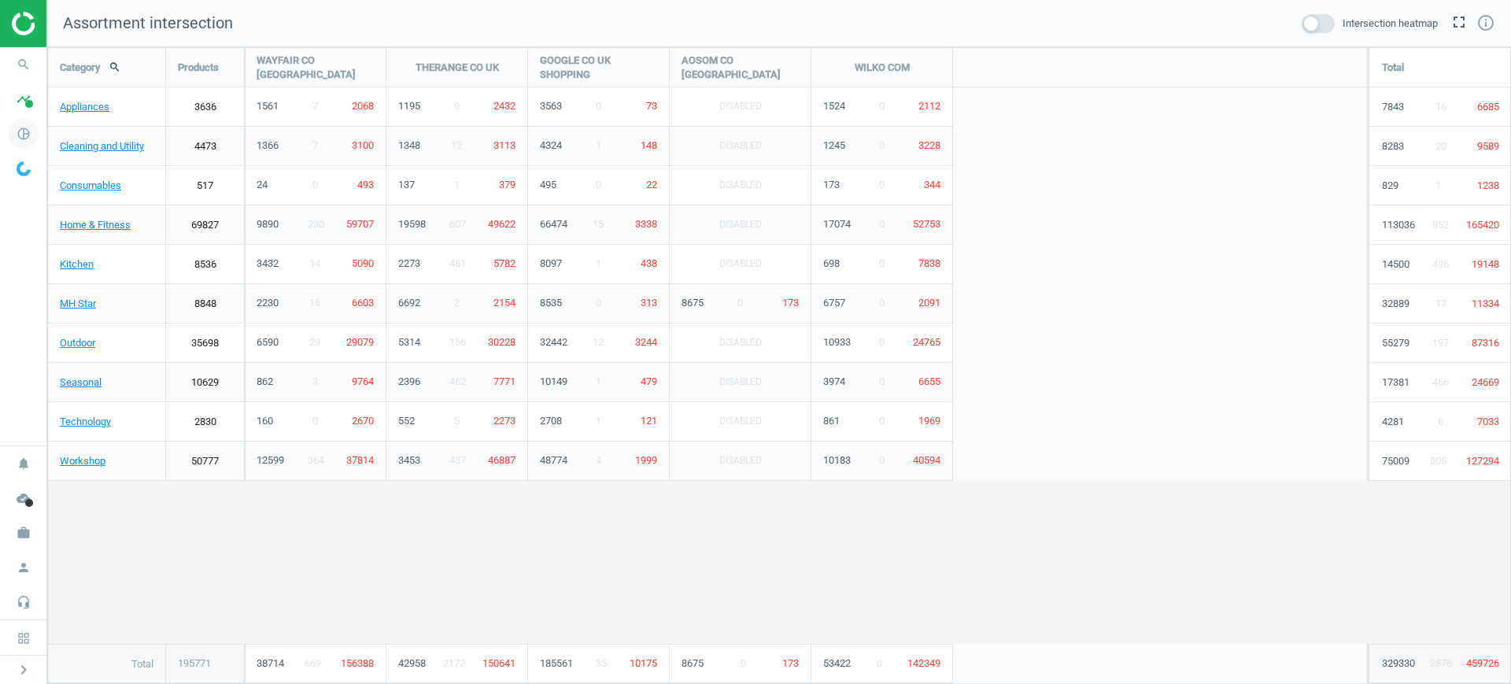
scroll to position [8, 8]
click at [30, 131] on icon "pie_chart_outlined" at bounding box center [24, 134] width 30 height 30
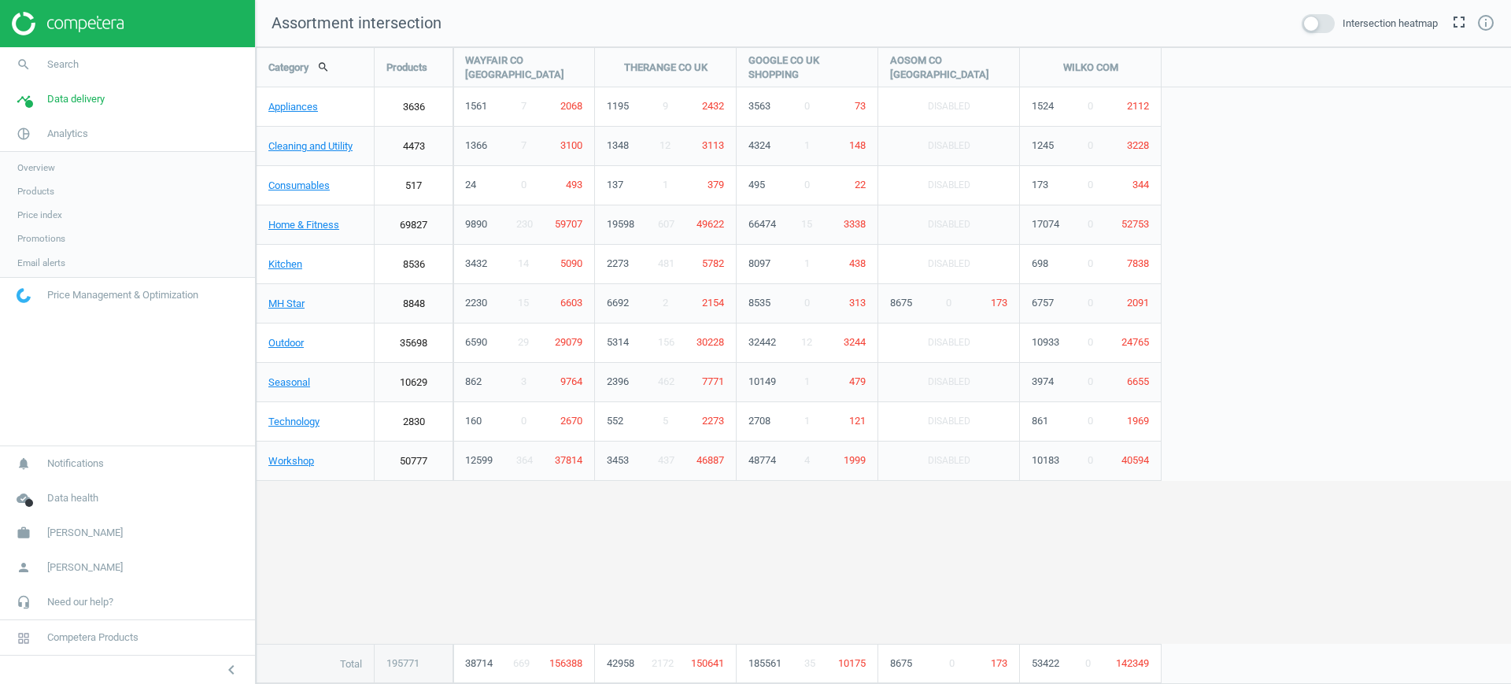
scroll to position [667, 1286]
click at [36, 103] on icon "timeline" at bounding box center [24, 99] width 30 height 30
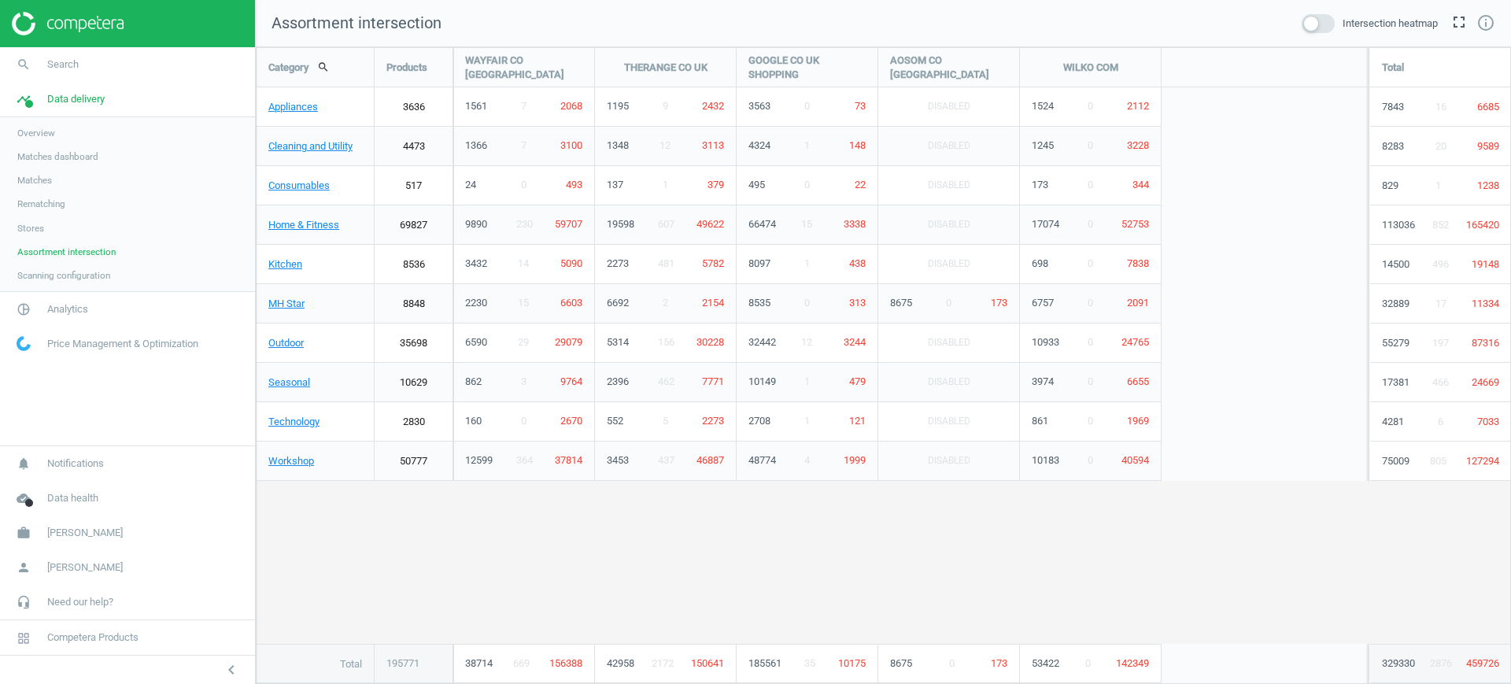
click at [36, 227] on span "Stores" at bounding box center [30, 228] width 27 height 13
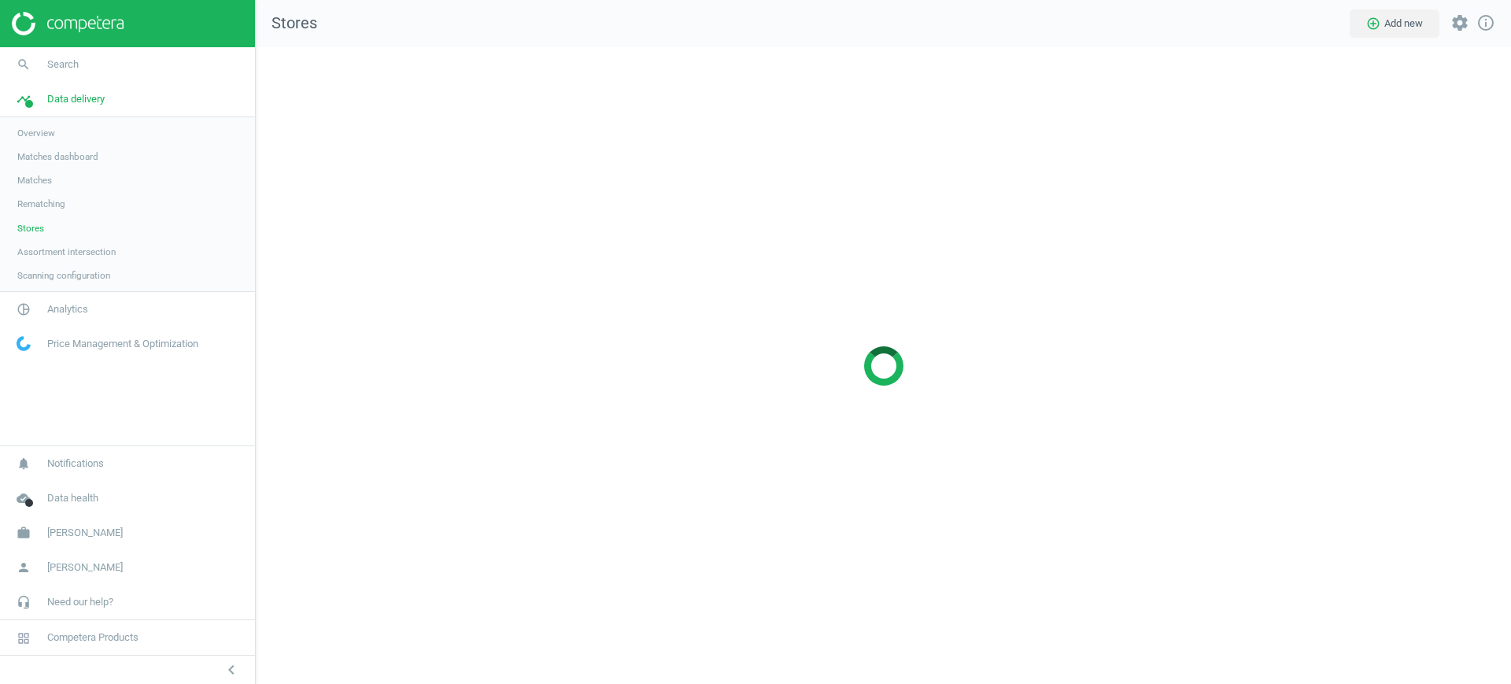
scroll to position [667, 1286]
click at [1510, 160] on div at bounding box center [883, 365] width 1255 height 637
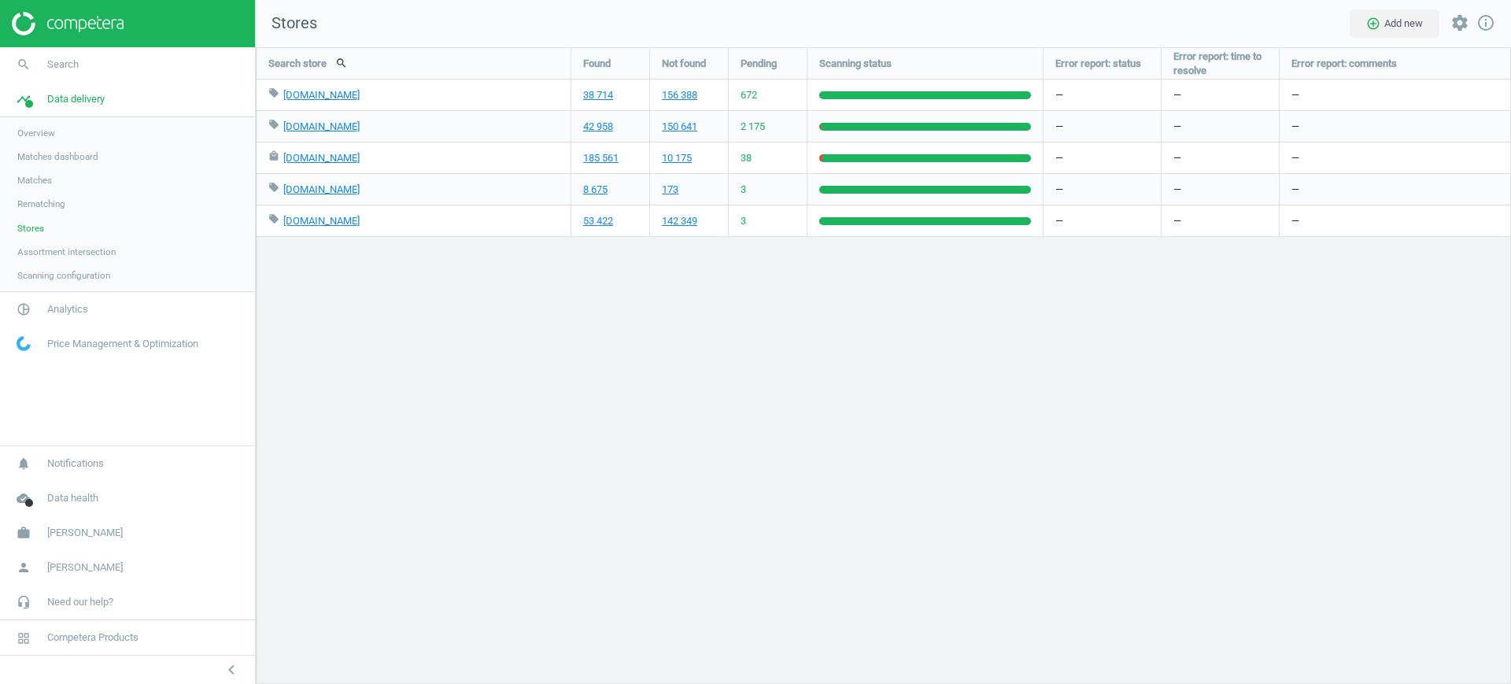
click at [1490, 304] on div "Search store search Found Not found Pending Scanning status Error report: statu…" at bounding box center [883, 365] width 1255 height 637
drag, startPoint x: 630, startPoint y: 164, endPoint x: 579, endPoint y: 165, distance: 52.0
click at [579, 165] on div "185 561" at bounding box center [610, 157] width 78 height 31
copy link "185 561"
